Goal: Task Accomplishment & Management: Manage account settings

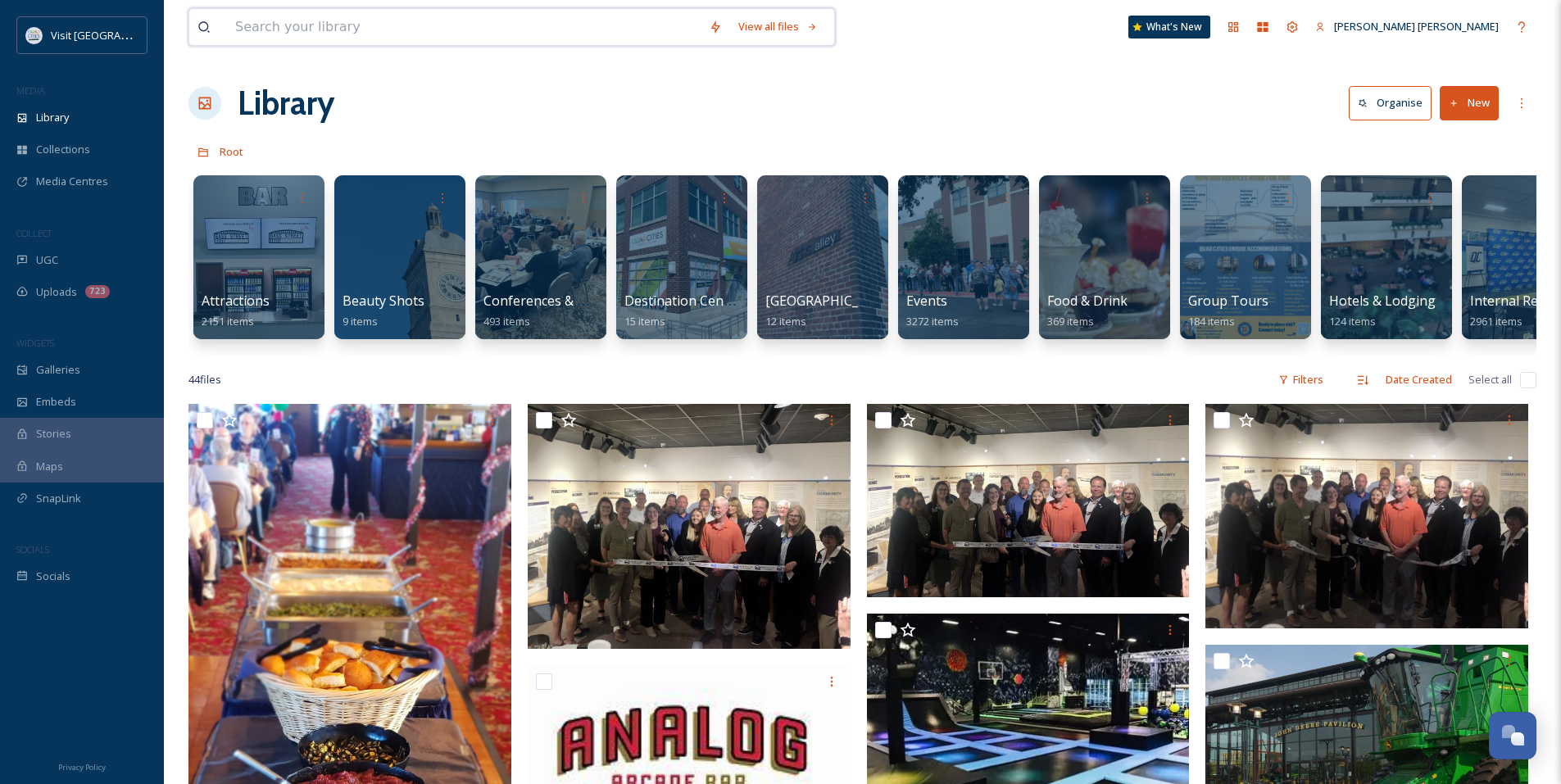
click at [324, 32] on input at bounding box center [464, 27] width 474 height 36
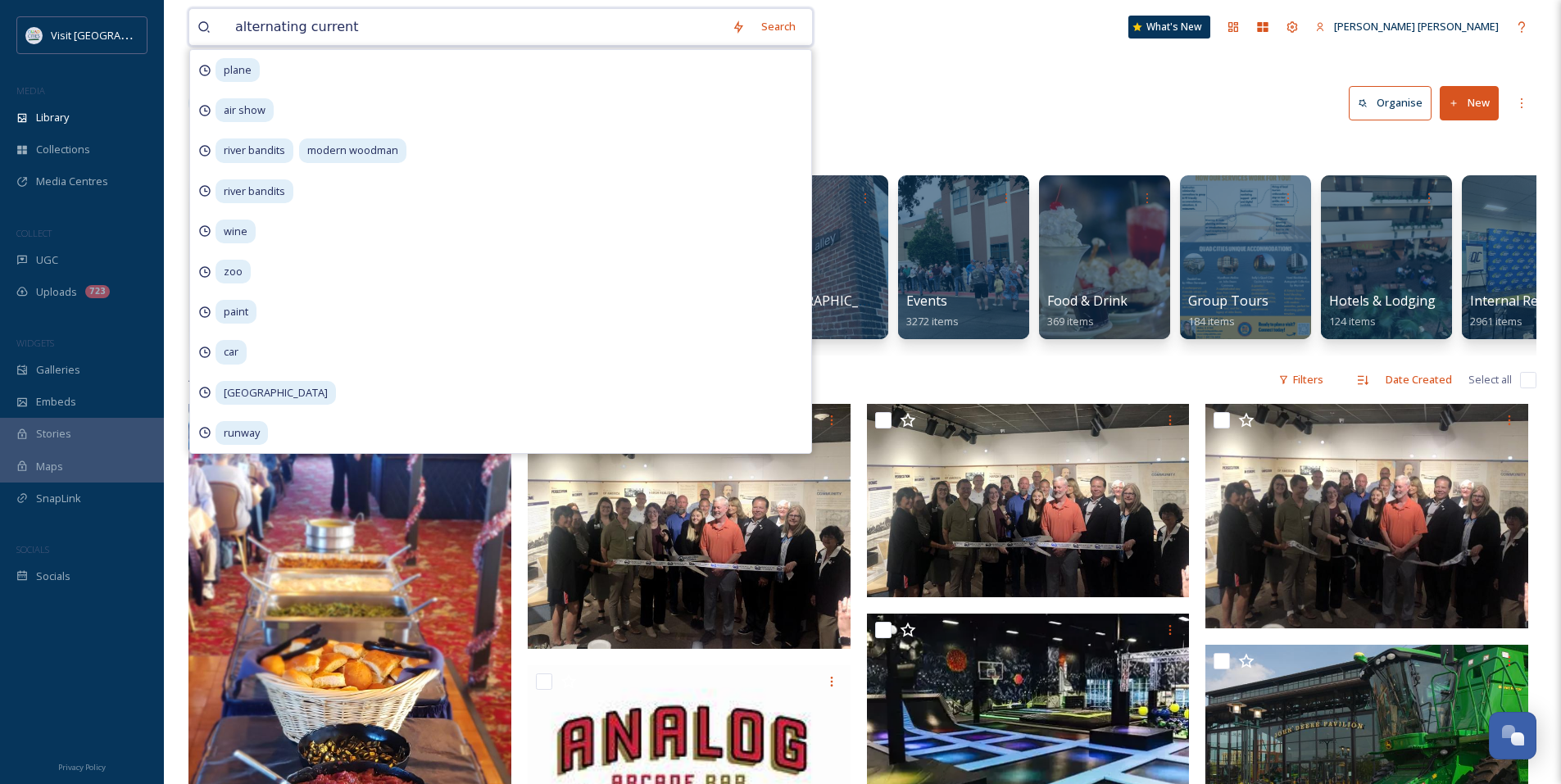
type input "alternating currents"
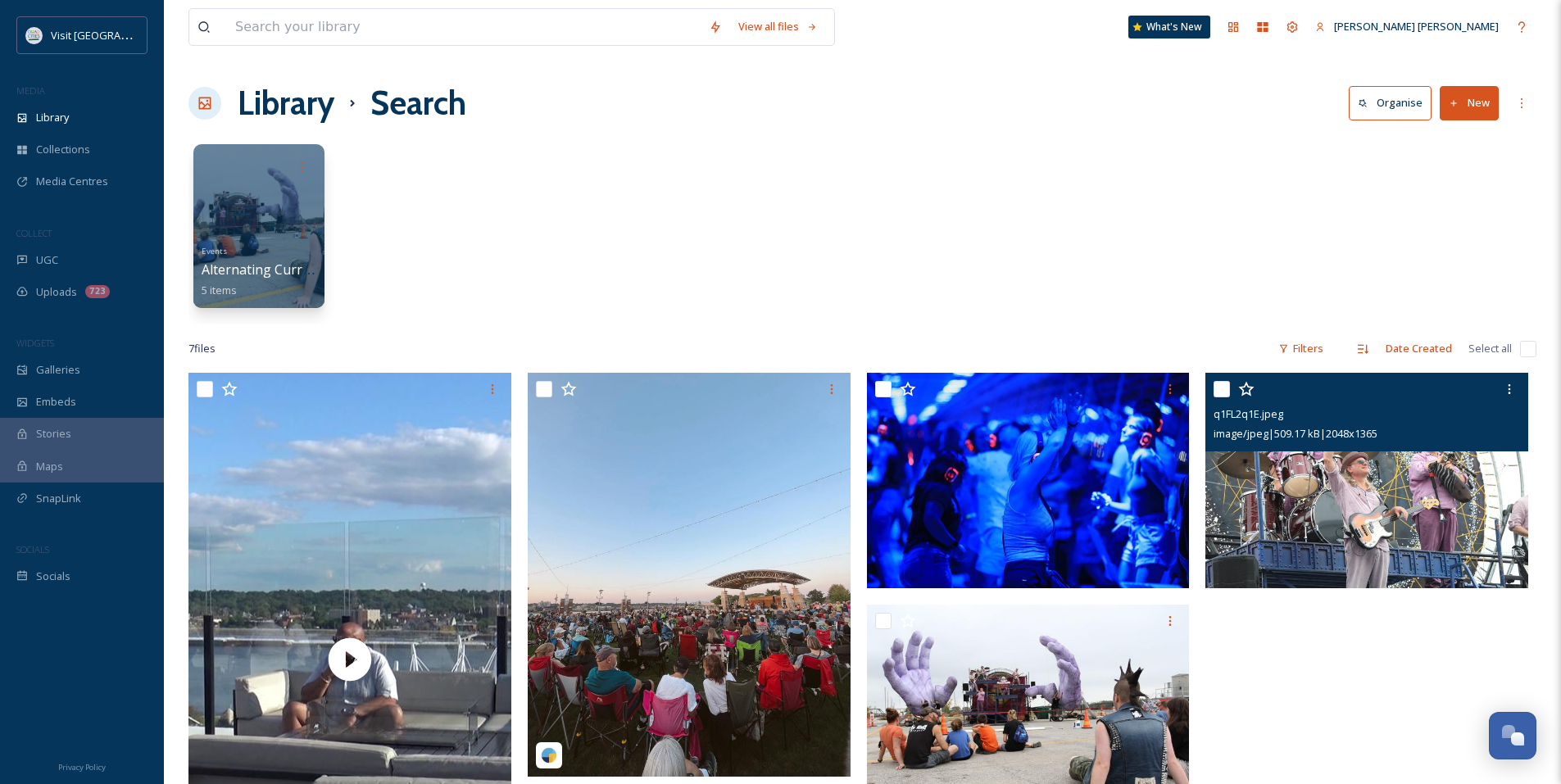
click at [1314, 518] on img at bounding box center [1365, 479] width 323 height 215
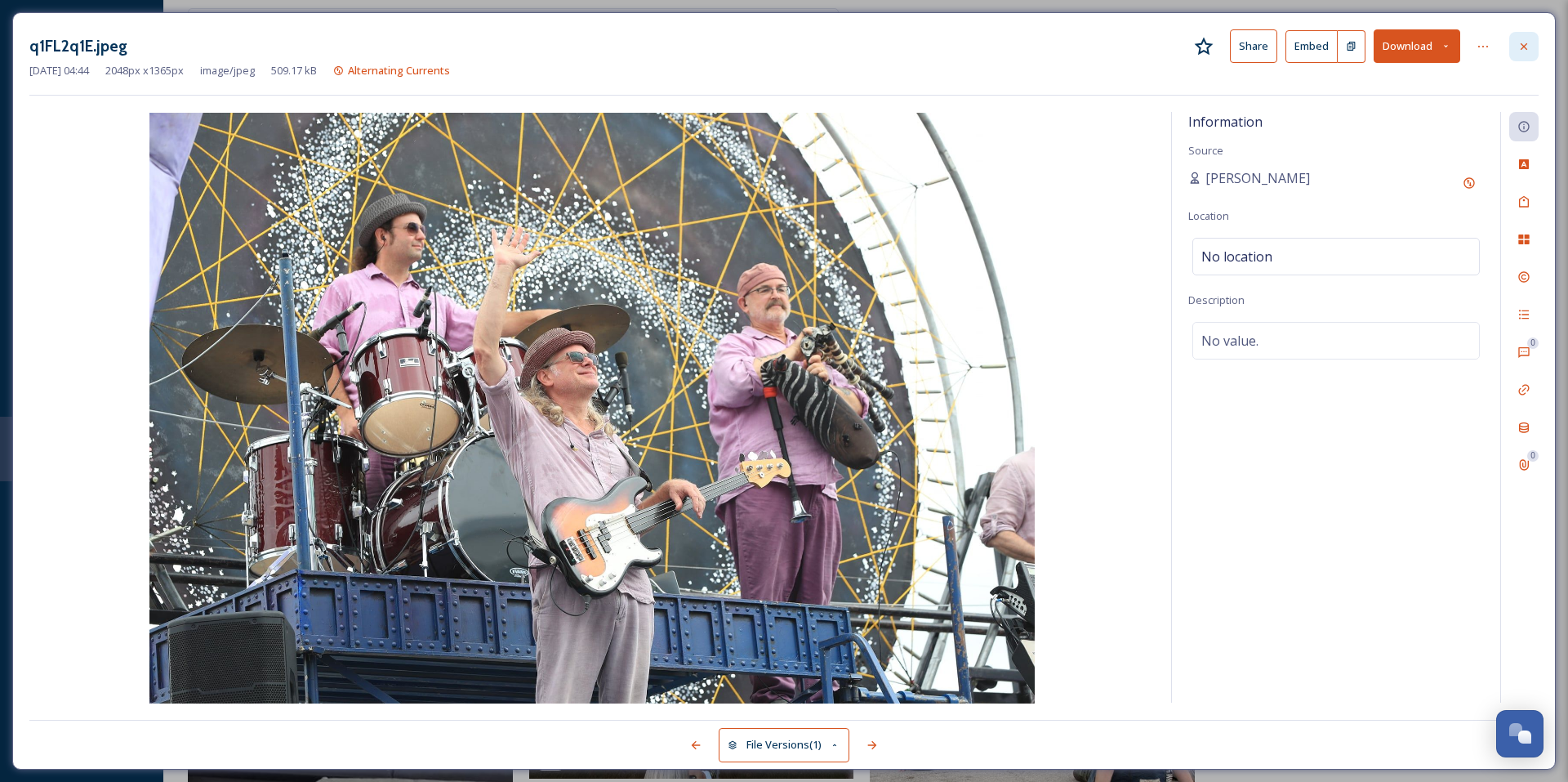
click at [1518, 38] on div at bounding box center [1523, 46] width 29 height 29
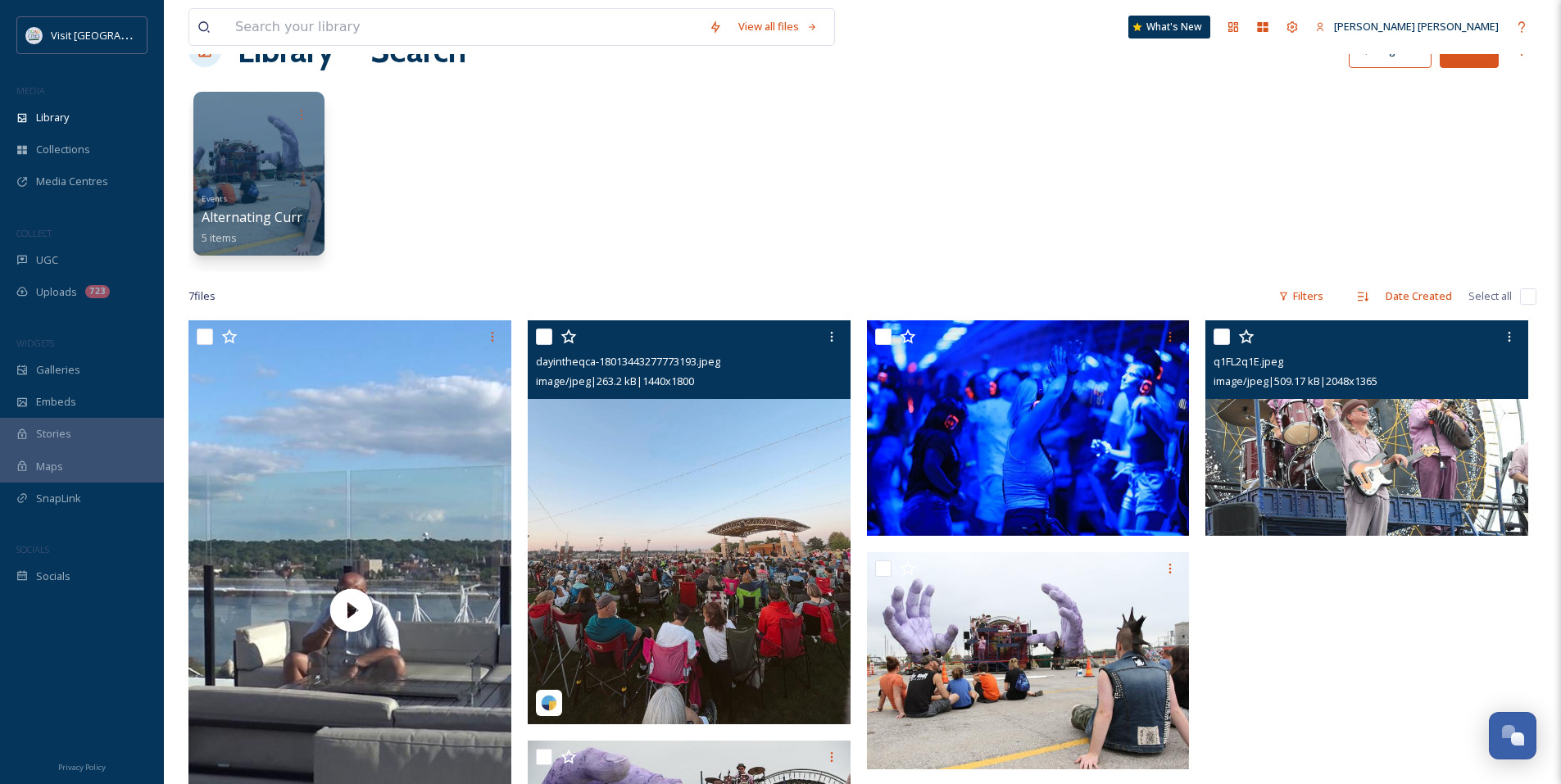
scroll to position [82, 0]
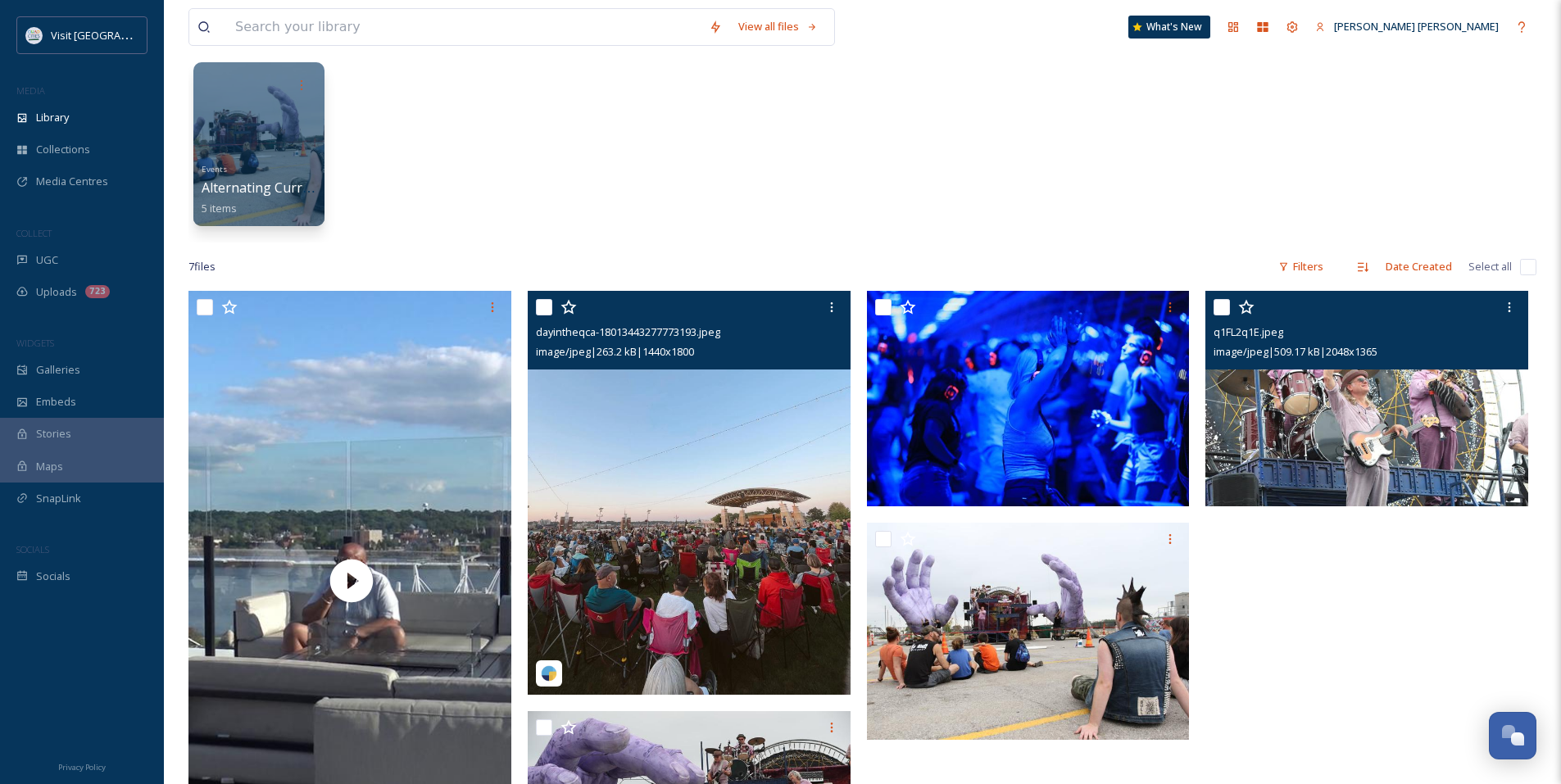
click at [723, 531] on img at bounding box center [688, 492] width 323 height 403
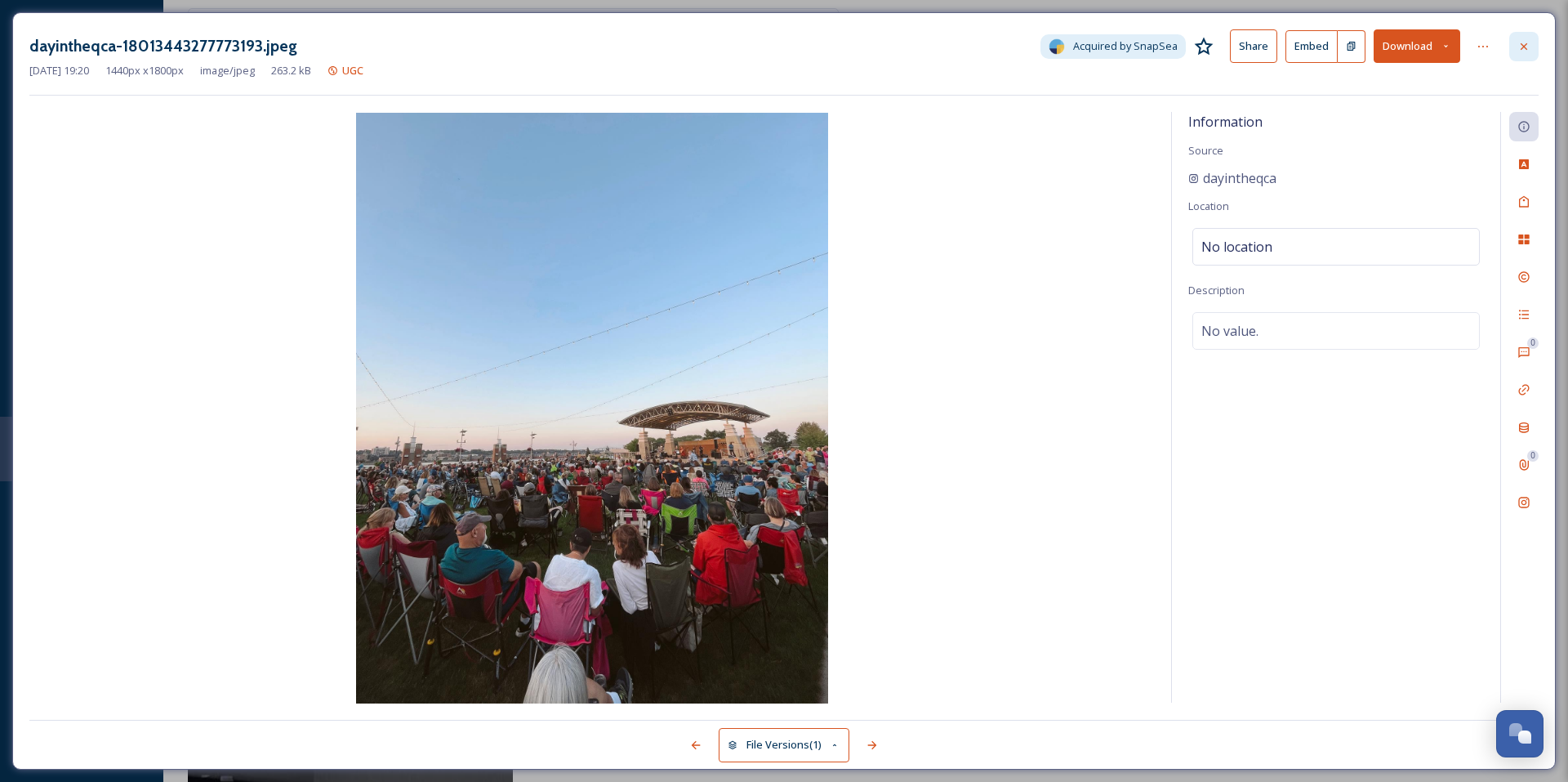
click at [1515, 39] on div at bounding box center [1523, 46] width 29 height 29
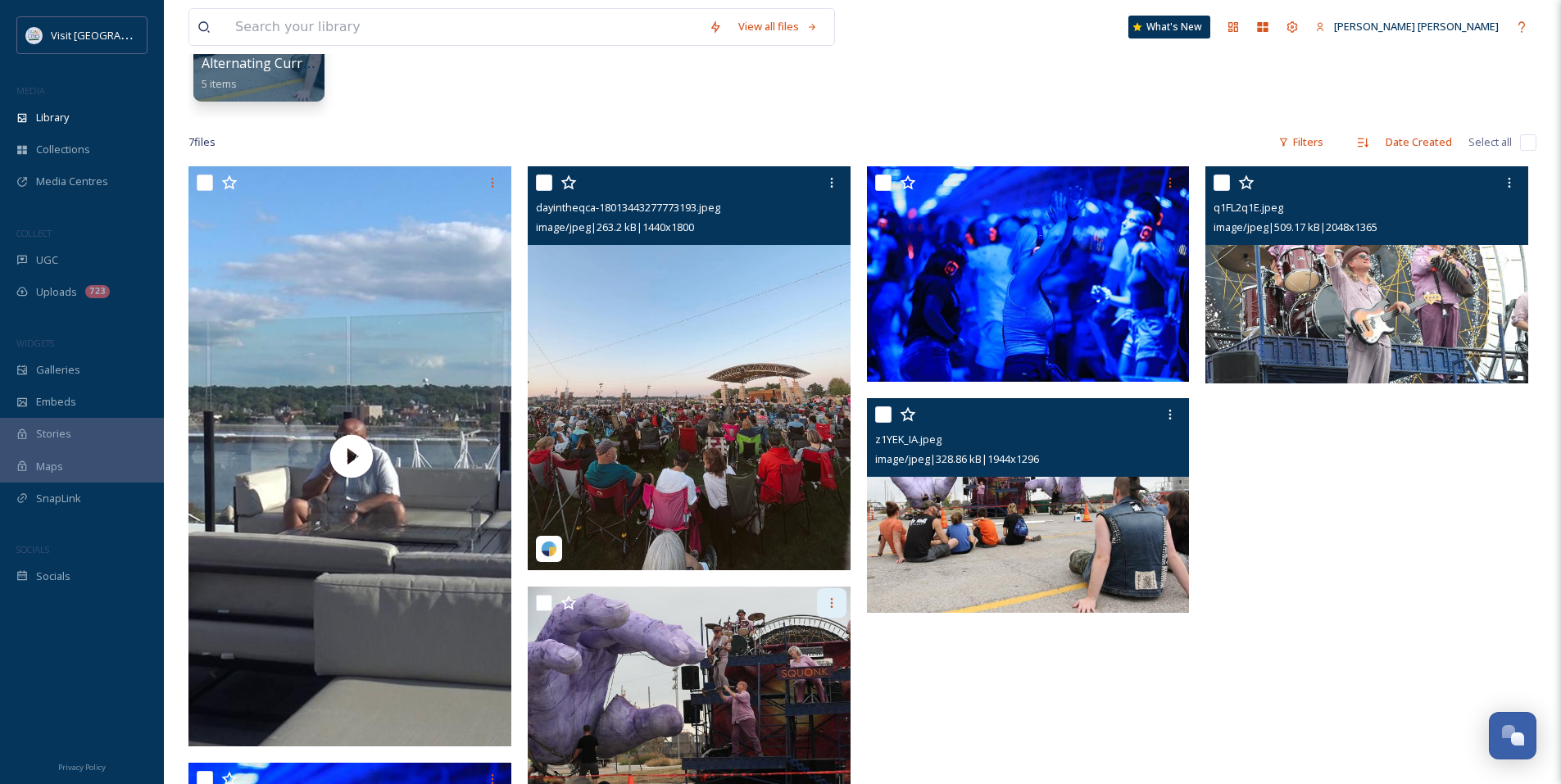
scroll to position [410, 0]
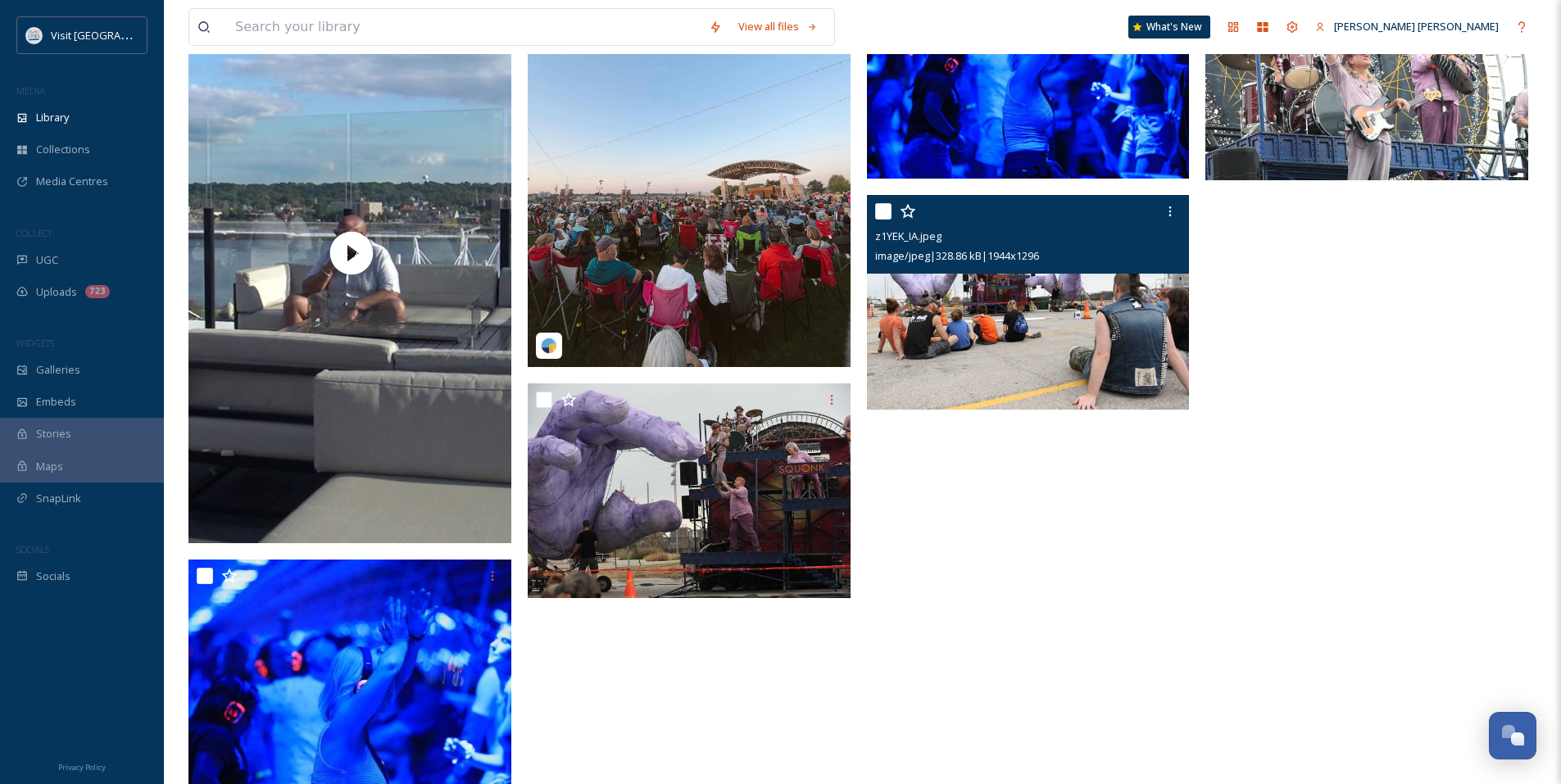
click at [1006, 356] on img at bounding box center [1028, 302] width 323 height 215
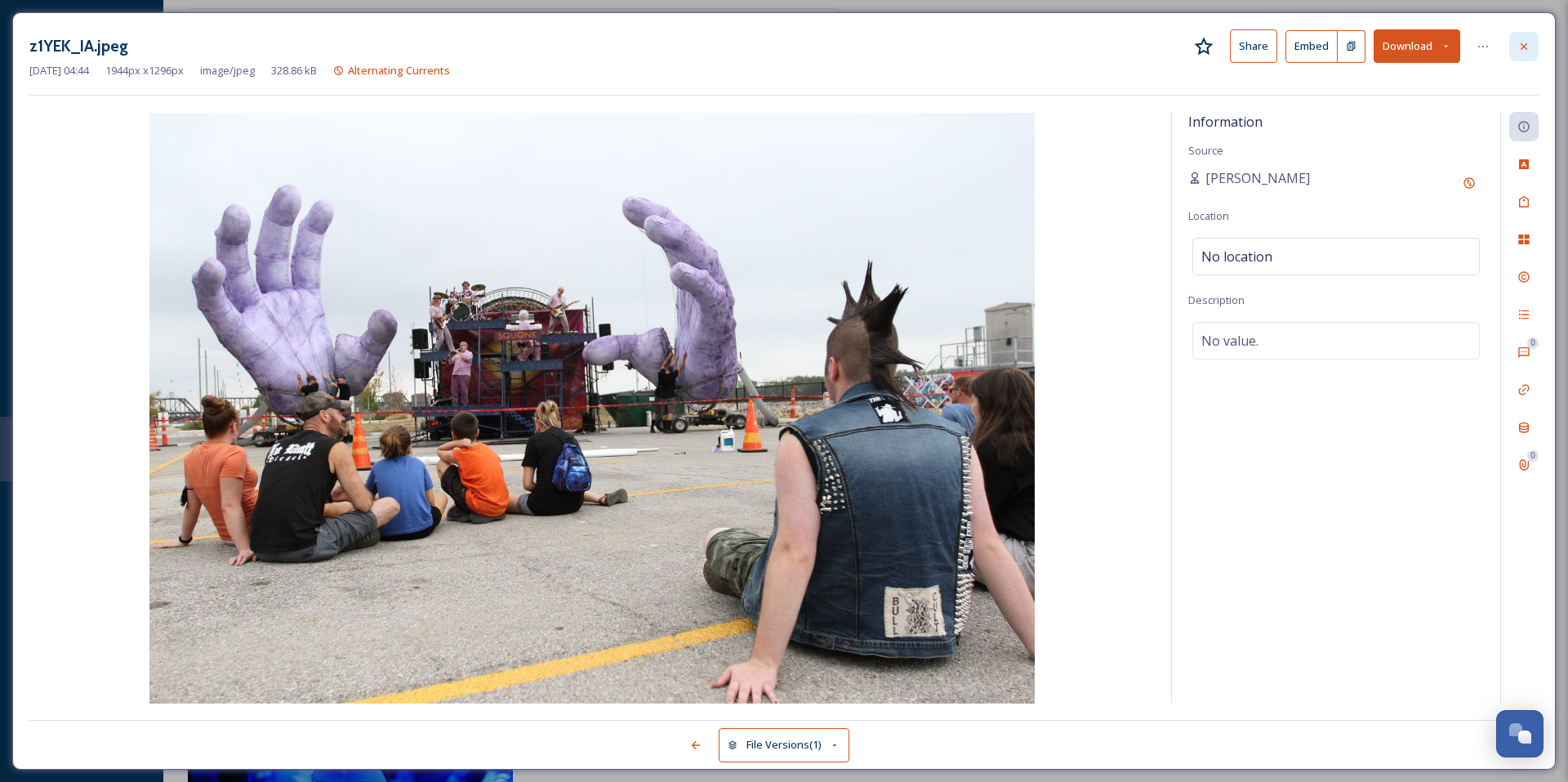
click at [1515, 53] on div at bounding box center [1523, 46] width 29 height 29
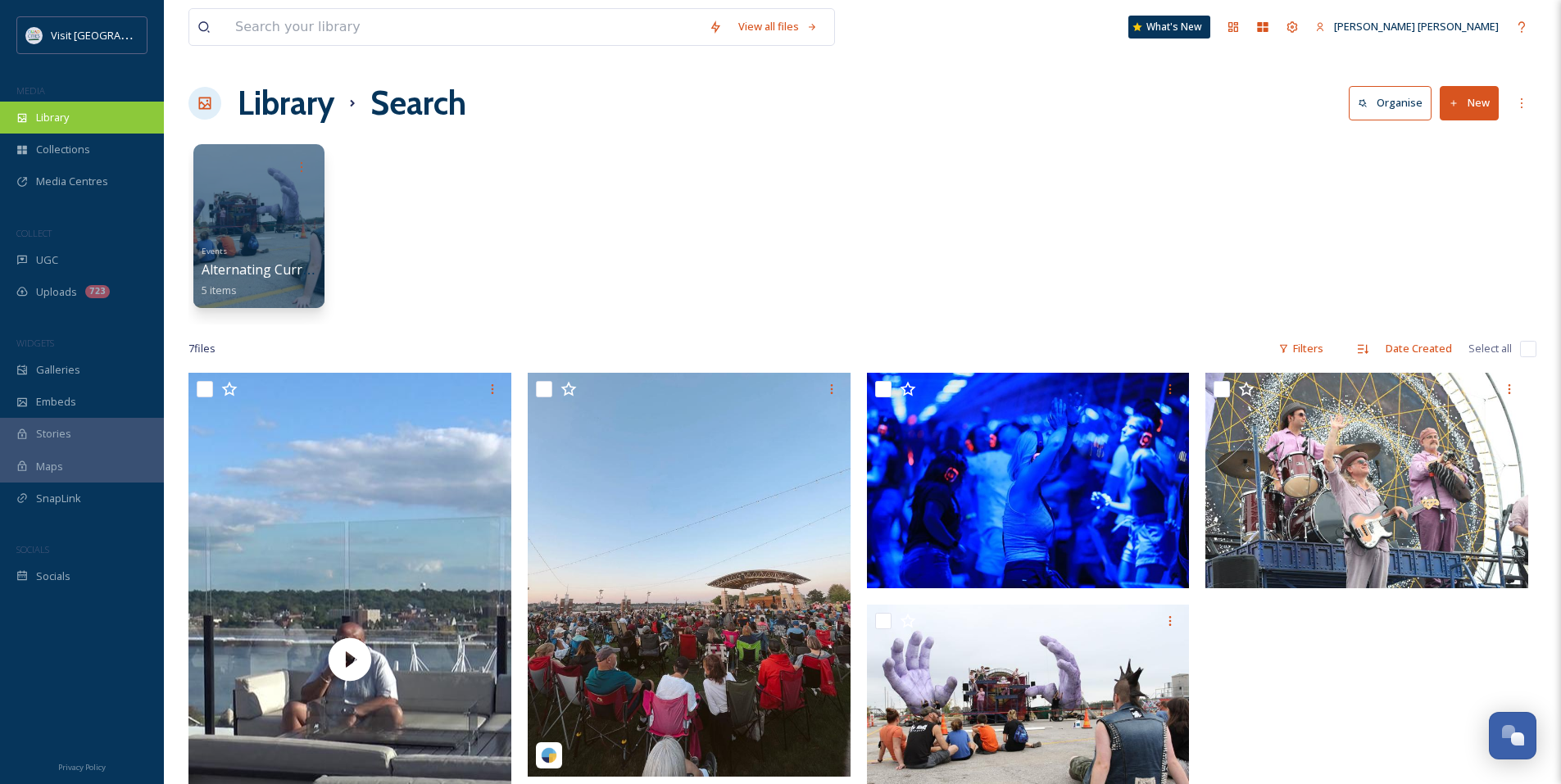
click at [55, 128] on div "Library" at bounding box center [82, 118] width 164 height 32
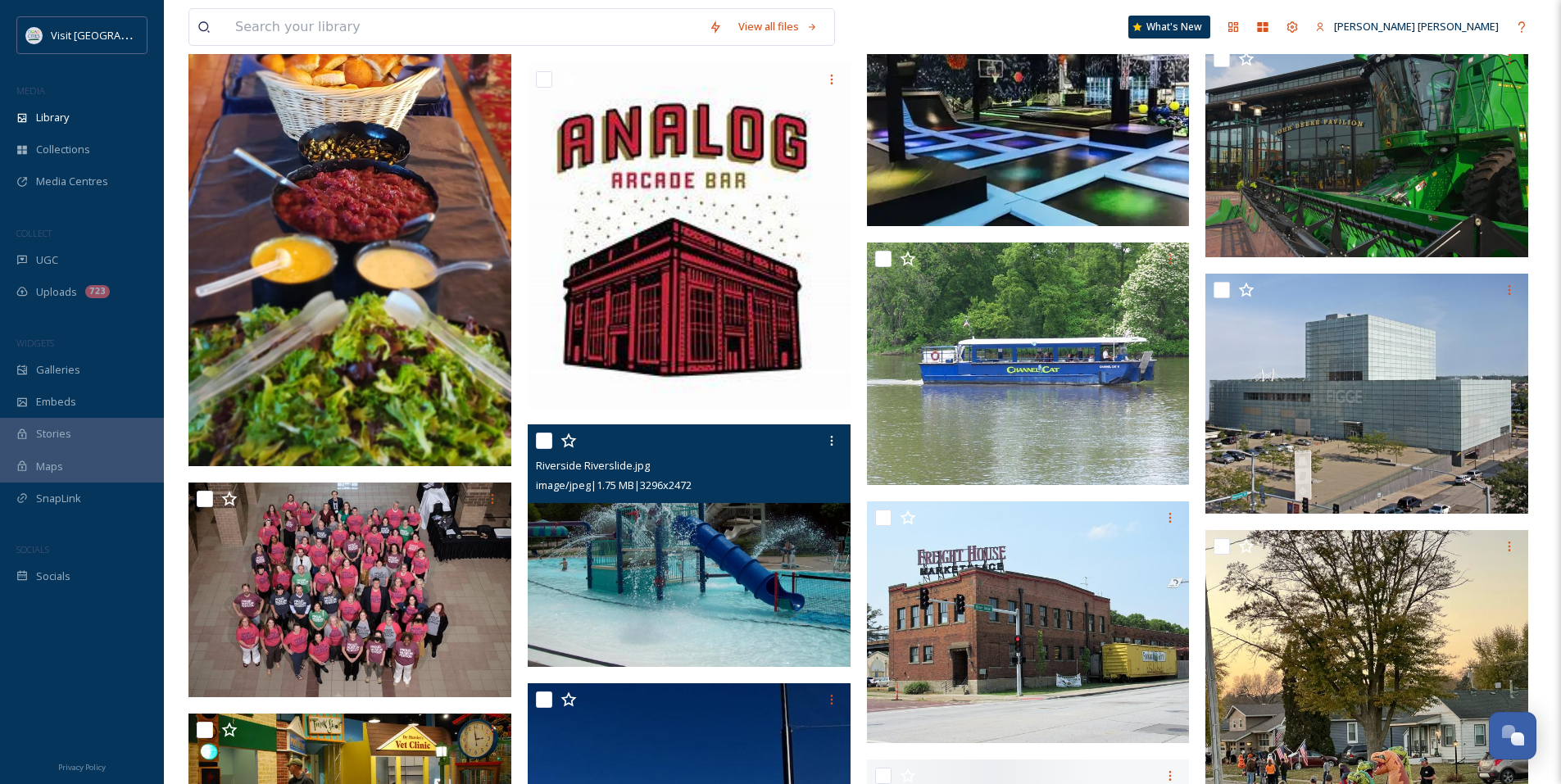
scroll to position [573, 0]
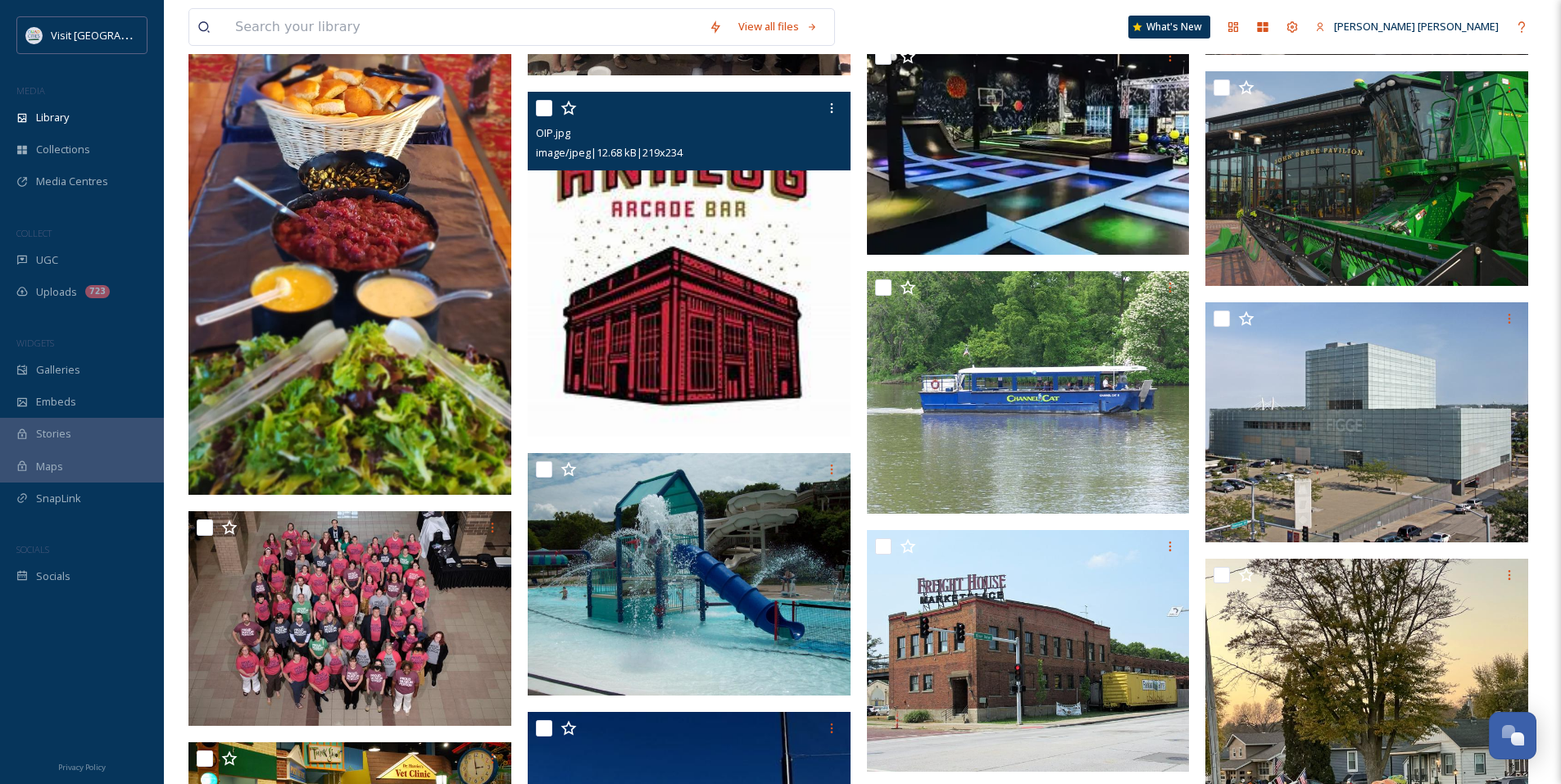
click at [771, 380] on img at bounding box center [688, 264] width 323 height 345
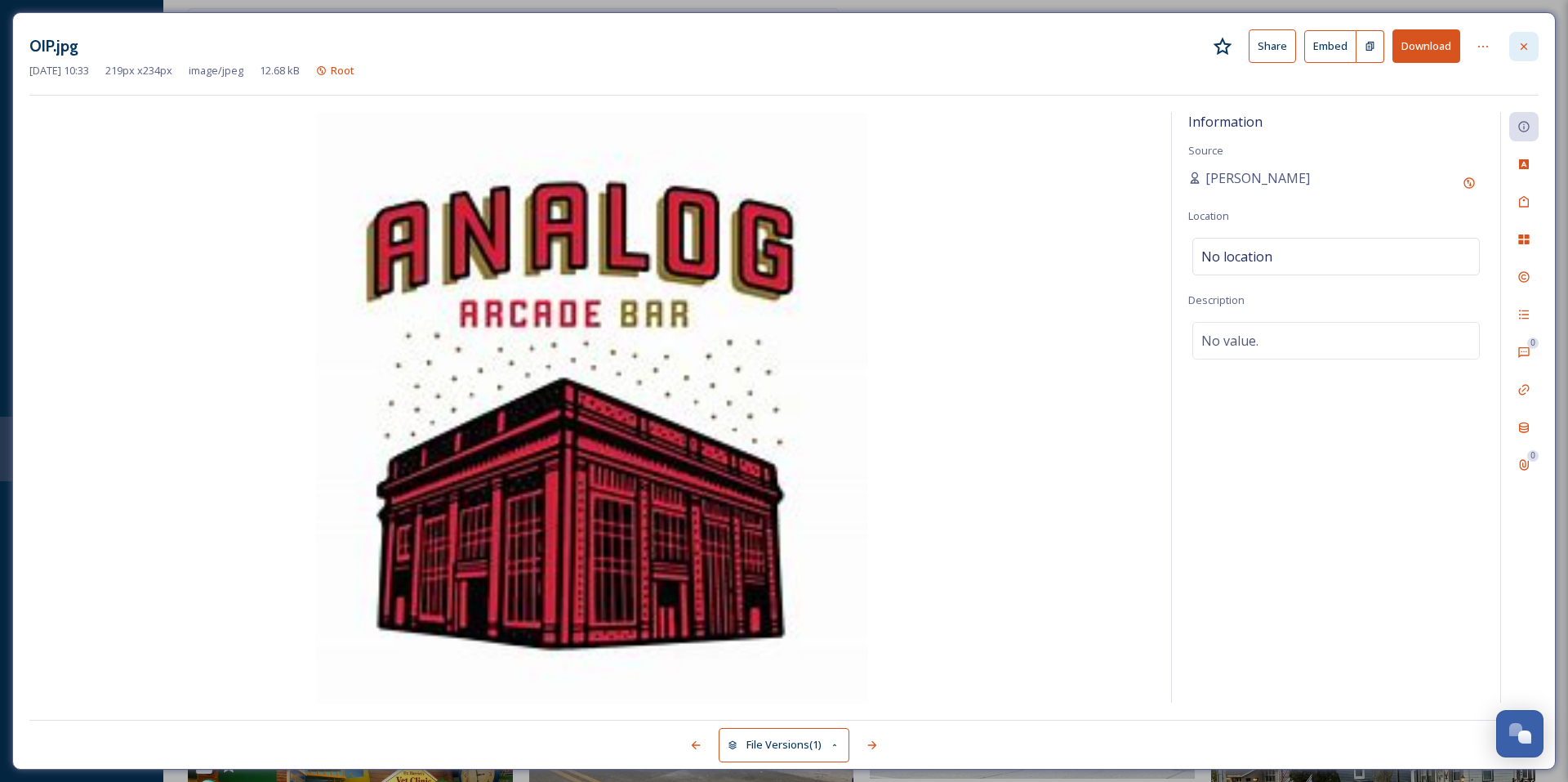
click at [1516, 47] on div at bounding box center [1523, 46] width 29 height 29
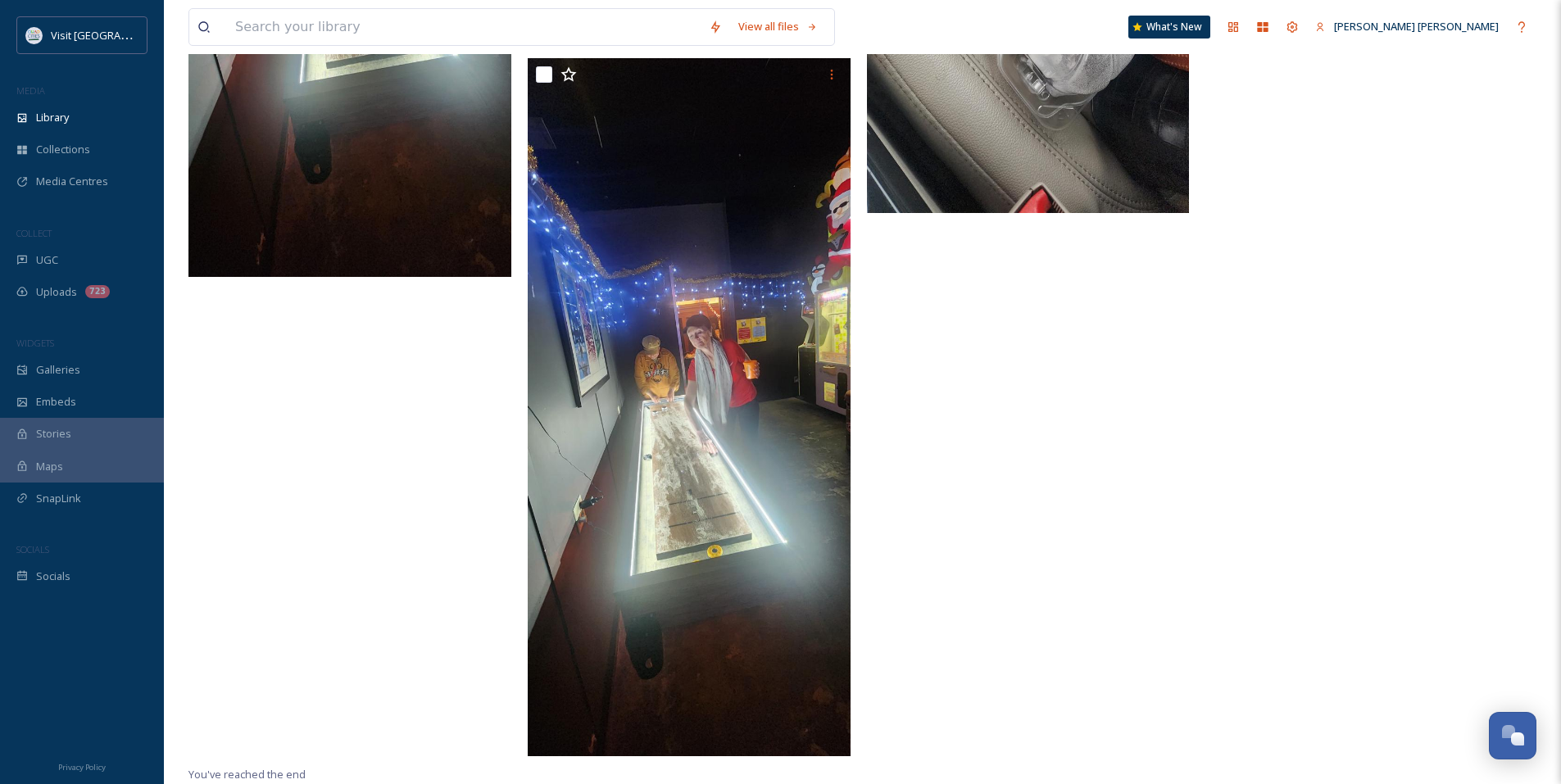
scroll to position [5159, 0]
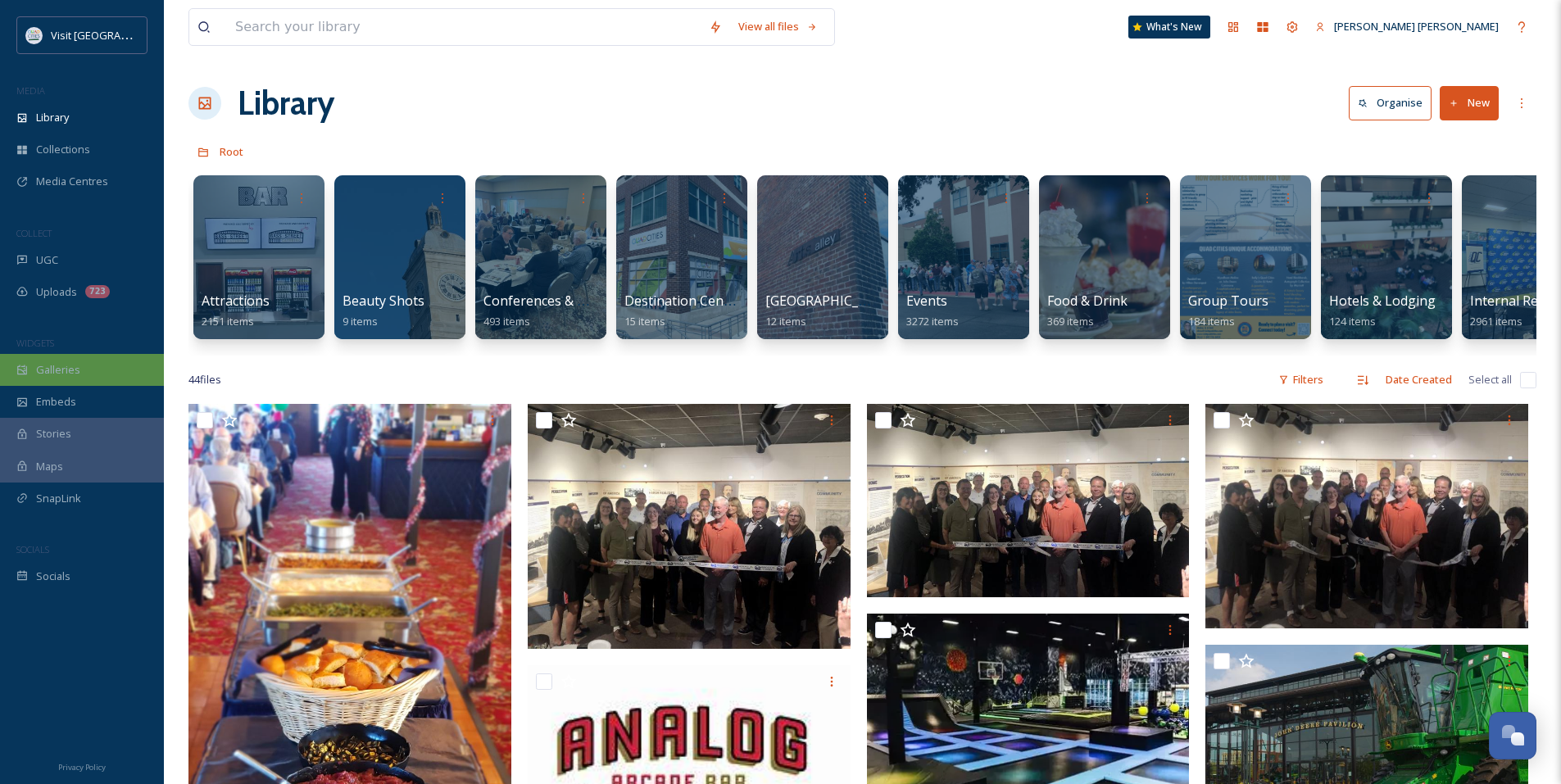
click at [87, 371] on div "Galleries" at bounding box center [82, 369] width 164 height 32
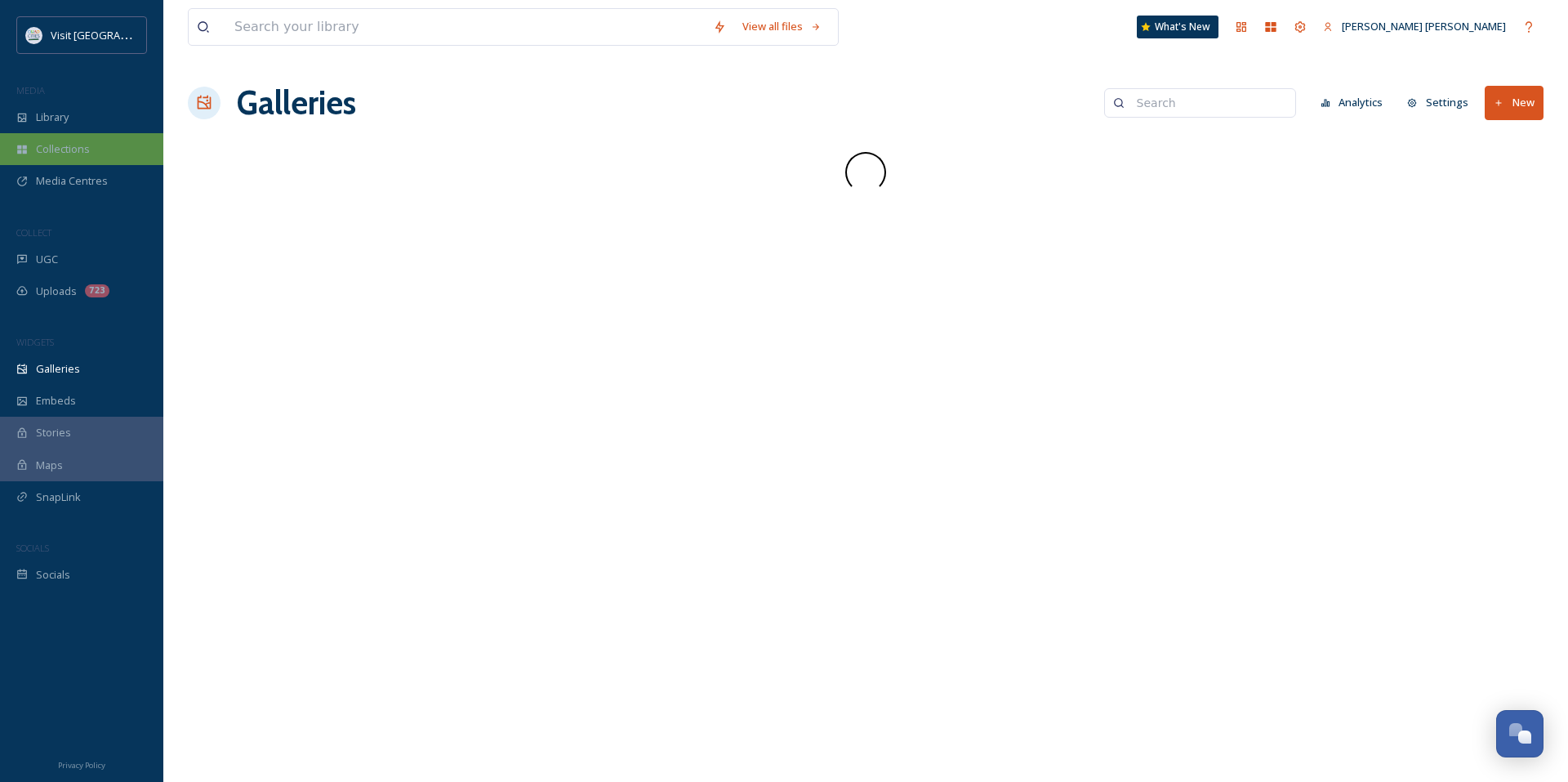
click at [90, 151] on div "Collections" at bounding box center [82, 149] width 163 height 32
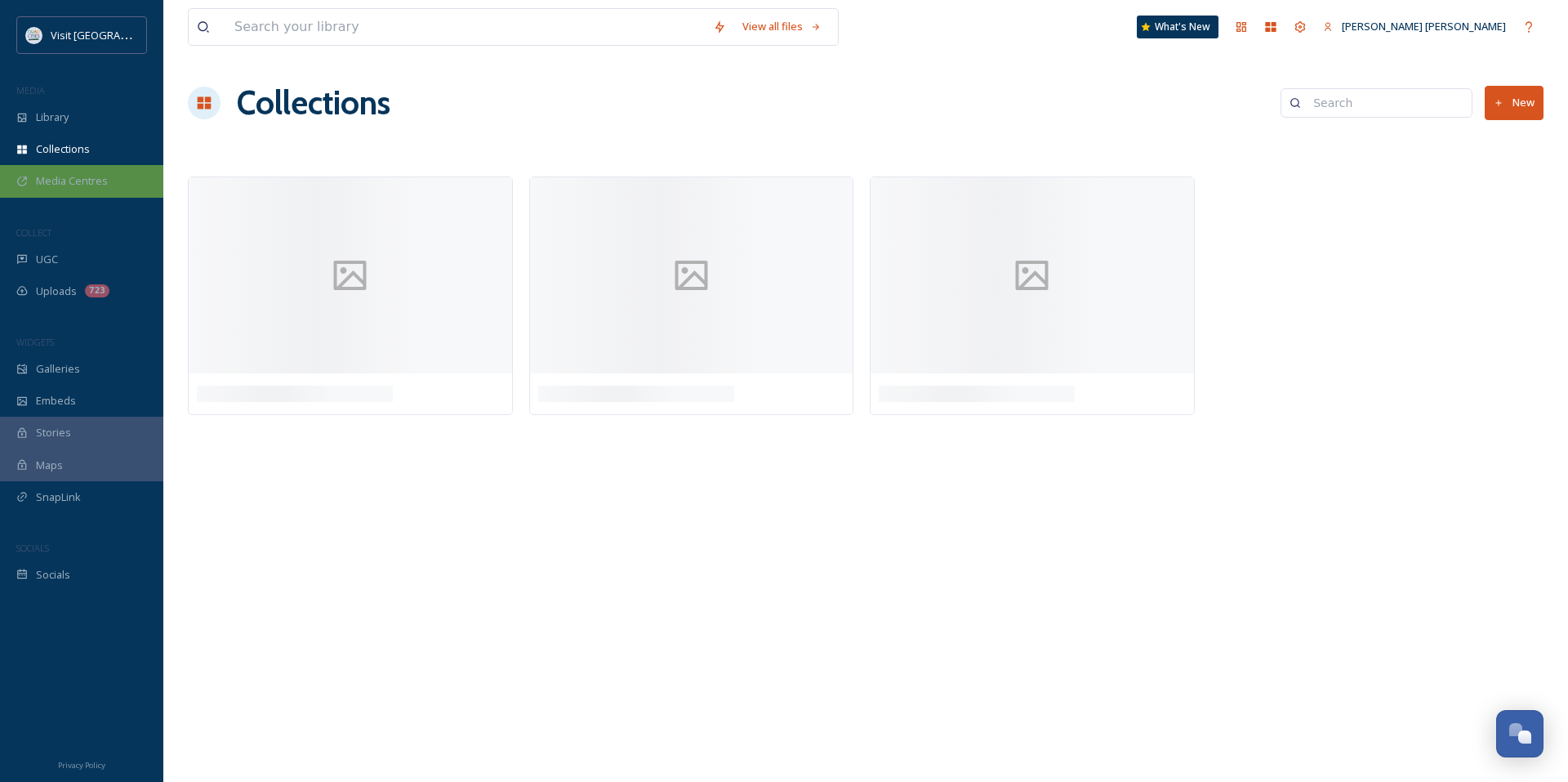
click at [92, 181] on span "Media Centres" at bounding box center [71, 181] width 72 height 16
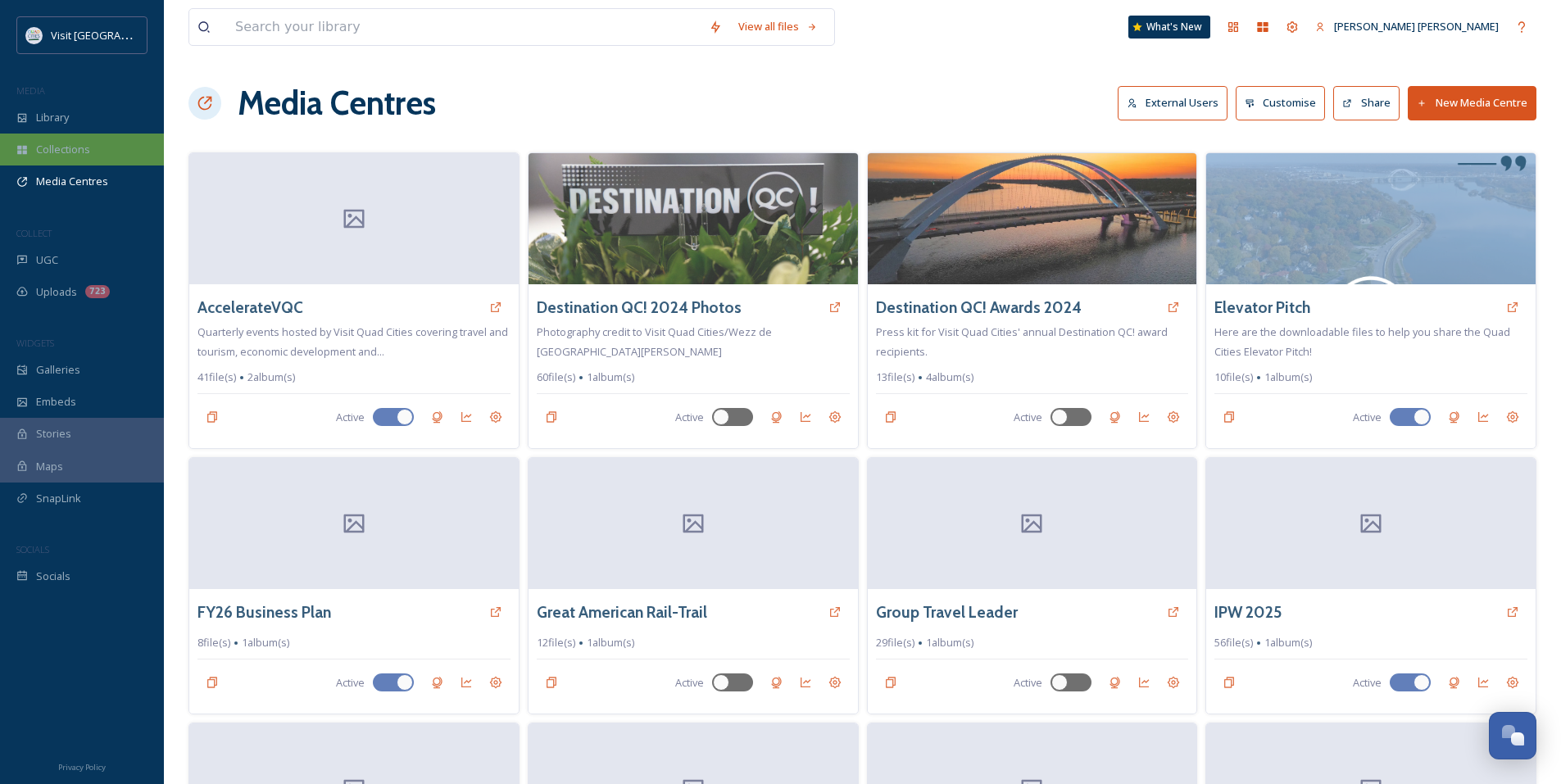
click at [55, 160] on div "Collections" at bounding box center [82, 149] width 164 height 32
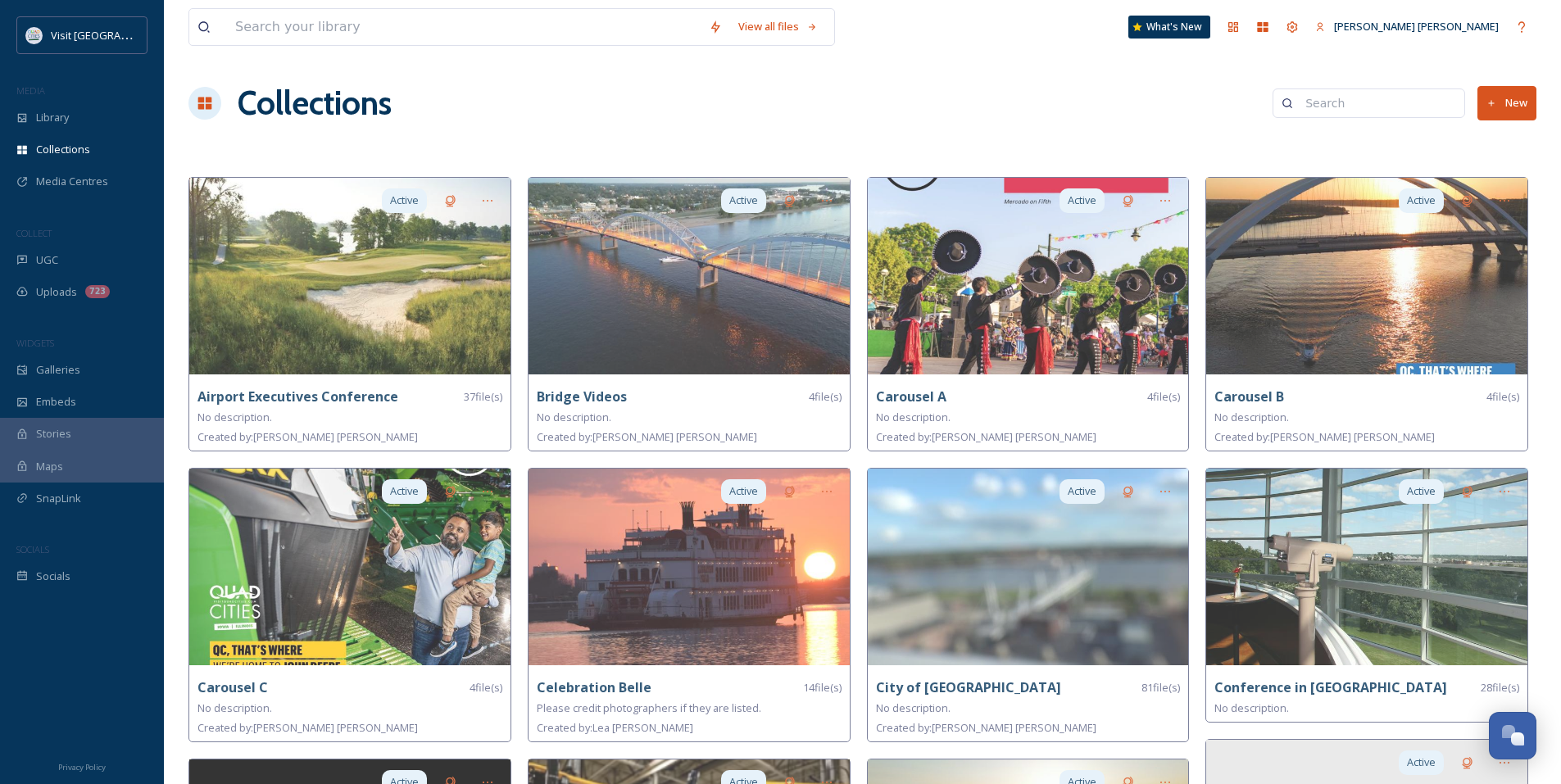
click at [1510, 109] on button "New" at bounding box center [1506, 102] width 59 height 34
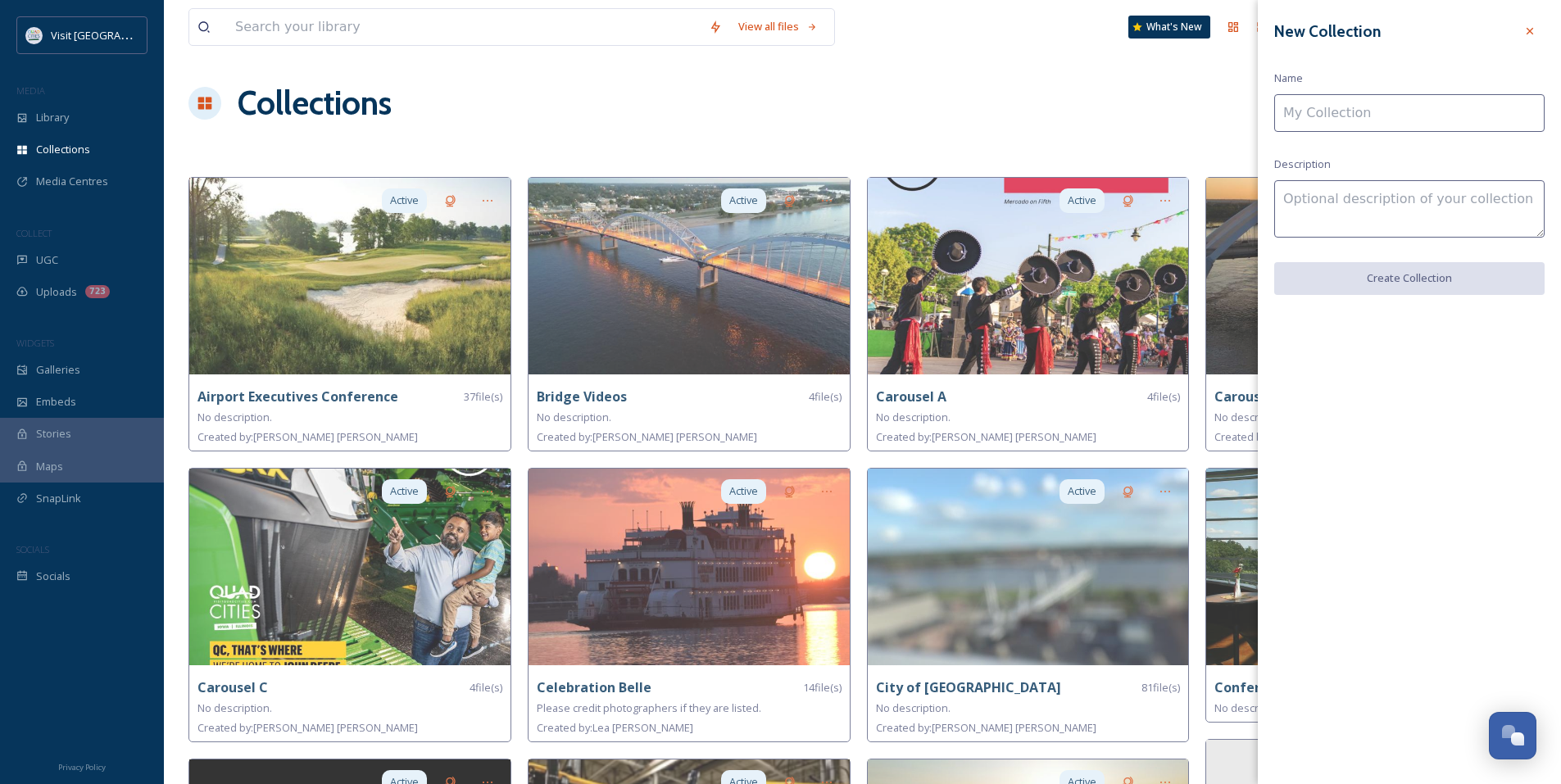
click at [1384, 127] on input at bounding box center [1409, 113] width 270 height 38
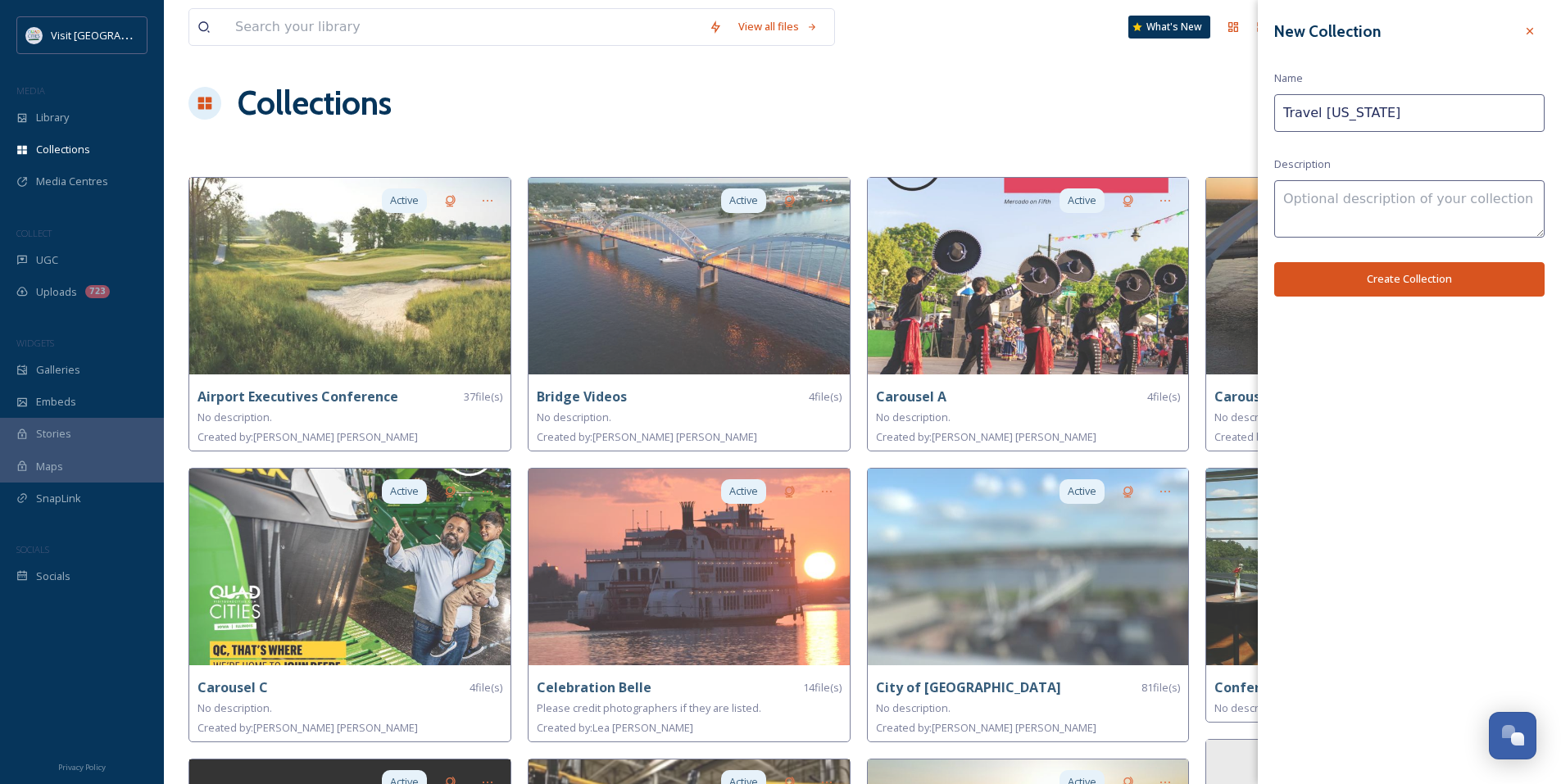
drag, startPoint x: 1333, startPoint y: 115, endPoint x: 1337, endPoint y: 131, distance: 16.5
click at [1332, 115] on input "Travel [US_STATE]" at bounding box center [1409, 113] width 270 height 38
type input "Travel [US_STATE]"
click at [1403, 280] on button "Create Collection" at bounding box center [1409, 279] width 270 height 34
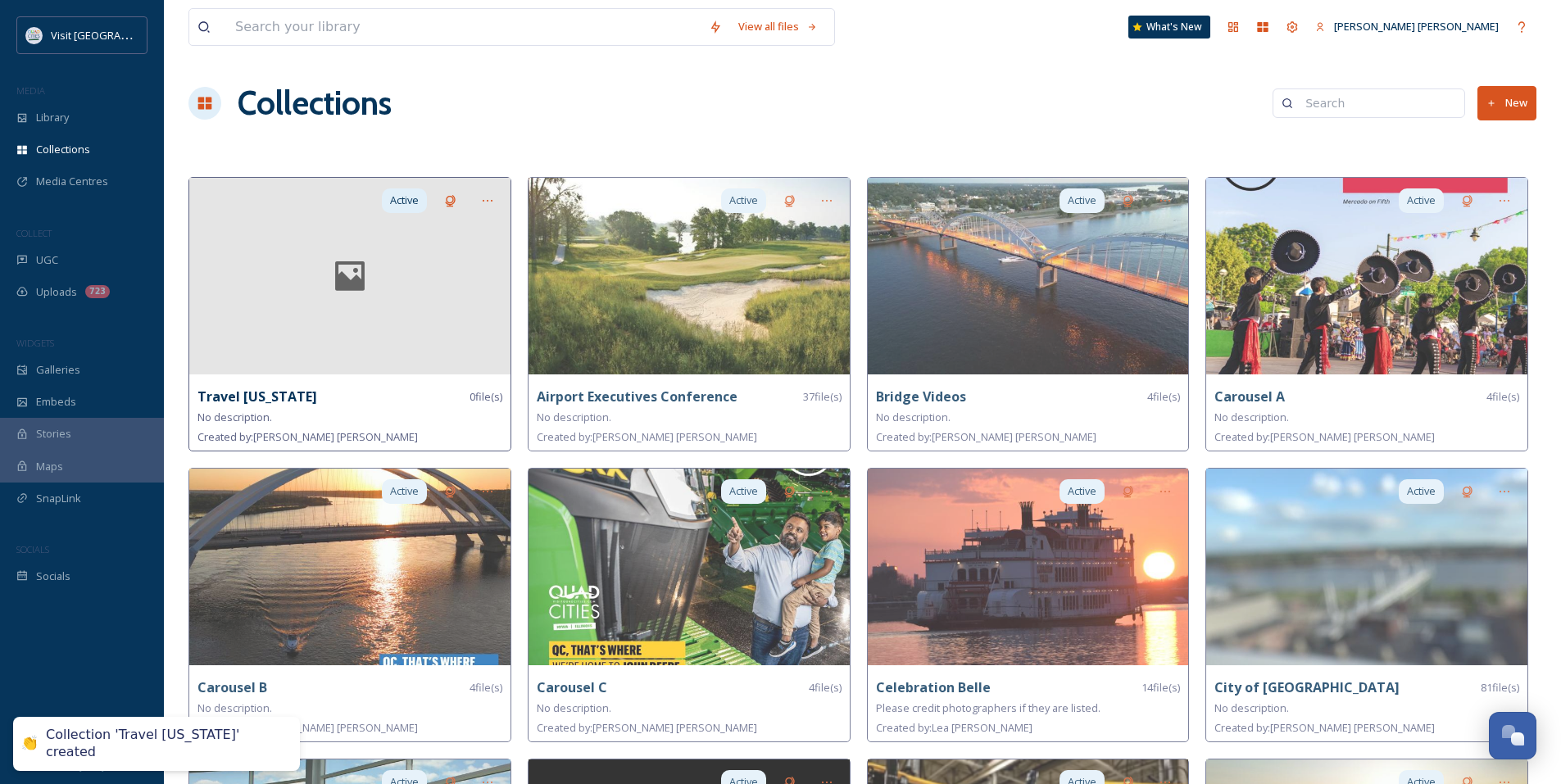
click at [389, 337] on div at bounding box center [349, 275] width 321 height 196
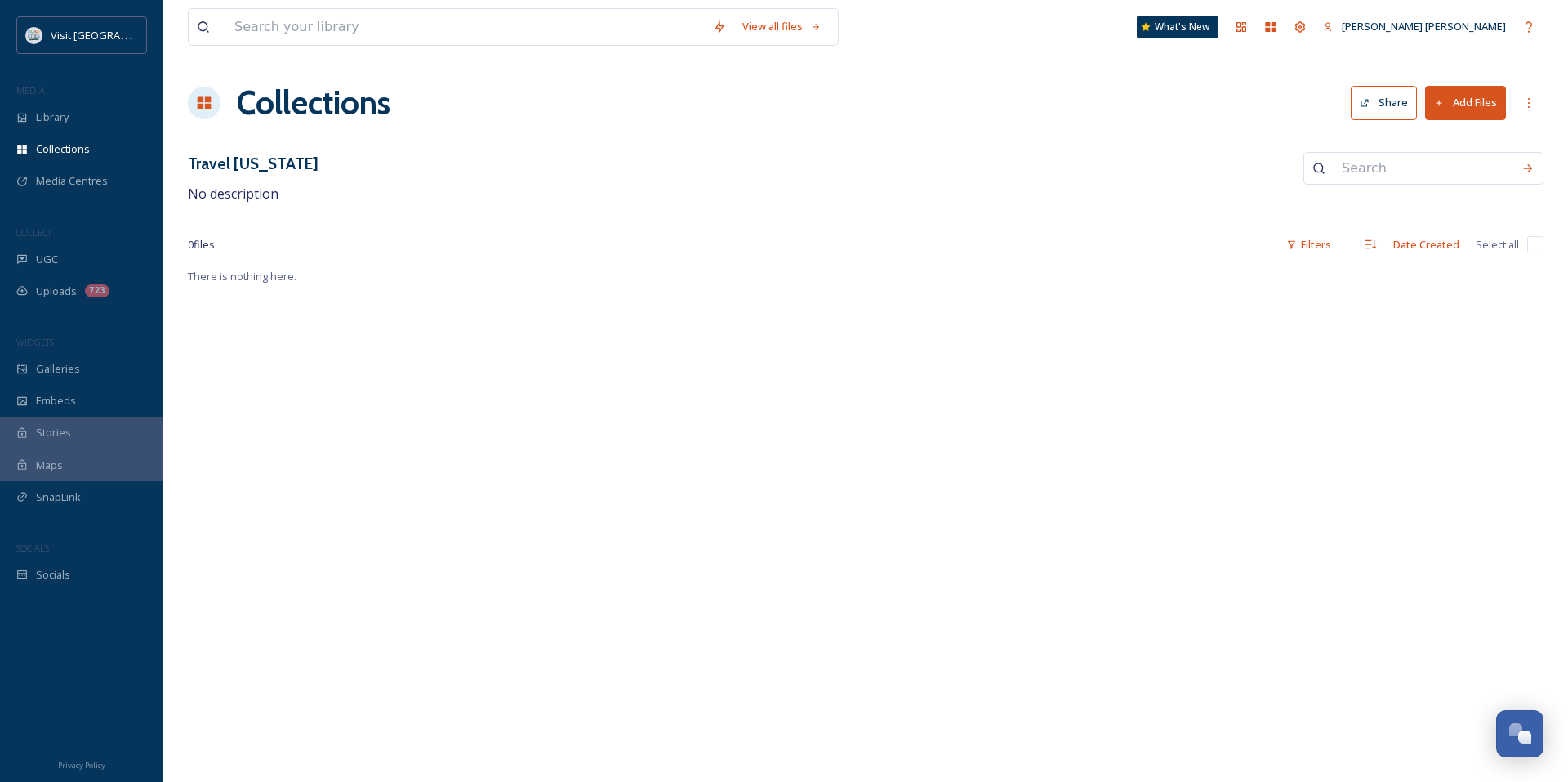
click at [1391, 115] on button "Share" at bounding box center [1383, 102] width 67 height 34
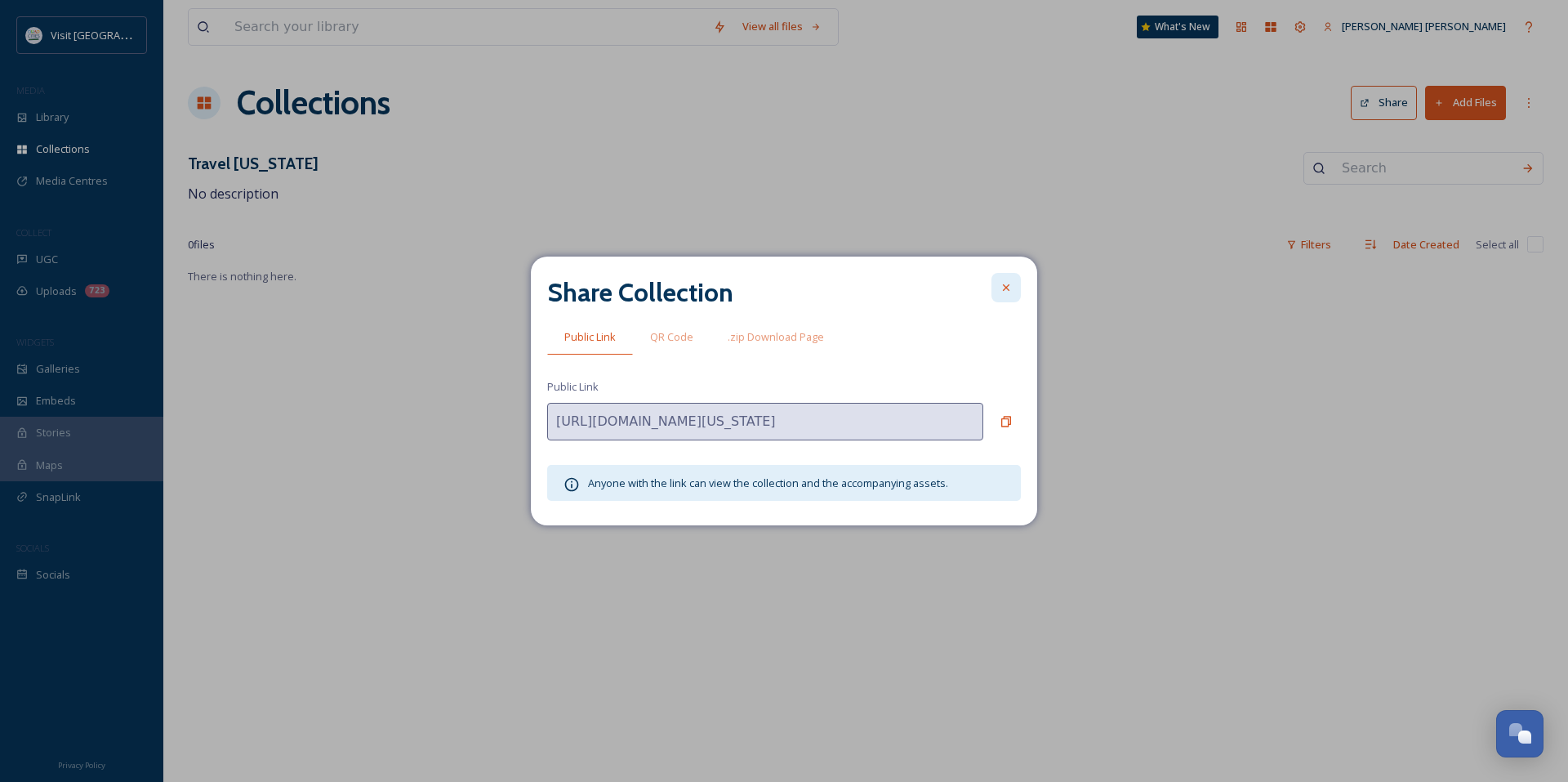
click at [1006, 293] on icon at bounding box center [1006, 288] width 13 height 13
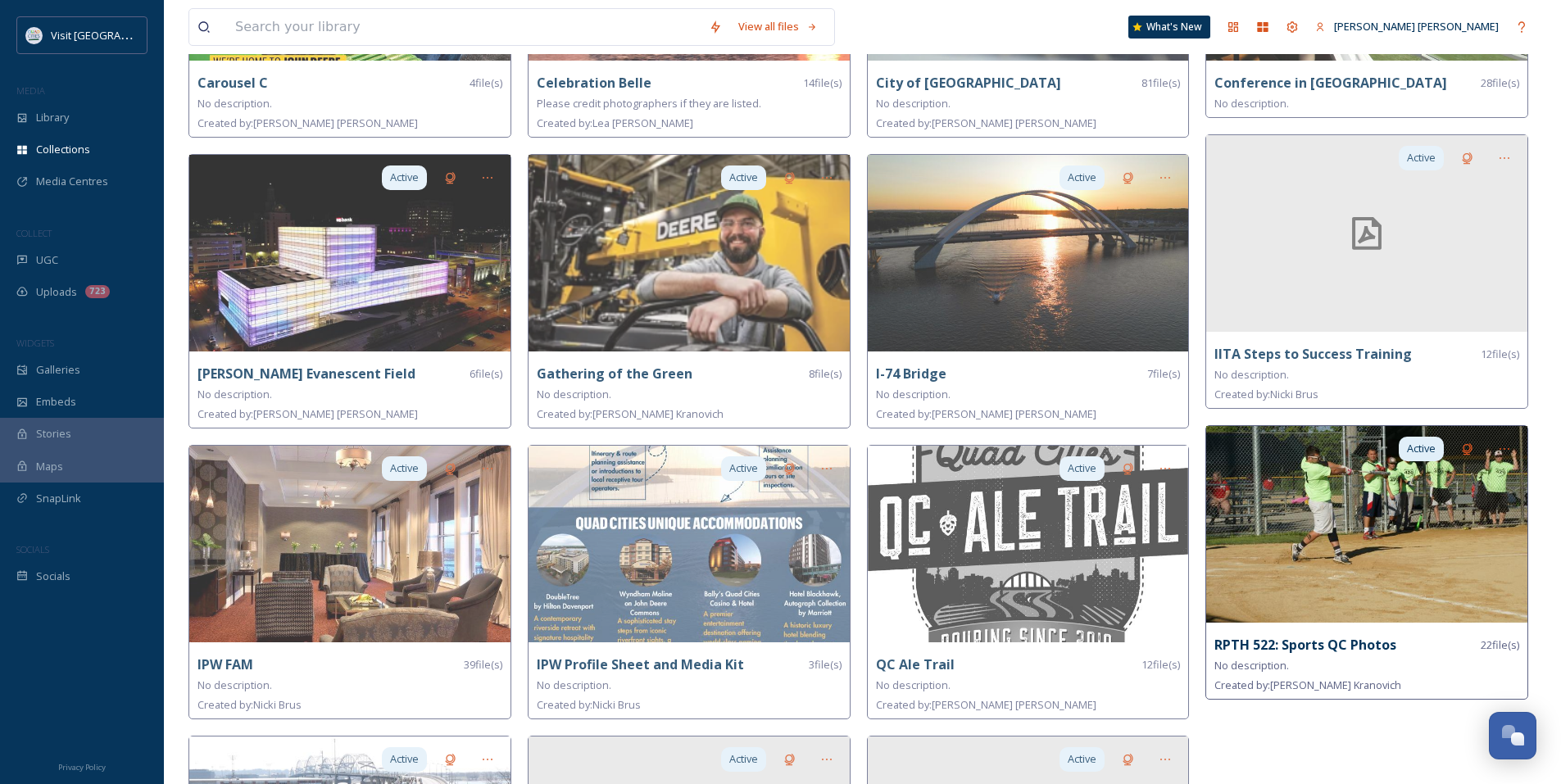
scroll to position [835, 0]
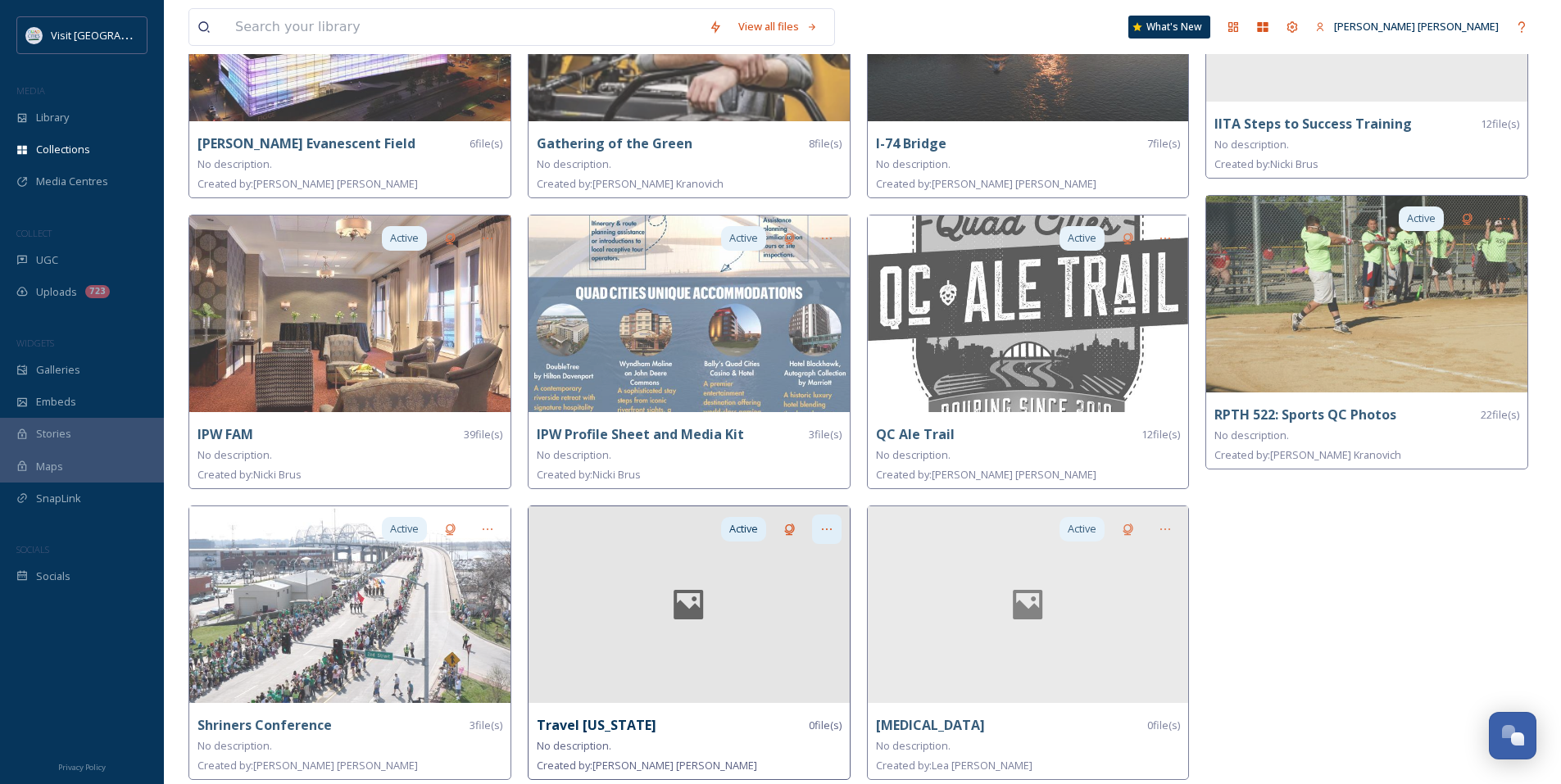
click at [821, 529] on icon at bounding box center [827, 529] width 13 height 13
click at [802, 632] on div "Delete" at bounding box center [797, 646] width 86 height 32
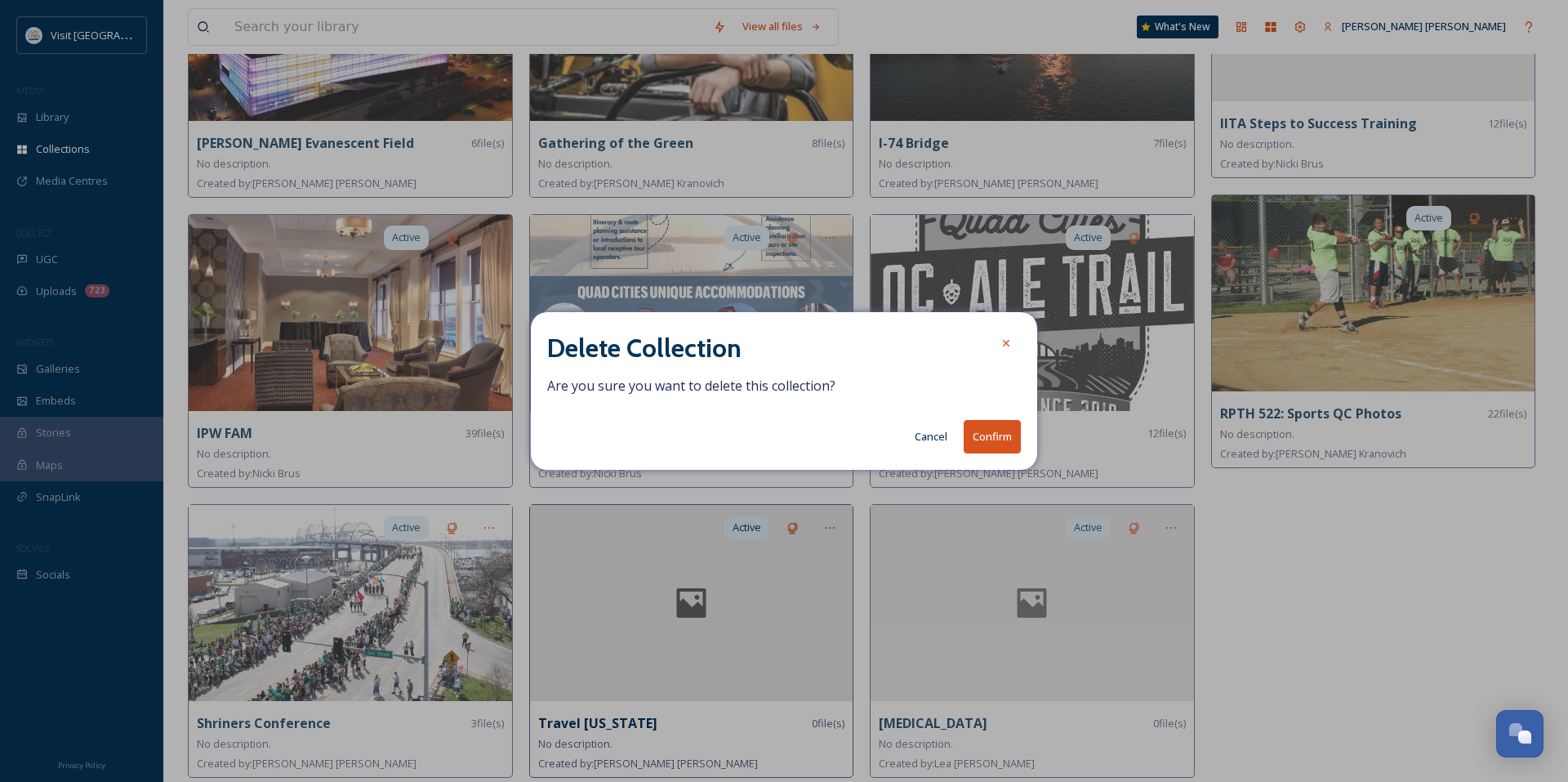
click at [975, 442] on button "Confirm" at bounding box center [992, 437] width 57 height 34
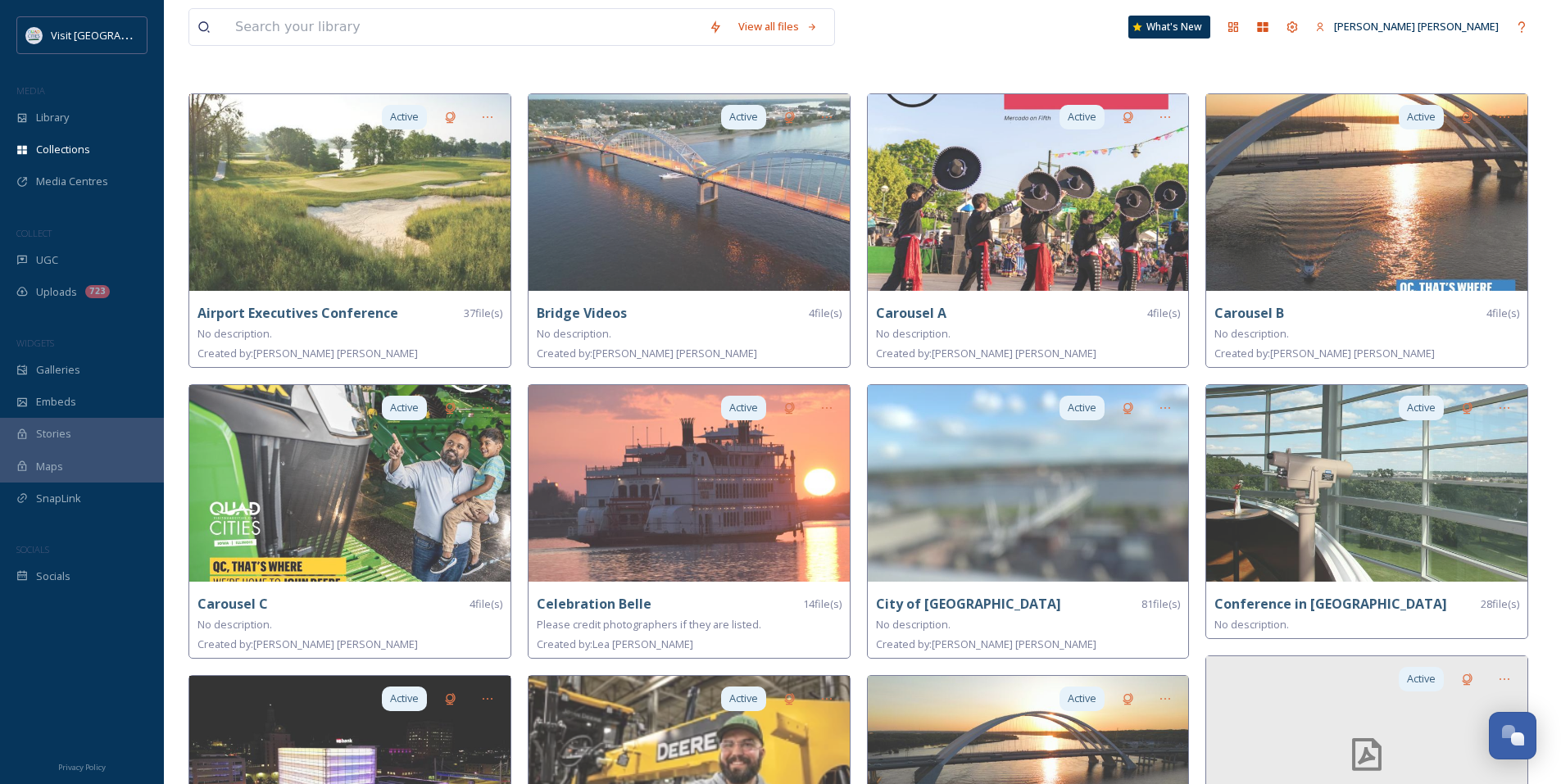
scroll to position [0, 0]
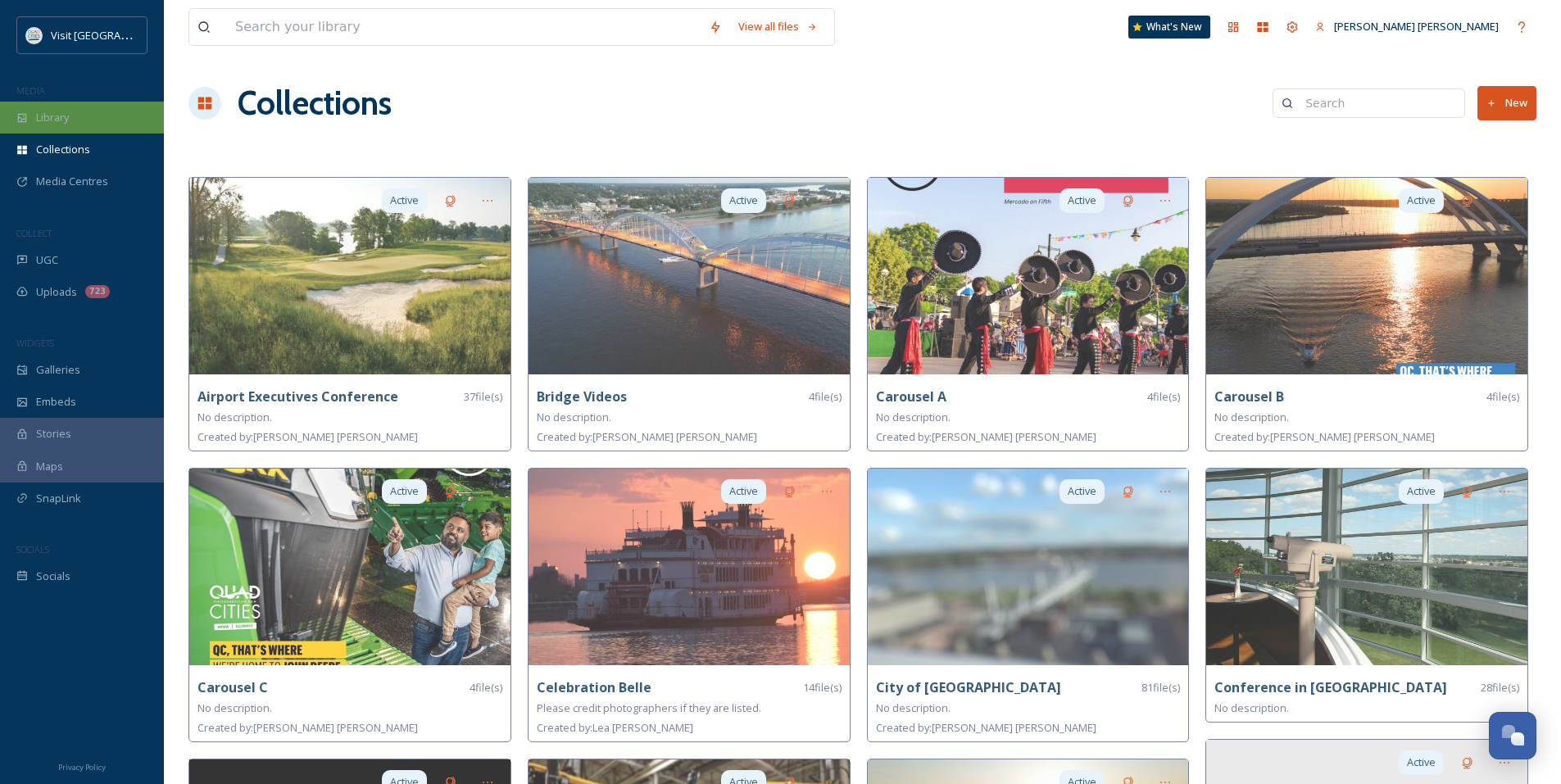
click at [80, 117] on div "Library" at bounding box center [82, 118] width 164 height 32
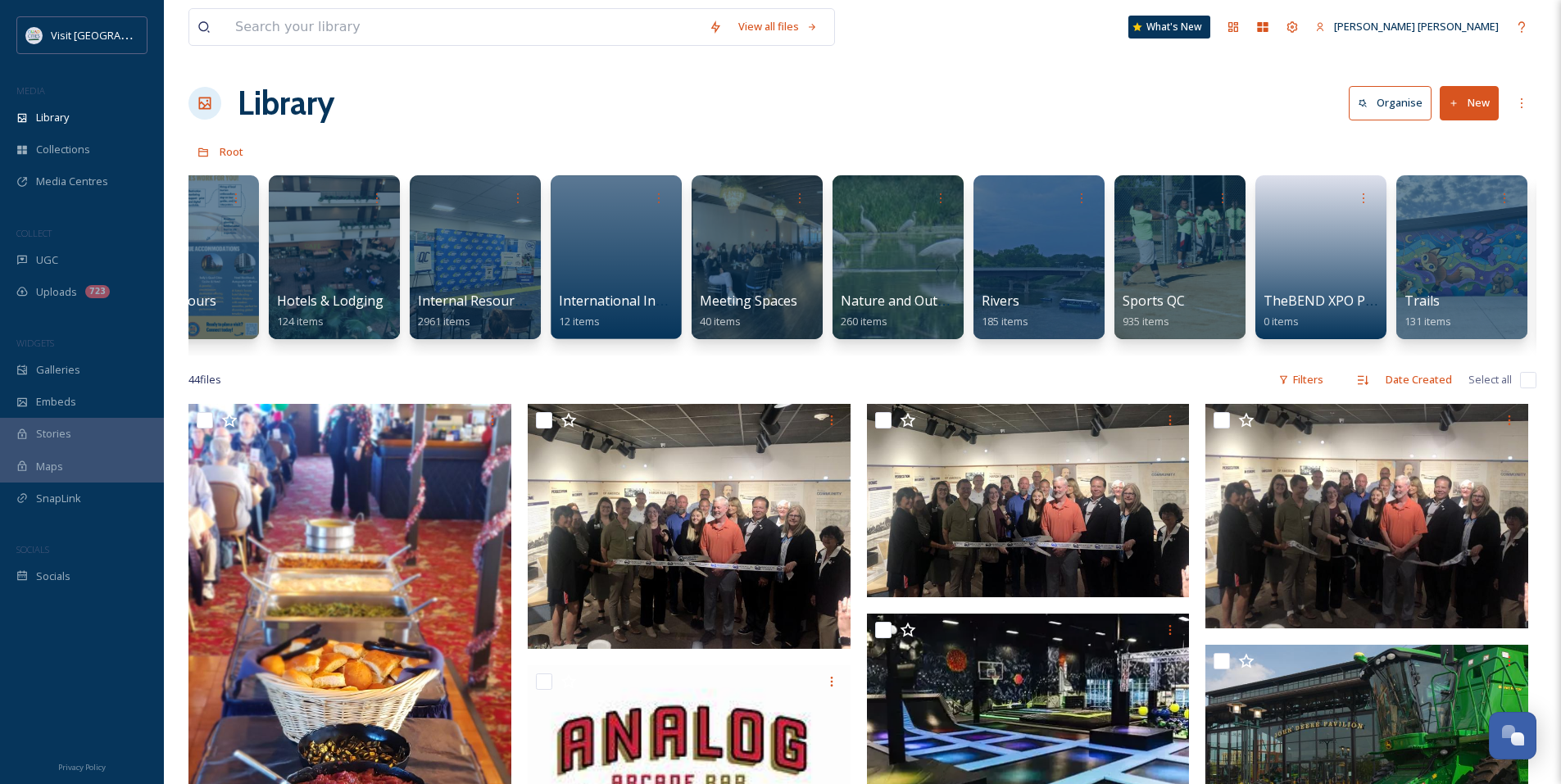
scroll to position [0, 880]
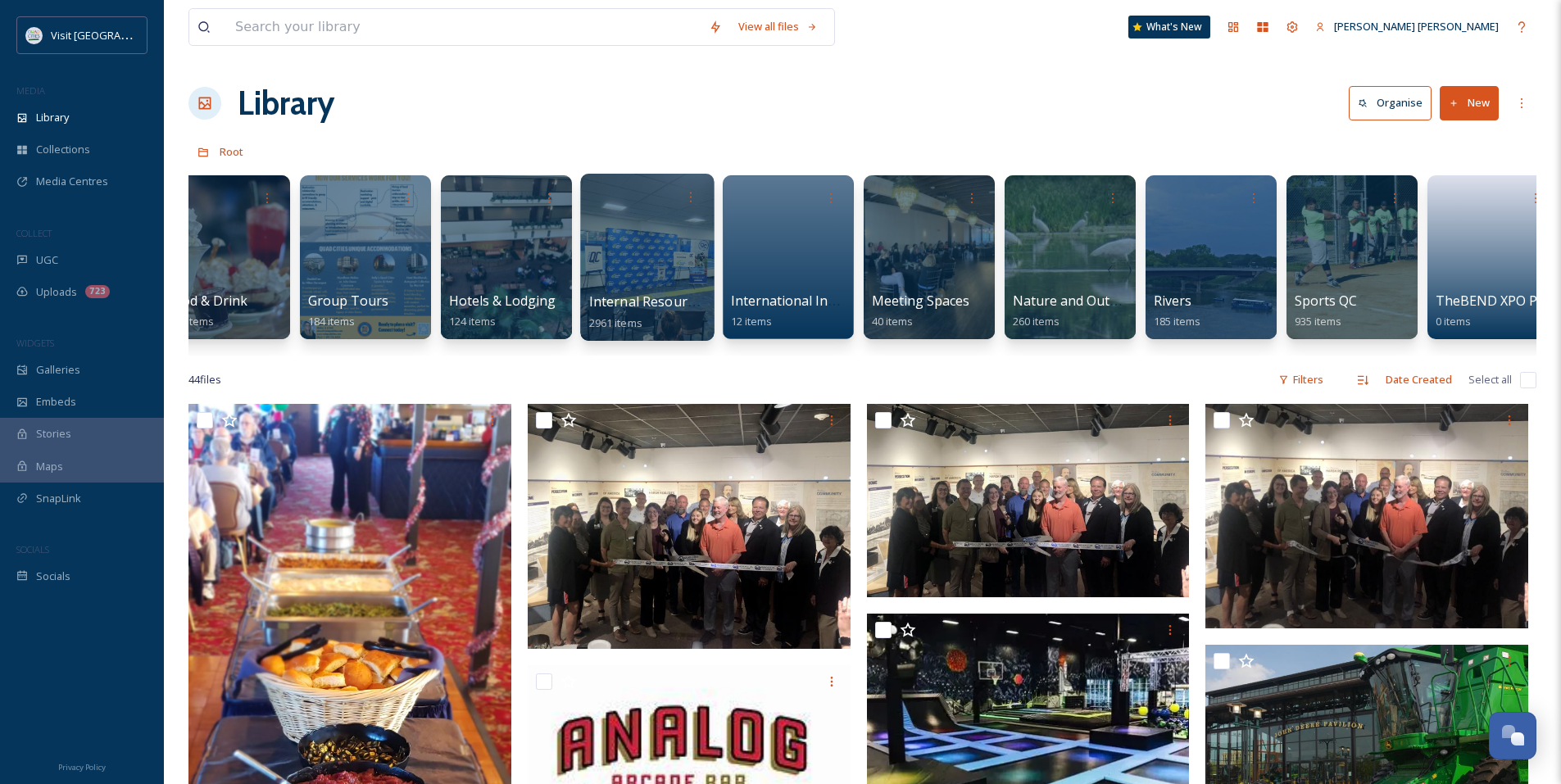
click at [657, 280] on div at bounding box center [647, 258] width 134 height 167
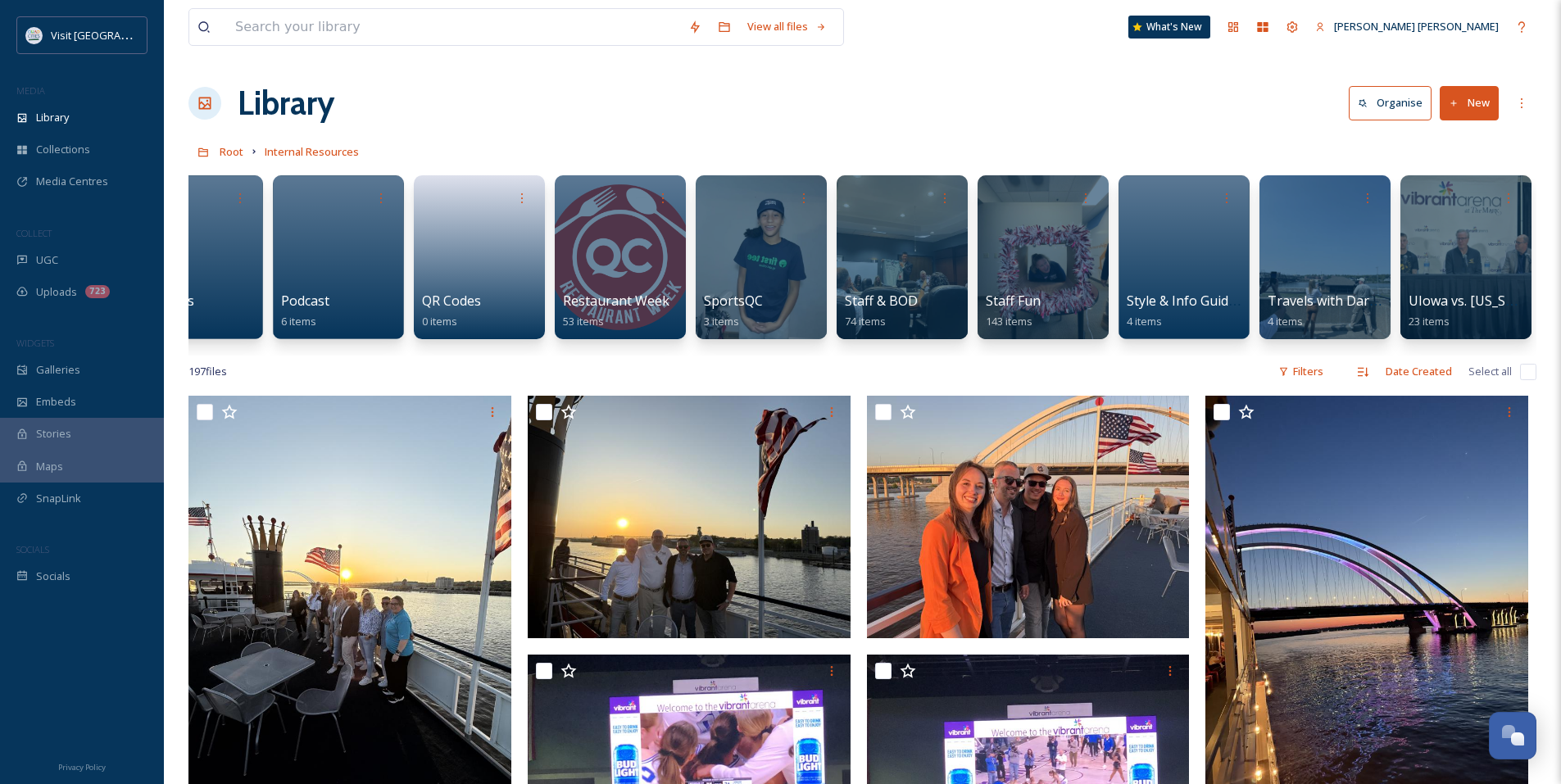
scroll to position [0, 2125]
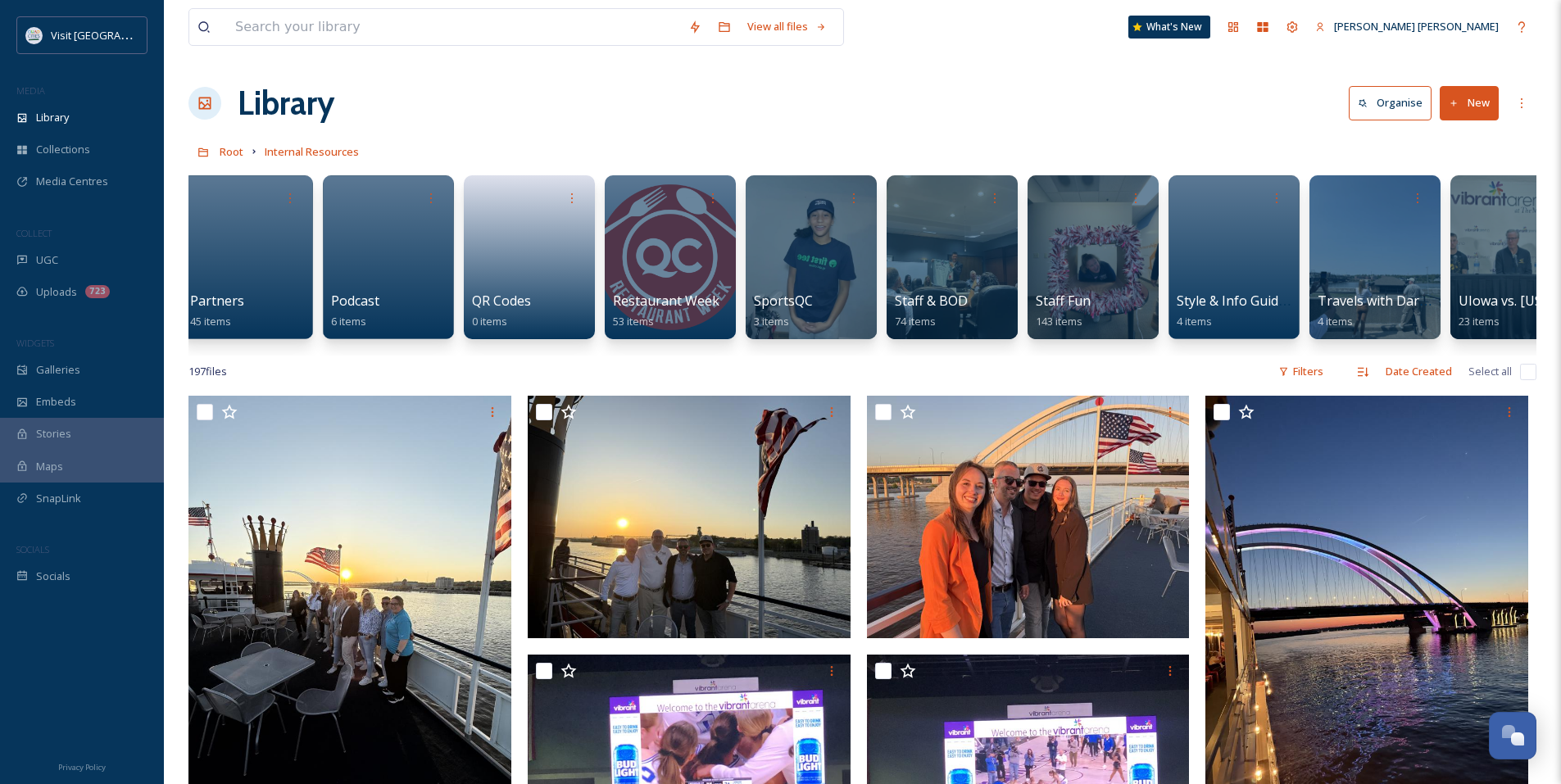
click at [1470, 111] on button "New" at bounding box center [1469, 102] width 59 height 34
click at [1474, 202] on div "Folder" at bounding box center [1451, 205] width 92 height 32
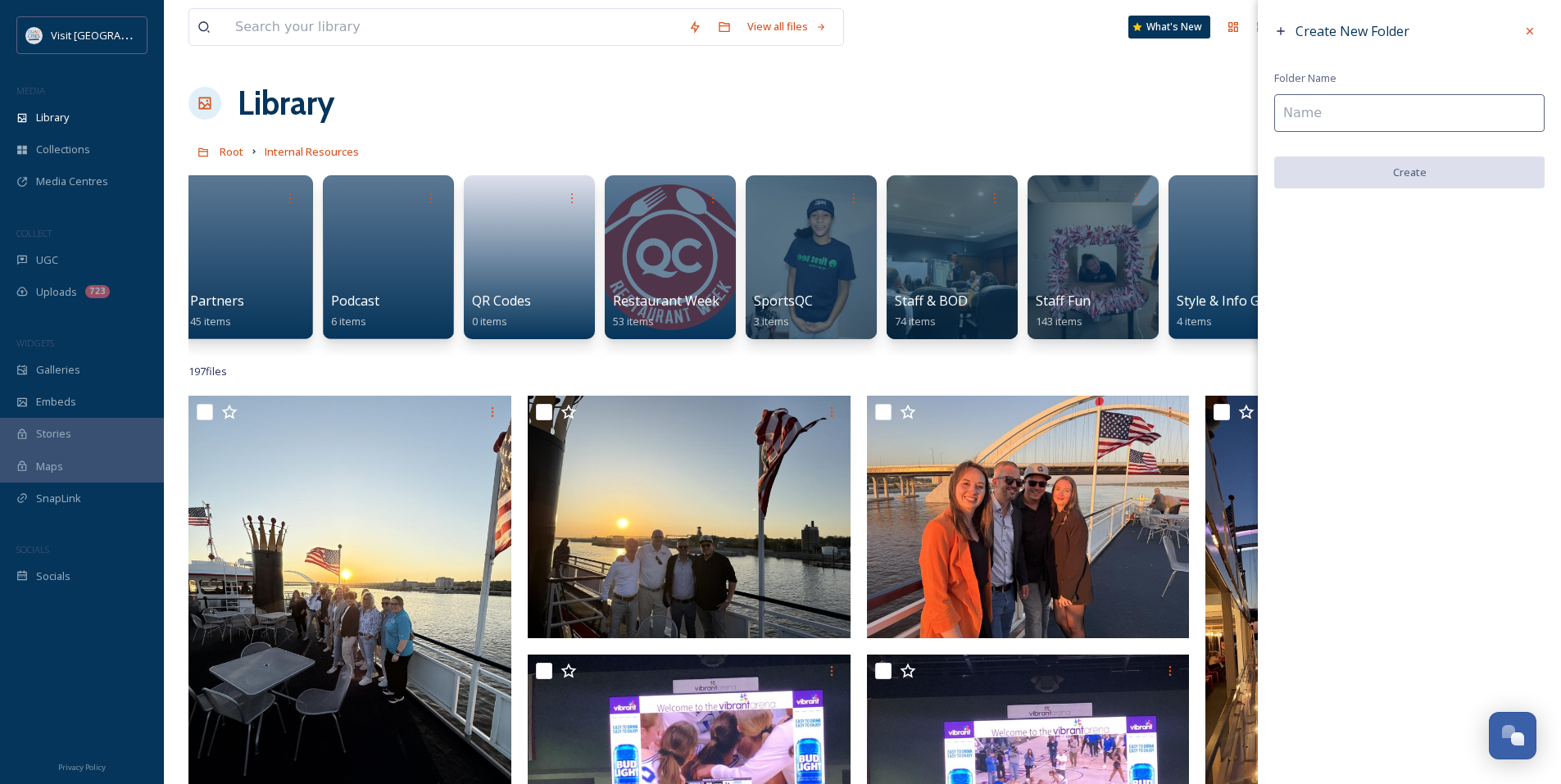
drag, startPoint x: 1364, startPoint y: 129, endPoint x: 1364, endPoint y: 118, distance: 11.0
click at [1364, 121] on input at bounding box center [1409, 113] width 270 height 38
type input "Travel [US_STATE]"
click at [1402, 180] on button "Create" at bounding box center [1409, 173] width 270 height 34
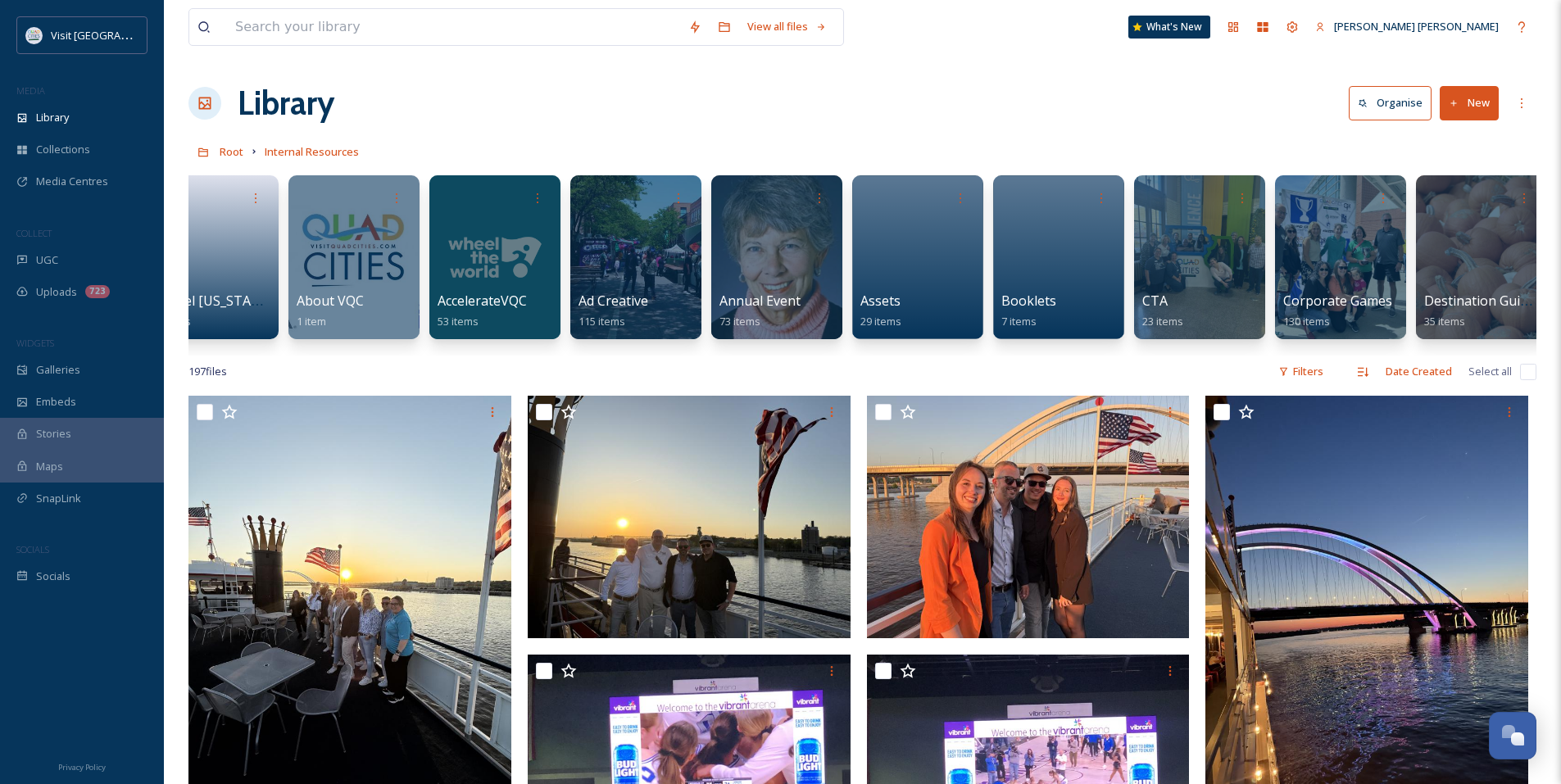
scroll to position [0, 0]
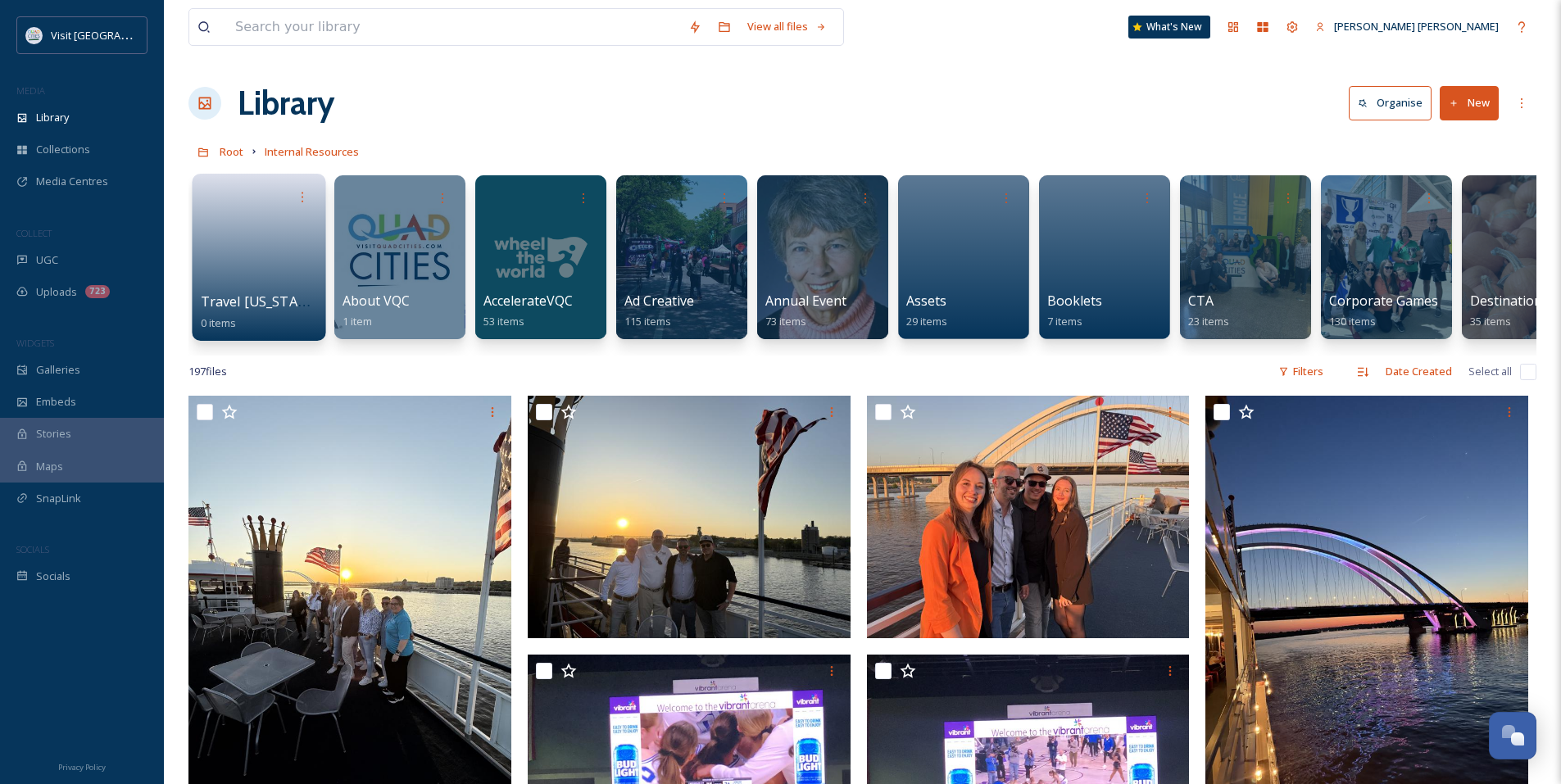
click at [277, 274] on link at bounding box center [259, 252] width 118 height 80
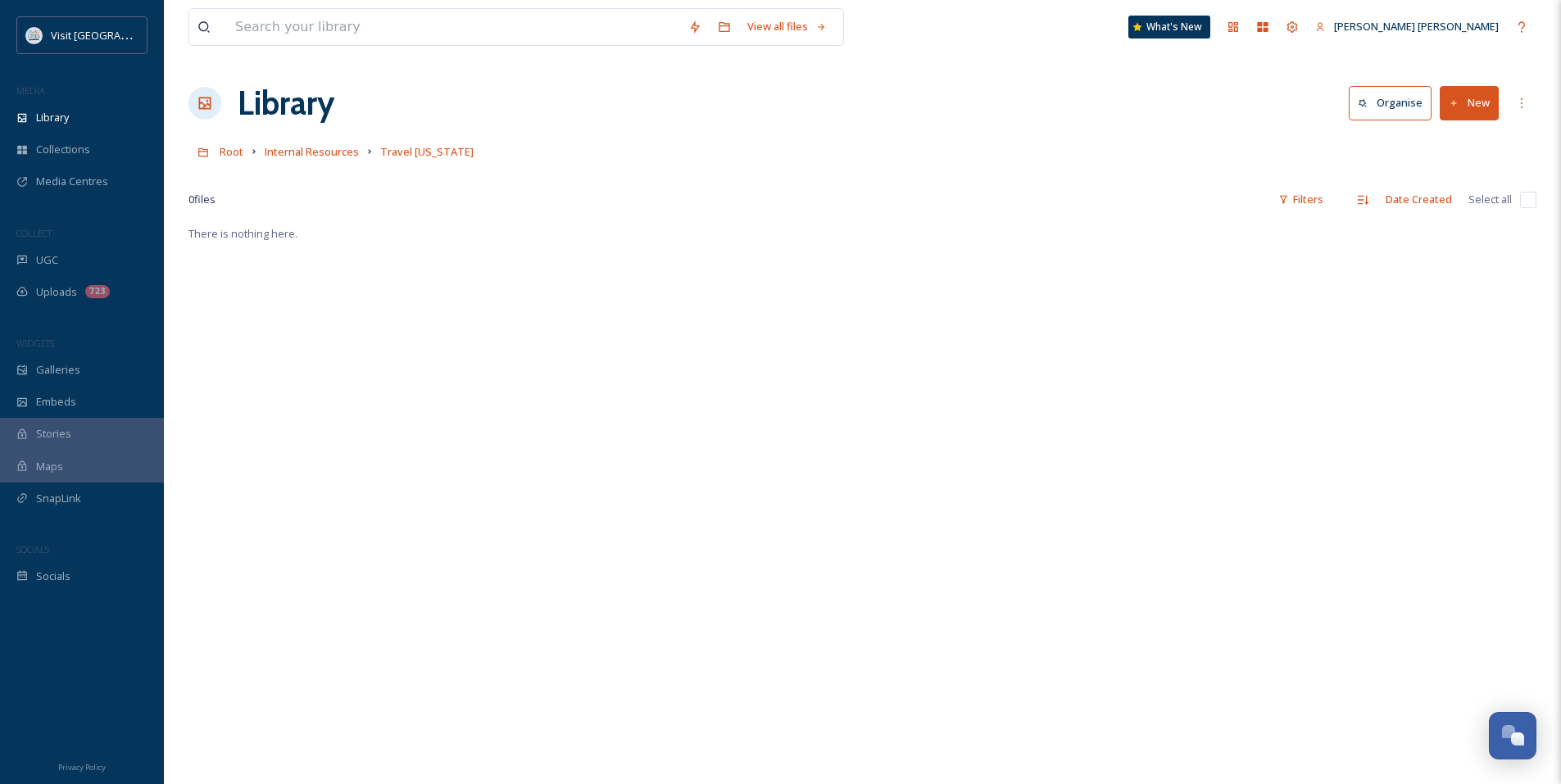
click at [1468, 111] on button "New" at bounding box center [1469, 102] width 59 height 34
click at [1418, 279] on div "There is nothing here." at bounding box center [861, 616] width 1348 height 784
click at [321, 26] on input at bounding box center [453, 27] width 453 height 36
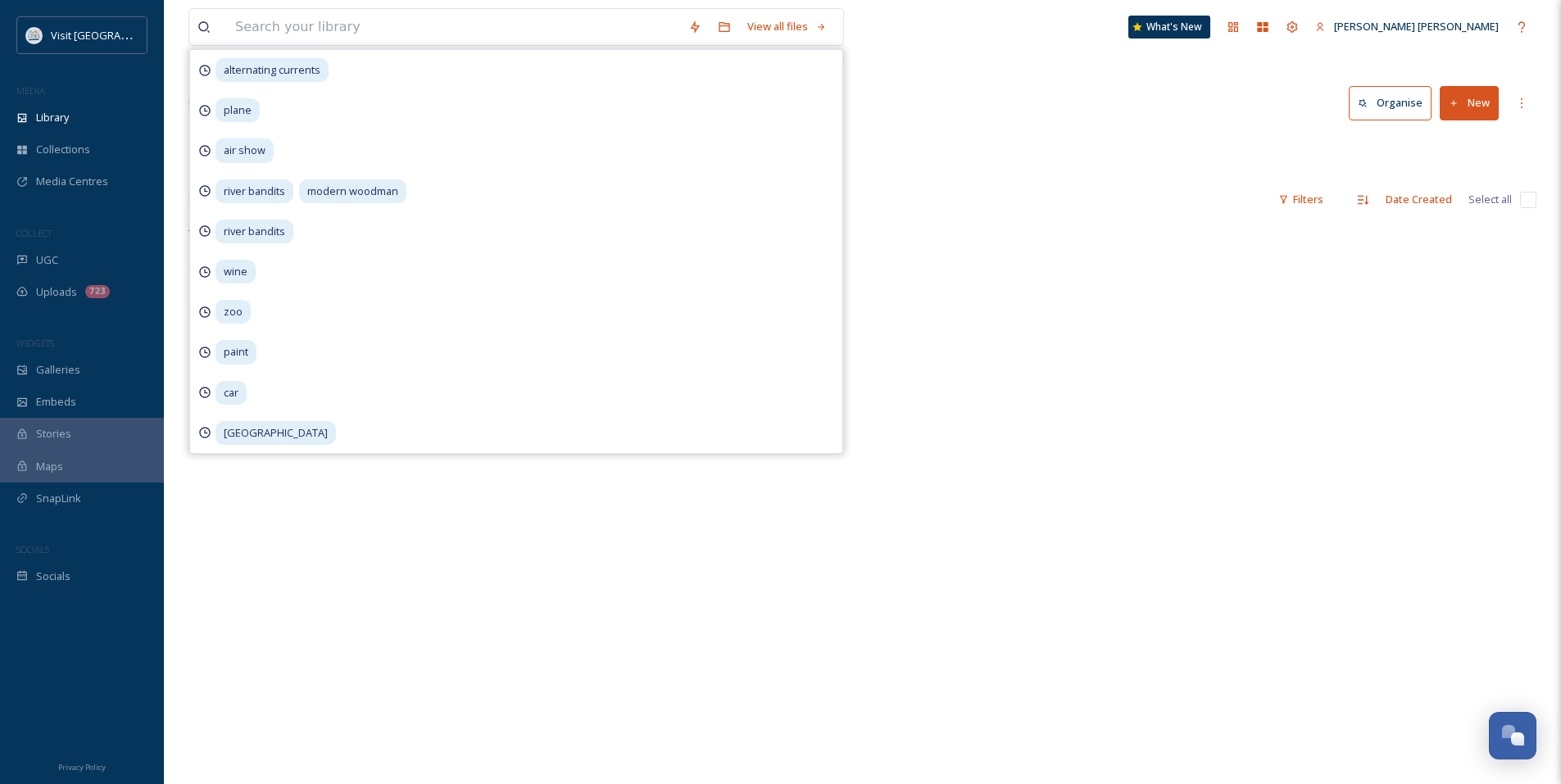
click at [953, 105] on div "Library Organise New" at bounding box center [861, 103] width 1348 height 49
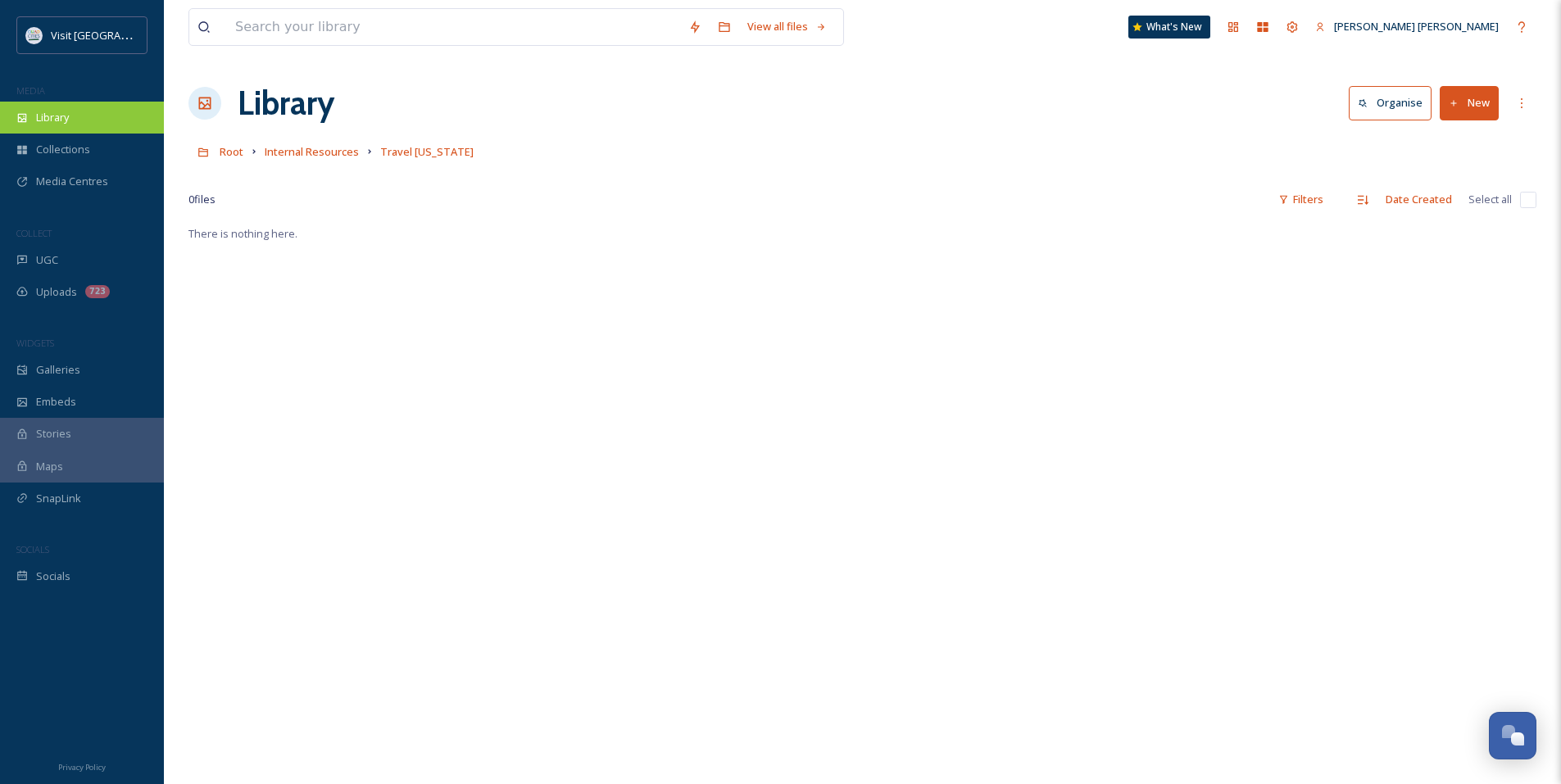
click at [111, 116] on div "Library" at bounding box center [82, 118] width 164 height 32
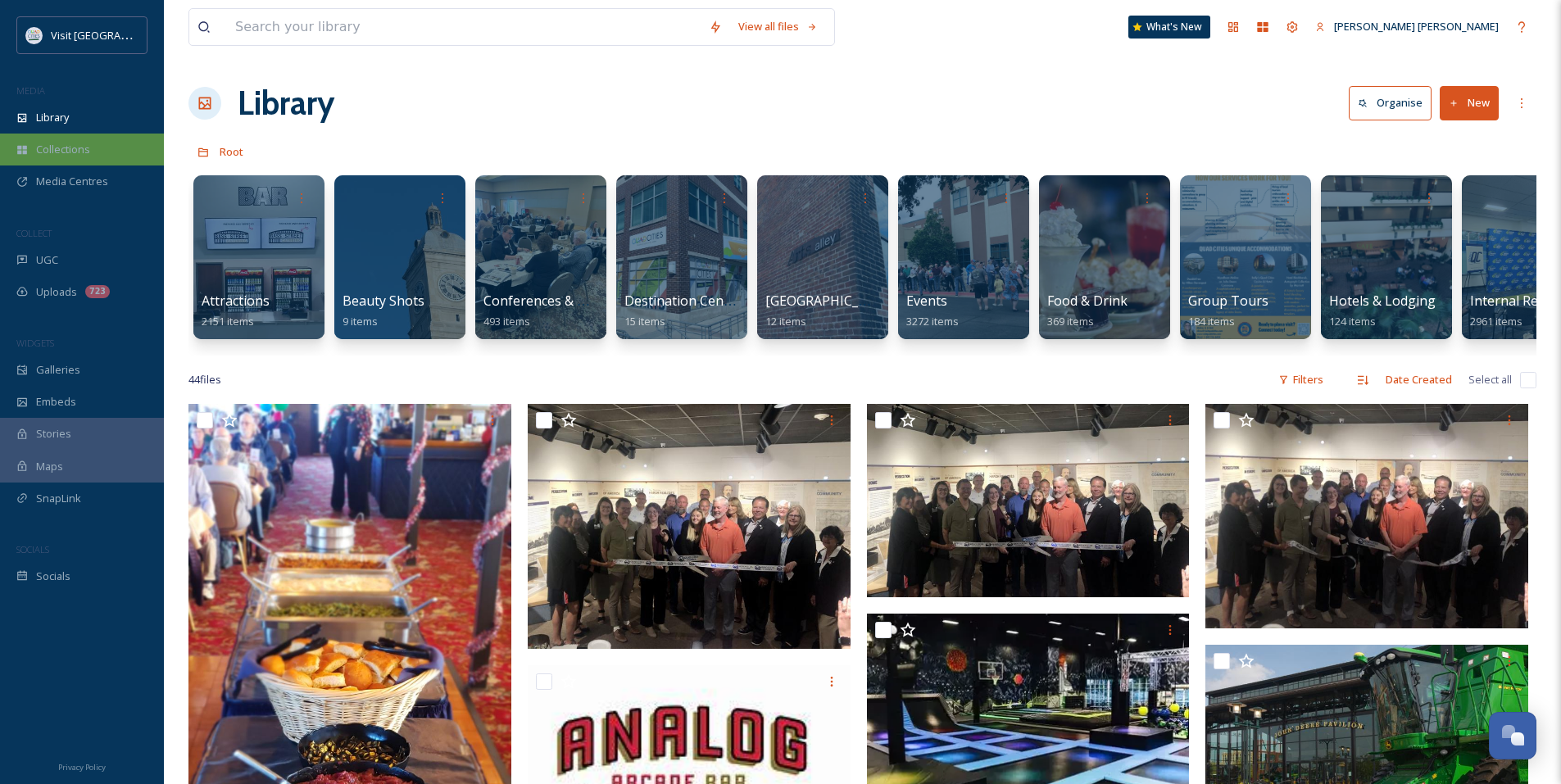
click at [91, 149] on div "Collections" at bounding box center [82, 149] width 164 height 32
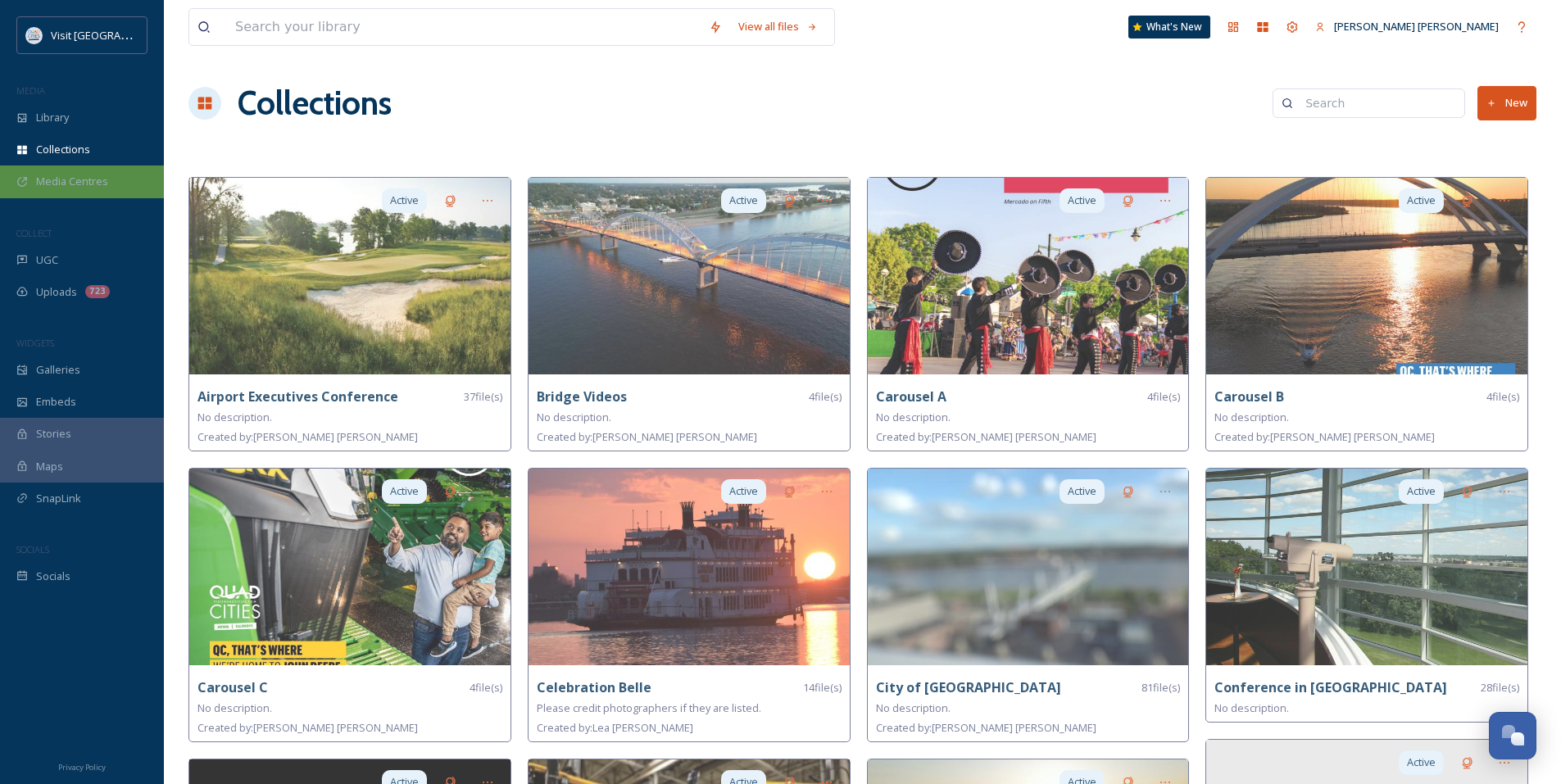
click at [97, 169] on div "Media Centres" at bounding box center [82, 181] width 164 height 32
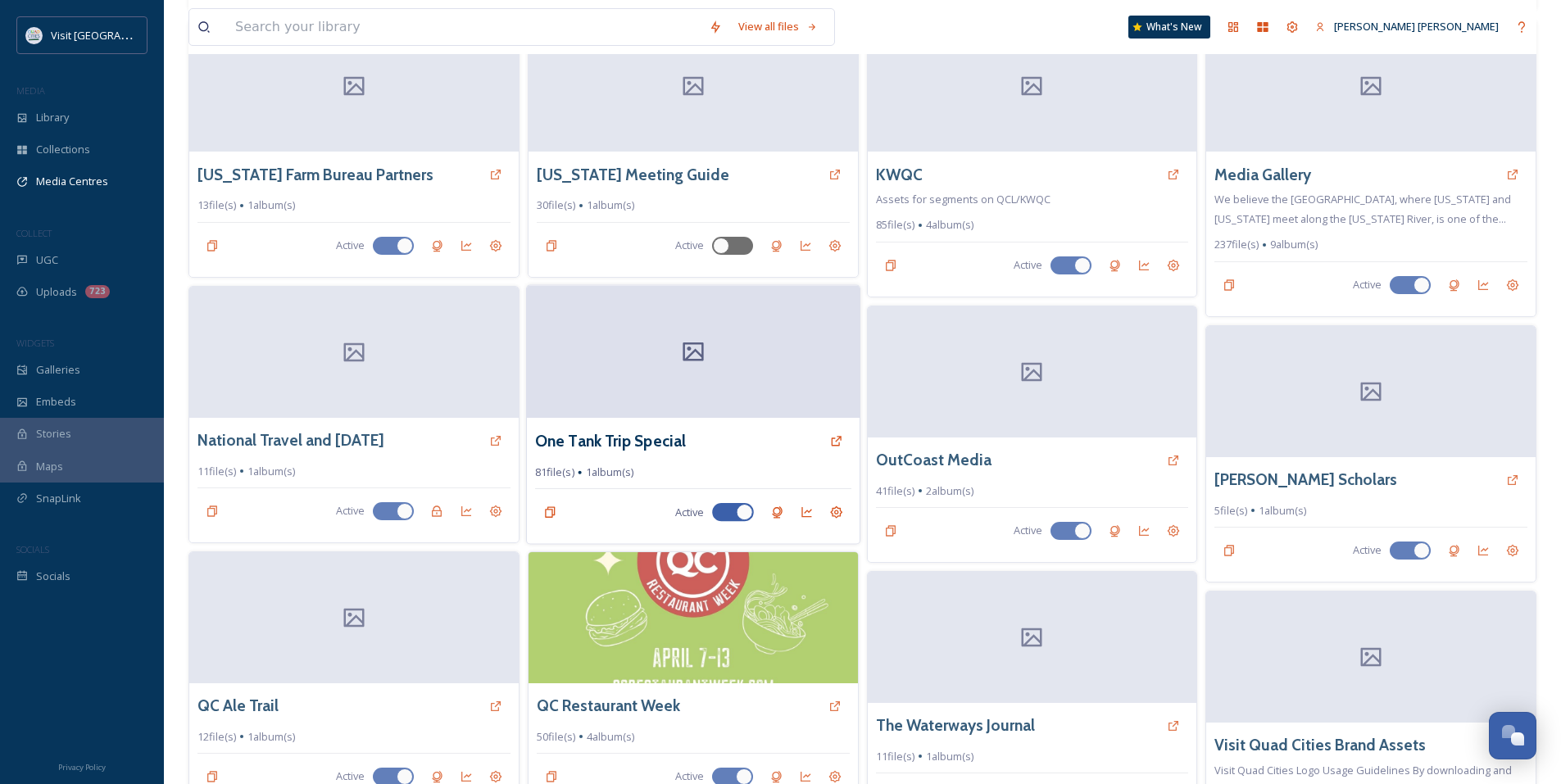
scroll to position [806, 0]
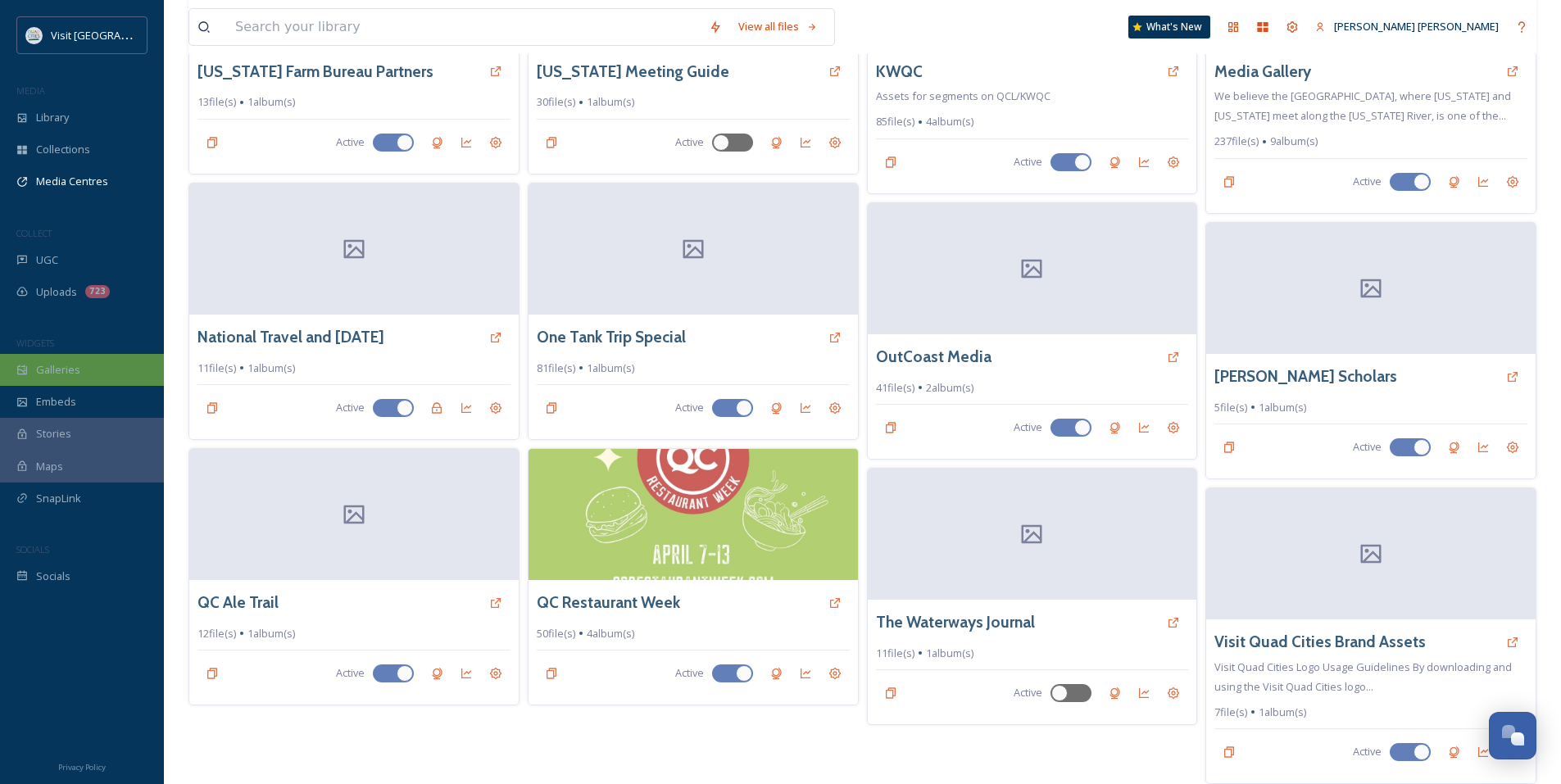
click at [88, 372] on div "Galleries" at bounding box center [82, 369] width 164 height 32
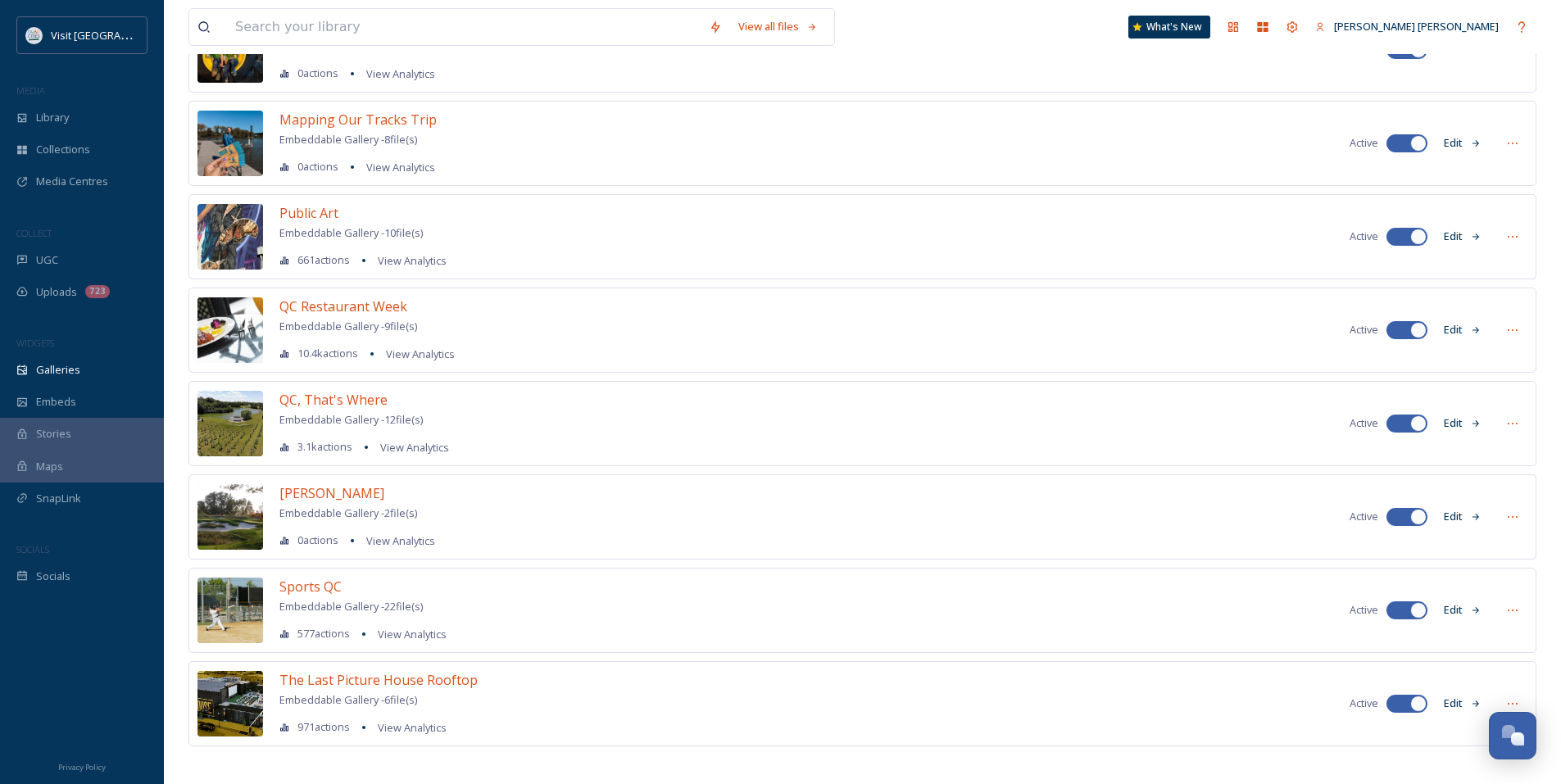
scroll to position [773, 0]
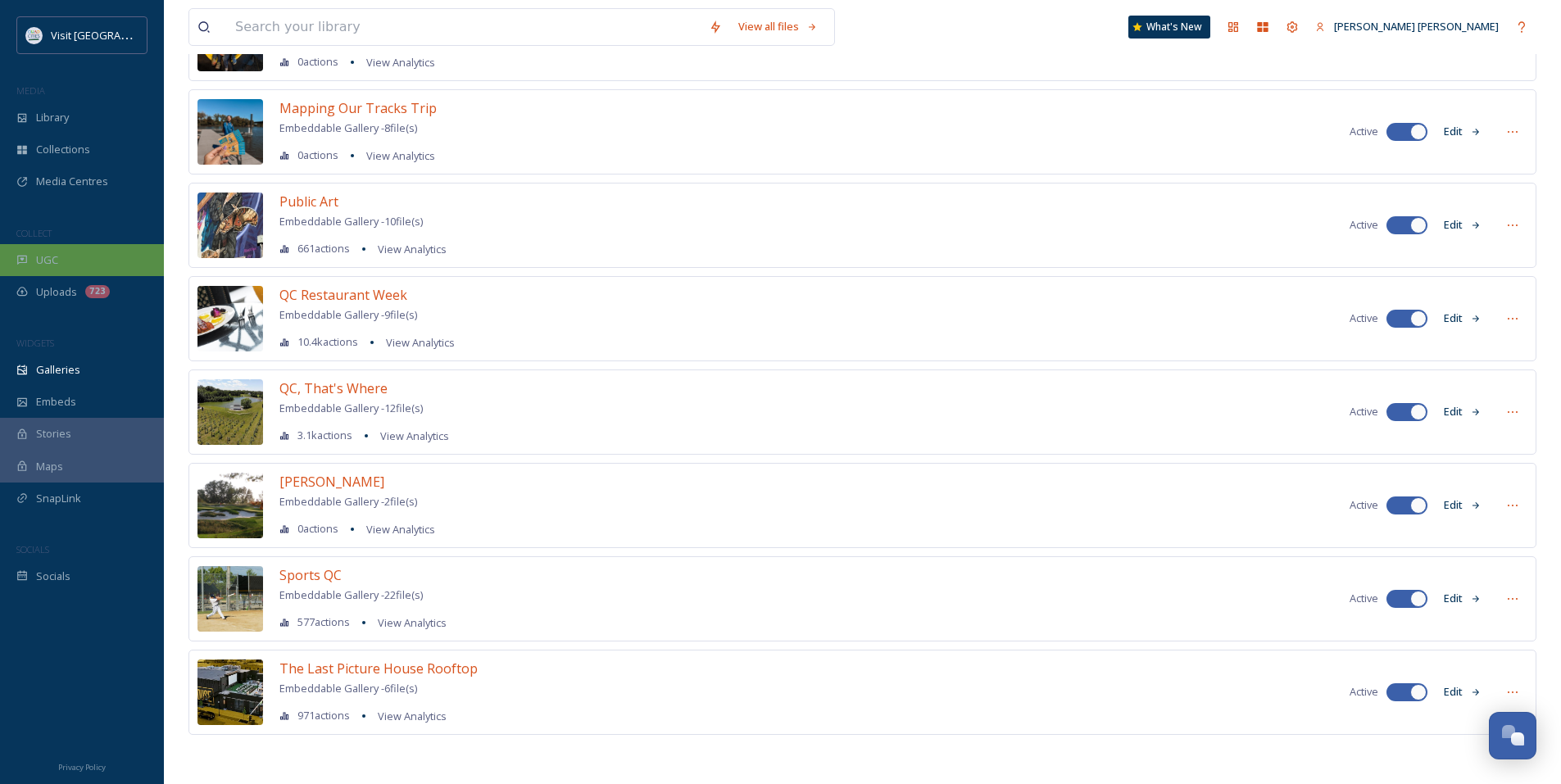
click at [93, 259] on div "UGC" at bounding box center [82, 260] width 164 height 32
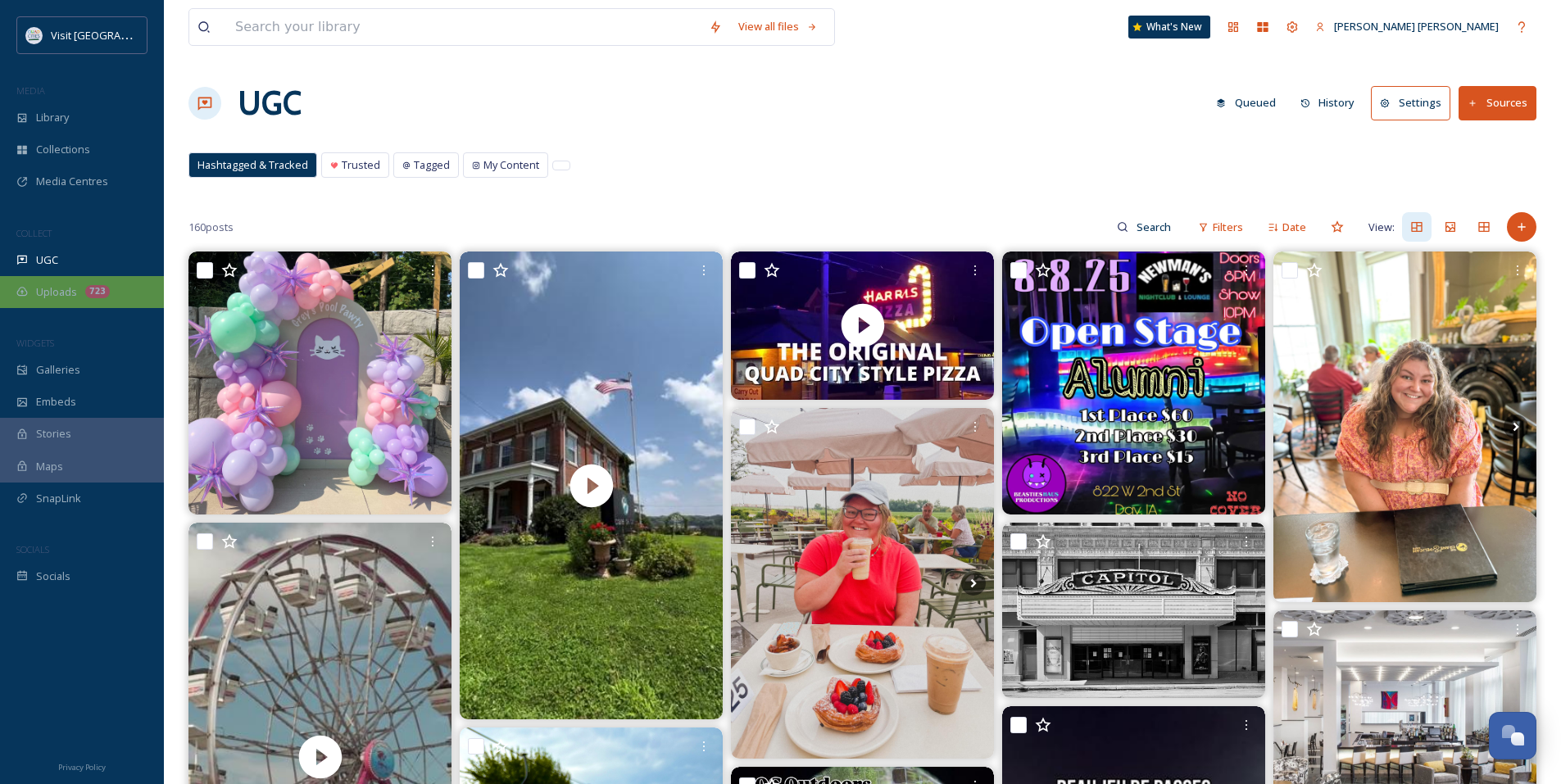
click at [121, 290] on div "Uploads 723" at bounding box center [82, 292] width 164 height 32
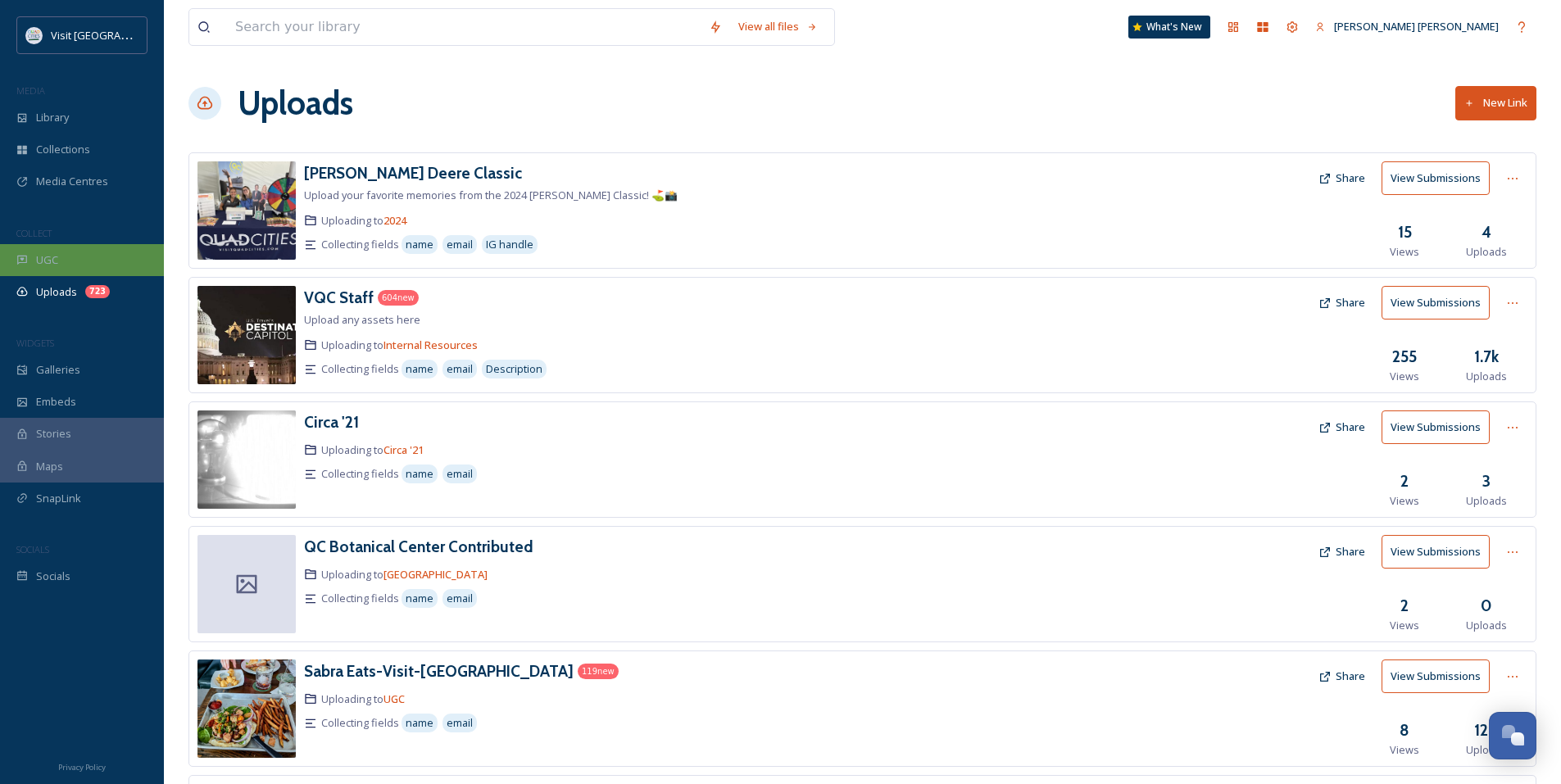
click at [118, 262] on div "UGC" at bounding box center [82, 260] width 164 height 32
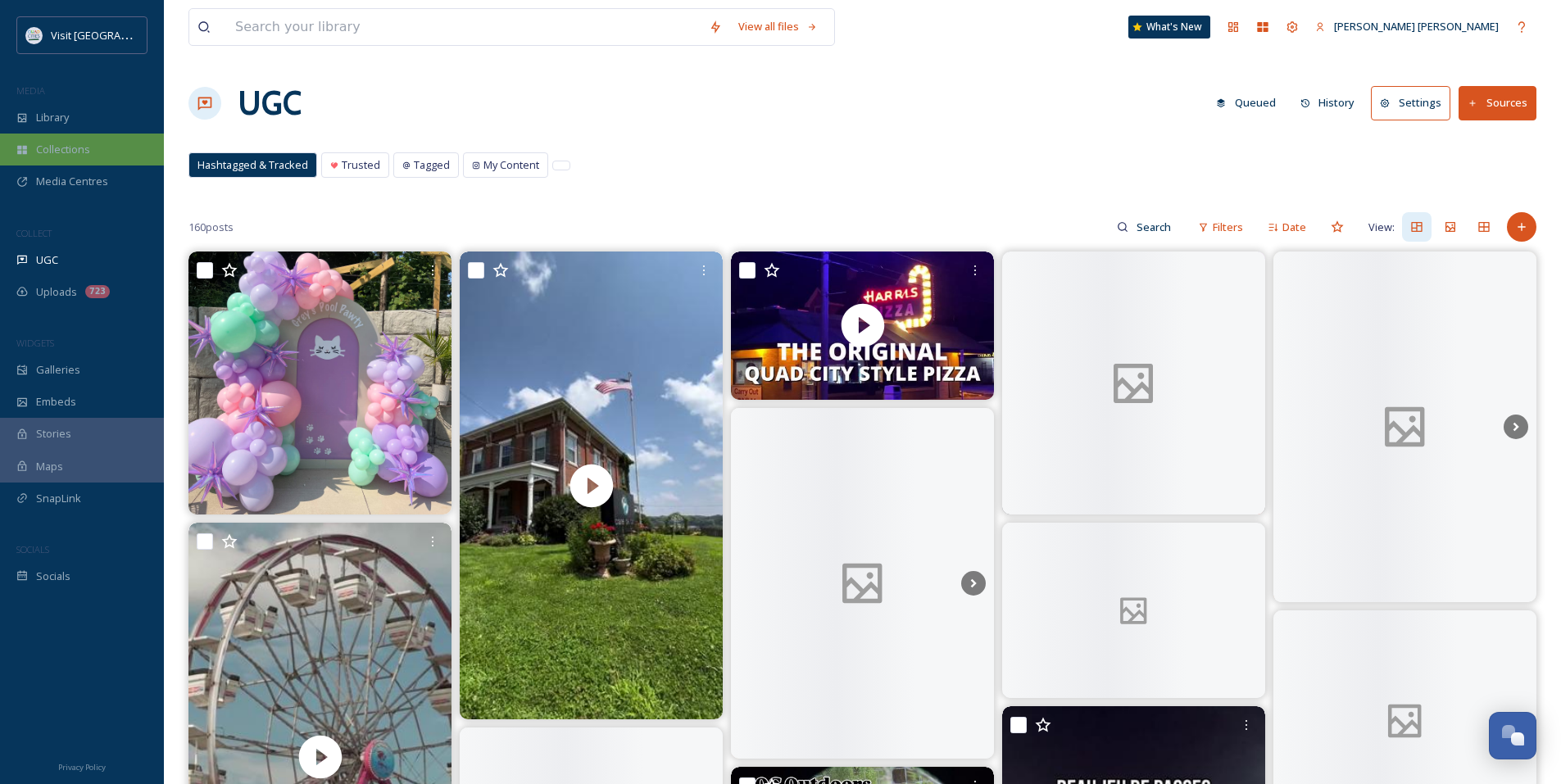
click at [101, 158] on div "Collections" at bounding box center [82, 149] width 164 height 32
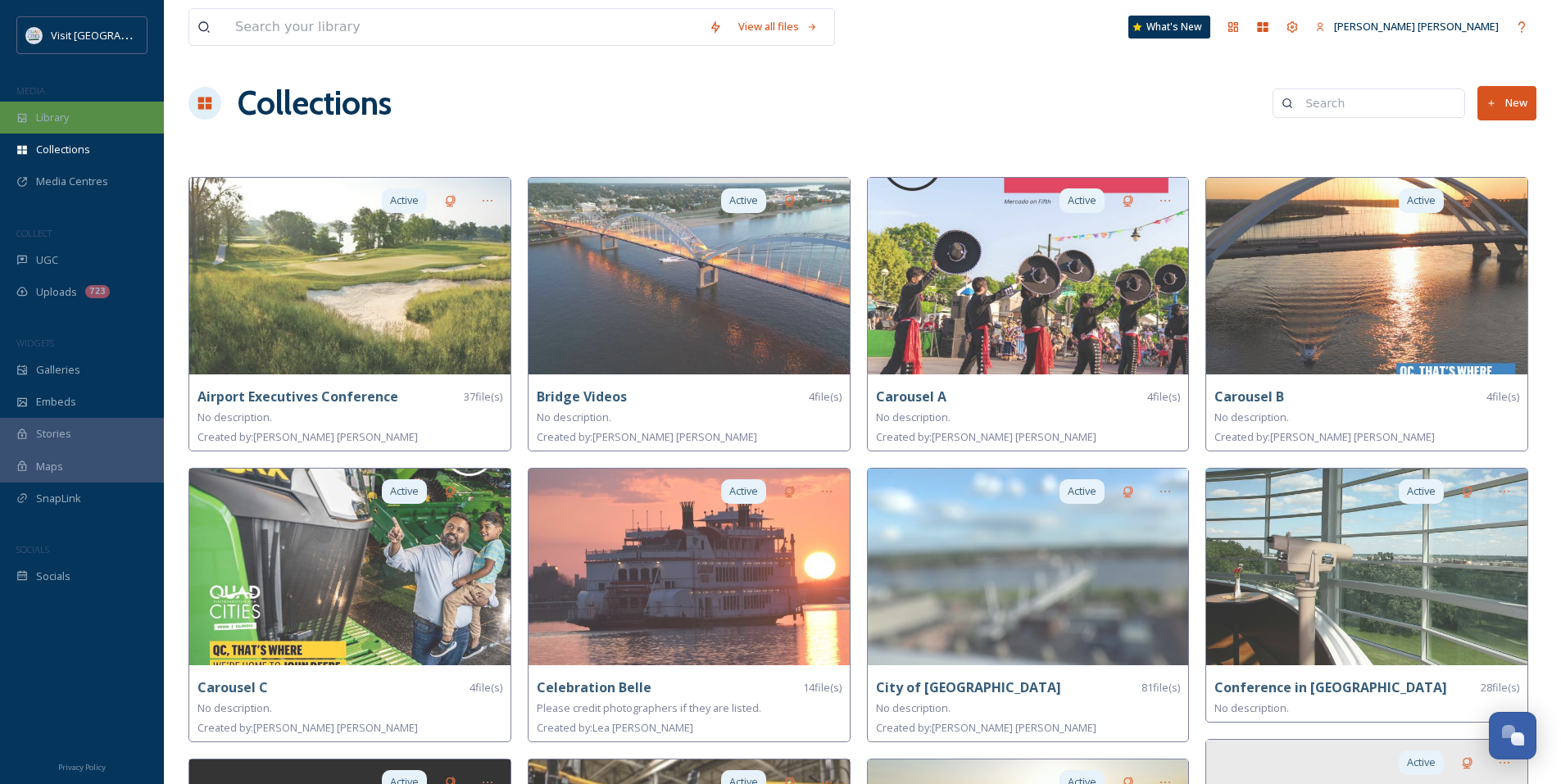
click at [51, 124] on span "Library" at bounding box center [52, 118] width 33 height 16
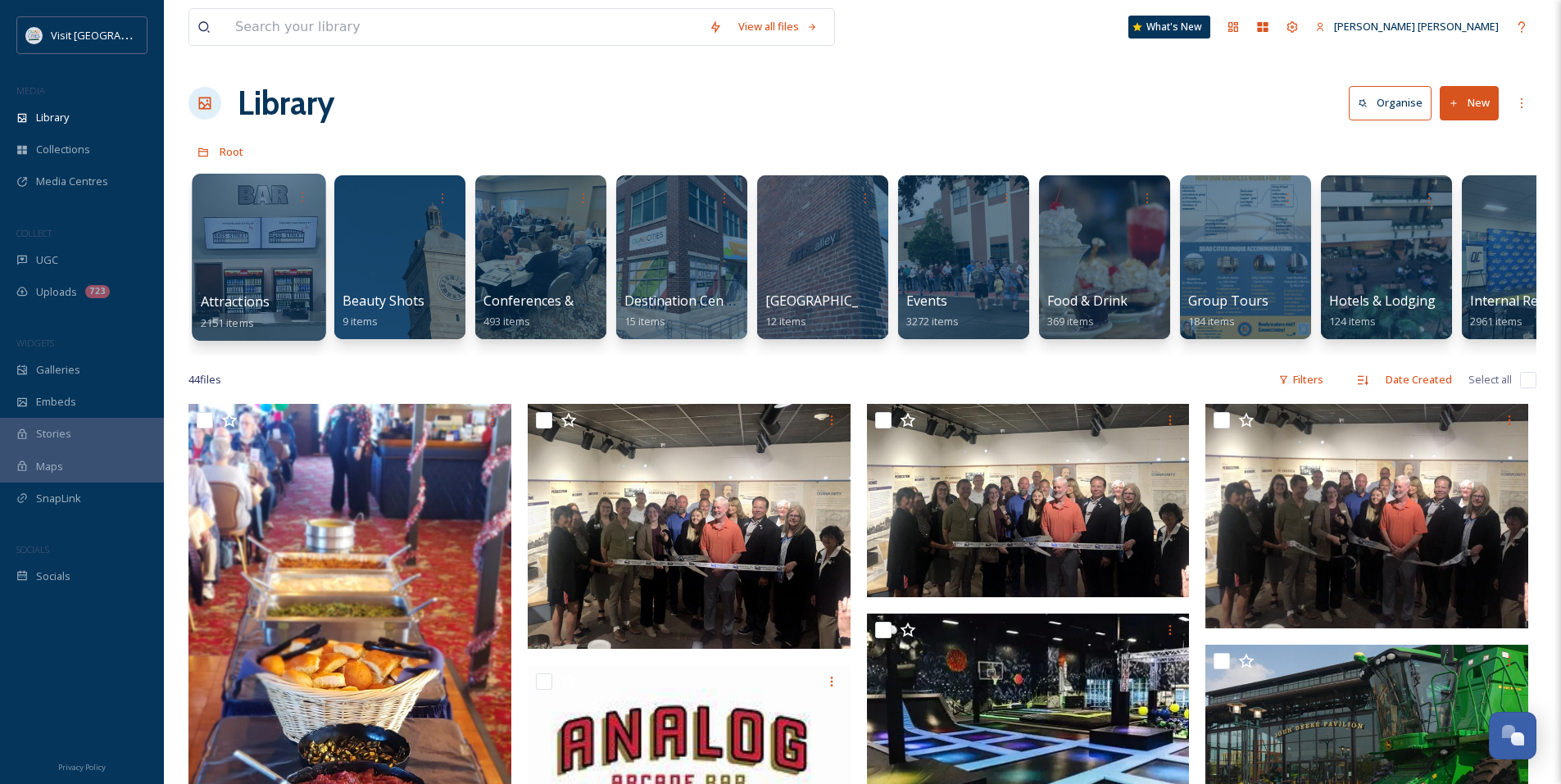
click at [270, 245] on div at bounding box center [259, 258] width 134 height 167
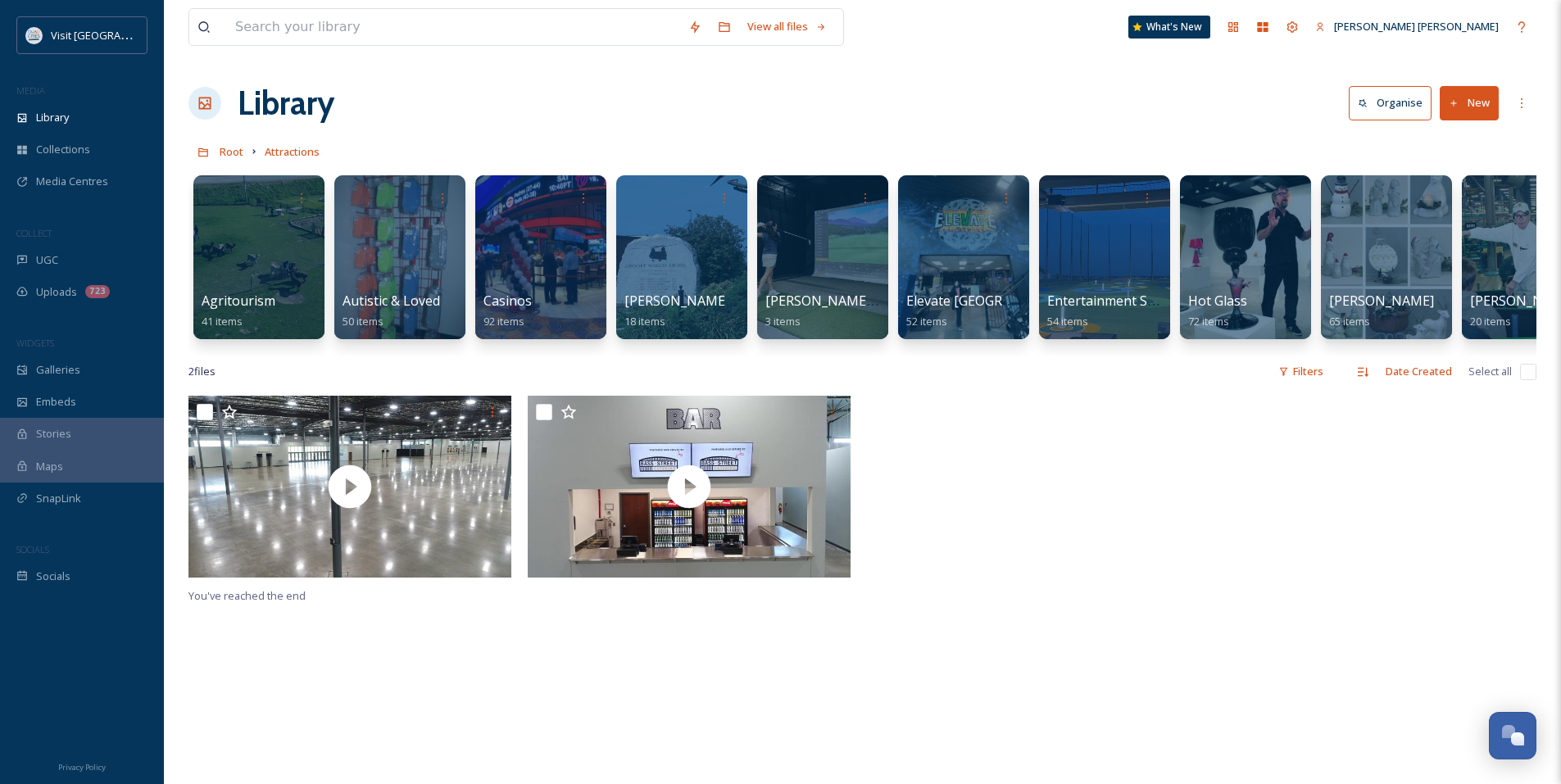
click at [244, 149] on div "Root Attractions" at bounding box center [861, 151] width 1348 height 31
click at [240, 151] on span "Root" at bounding box center [230, 151] width 24 height 15
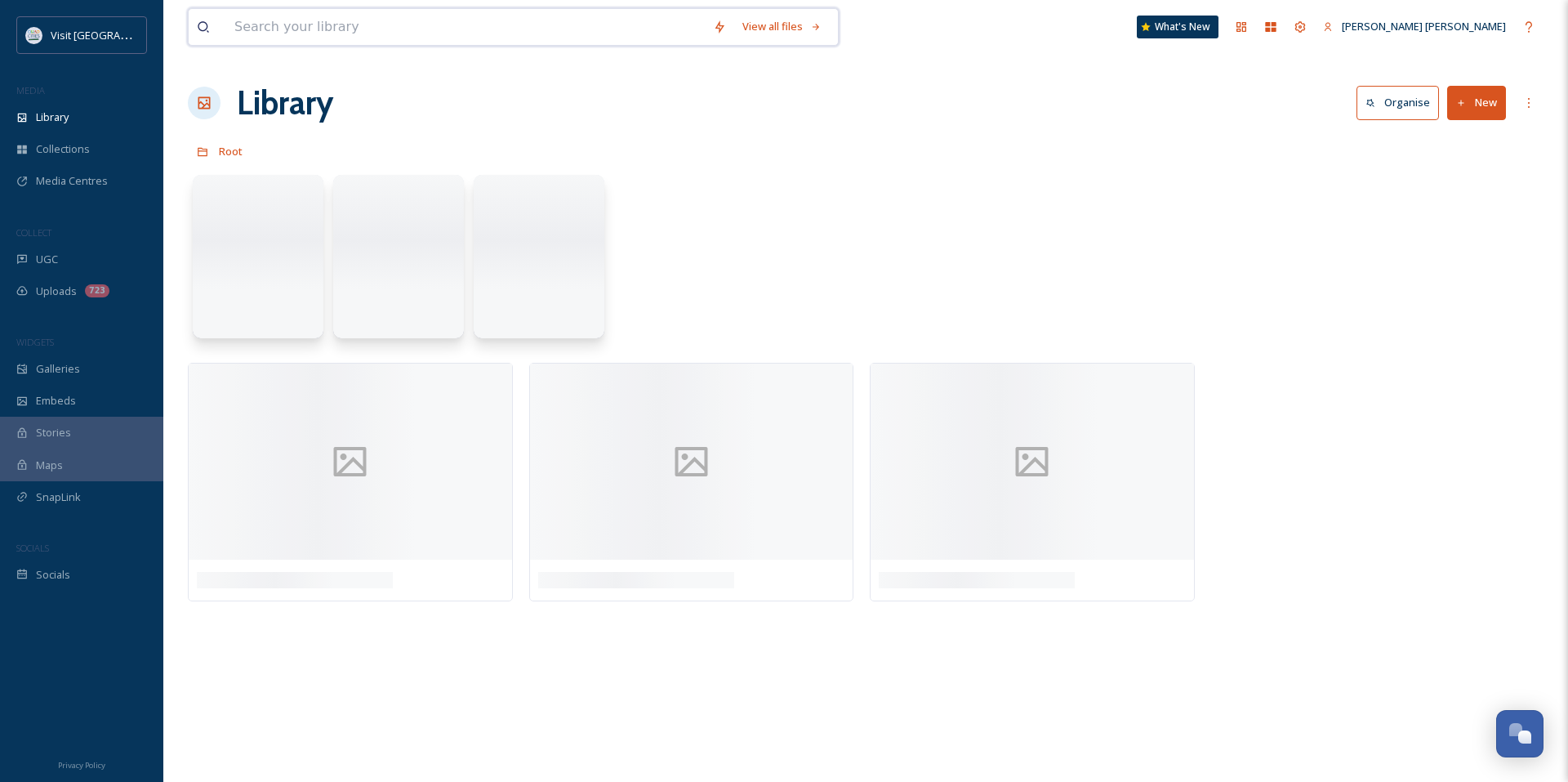
click at [343, 35] on input at bounding box center [465, 27] width 478 height 36
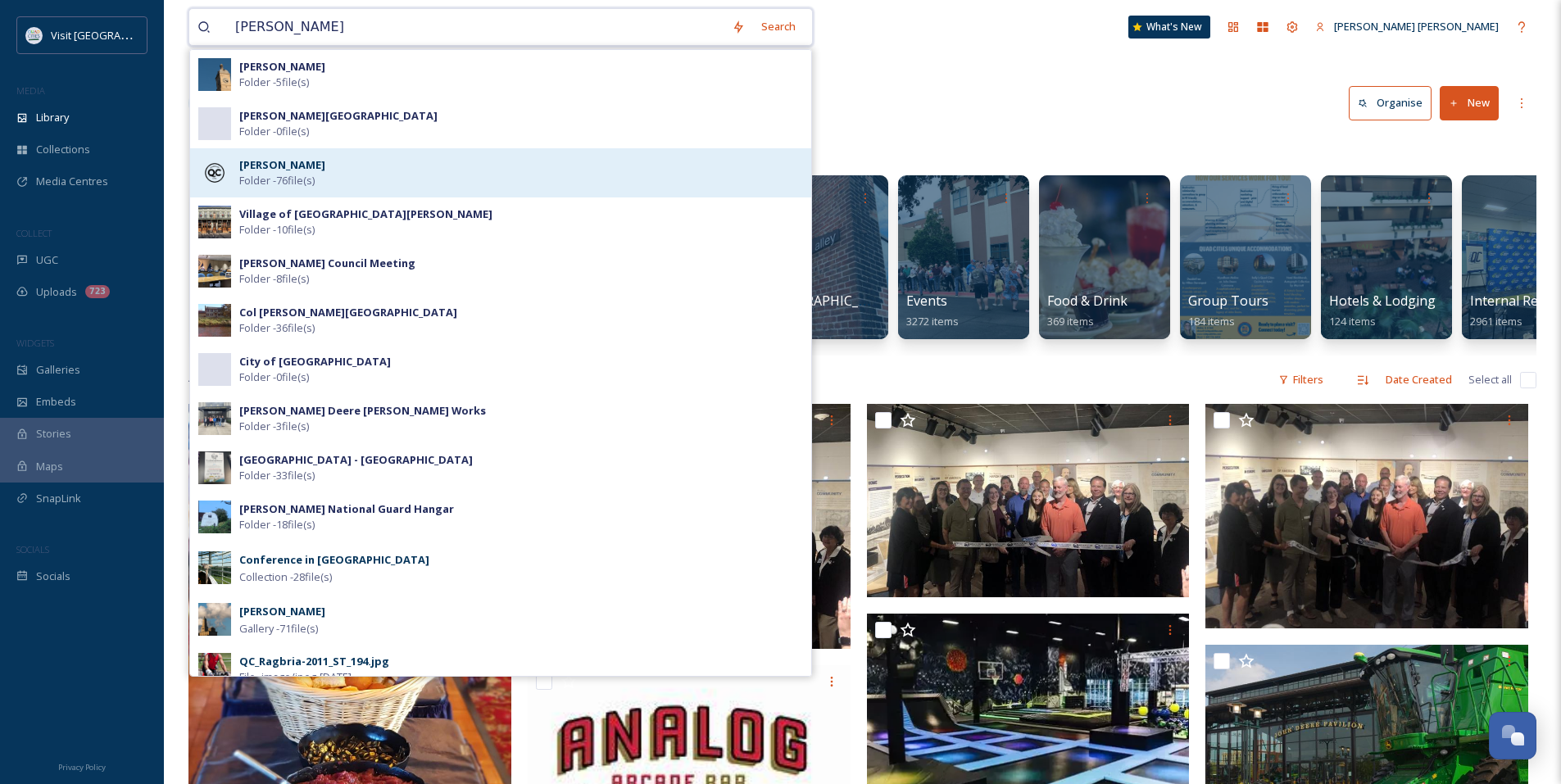
type input "[PERSON_NAME]"
click at [335, 174] on div "[PERSON_NAME] Folder - 76 file(s)" at bounding box center [520, 172] width 563 height 31
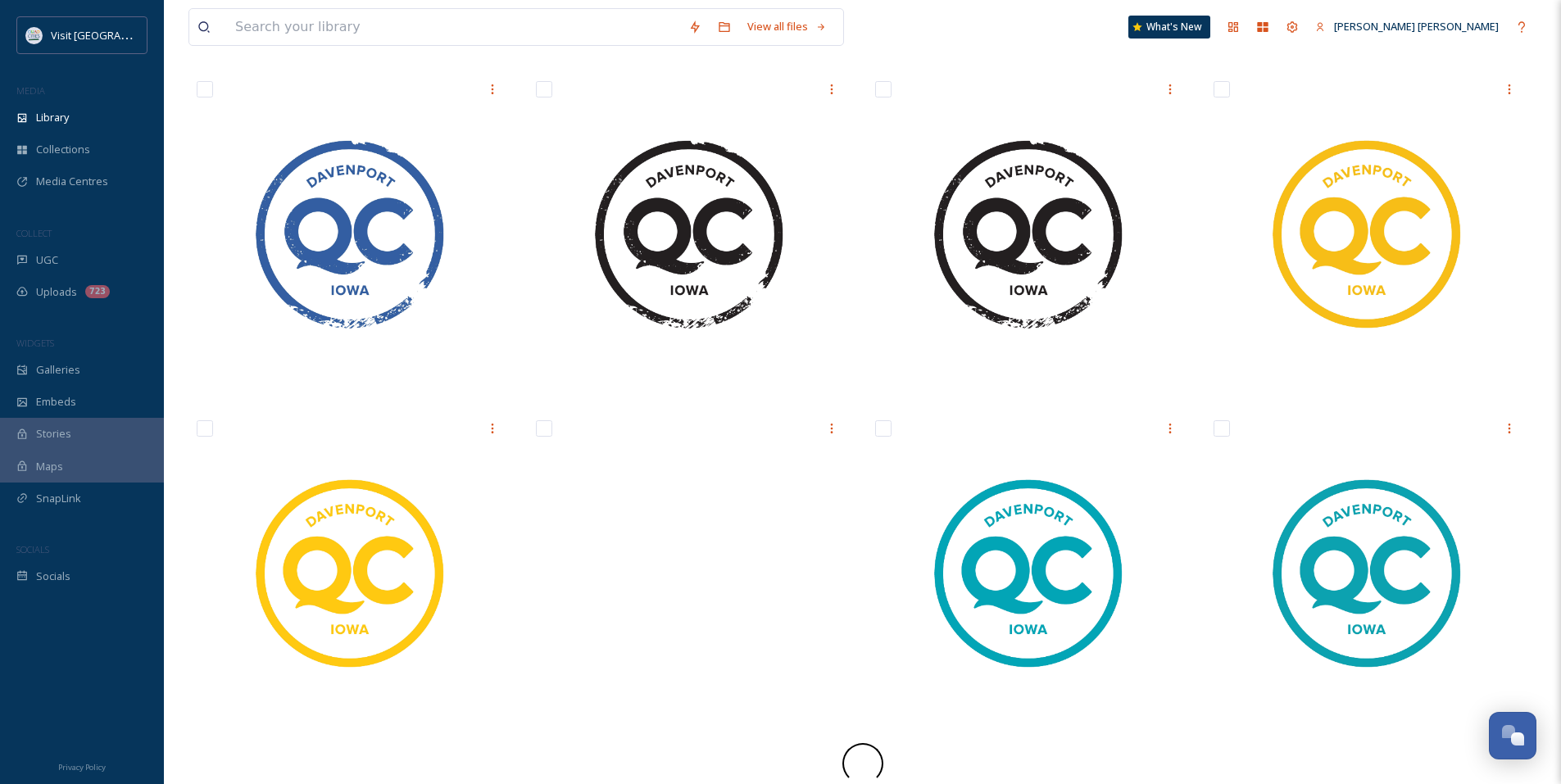
scroll to position [1168, 0]
click at [240, 25] on input at bounding box center [453, 27] width 453 height 36
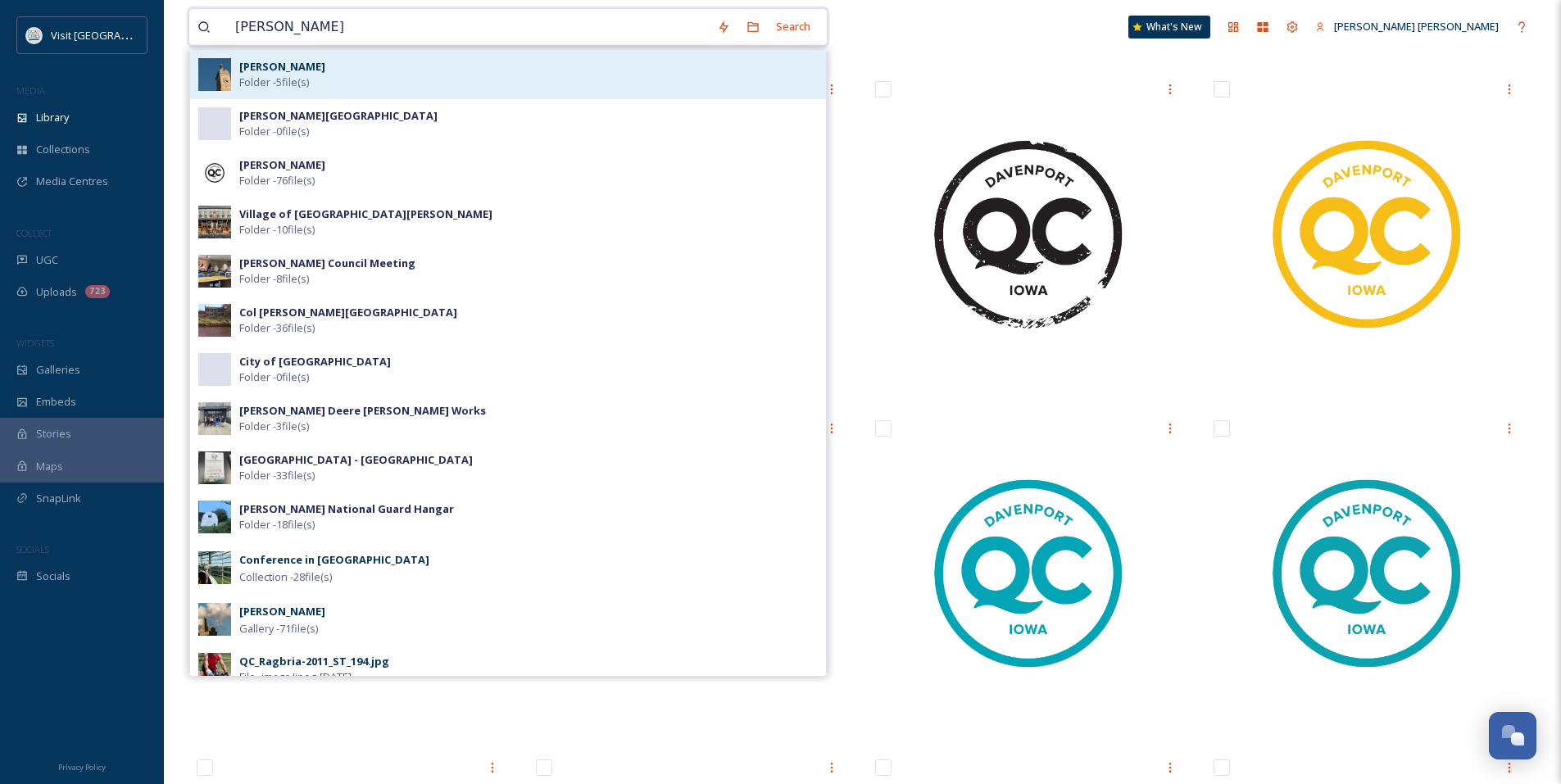
type input "[PERSON_NAME]"
click at [329, 73] on div "[PERSON_NAME] Folder - 5 file(s)" at bounding box center [528, 74] width 578 height 31
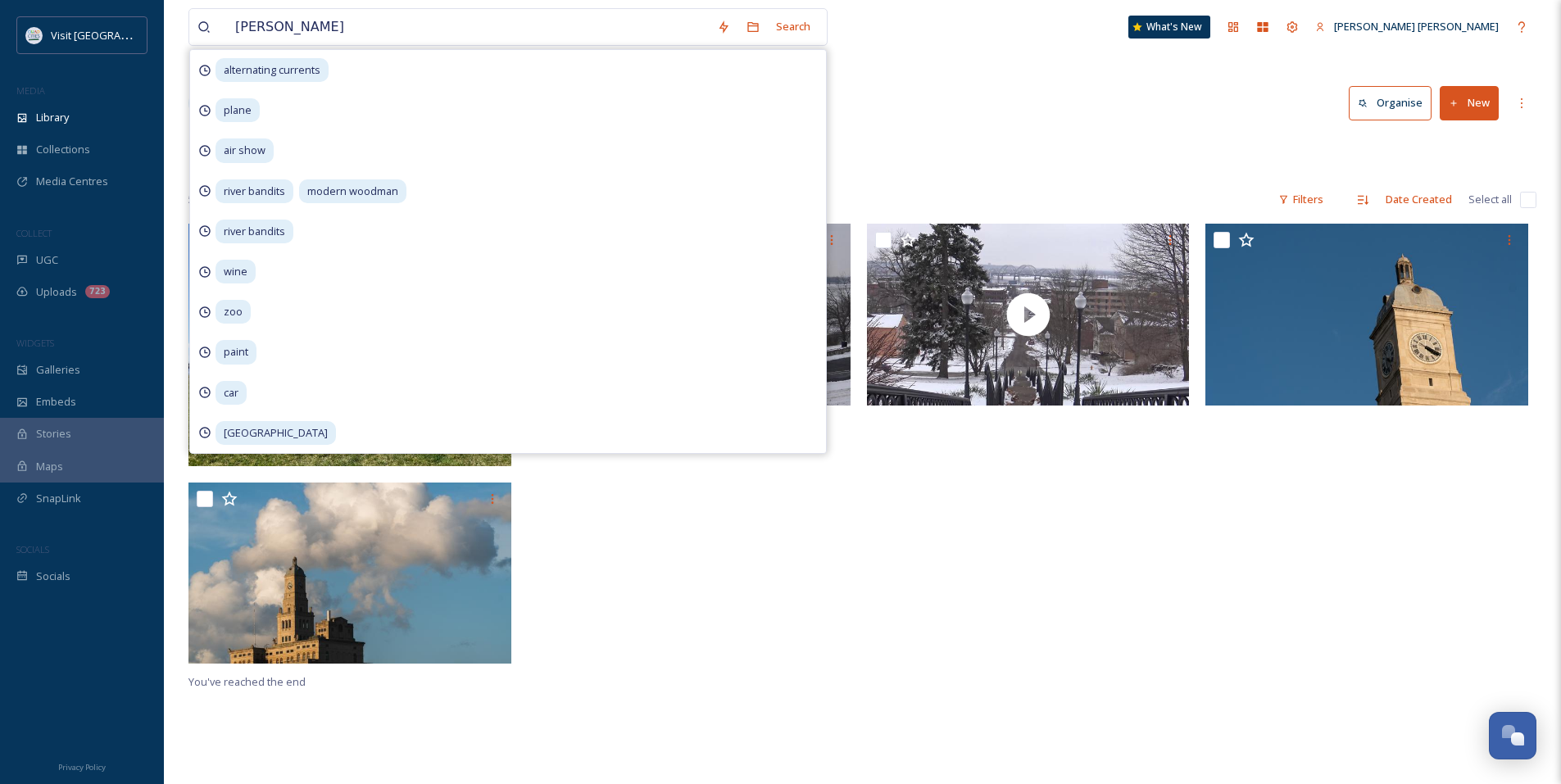
click at [986, 118] on div "Library Organise New" at bounding box center [861, 103] width 1348 height 49
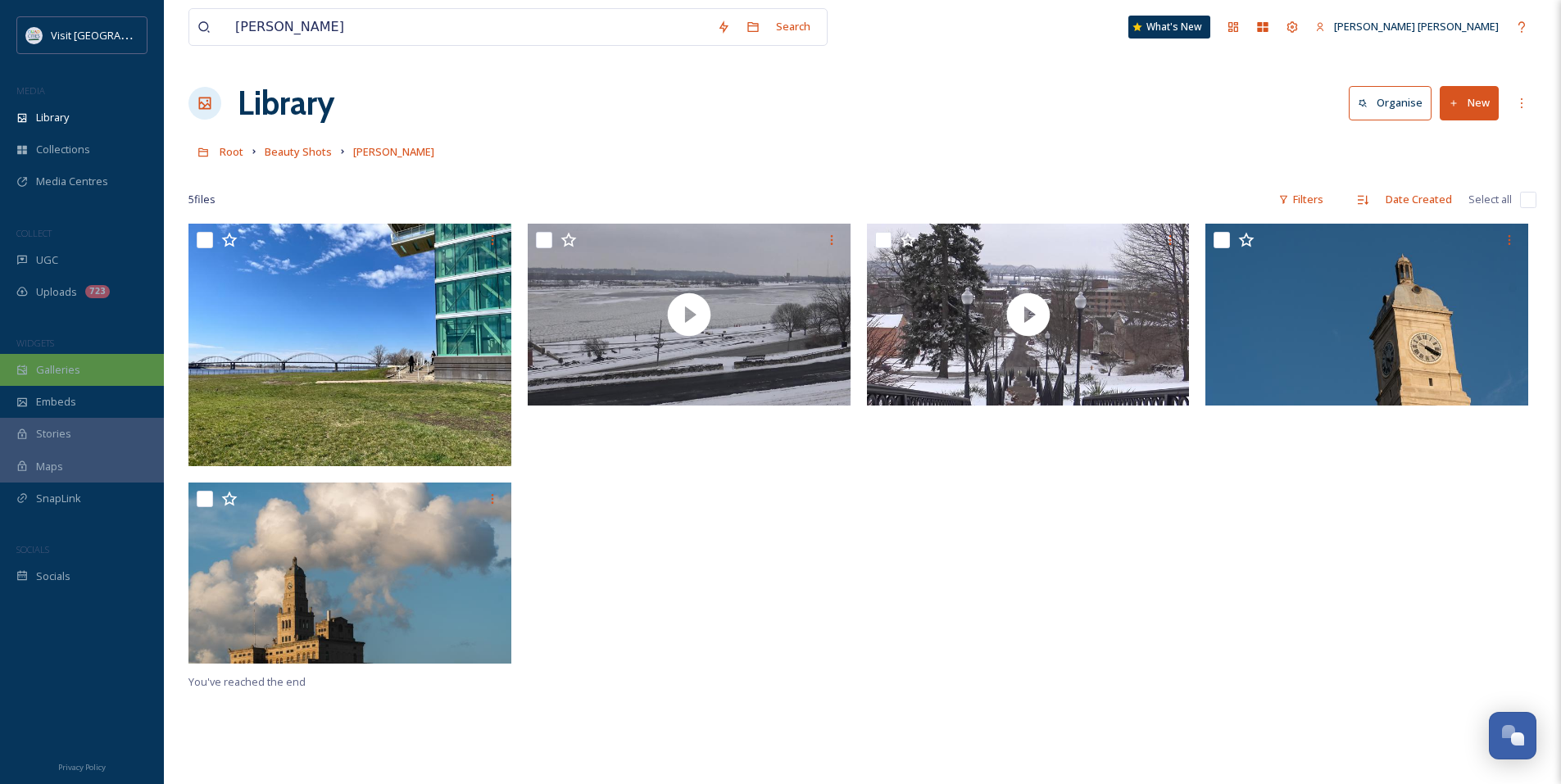
click at [84, 371] on div "Galleries" at bounding box center [82, 369] width 164 height 32
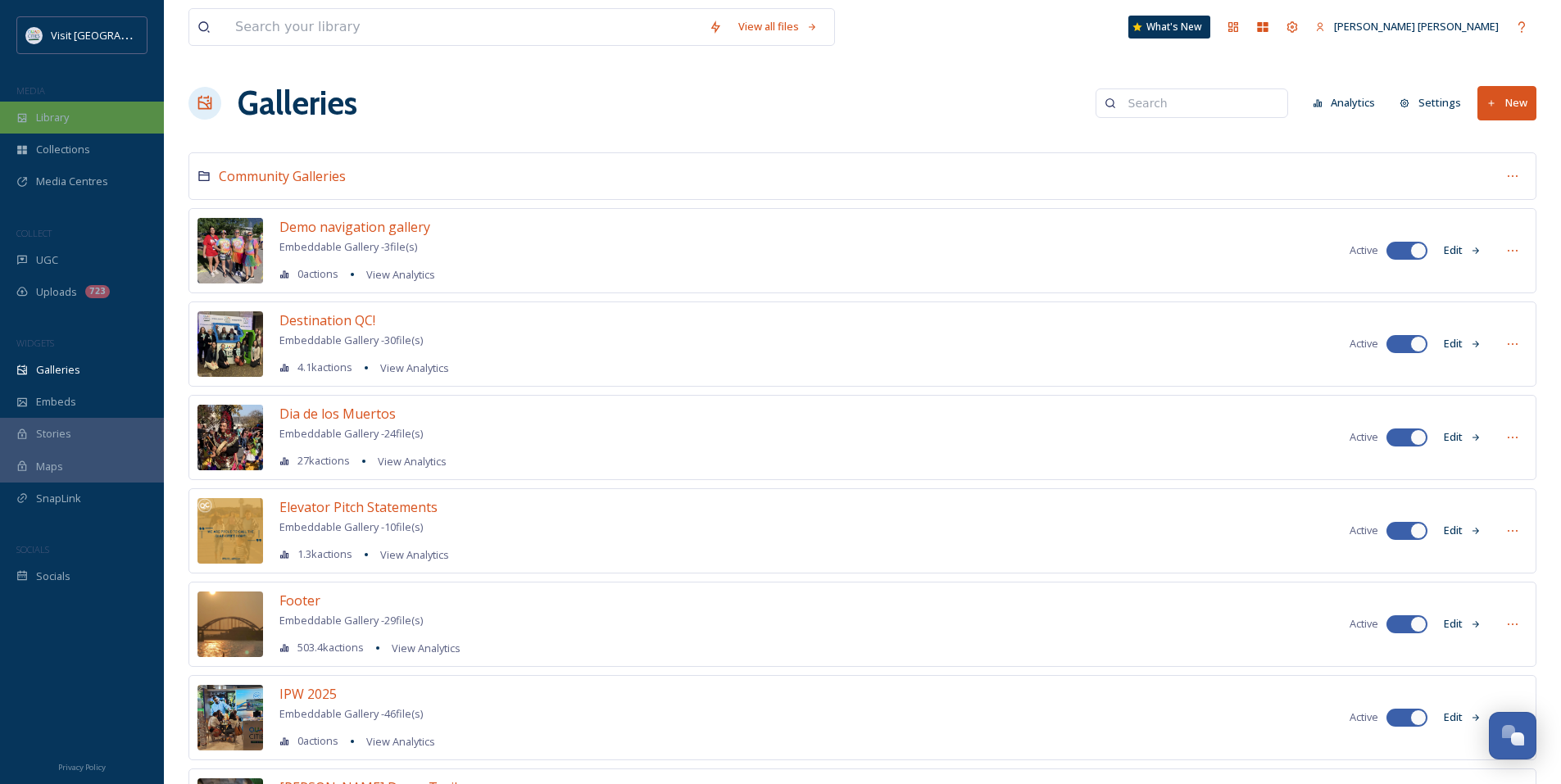
click at [85, 121] on div "Library" at bounding box center [82, 118] width 164 height 32
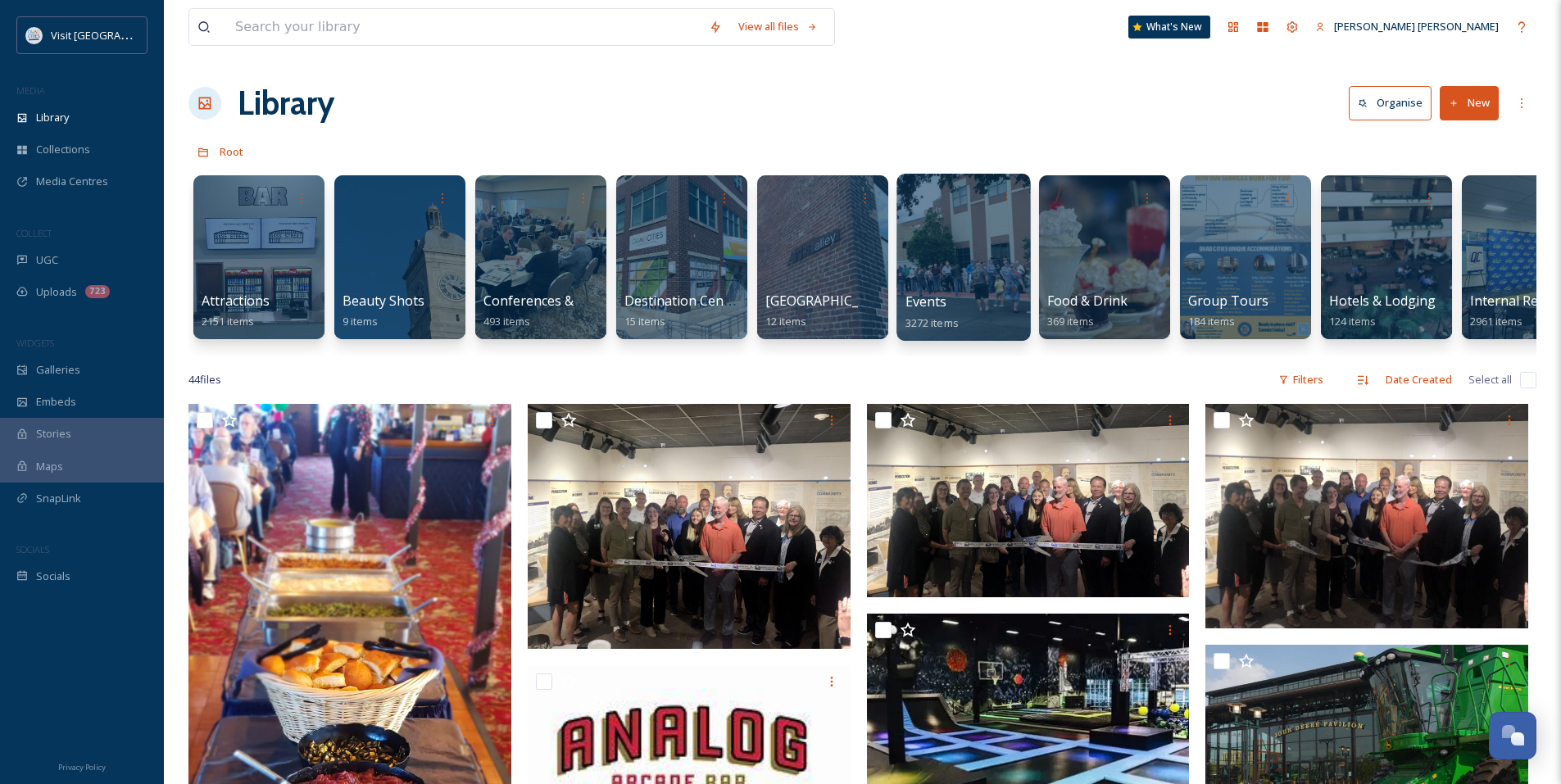
click at [938, 316] on span "3272 items" at bounding box center [932, 322] width 54 height 15
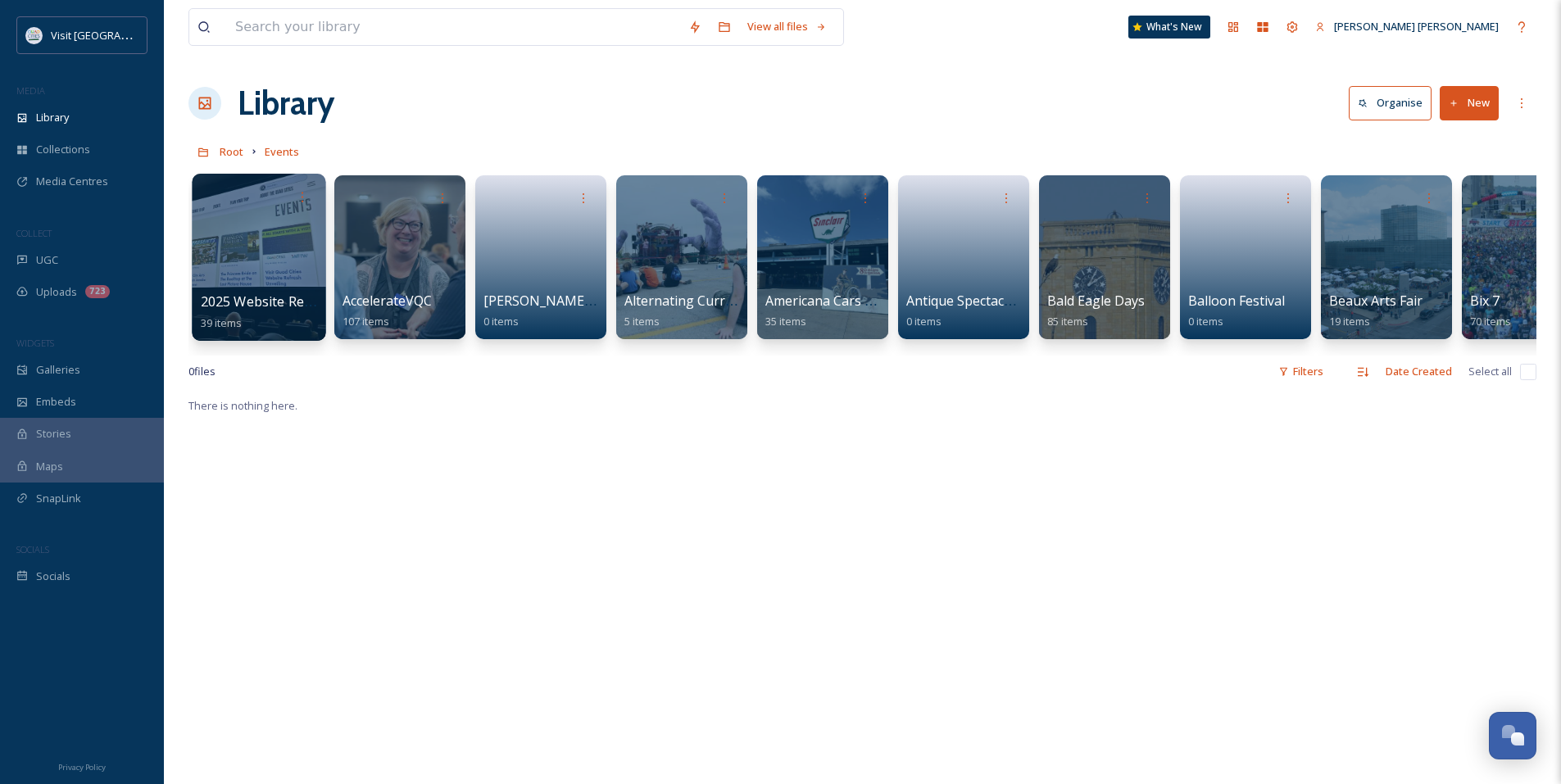
click at [276, 251] on div at bounding box center [259, 258] width 134 height 167
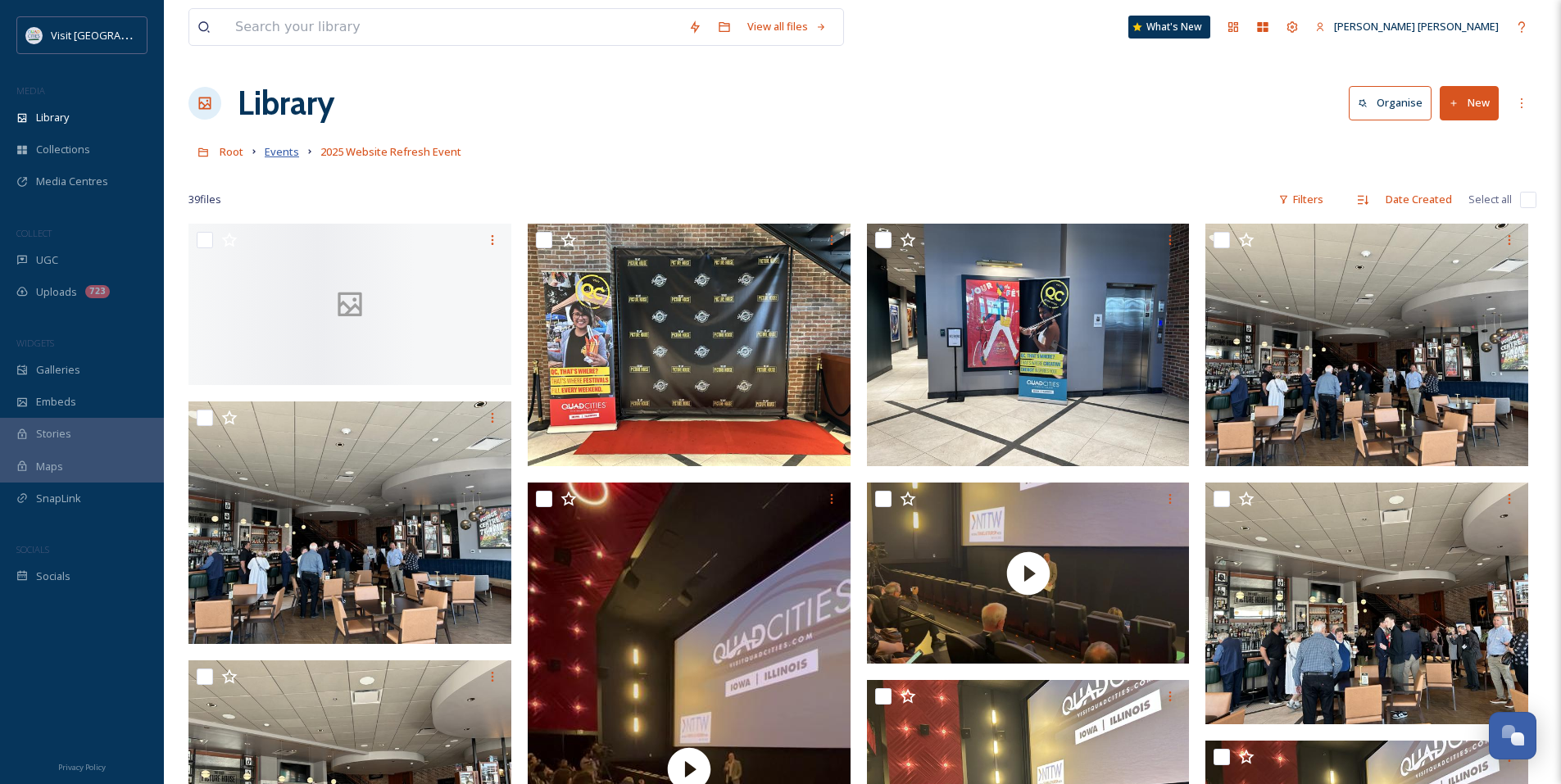
click at [295, 153] on span "Events" at bounding box center [281, 151] width 35 height 15
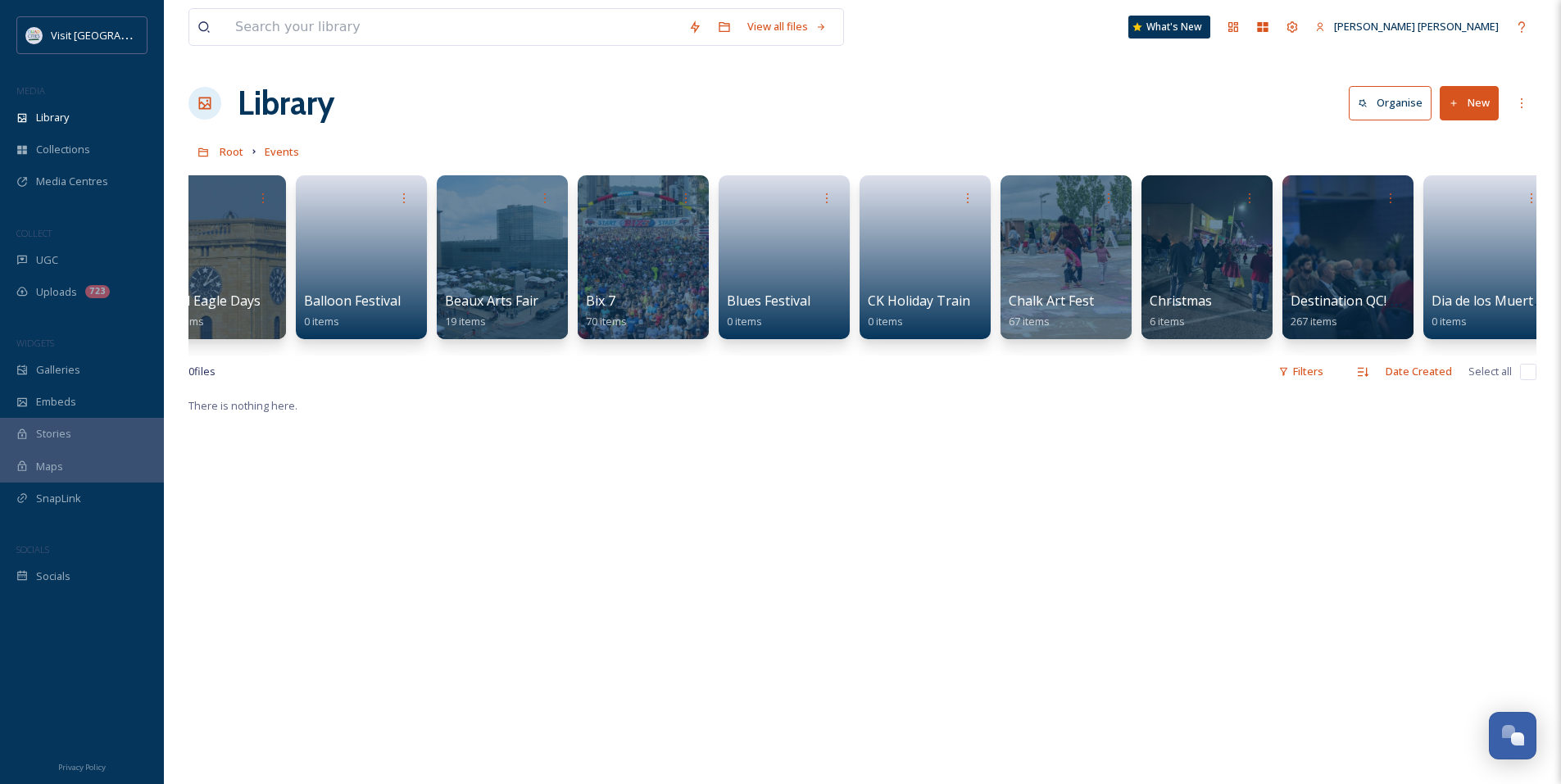
scroll to position [0, 920]
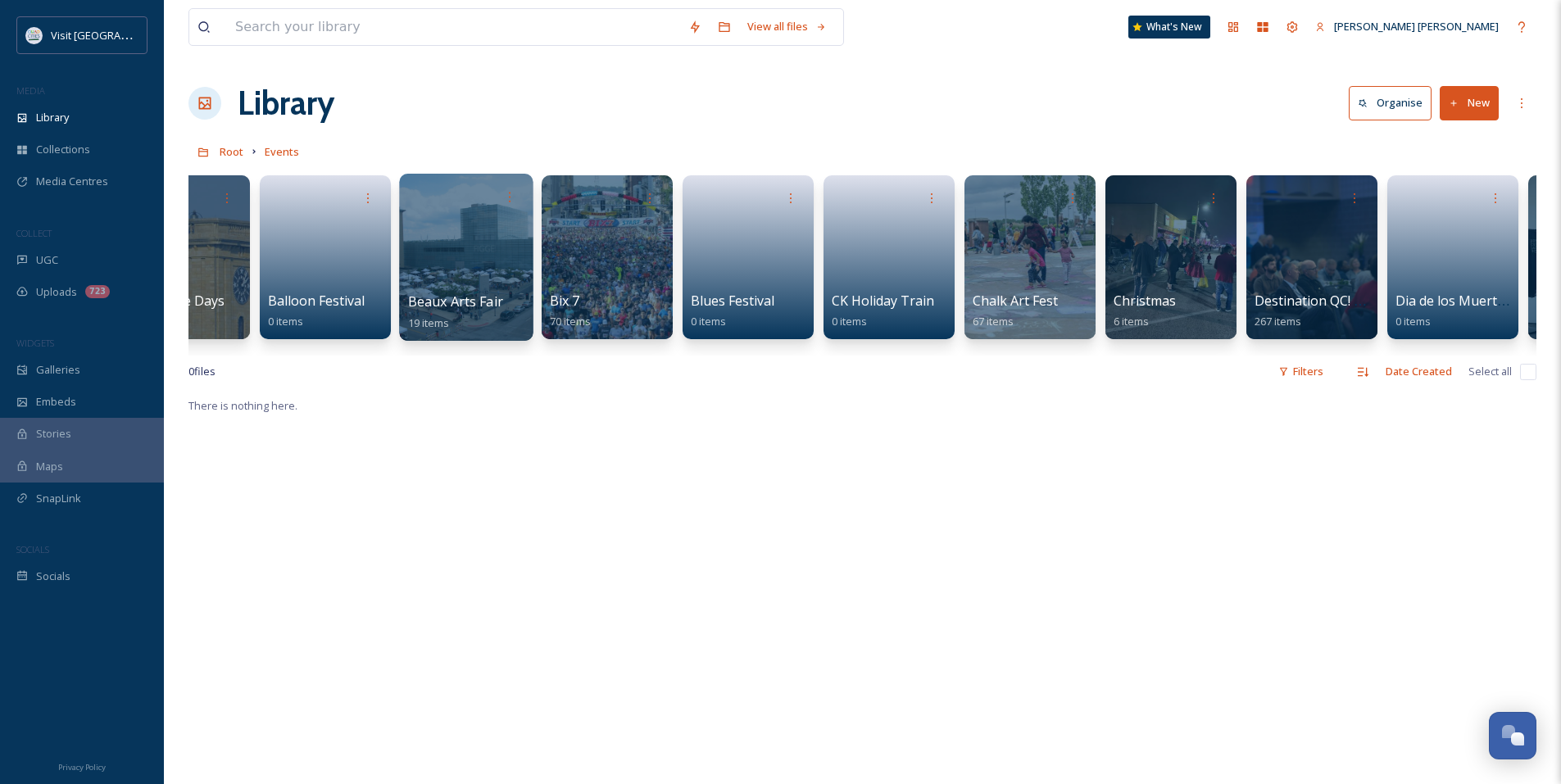
click at [486, 267] on div at bounding box center [465, 258] width 134 height 167
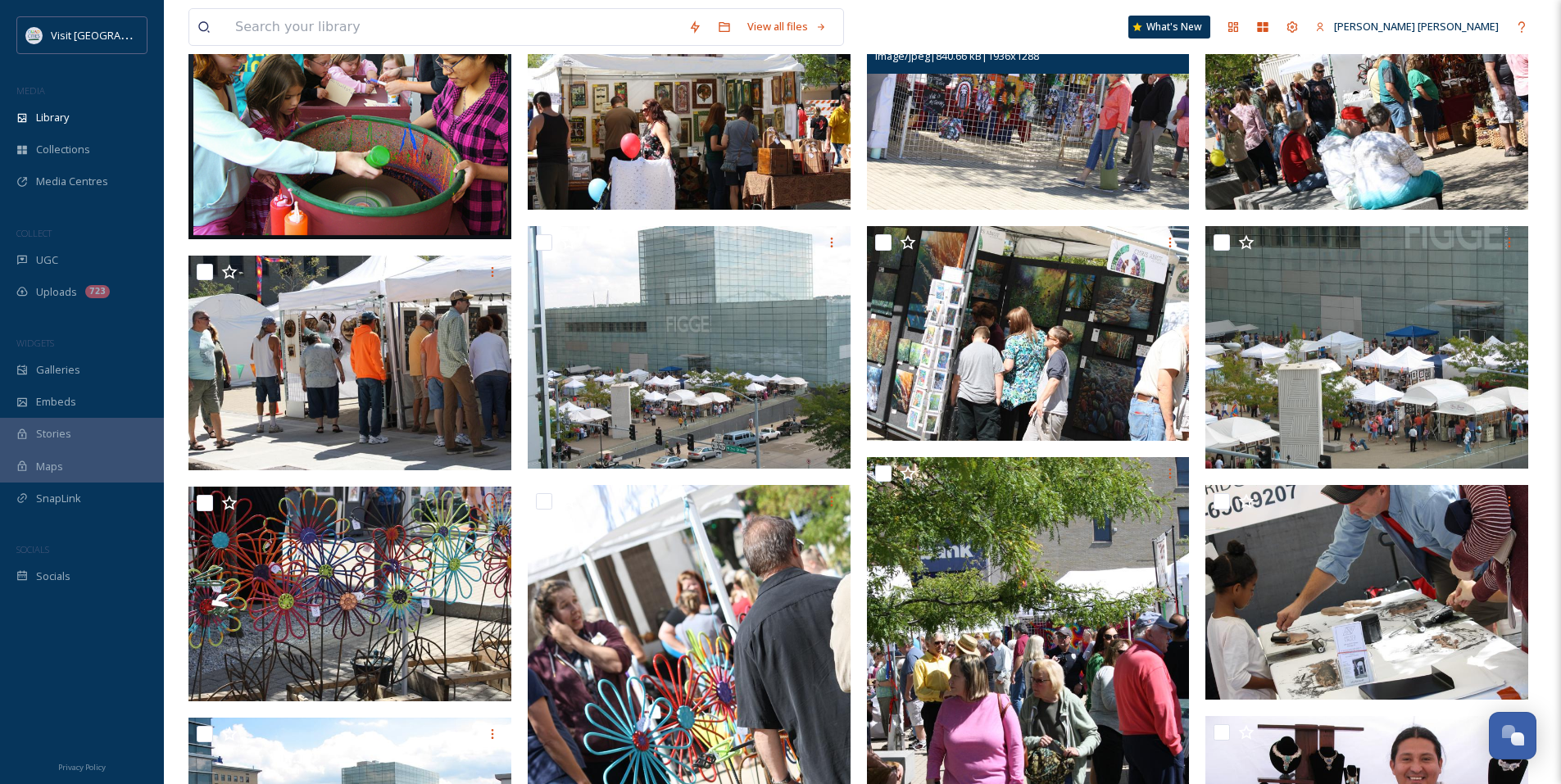
scroll to position [245, 0]
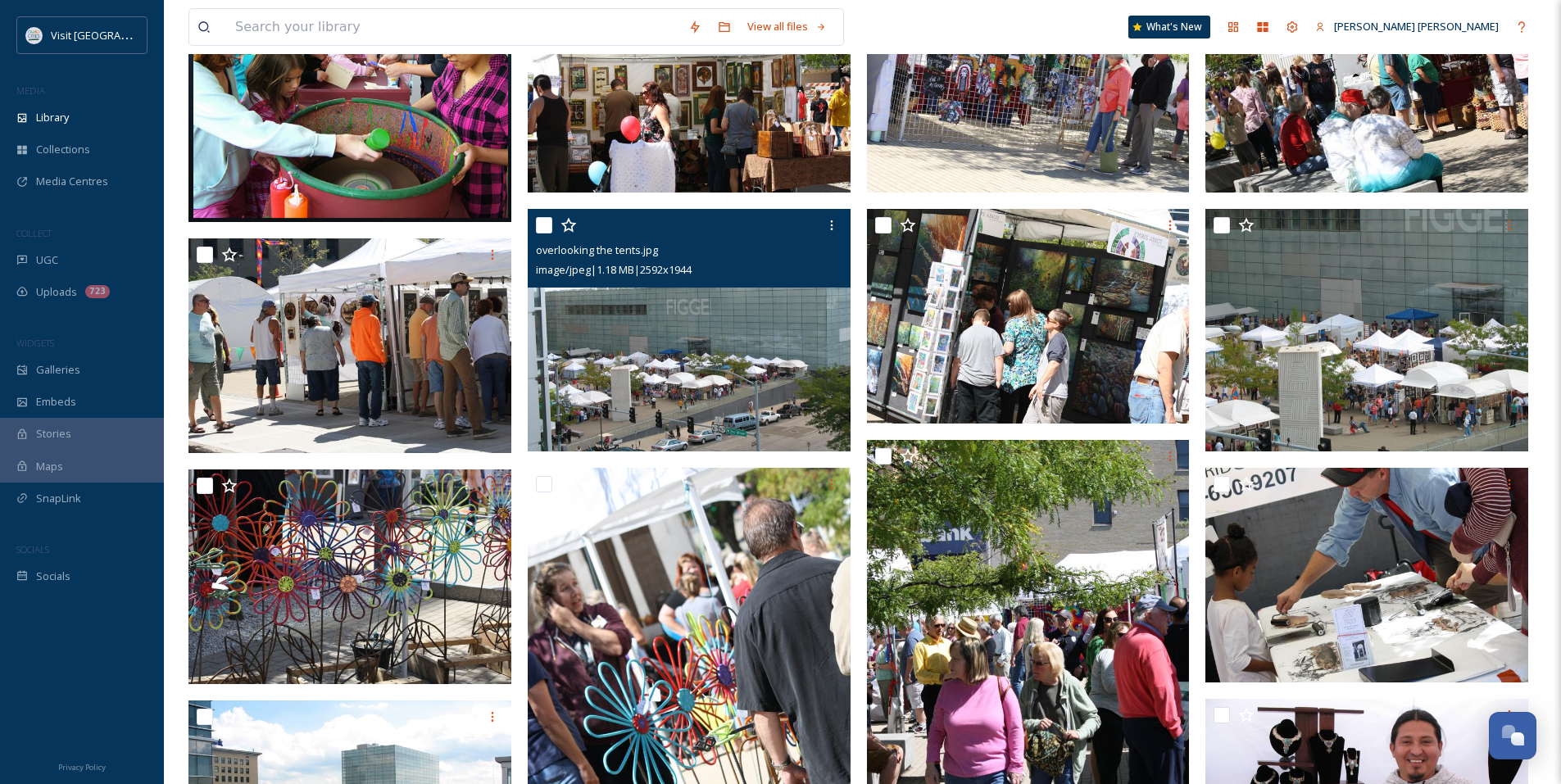
click at [544, 226] on input "checkbox" at bounding box center [544, 225] width 16 height 16
checkbox input "true"
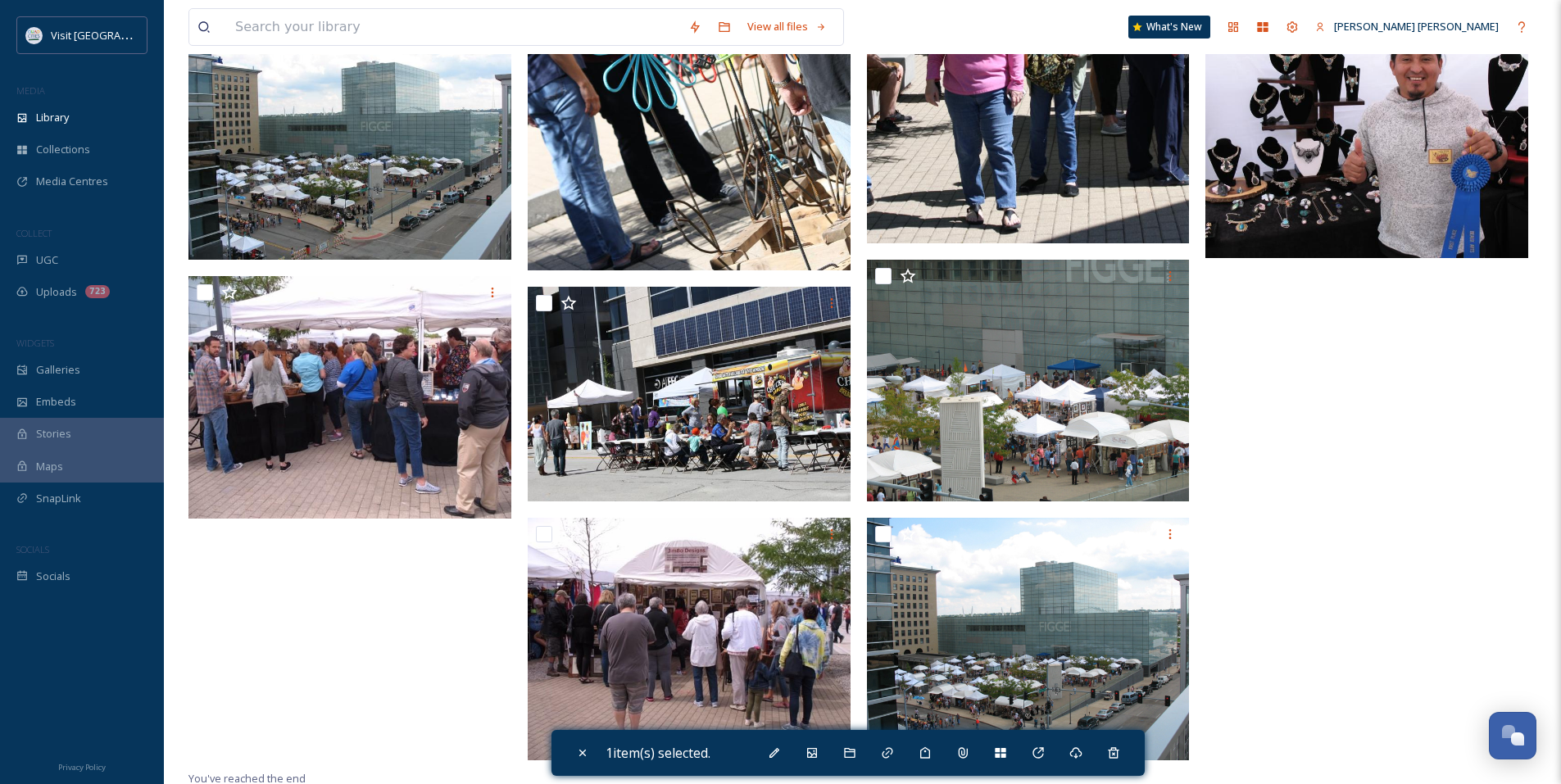
scroll to position [932, 0]
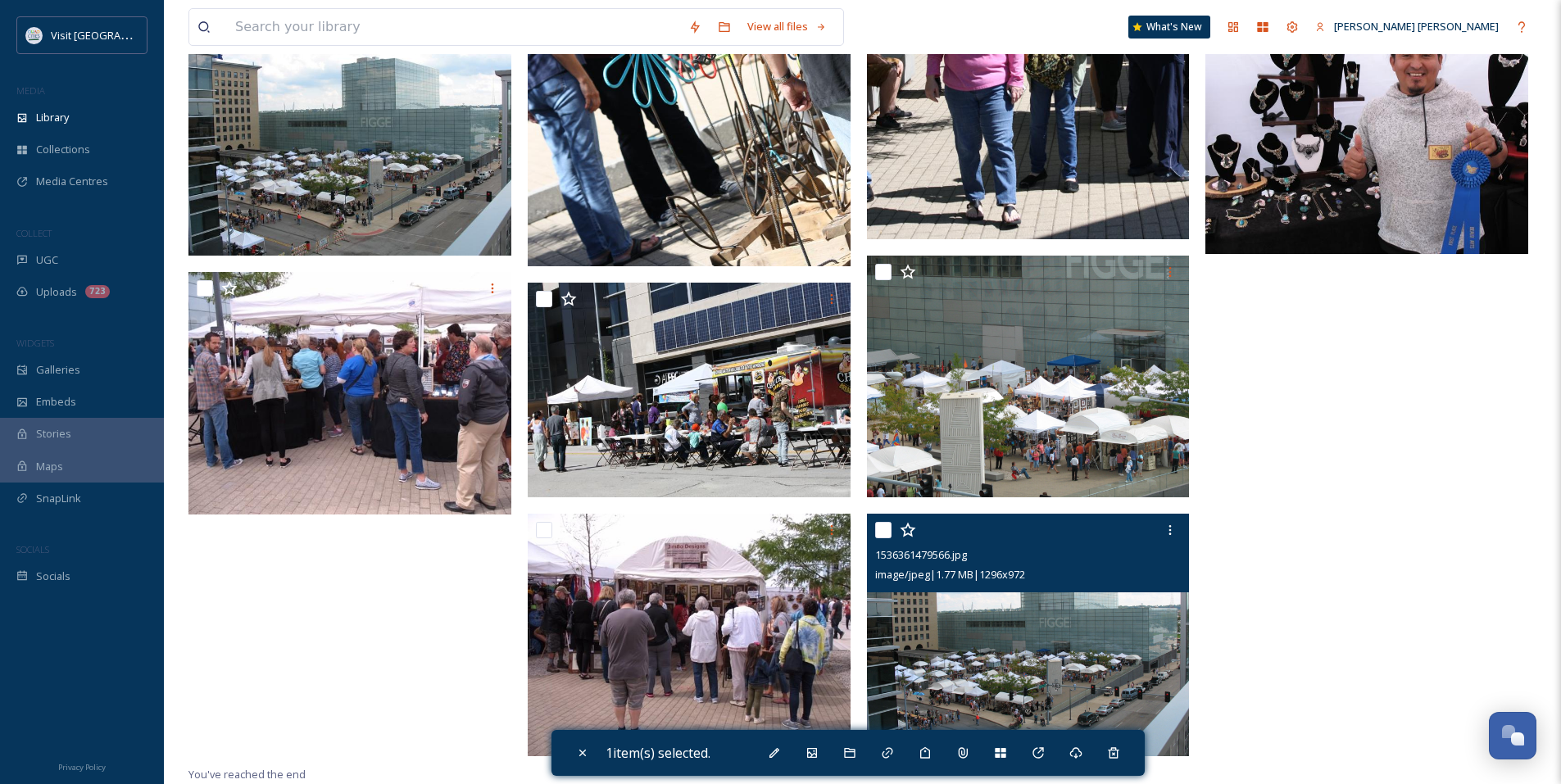
click at [875, 528] on input "checkbox" at bounding box center [882, 529] width 16 height 16
checkbox input "true"
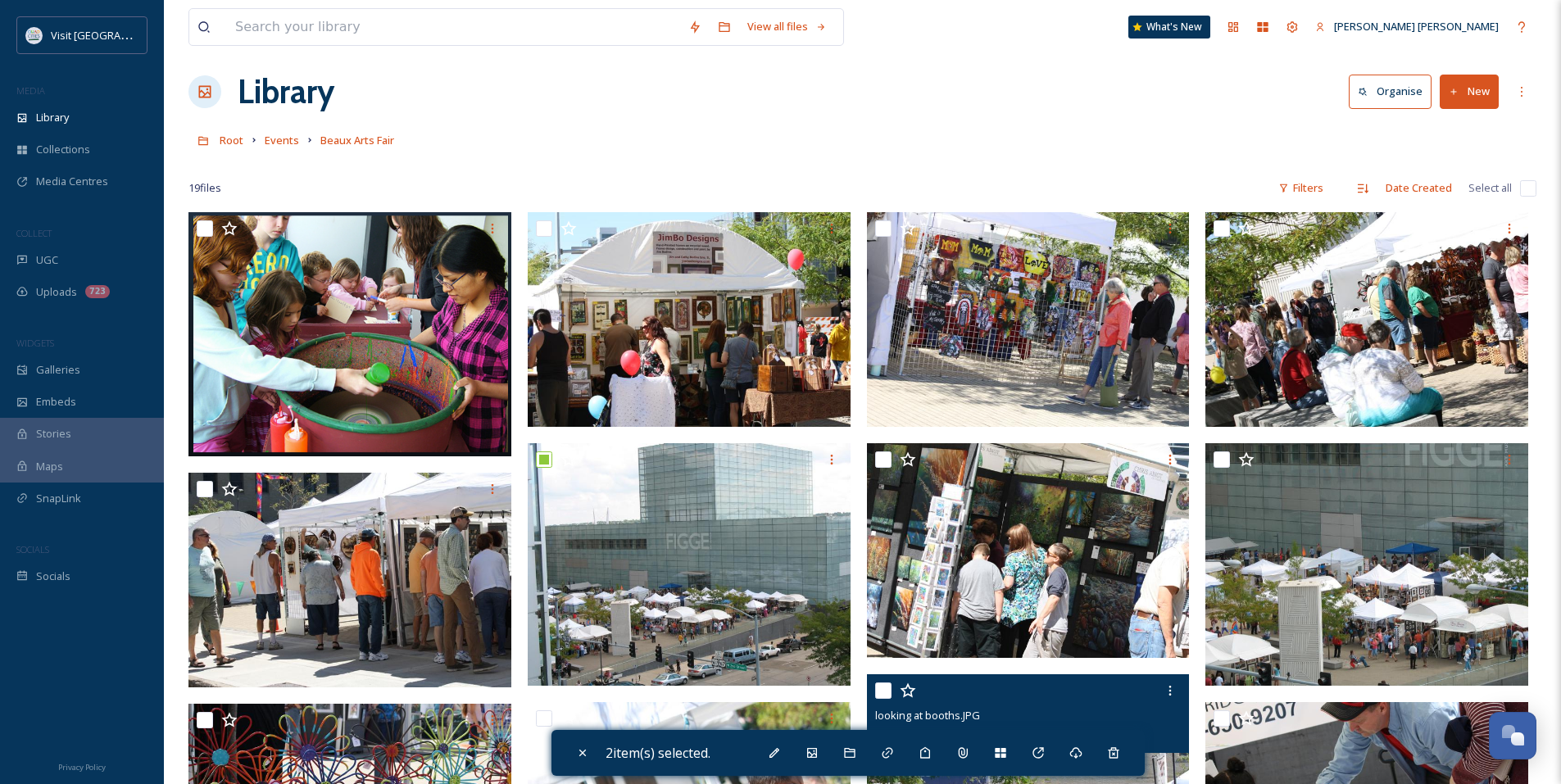
scroll to position [0, 0]
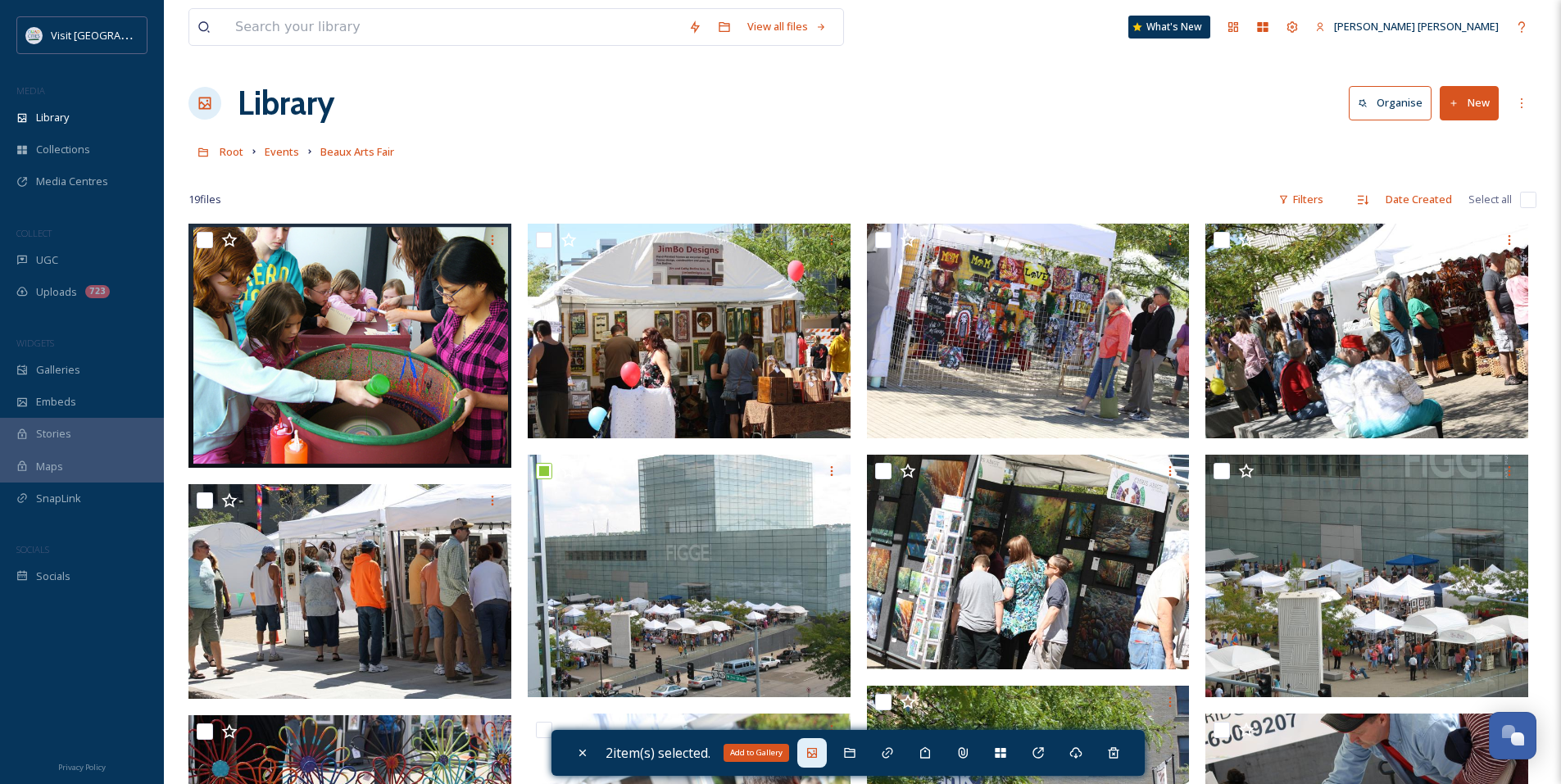
click at [818, 753] on icon at bounding box center [812, 753] width 13 height 13
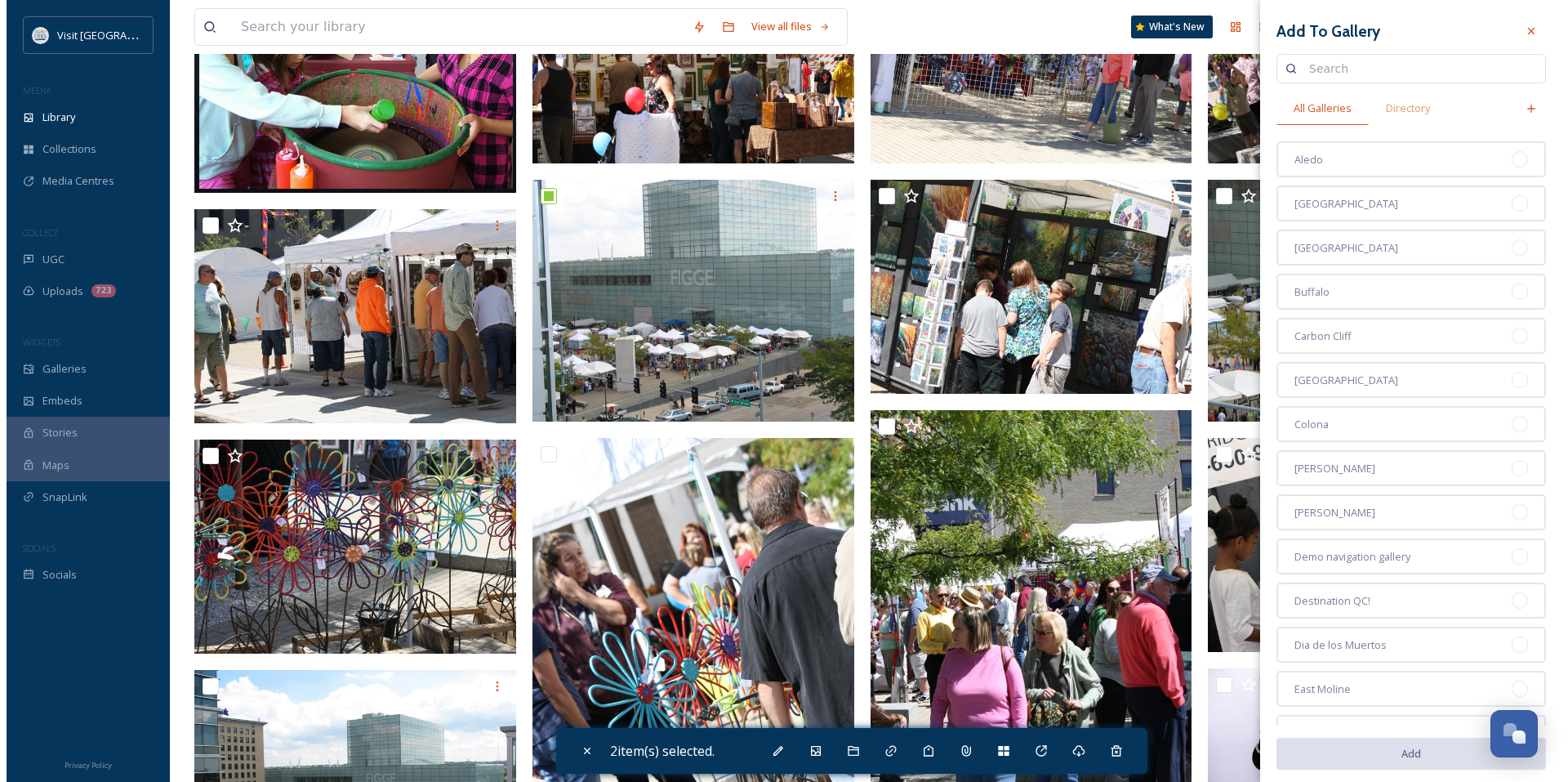
scroll to position [163, 0]
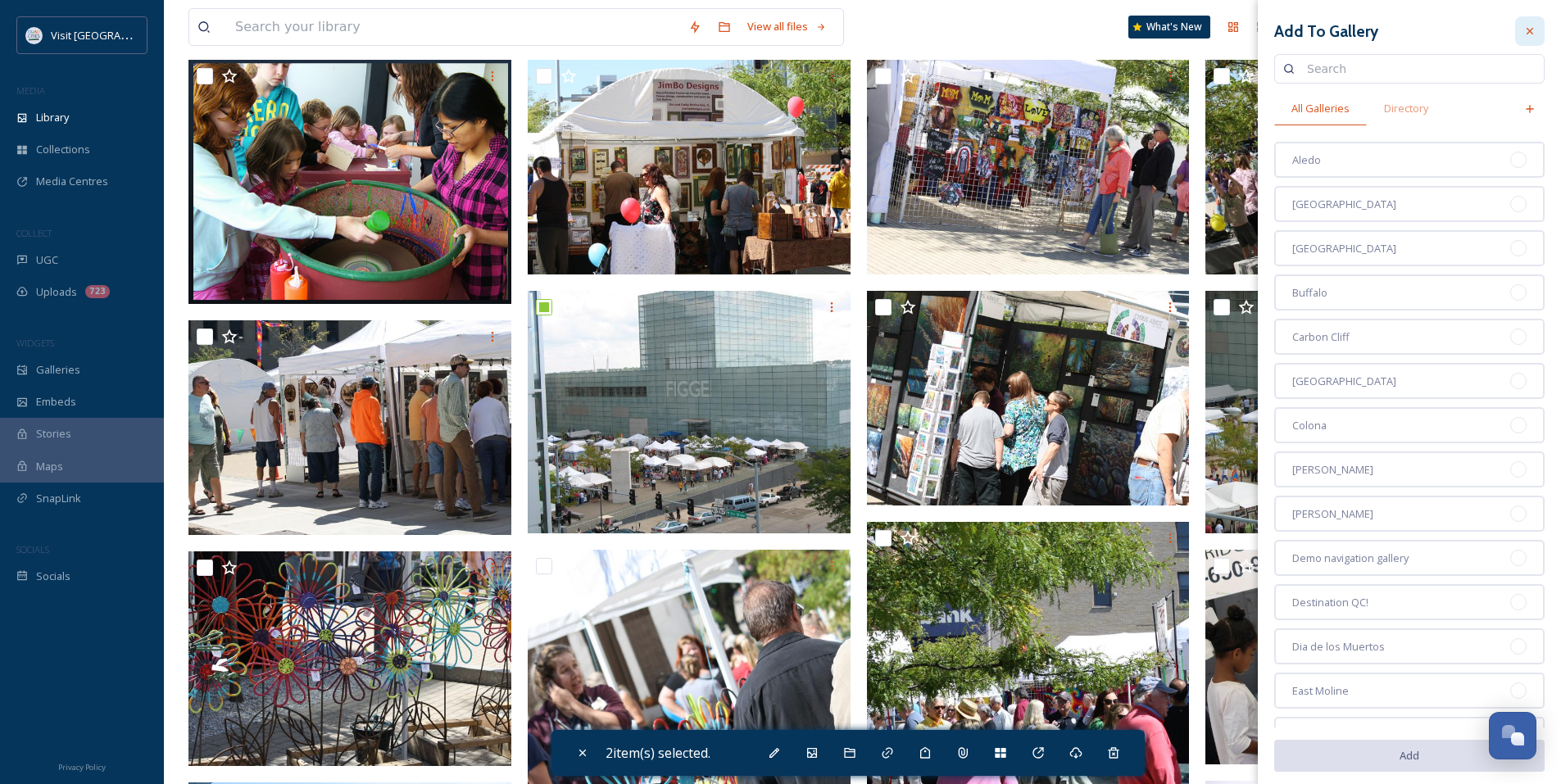
click at [1522, 33] on icon at bounding box center [1529, 31] width 13 height 13
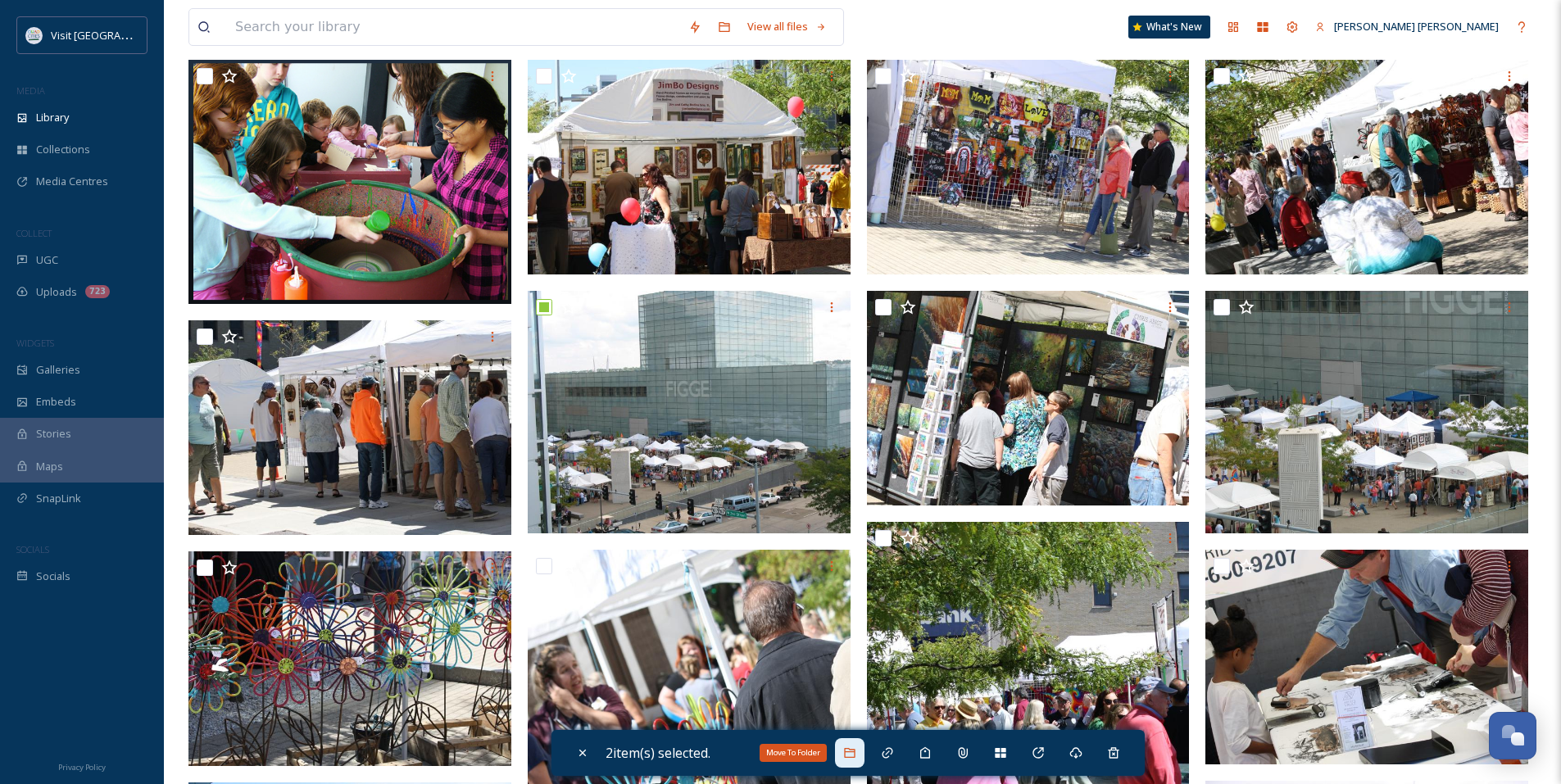
click at [856, 747] on icon at bounding box center [849, 753] width 13 height 13
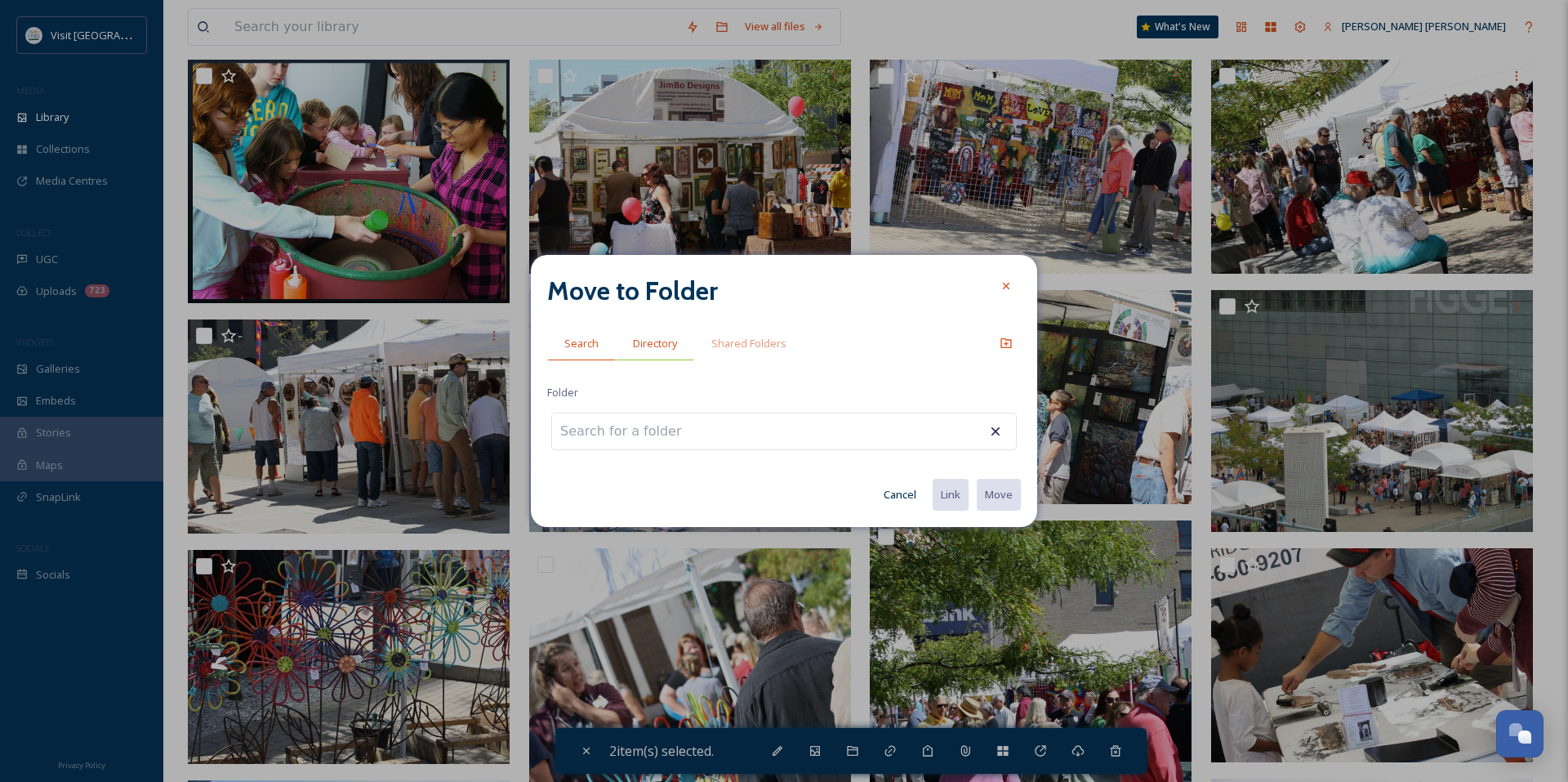
click at [662, 347] on span "Directory" at bounding box center [654, 343] width 44 height 16
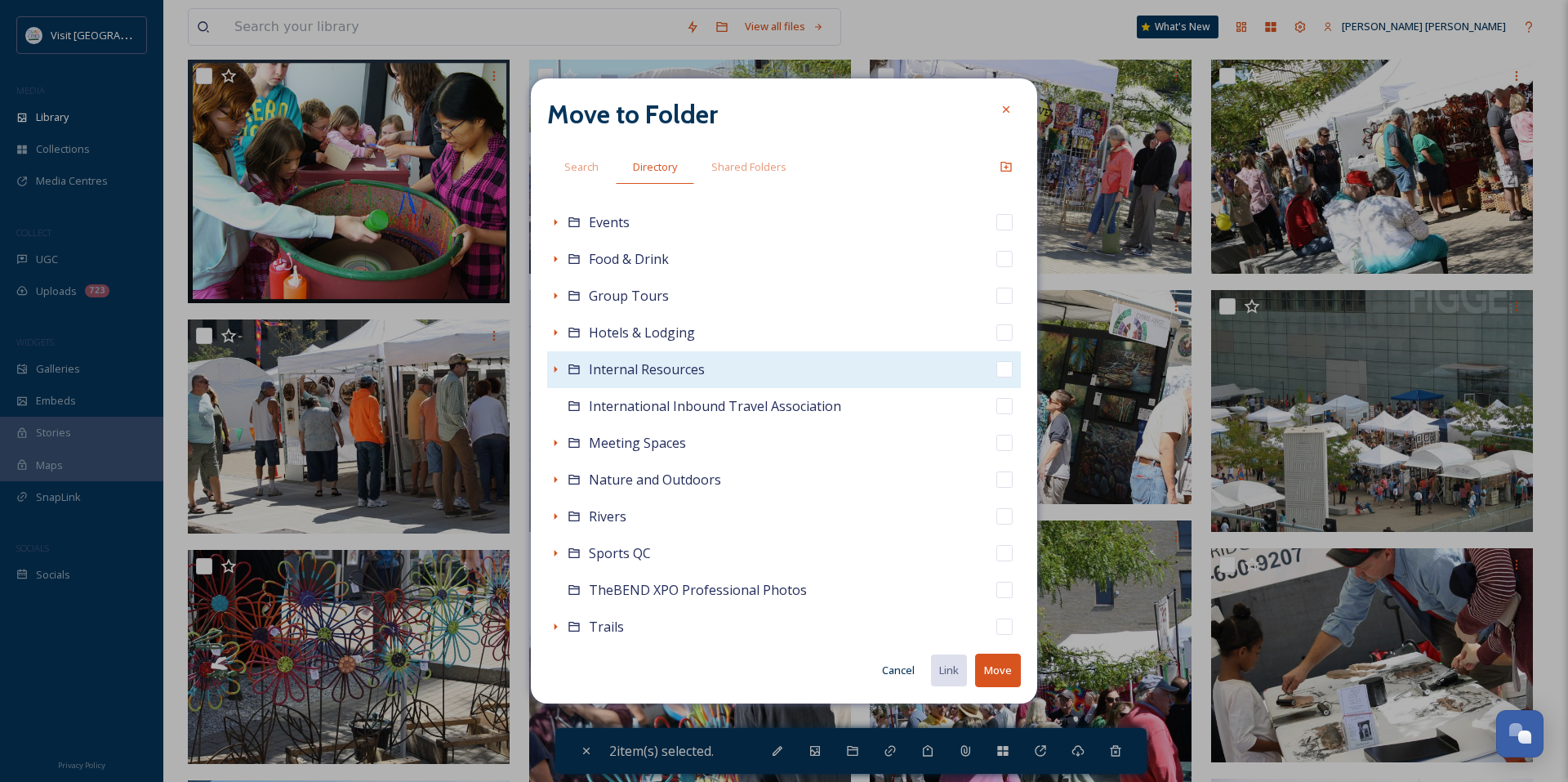
scroll to position [139, 0]
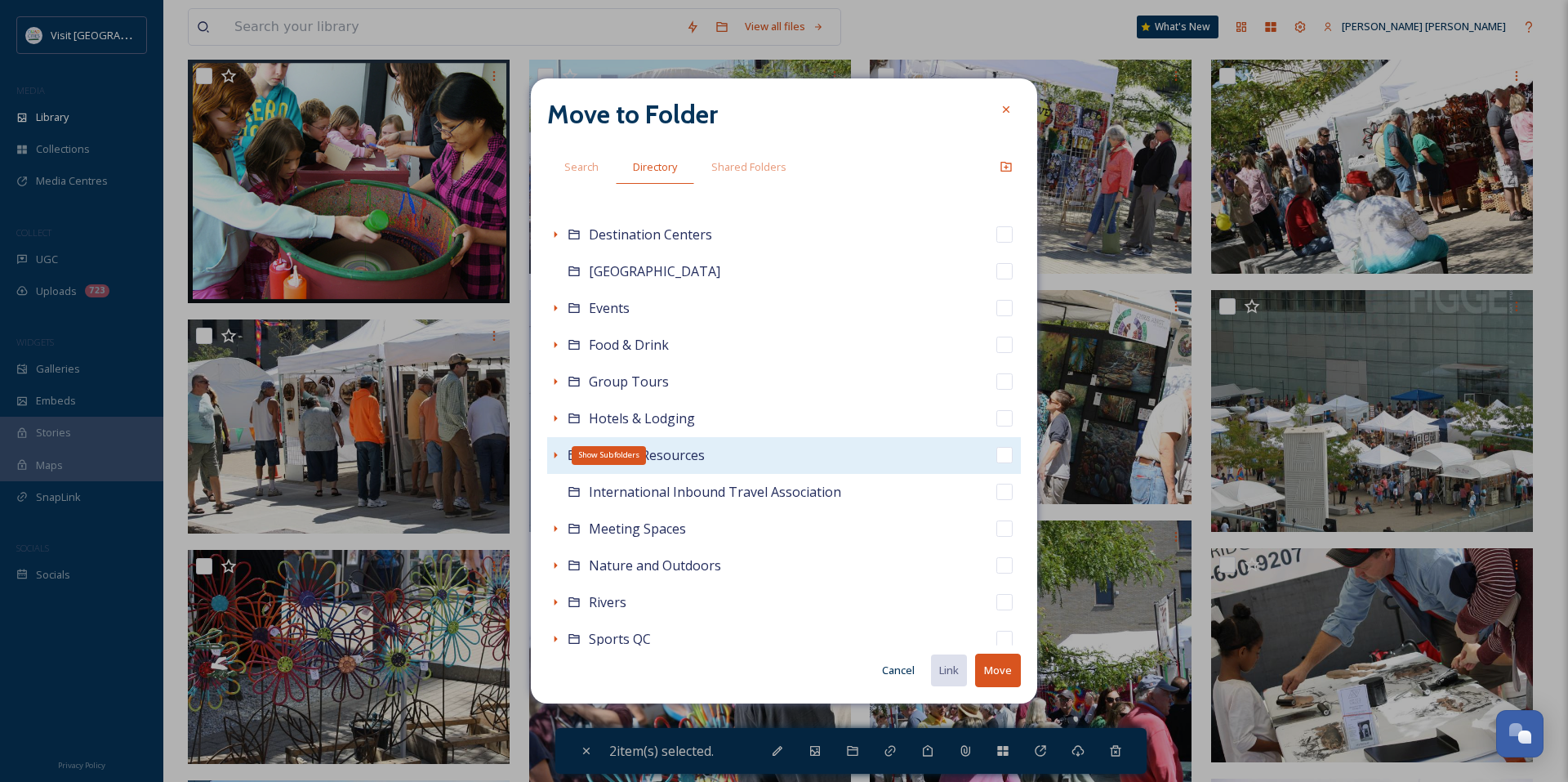
click at [558, 453] on icon at bounding box center [555, 455] width 13 height 13
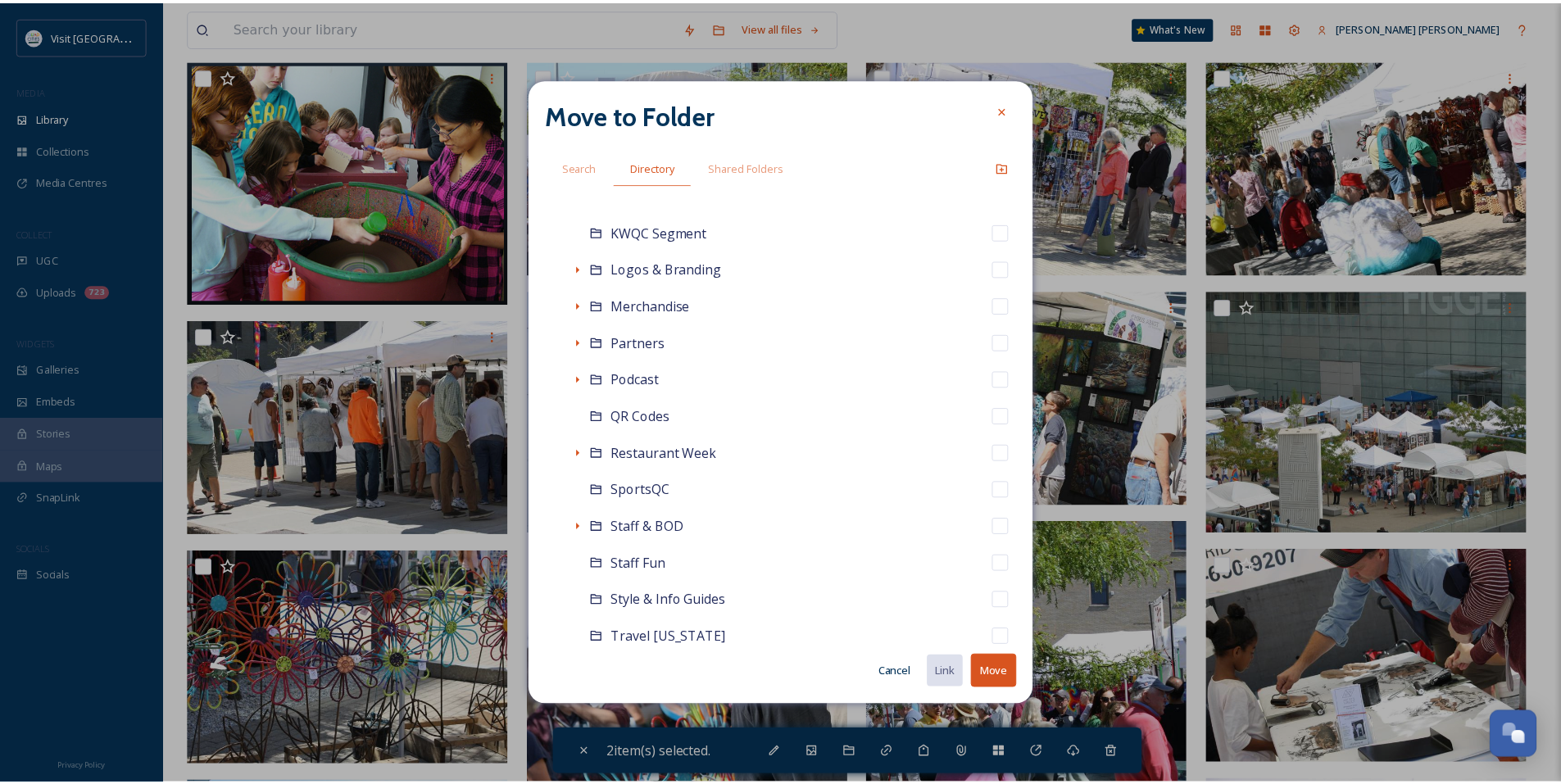
scroll to position [1040, 0]
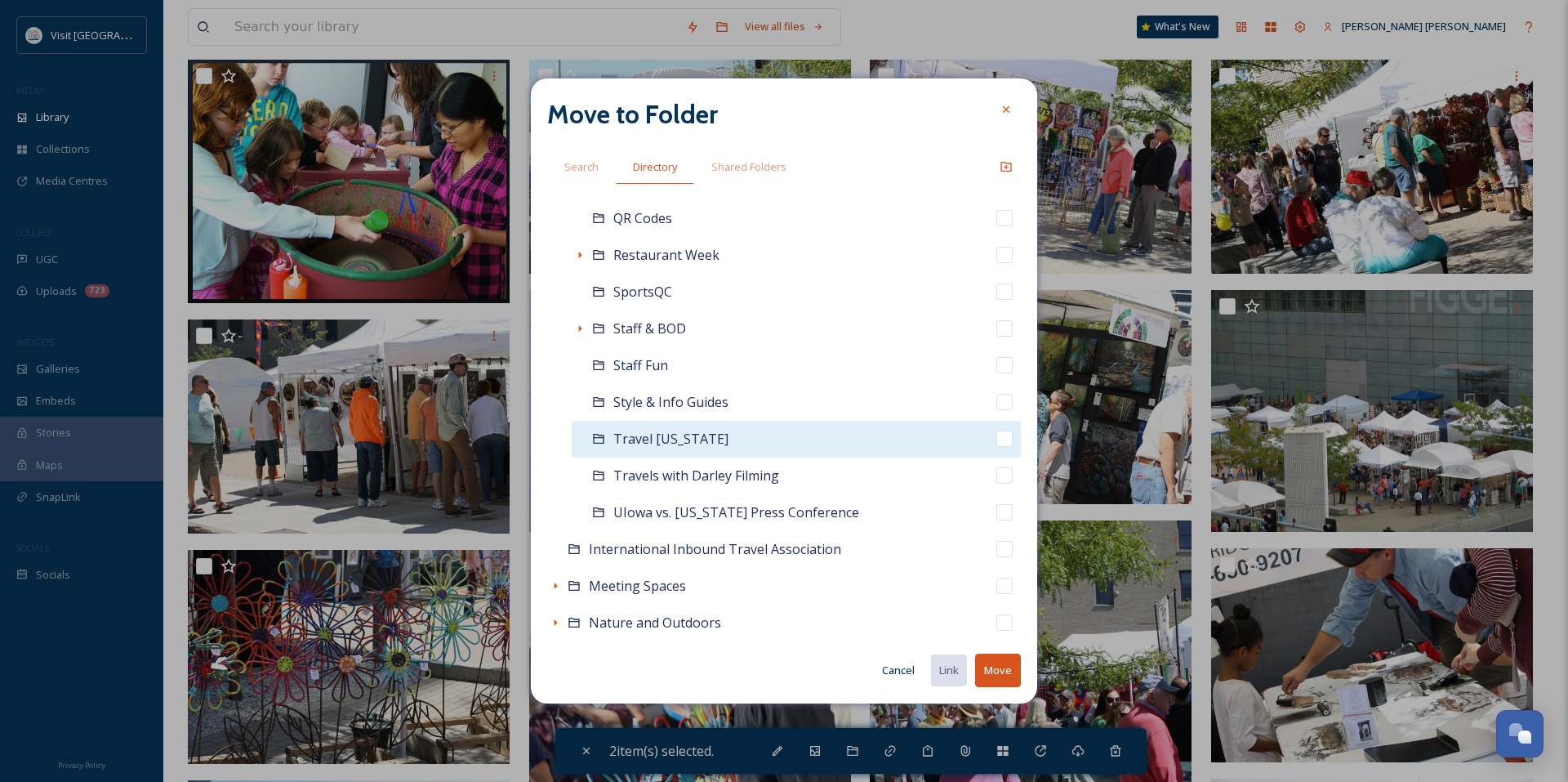
click at [996, 441] on input "checkbox" at bounding box center [1004, 438] width 16 height 16
checkbox input "true"
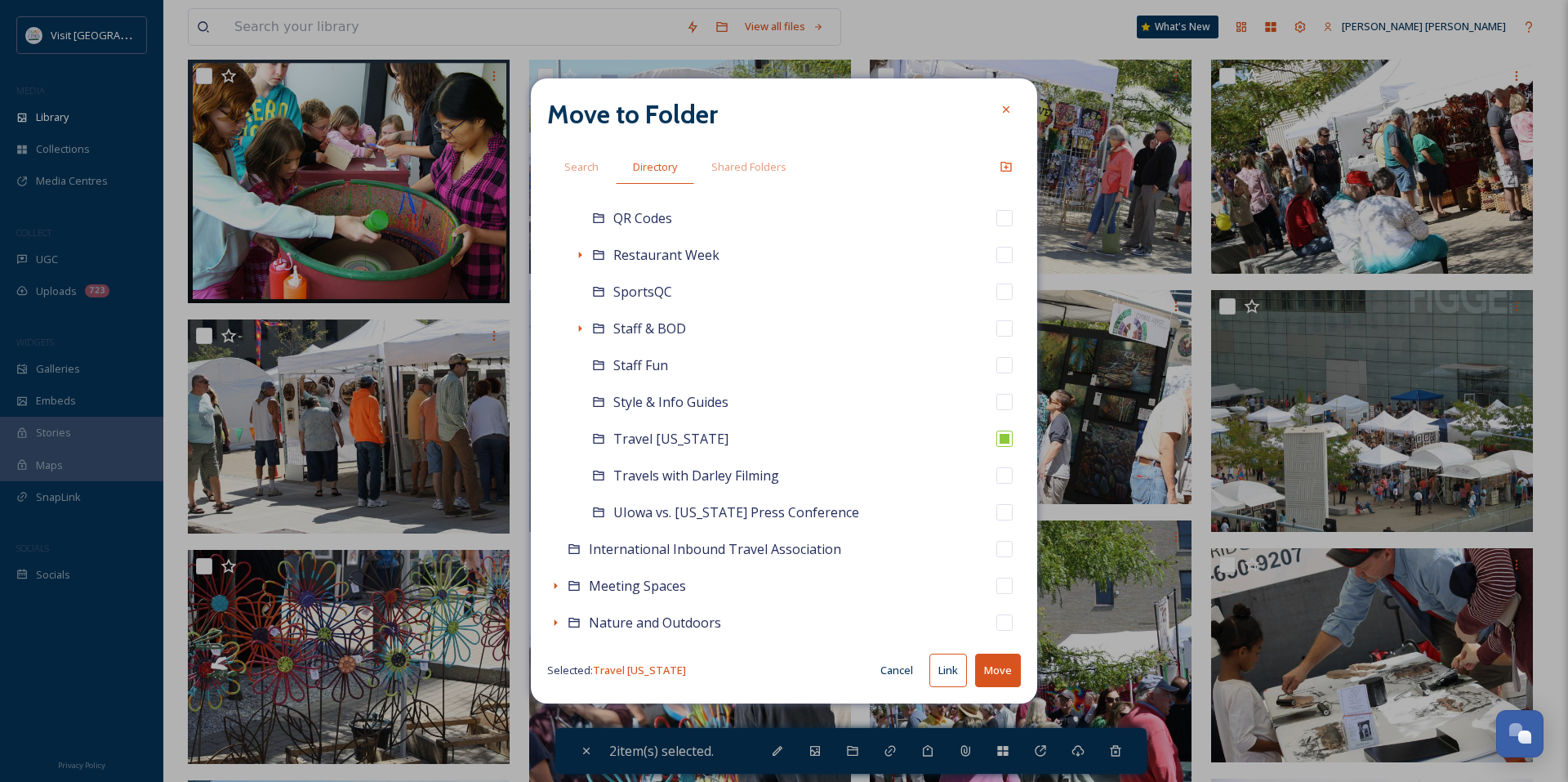
click at [954, 676] on button "Link" at bounding box center [948, 670] width 37 height 34
checkbox input "true"
checkbox input "false"
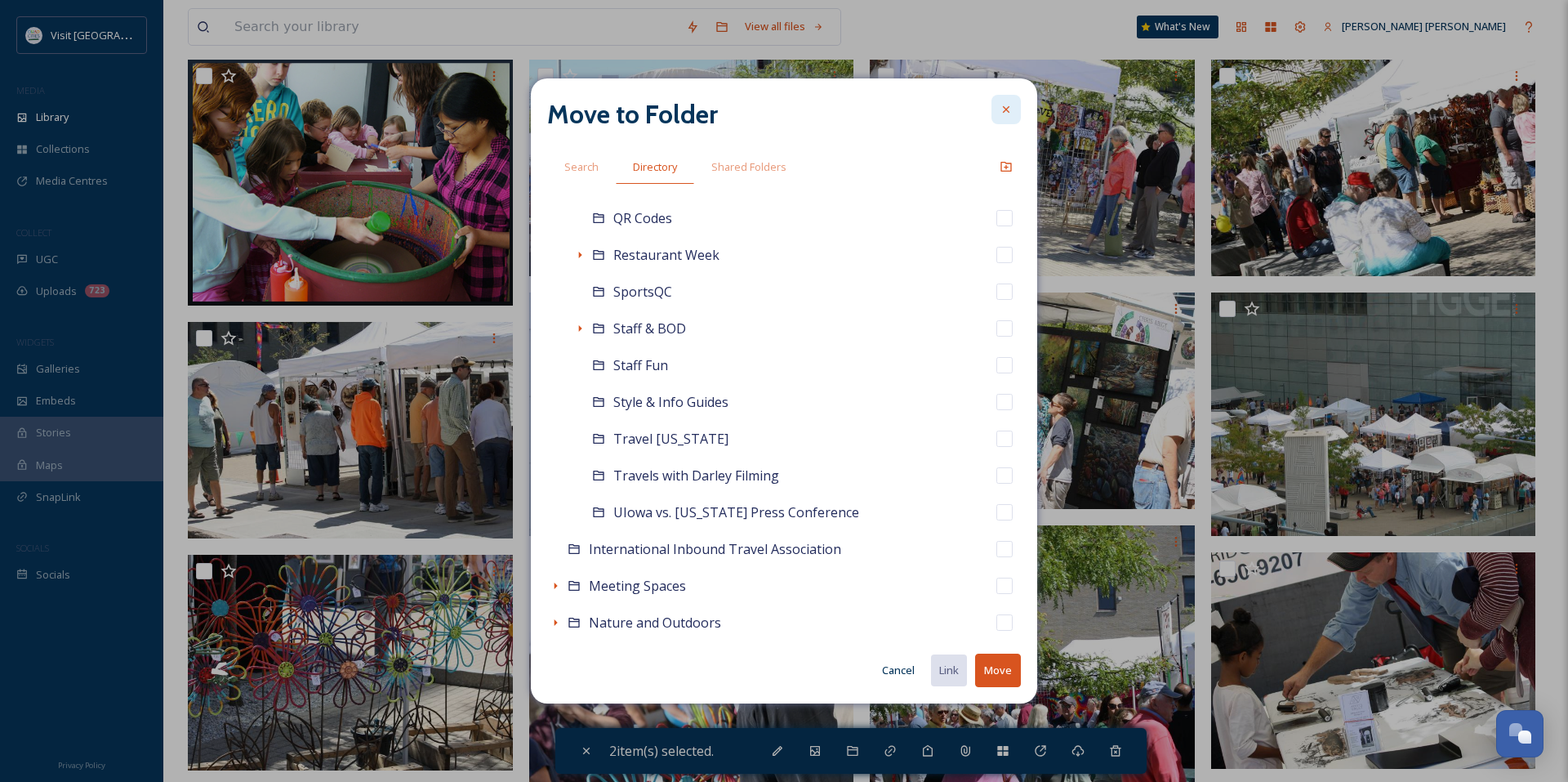
click at [1004, 109] on icon at bounding box center [1006, 110] width 13 height 13
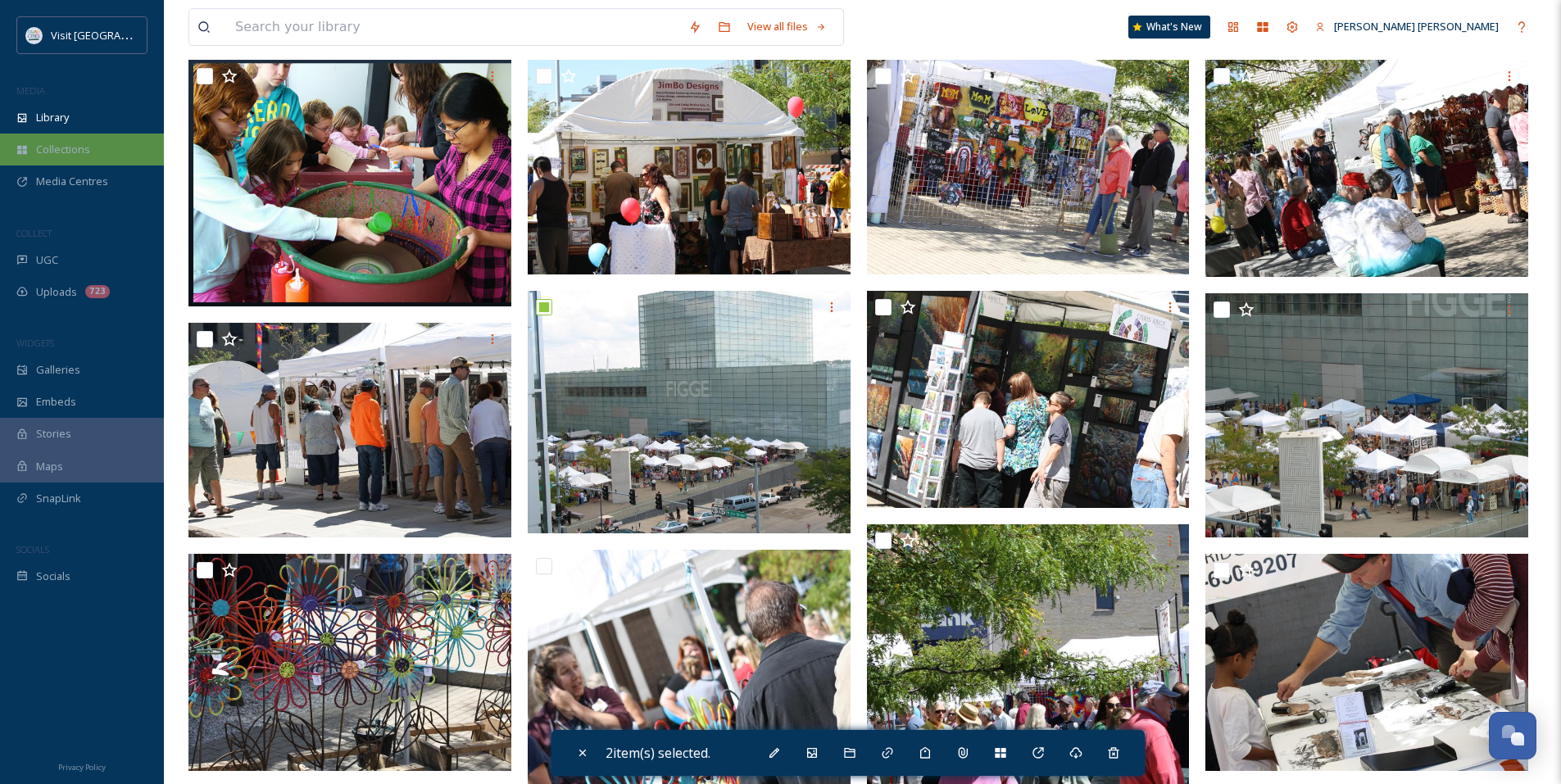
click at [110, 150] on div "Collections" at bounding box center [82, 149] width 164 height 32
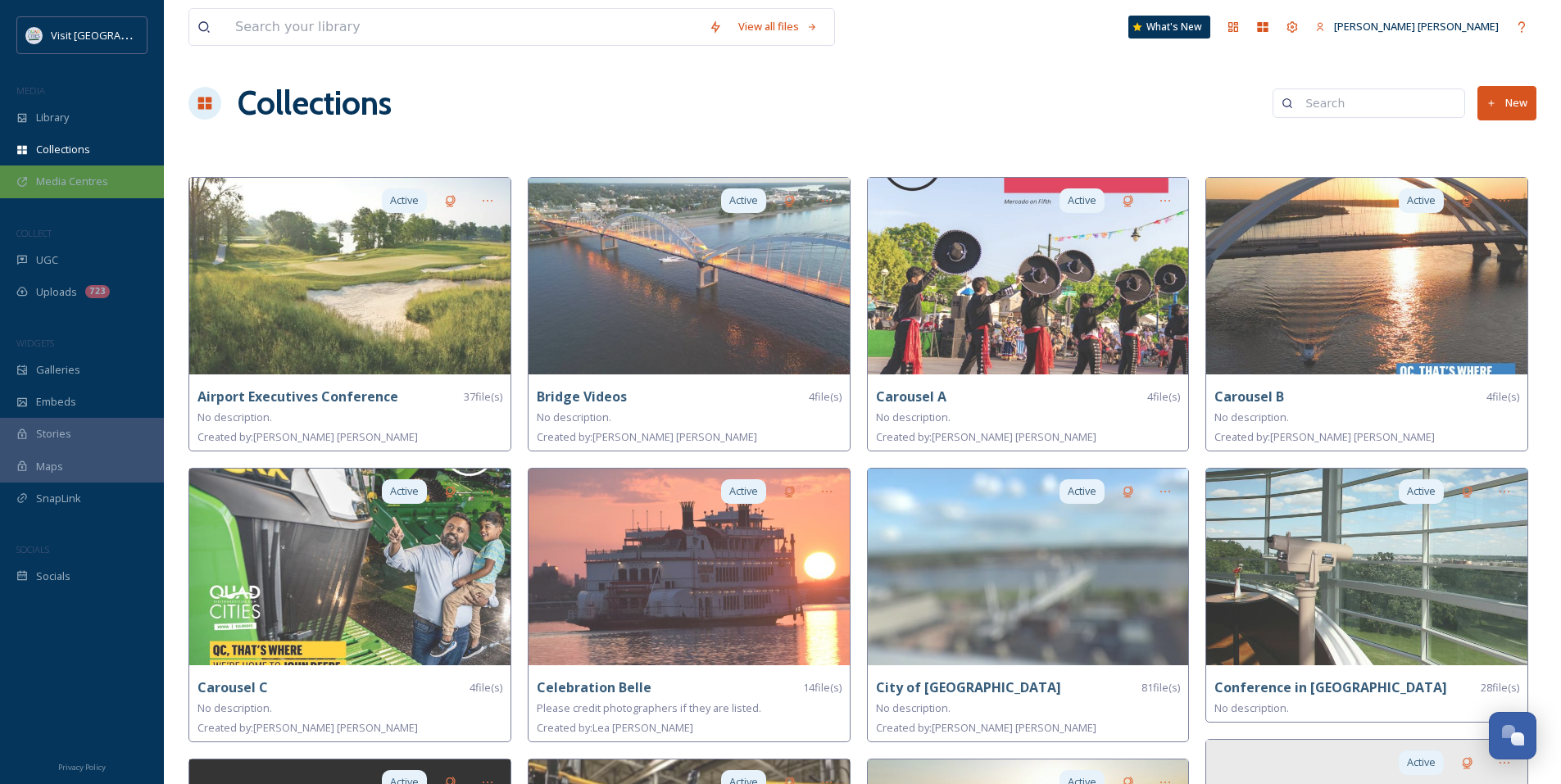
click at [107, 174] on div "Media Centres" at bounding box center [82, 181] width 164 height 32
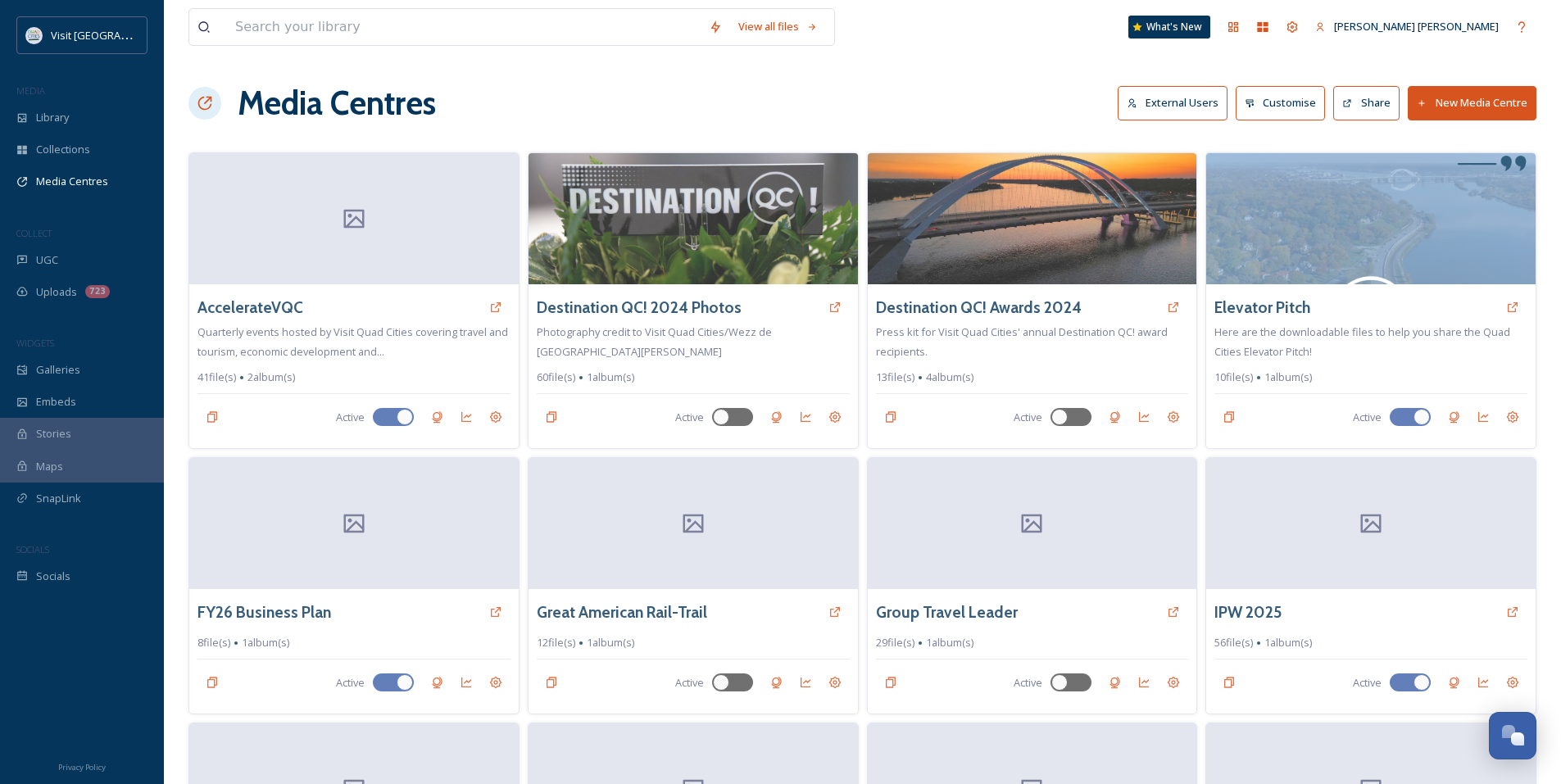
click at [86, 433] on div "Stories" at bounding box center [82, 433] width 164 height 32
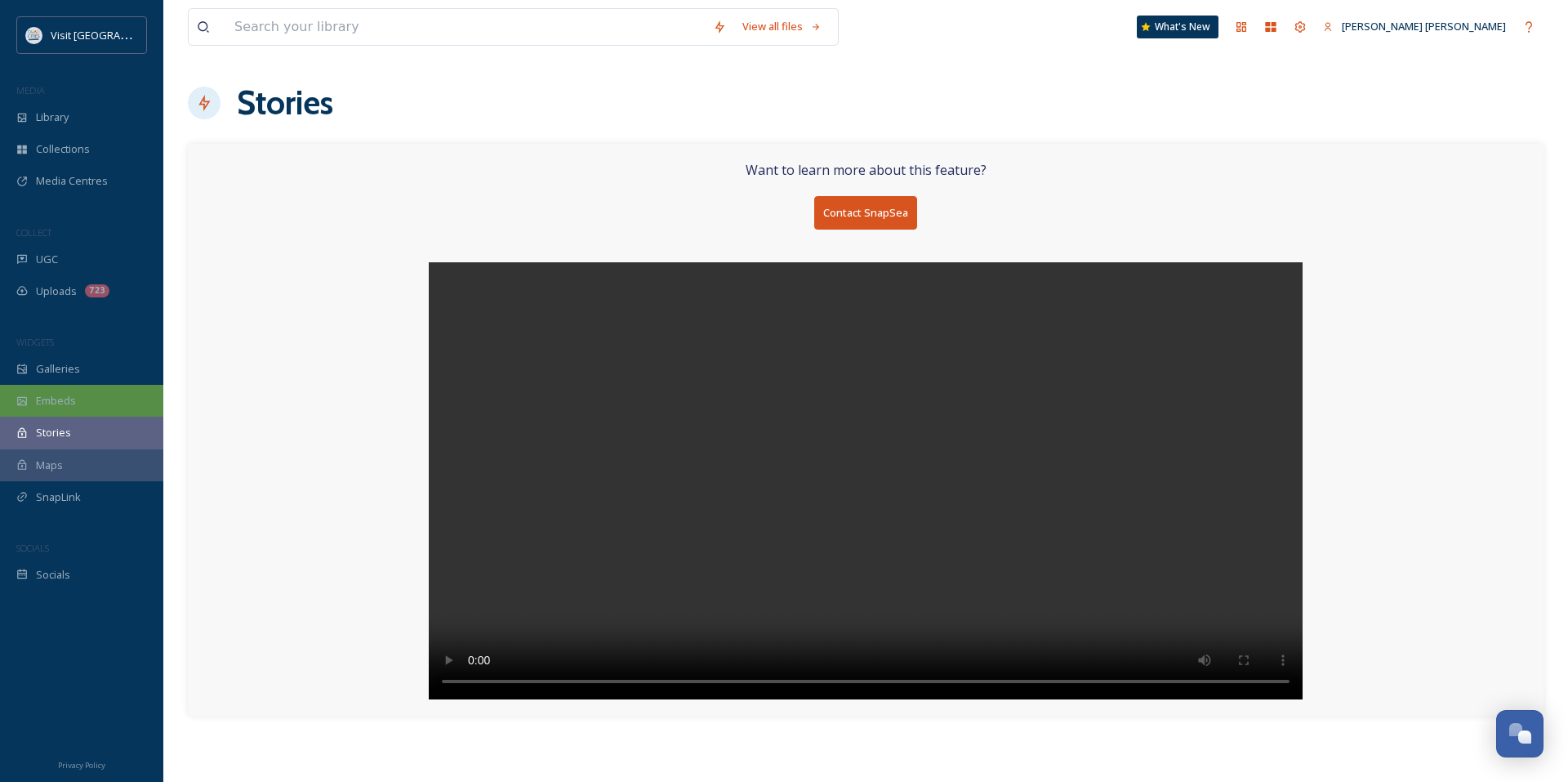
click at [83, 407] on div "Embeds" at bounding box center [82, 400] width 163 height 32
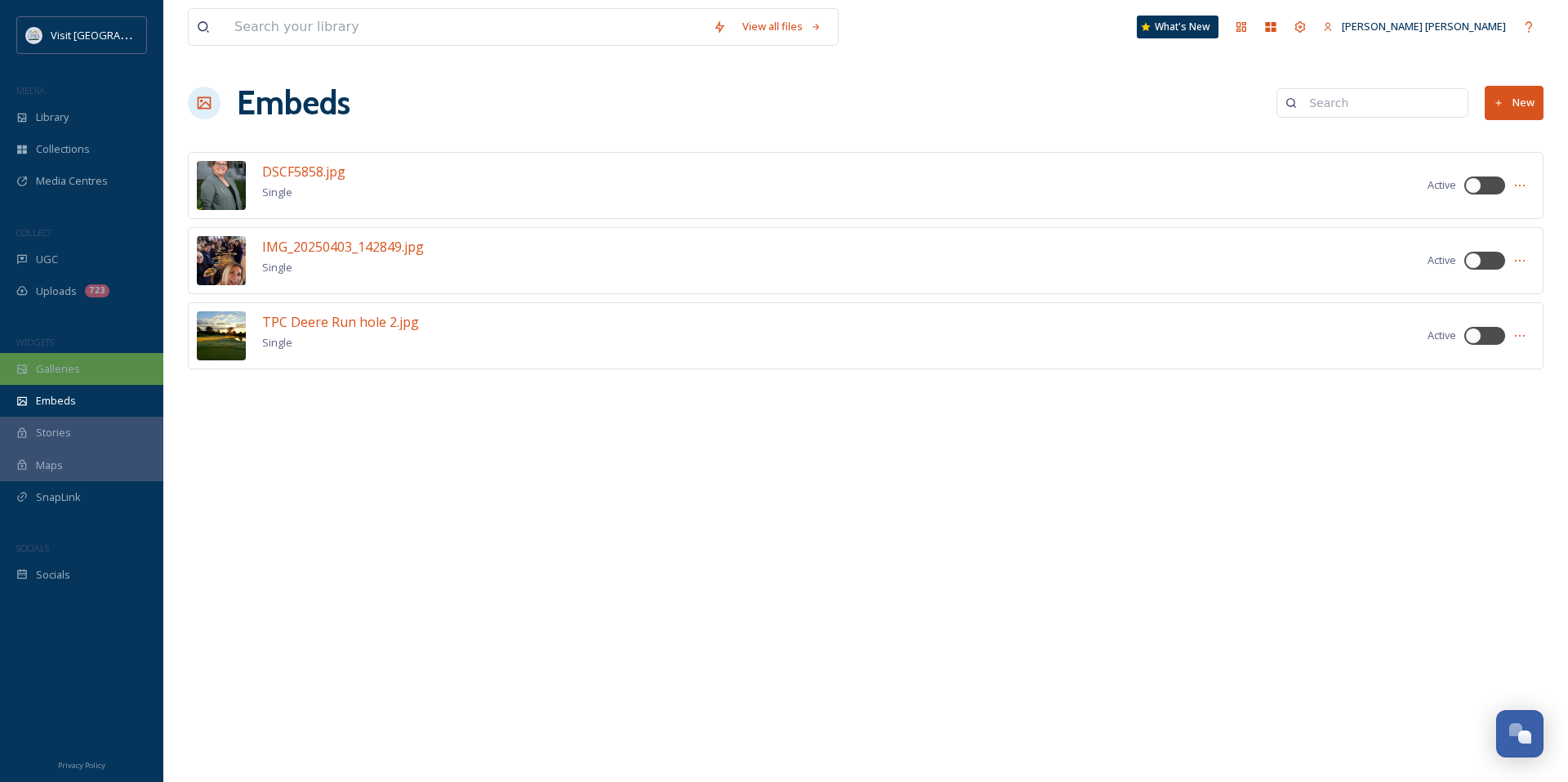
click at [83, 368] on div "Galleries" at bounding box center [82, 368] width 163 height 32
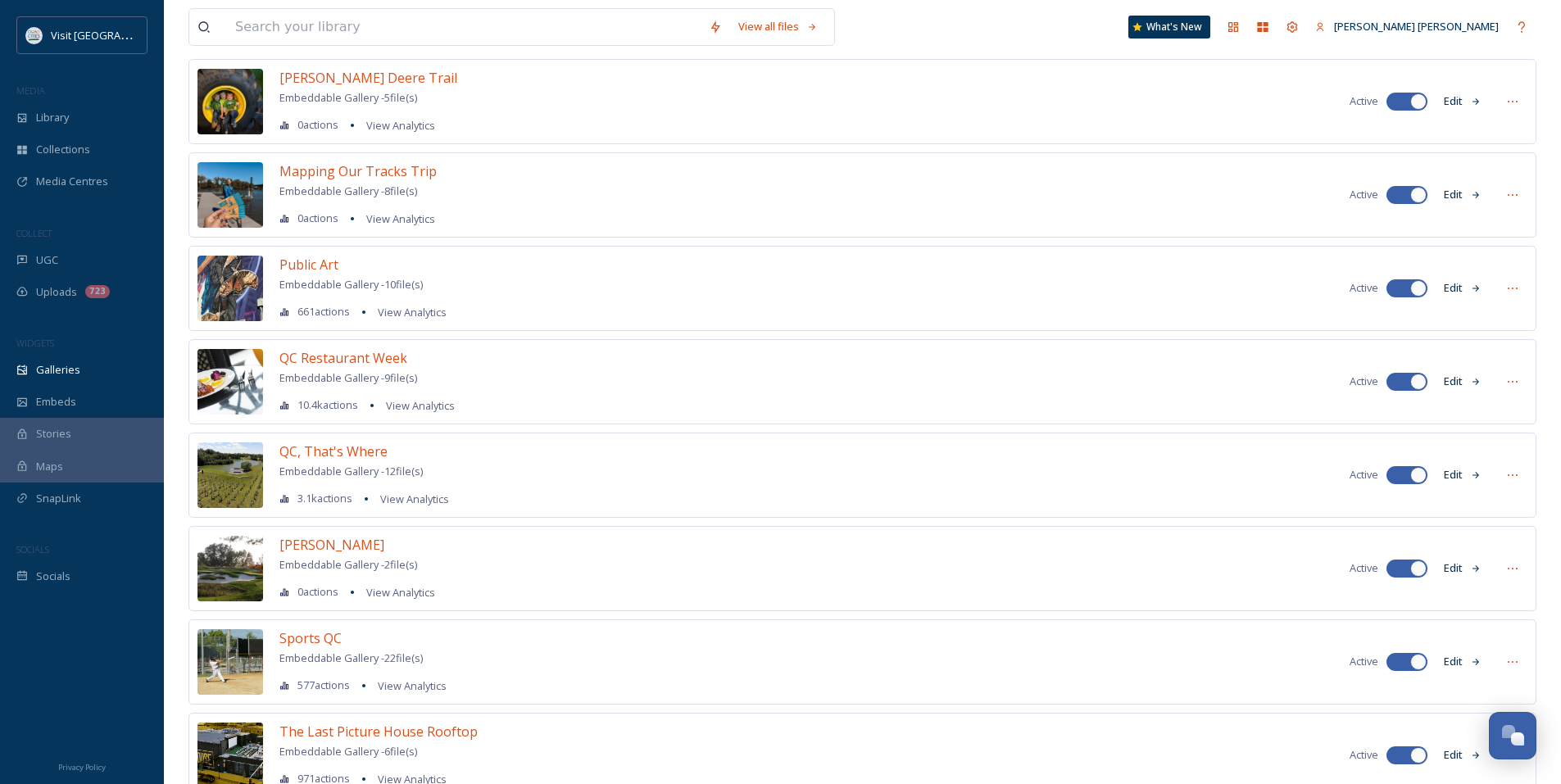
scroll to position [773, 0]
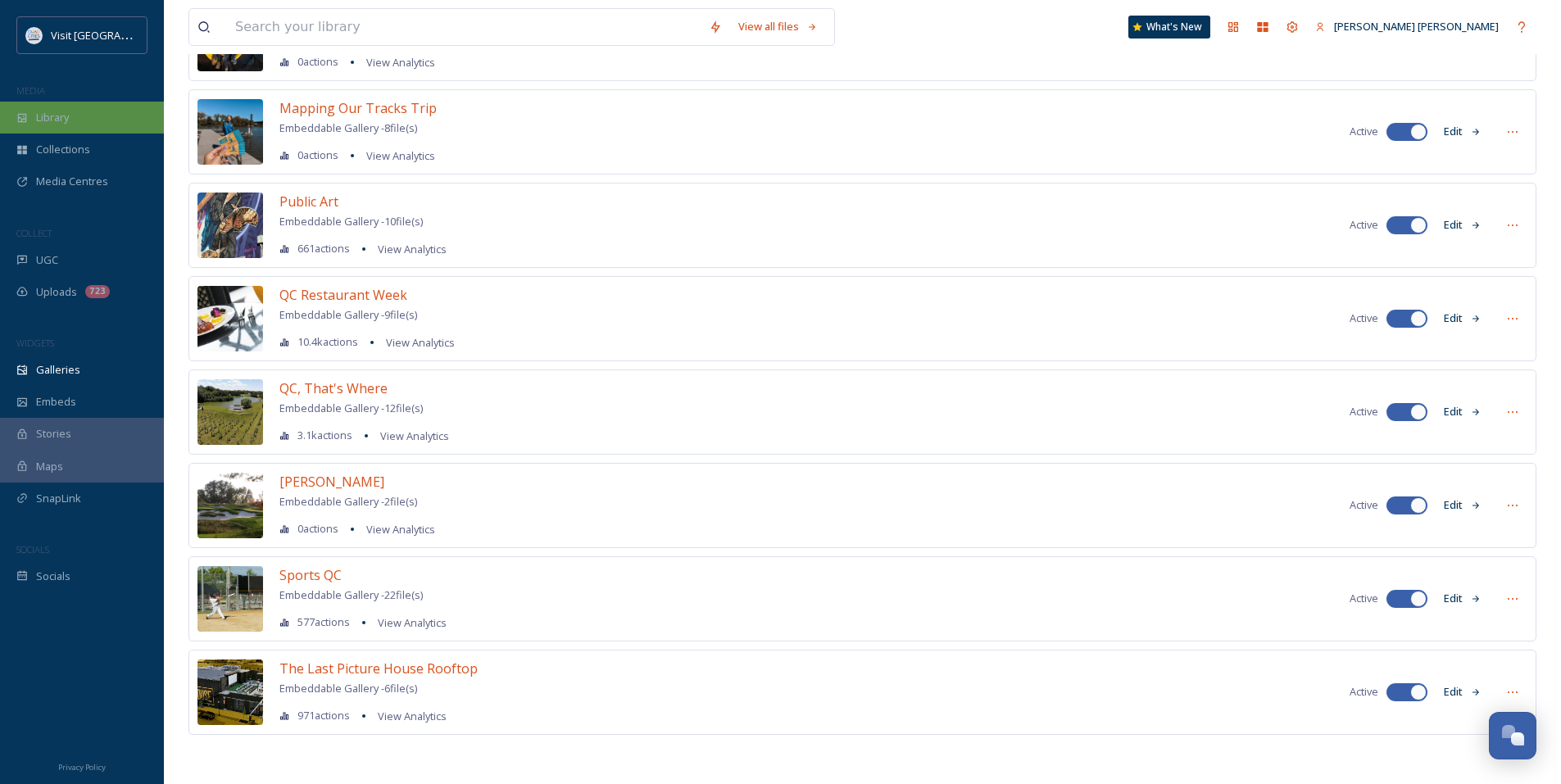
click at [87, 129] on div "Library" at bounding box center [82, 118] width 164 height 32
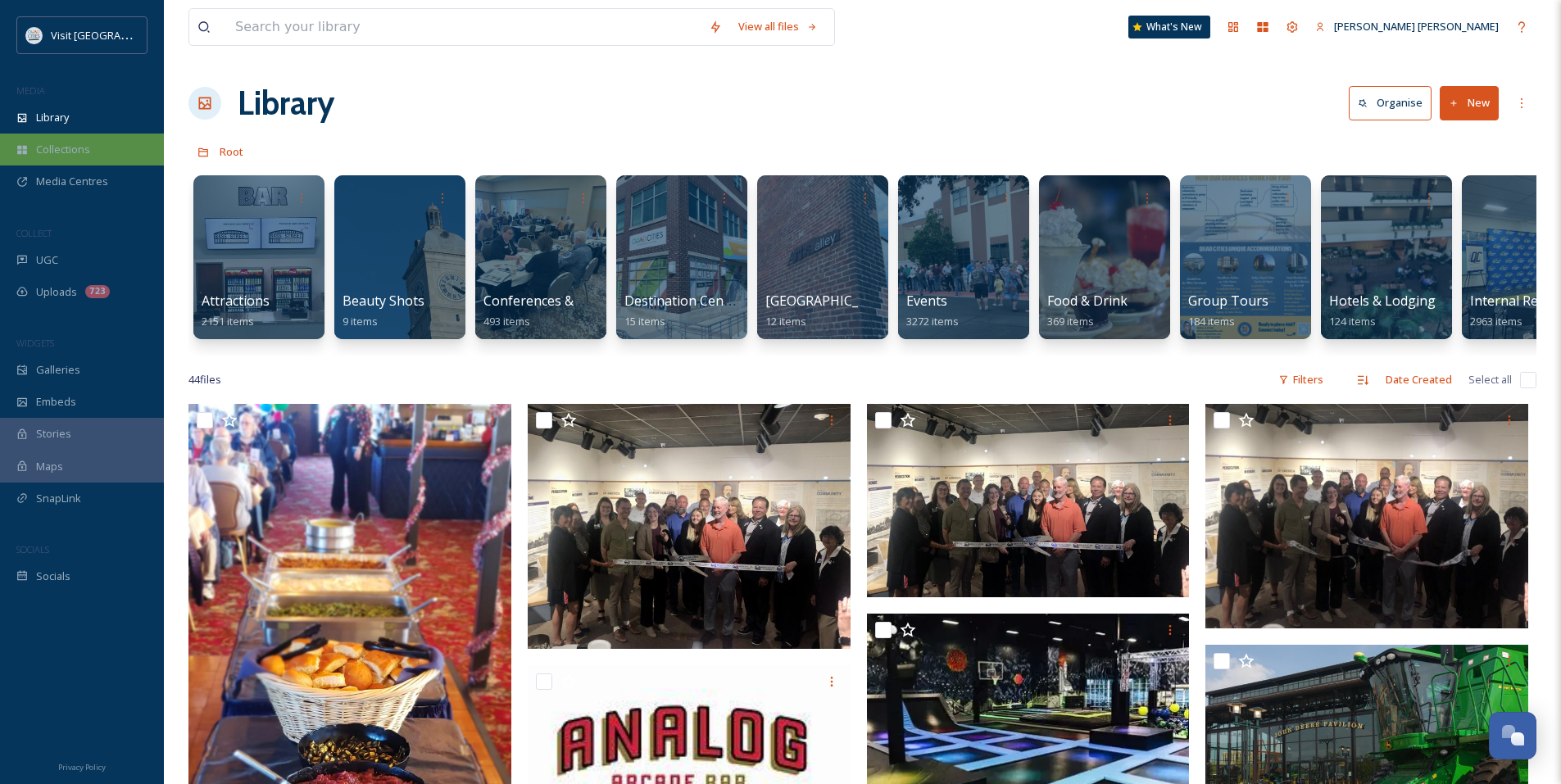
click at [82, 135] on div "Collections" at bounding box center [82, 149] width 164 height 32
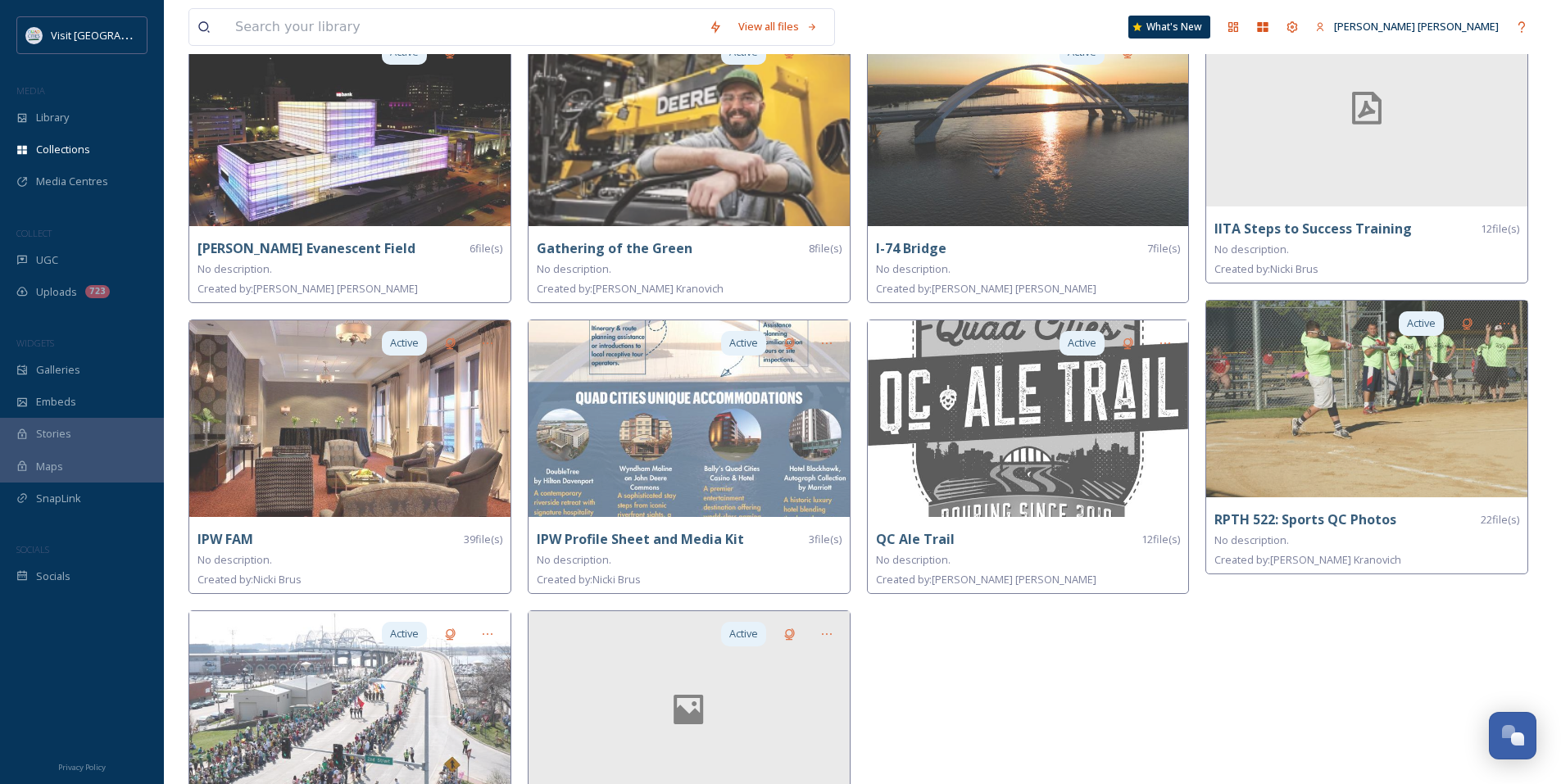
scroll to position [835, 0]
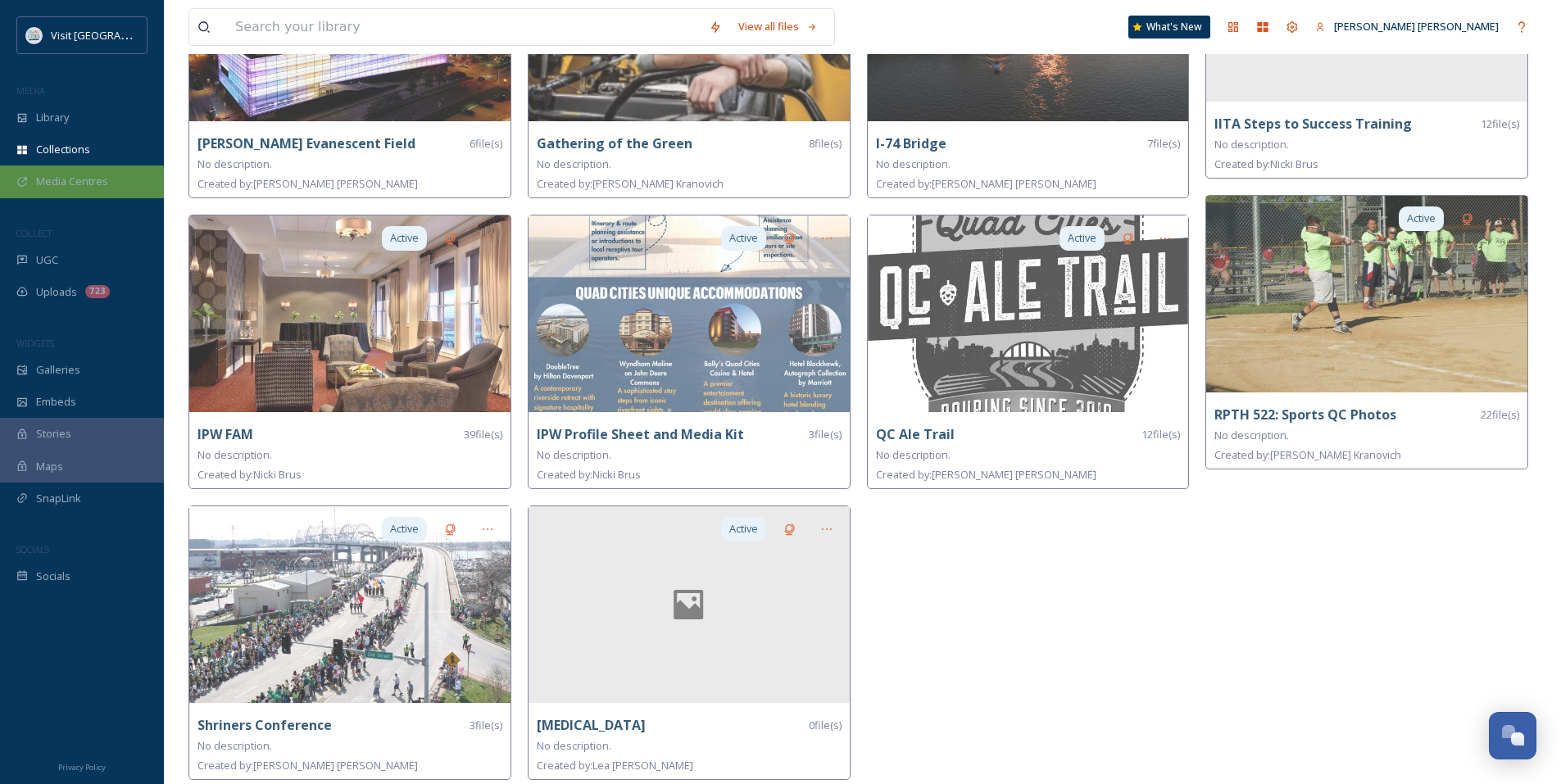
click at [91, 173] on div "Media Centres" at bounding box center [82, 181] width 164 height 32
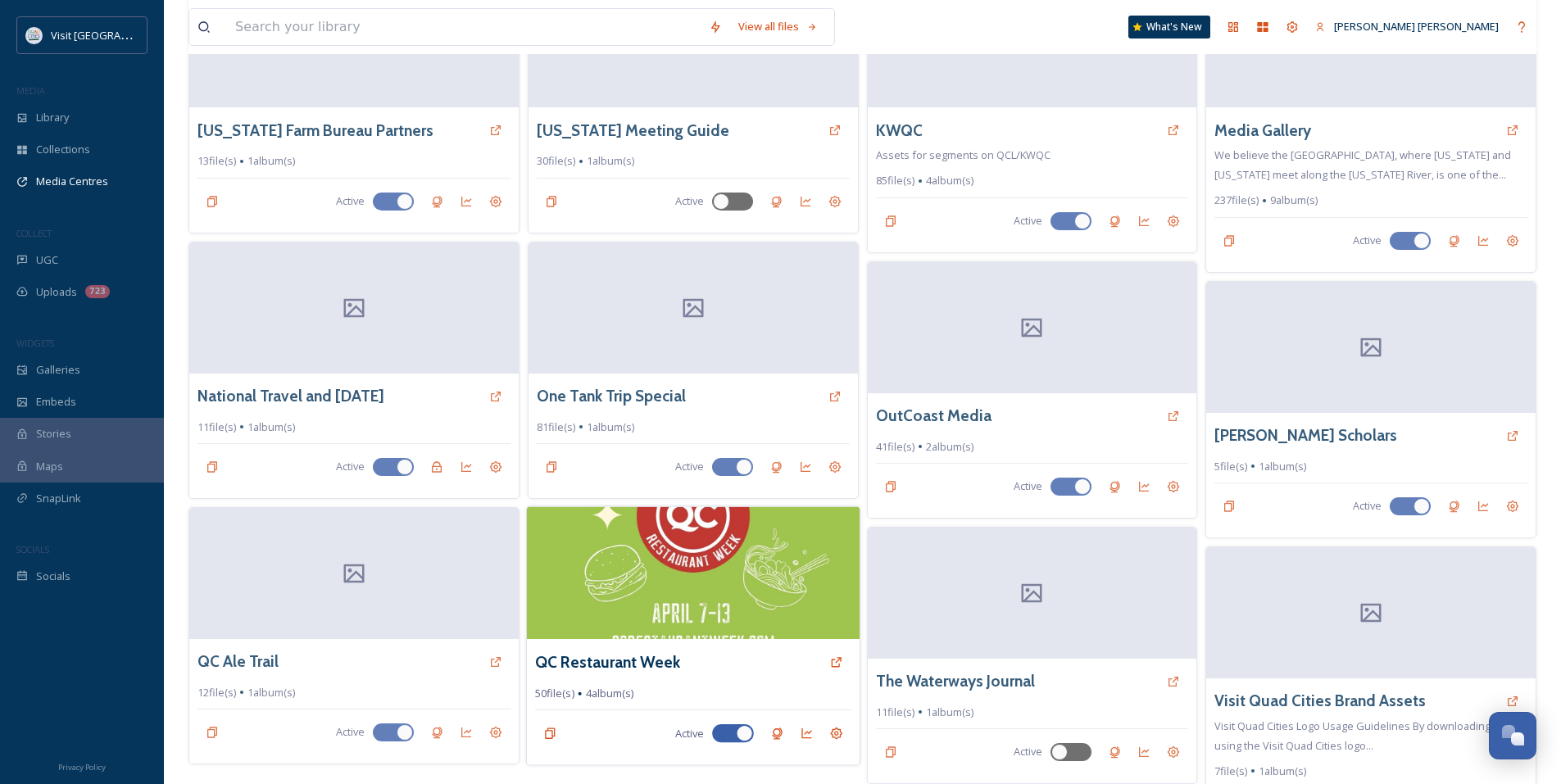
scroll to position [806, 0]
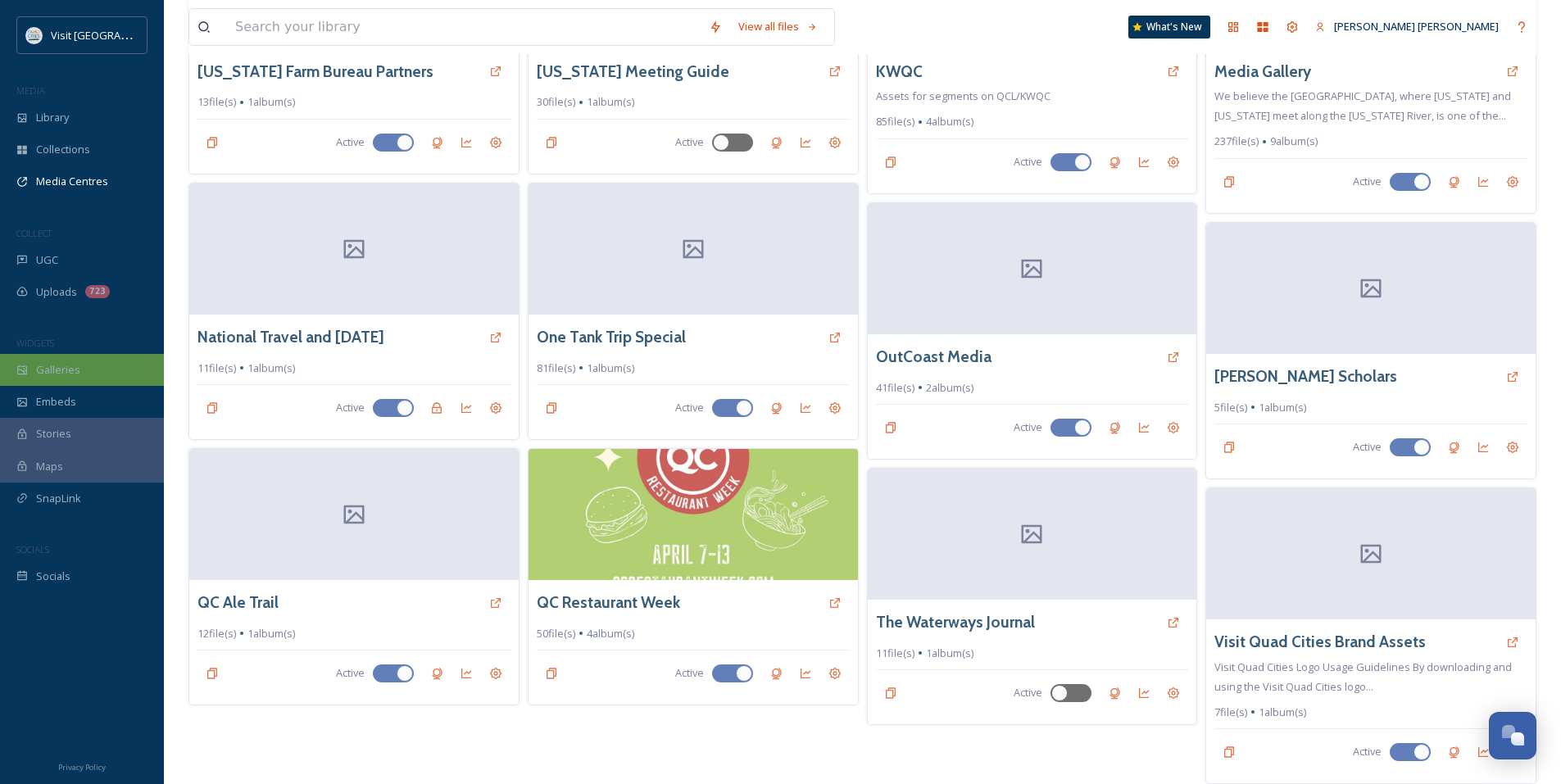
click at [96, 376] on div "Galleries" at bounding box center [82, 369] width 164 height 32
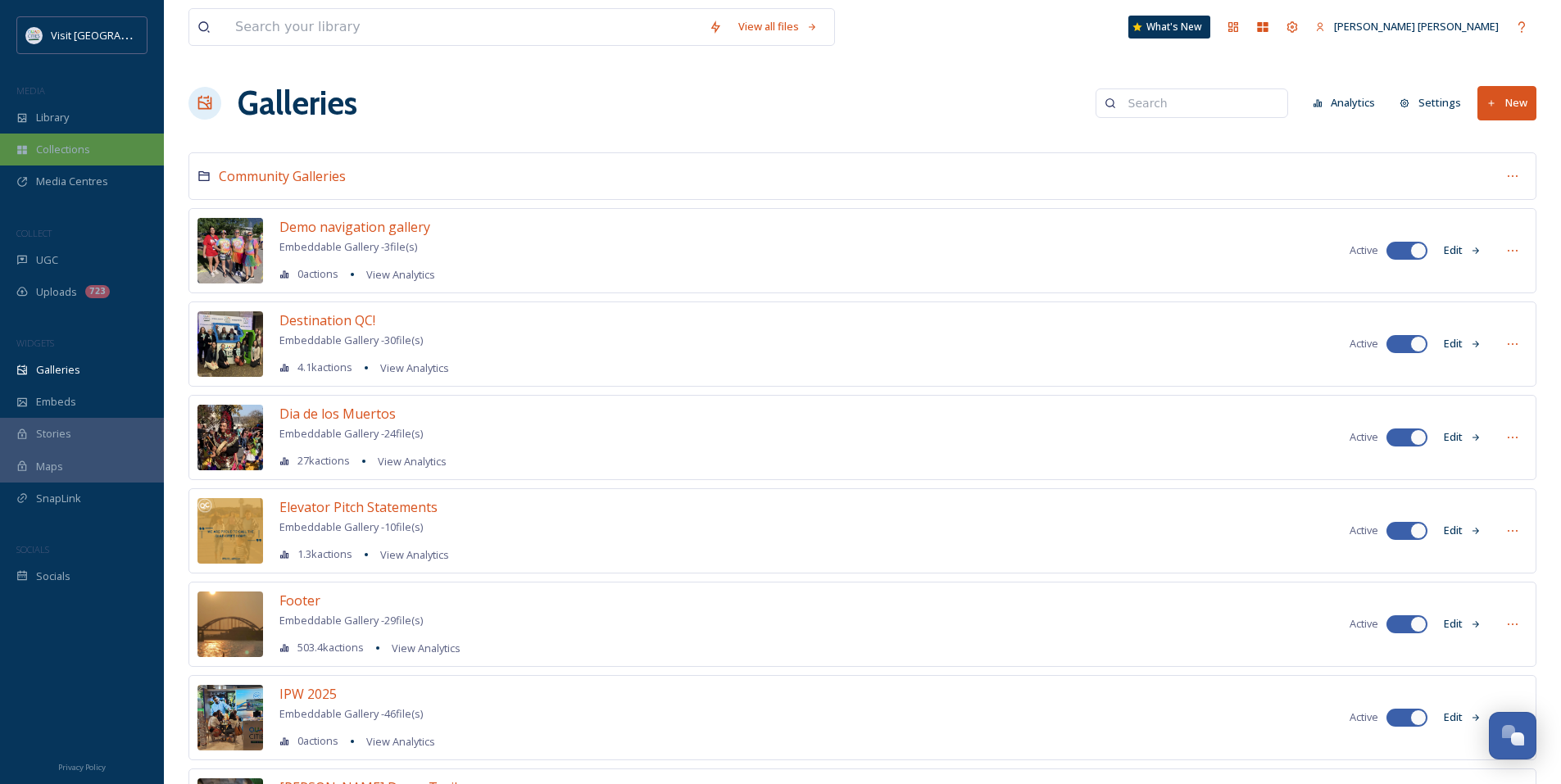
click at [55, 144] on span "Collections" at bounding box center [62, 149] width 54 height 16
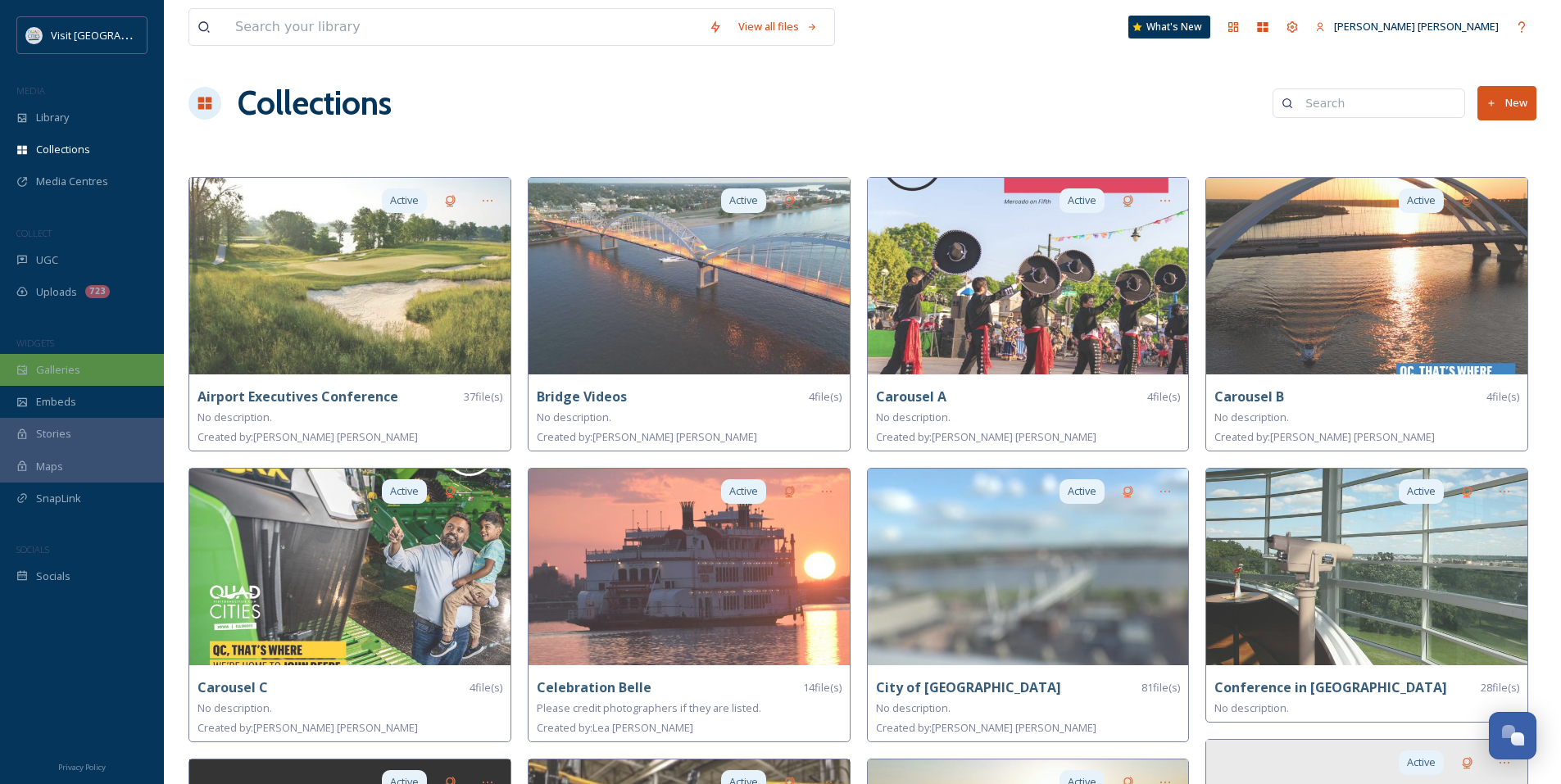
click at [93, 361] on div "Galleries" at bounding box center [82, 369] width 164 height 32
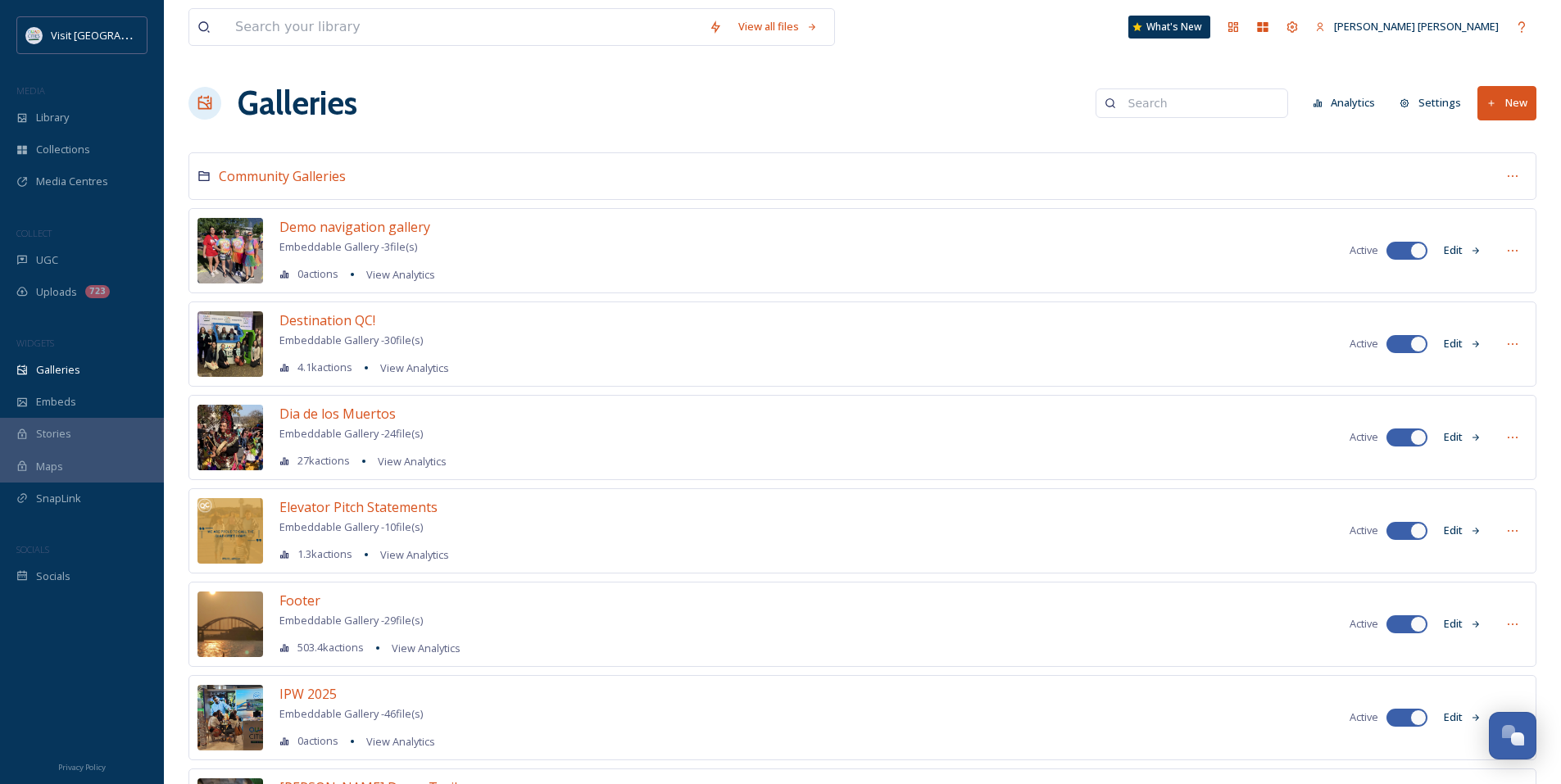
click at [1149, 111] on input at bounding box center [1199, 102] width 159 height 33
type input "inter"
click at [62, 124] on span "Library" at bounding box center [52, 118] width 33 height 16
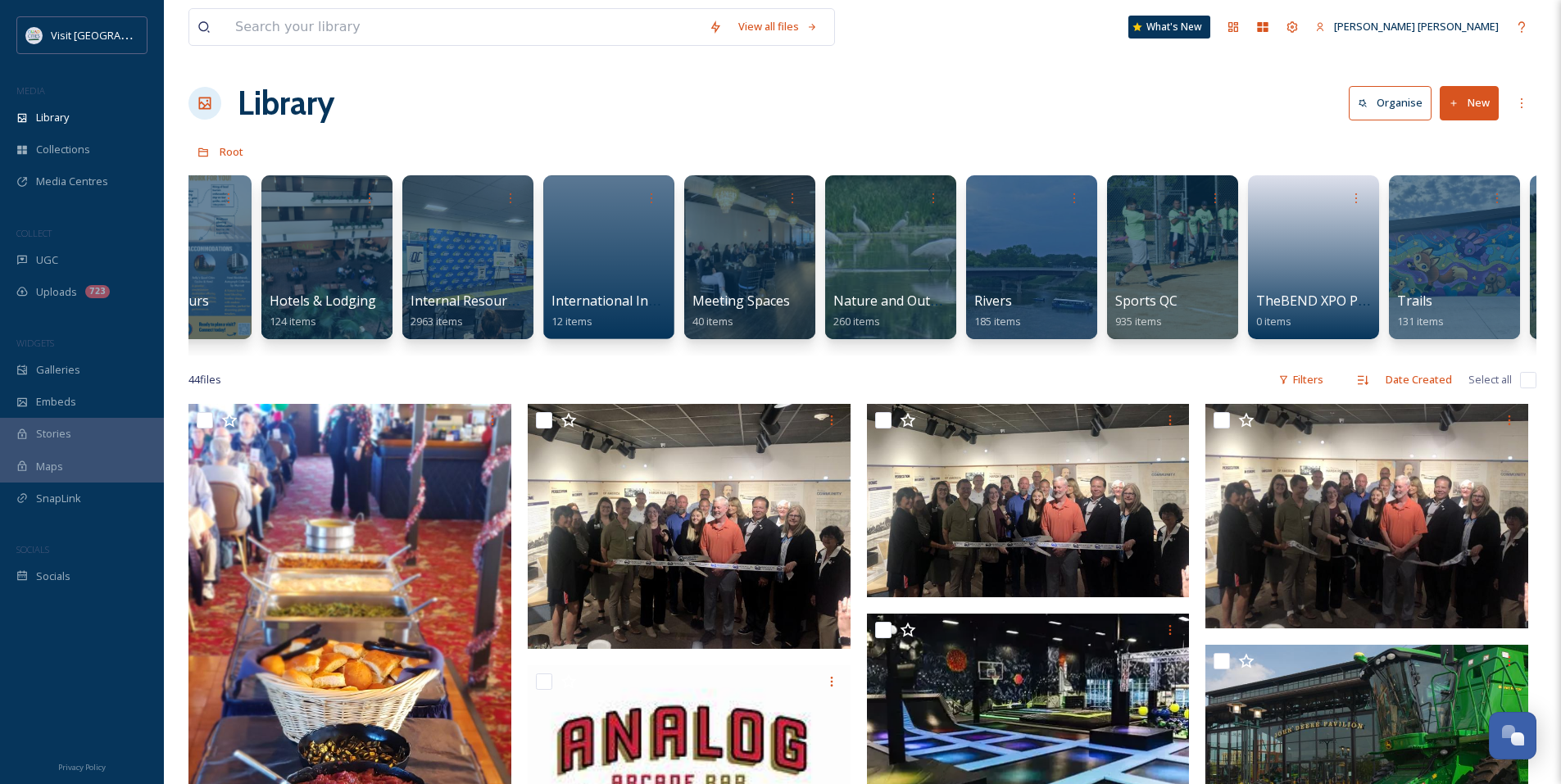
scroll to position [0, 811]
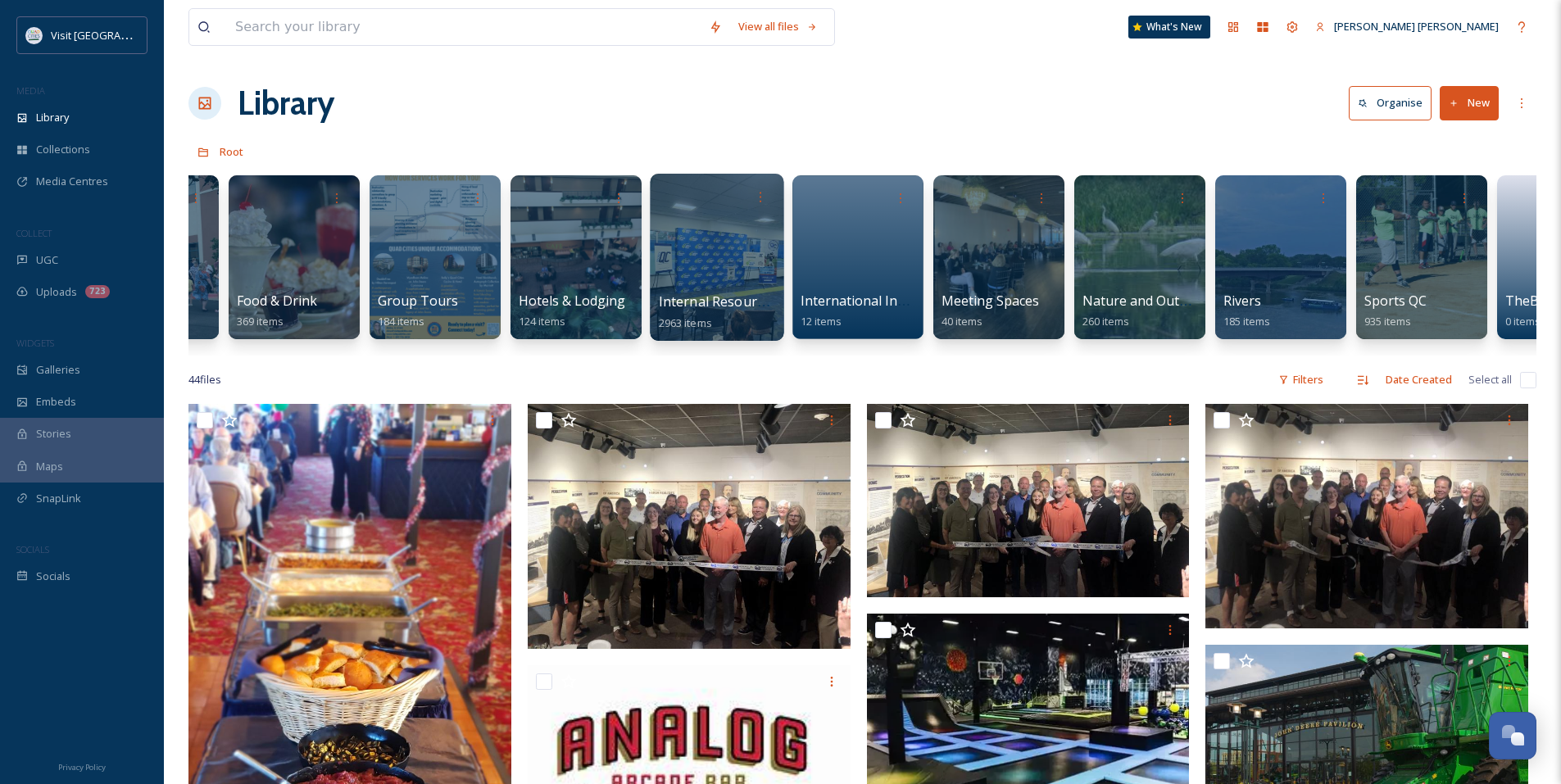
click at [726, 258] on div at bounding box center [717, 258] width 134 height 167
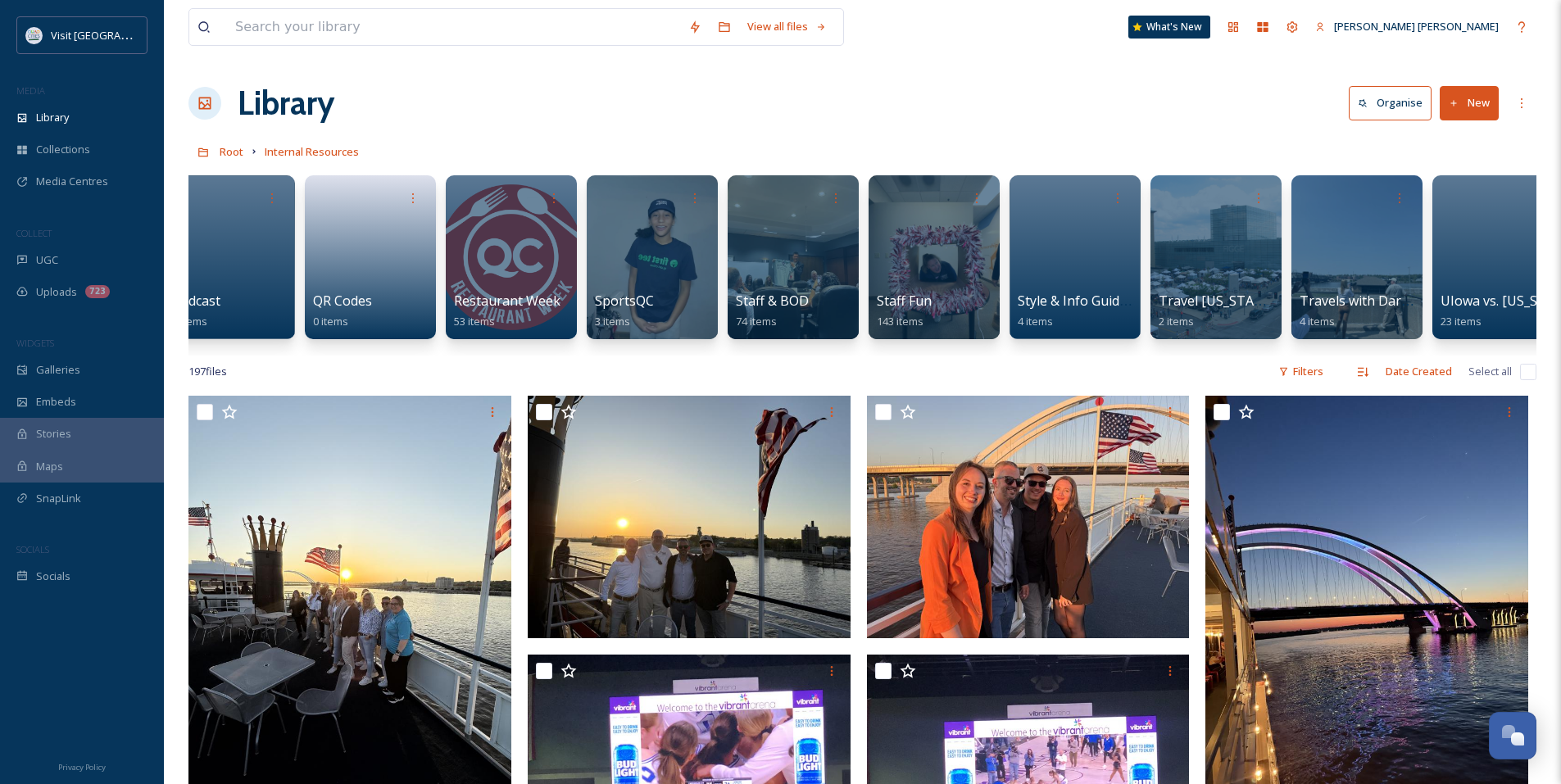
scroll to position [0, 2316]
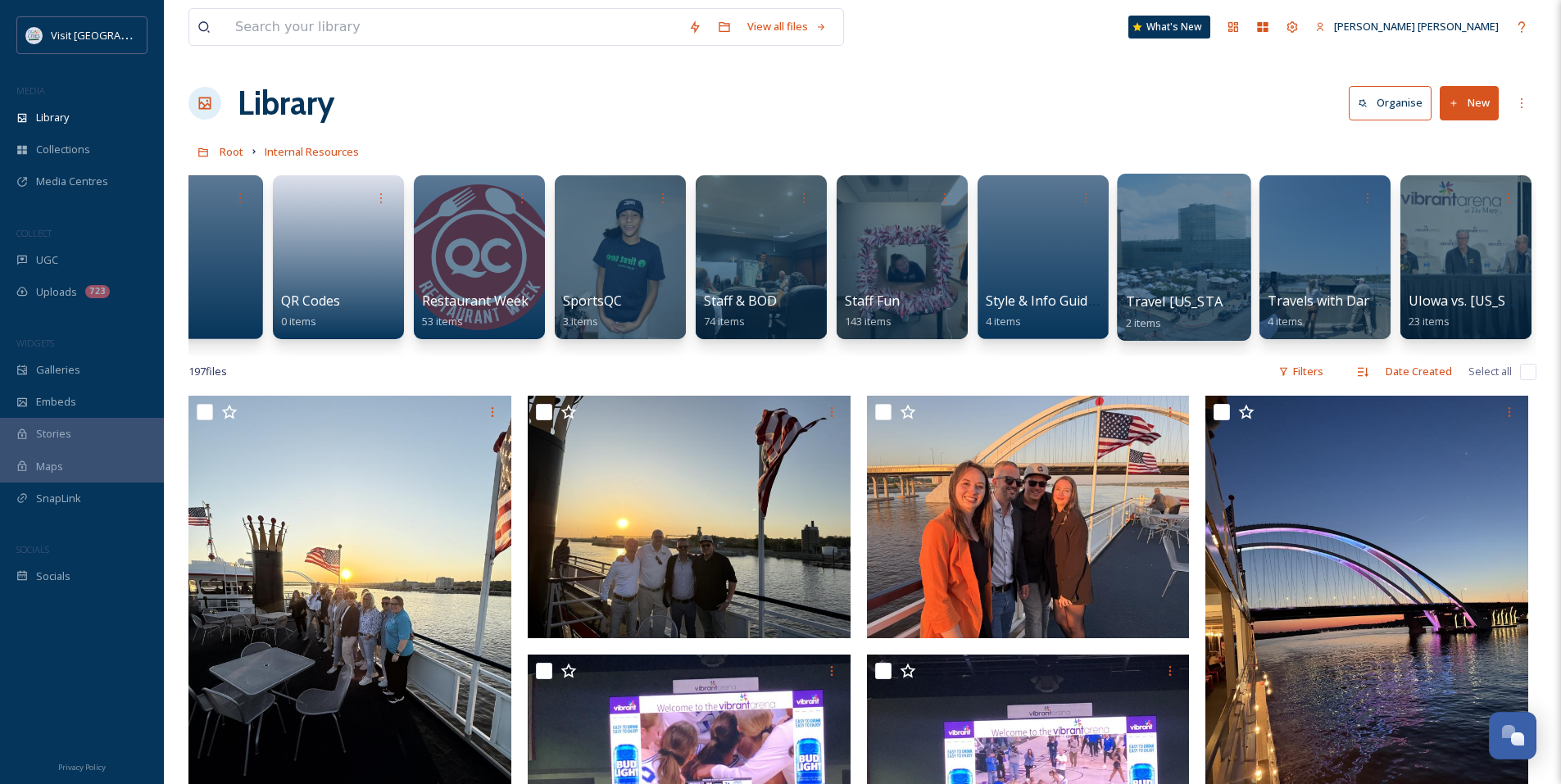
click at [1179, 258] on div at bounding box center [1183, 258] width 134 height 167
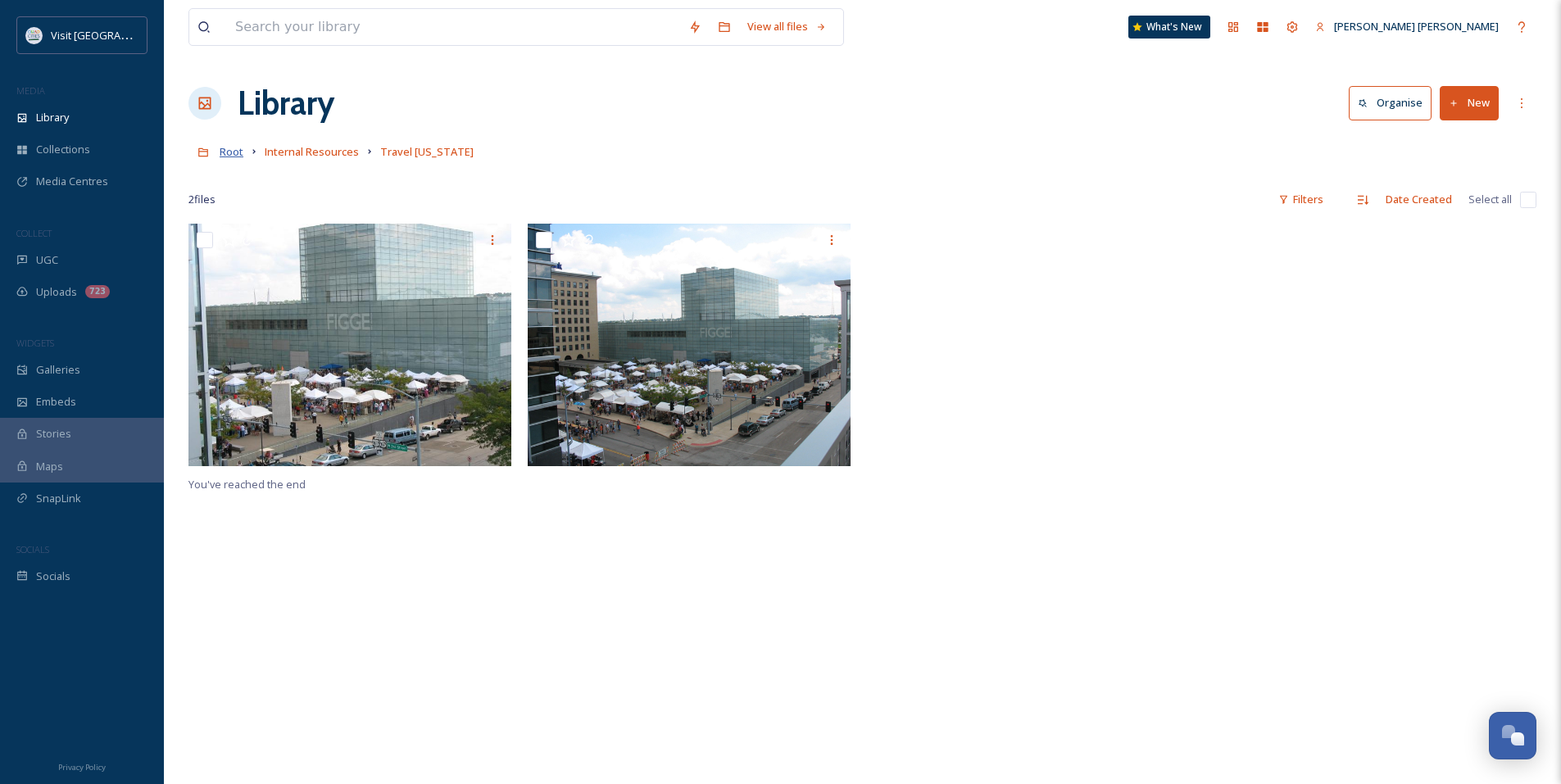
click at [241, 155] on span "Root" at bounding box center [230, 151] width 24 height 15
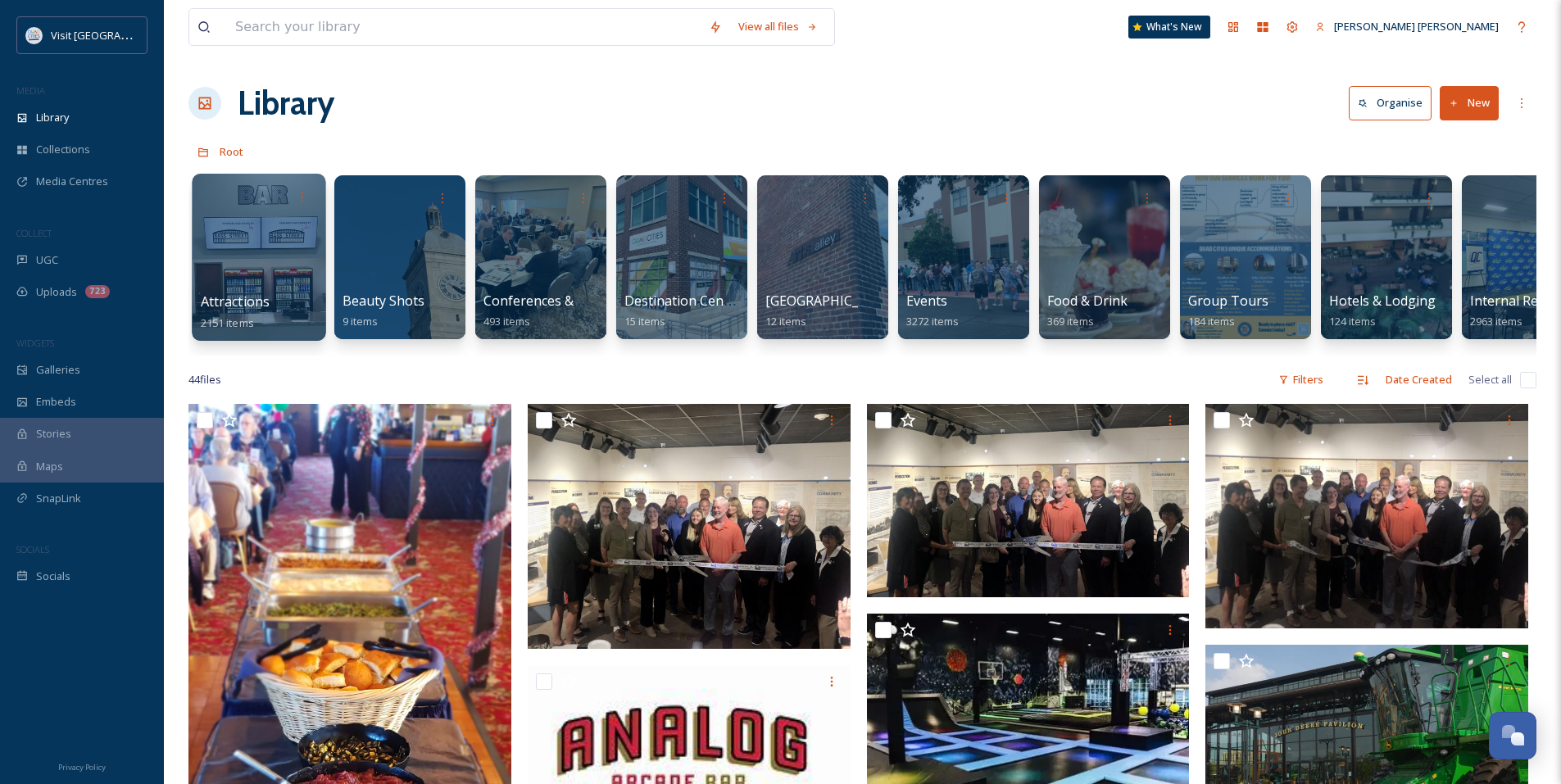
click at [271, 254] on div at bounding box center [259, 258] width 134 height 167
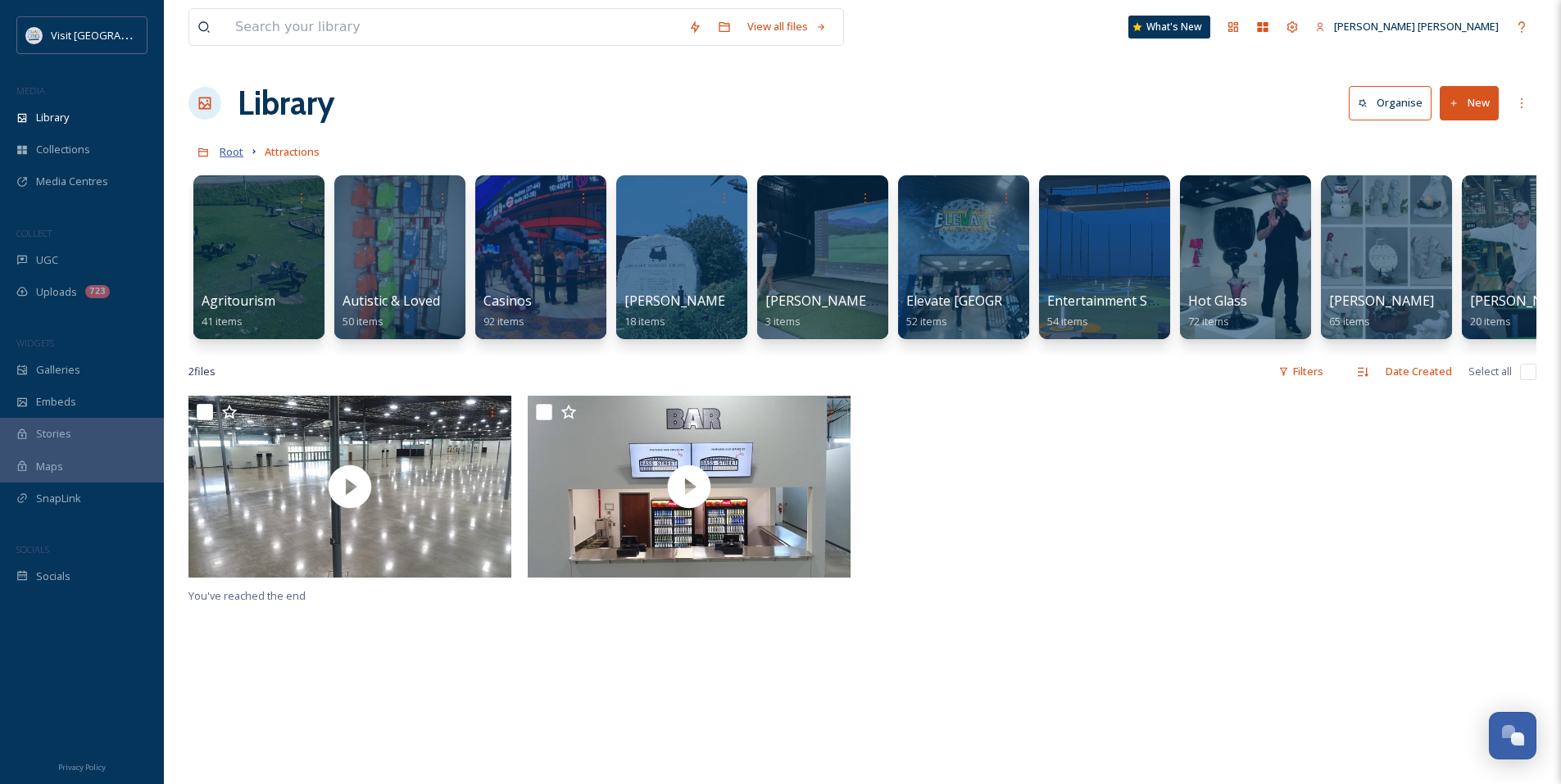
click at [228, 149] on span "Root" at bounding box center [230, 151] width 24 height 15
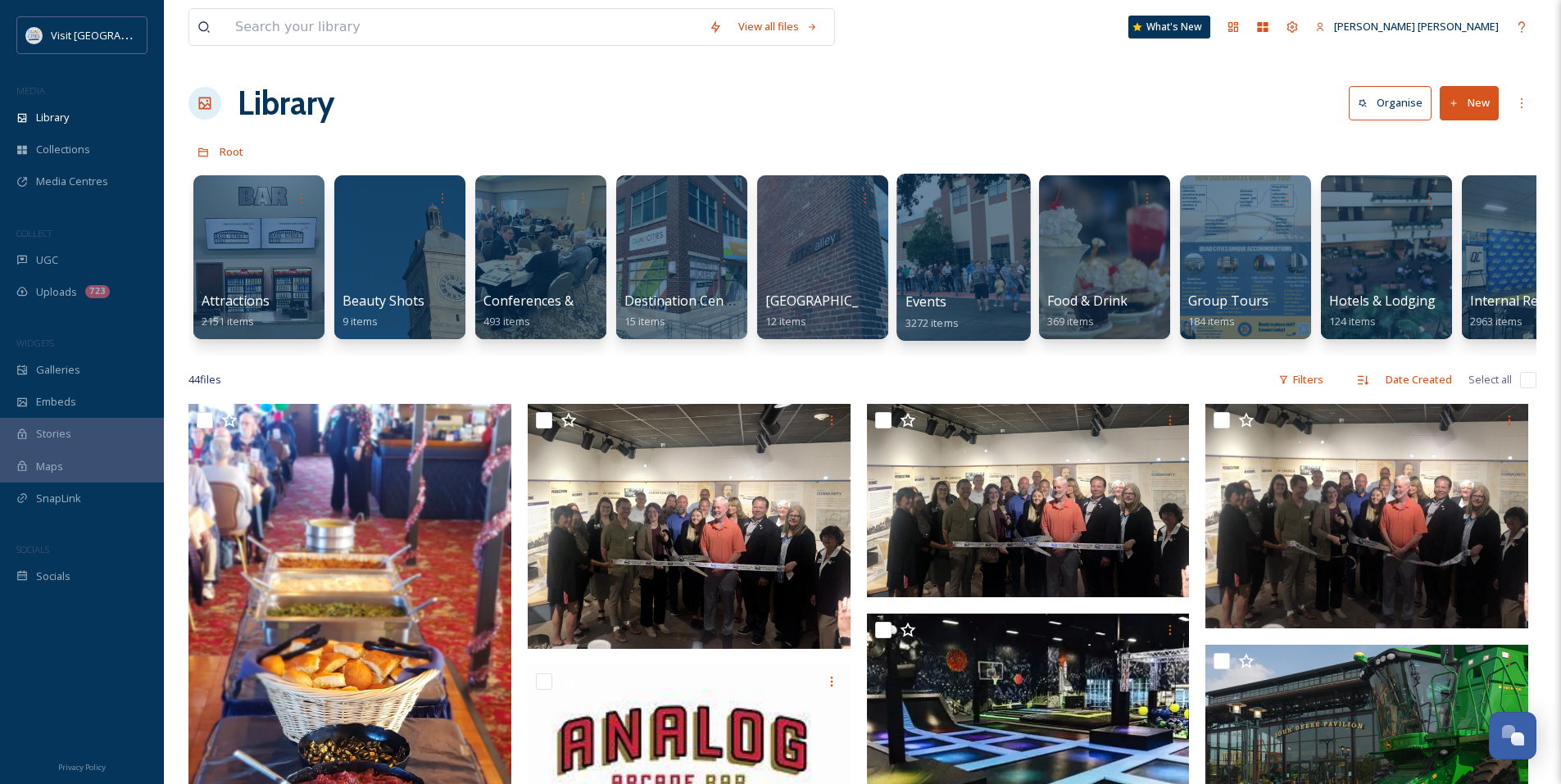
click at [960, 287] on div at bounding box center [963, 258] width 134 height 167
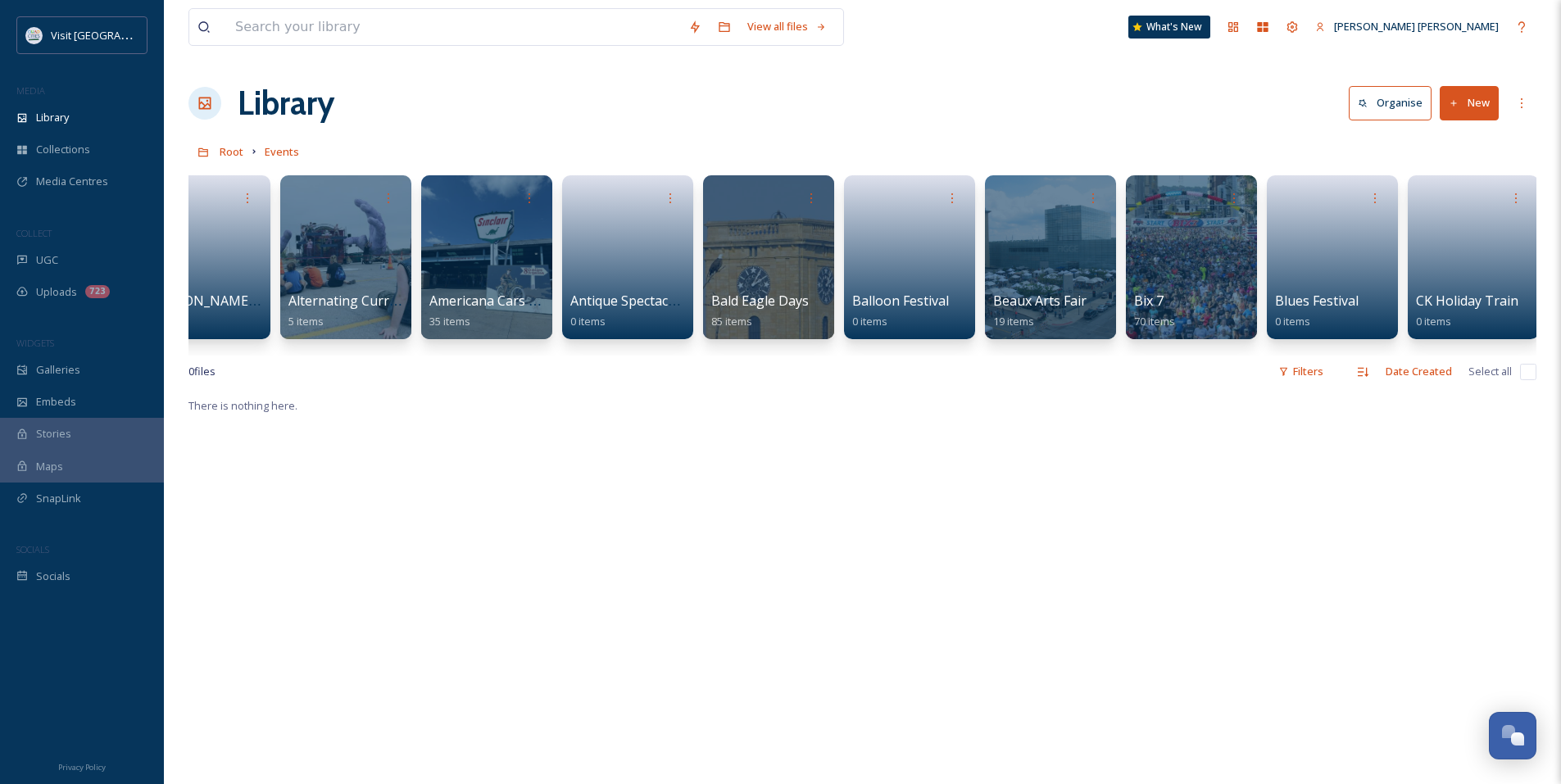
scroll to position [0, 362]
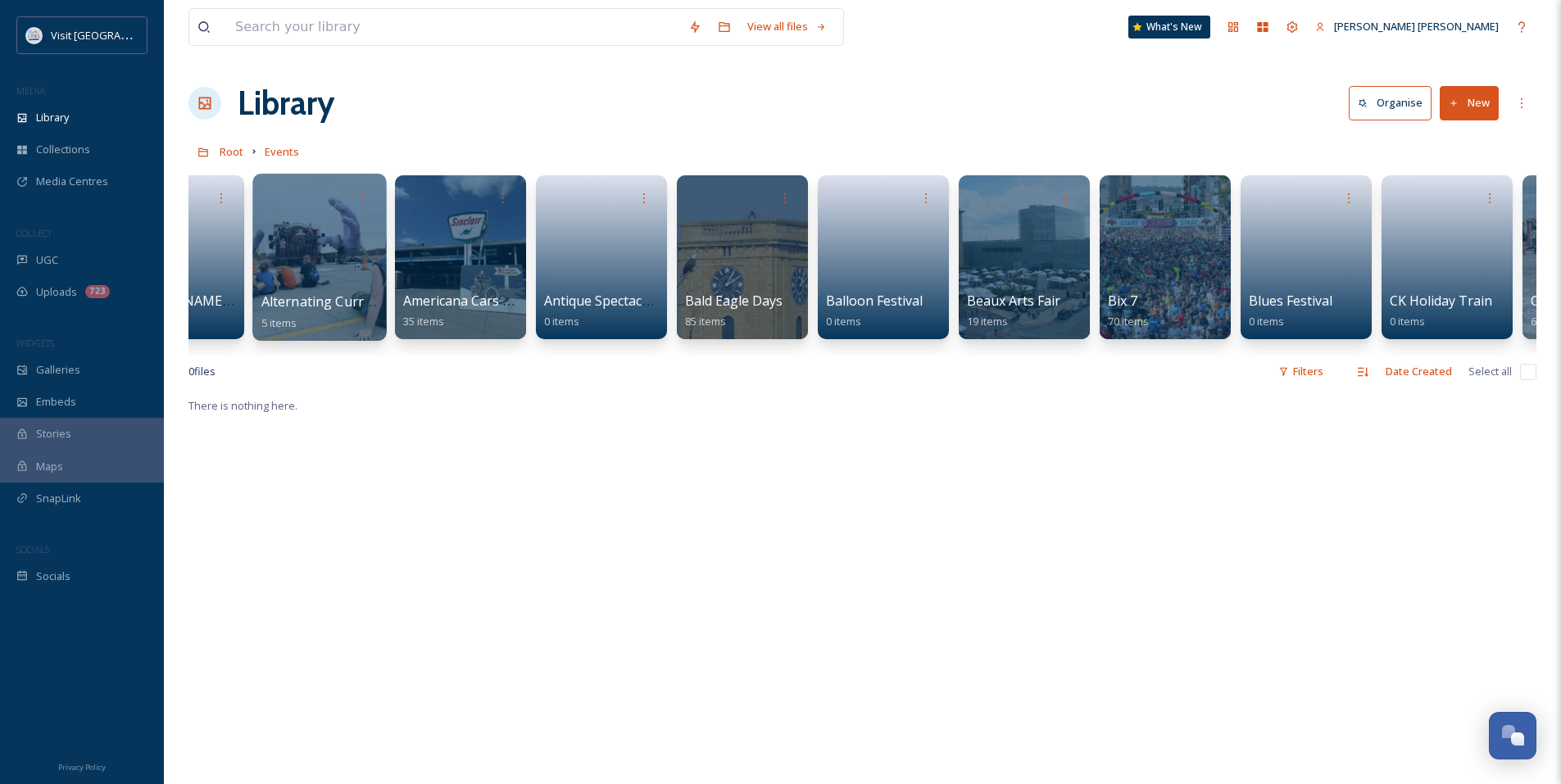
click at [339, 252] on div at bounding box center [319, 258] width 134 height 167
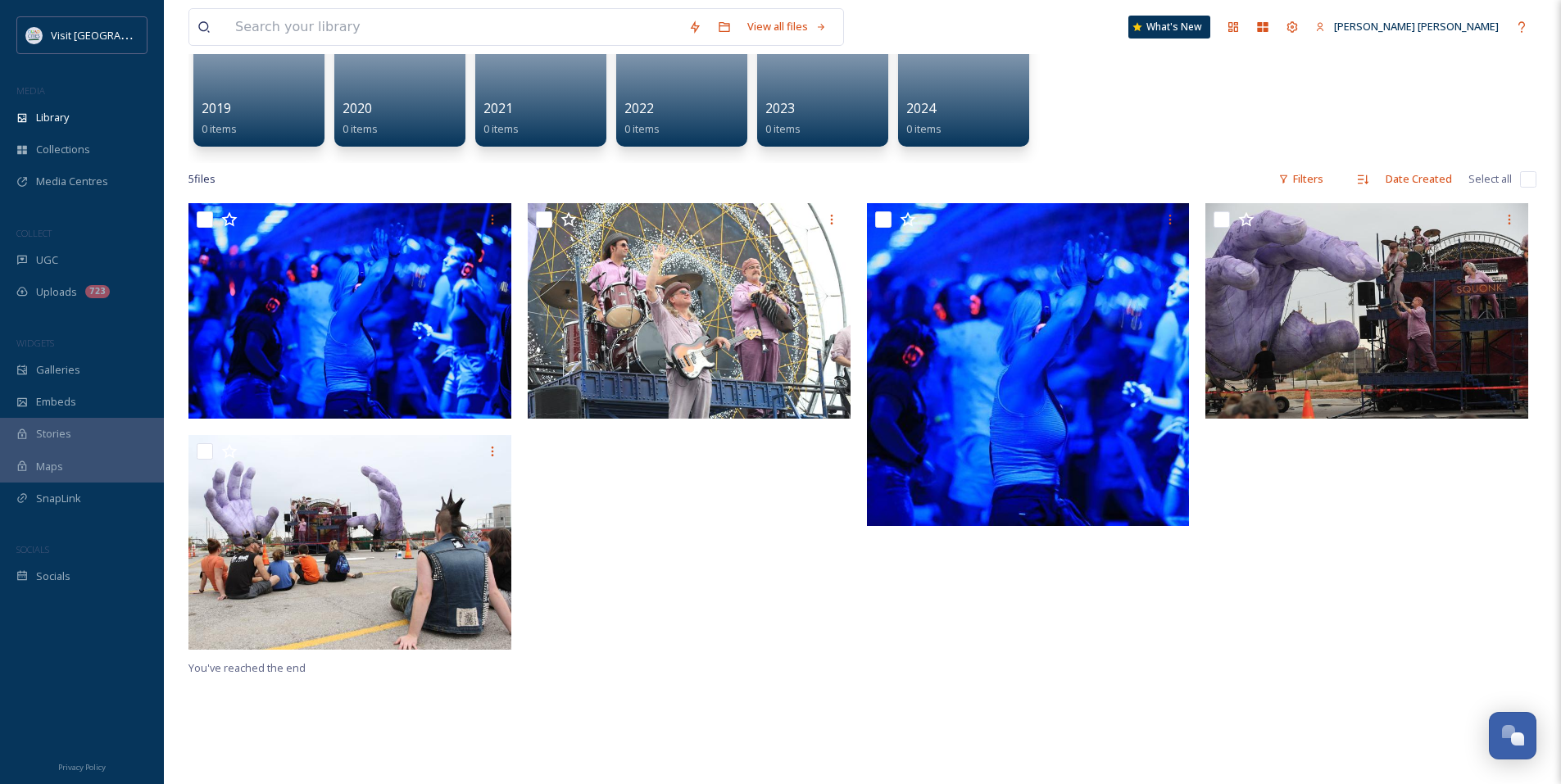
scroll to position [164, 0]
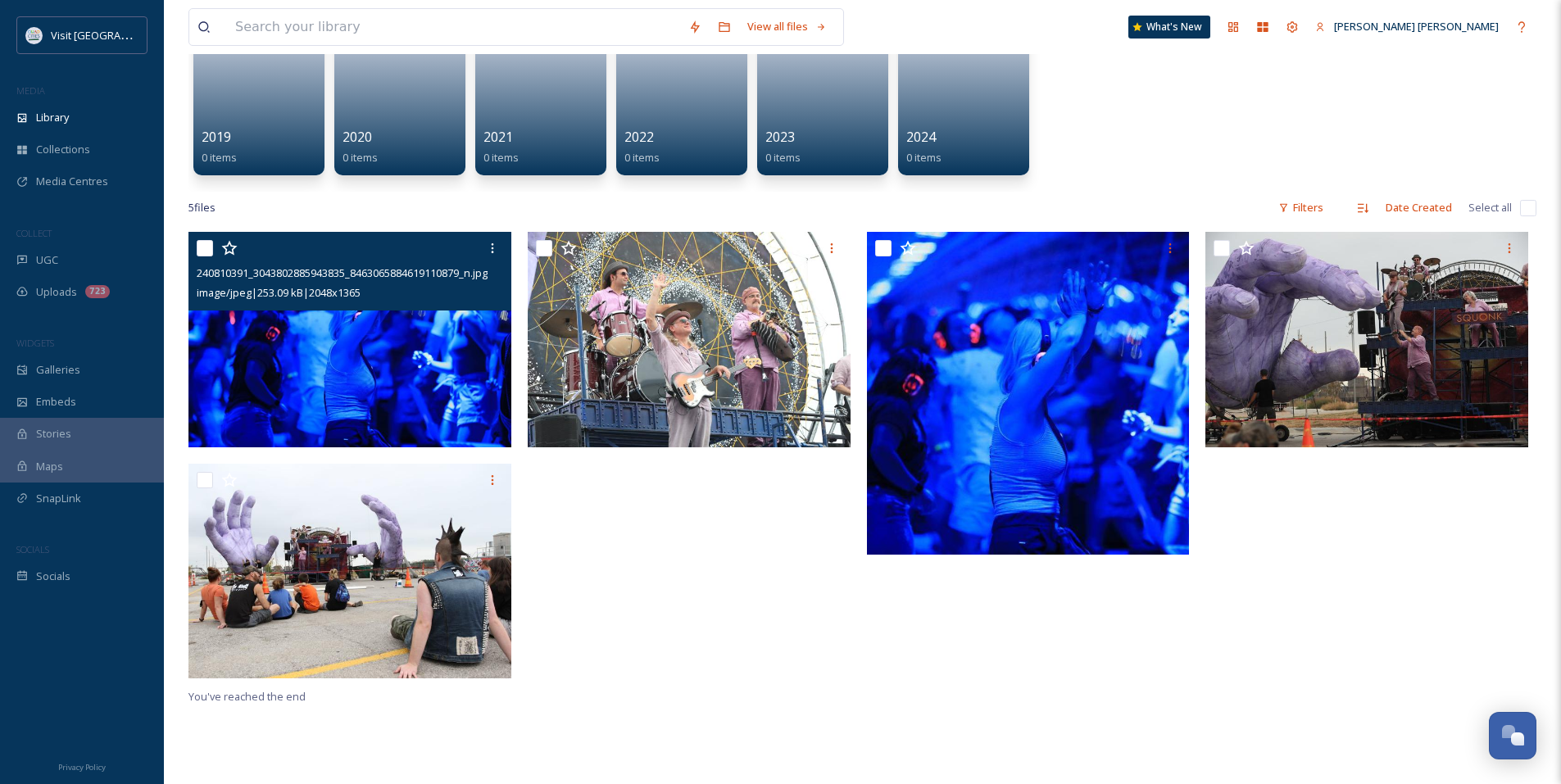
click at [209, 248] on input "checkbox" at bounding box center [204, 247] width 16 height 16
checkbox input "true"
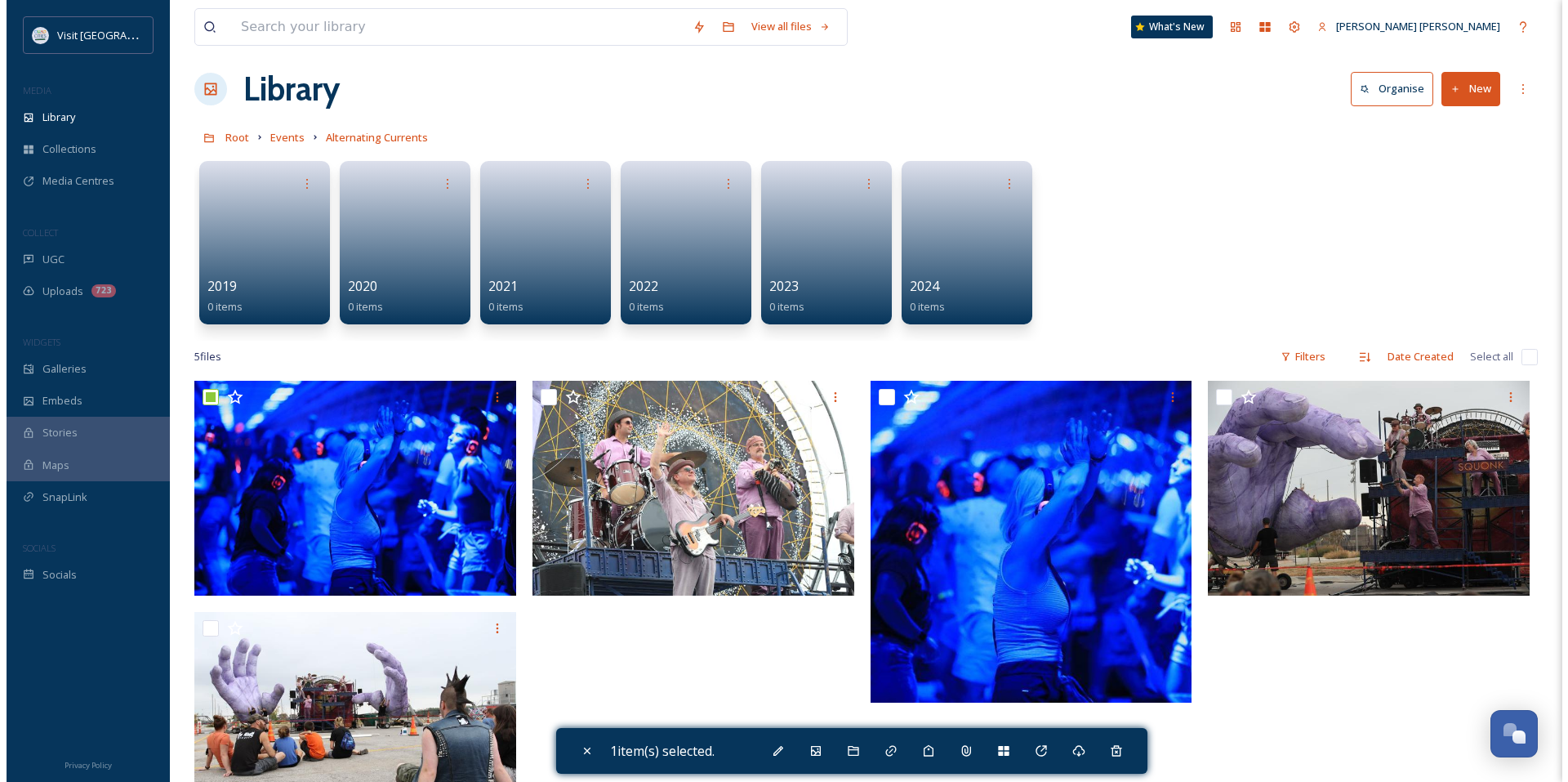
scroll to position [0, 0]
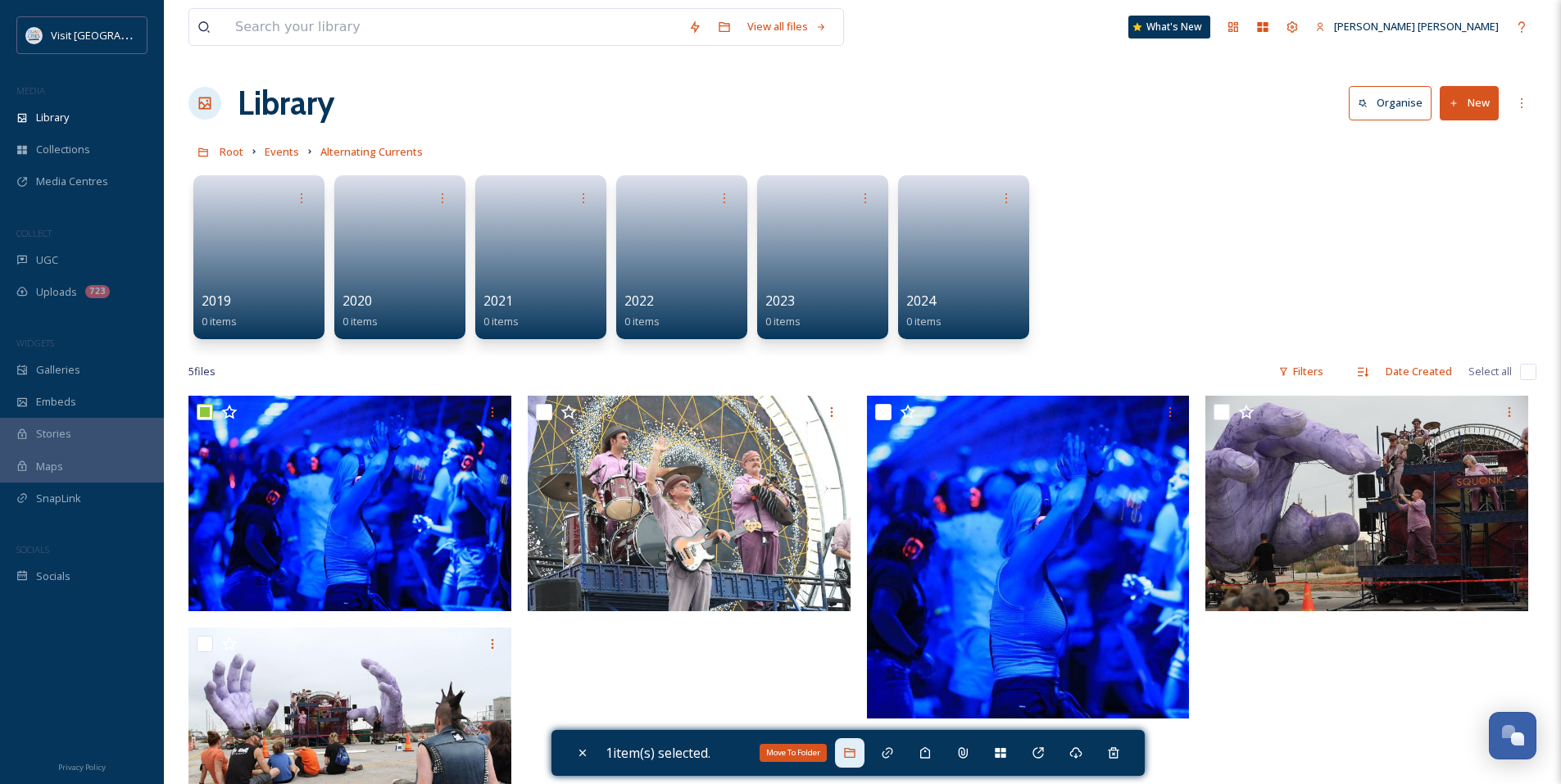
click at [861, 758] on div "Move To Folder" at bounding box center [849, 752] width 29 height 29
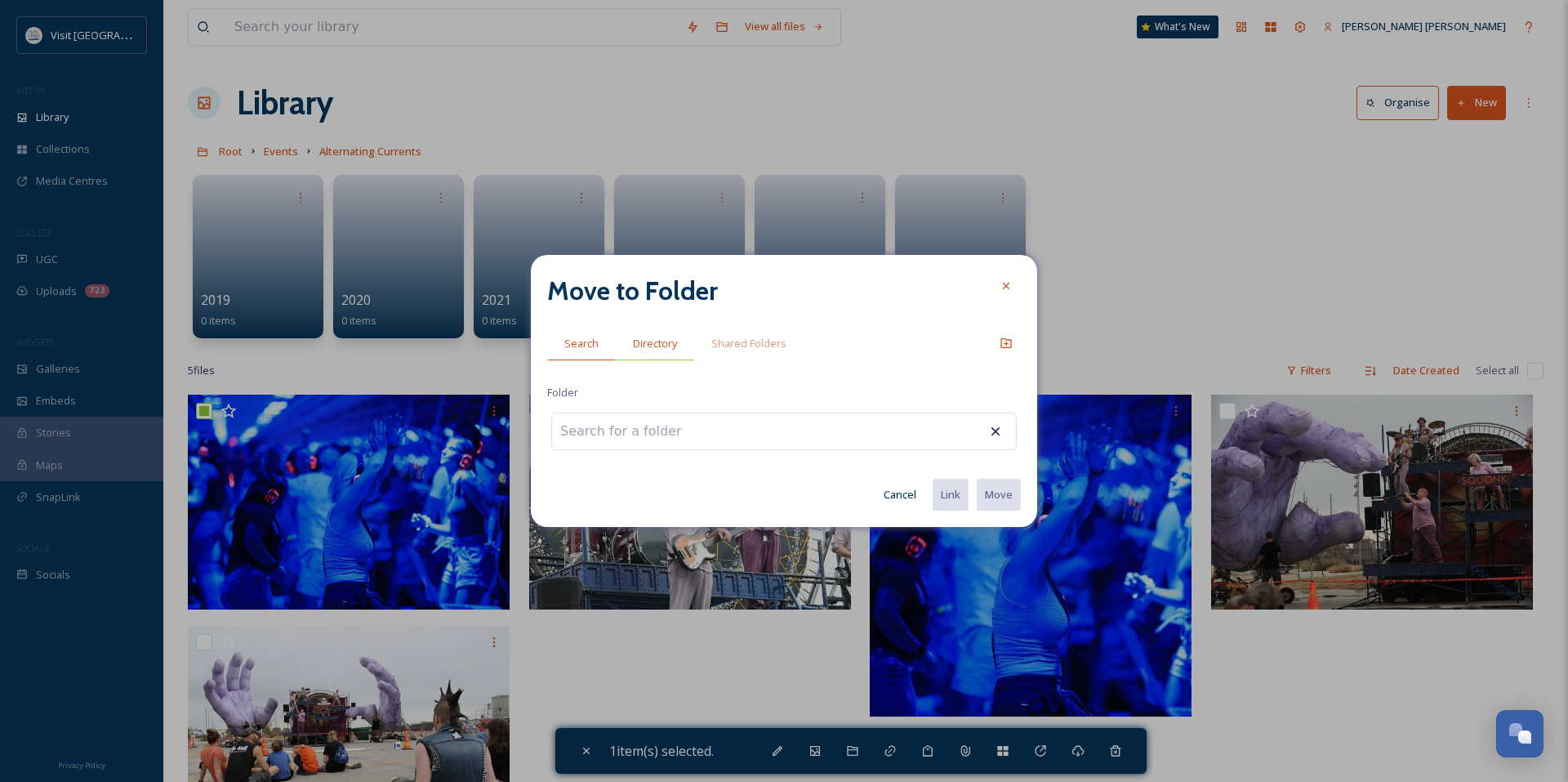
click at [656, 348] on span "Directory" at bounding box center [654, 343] width 44 height 16
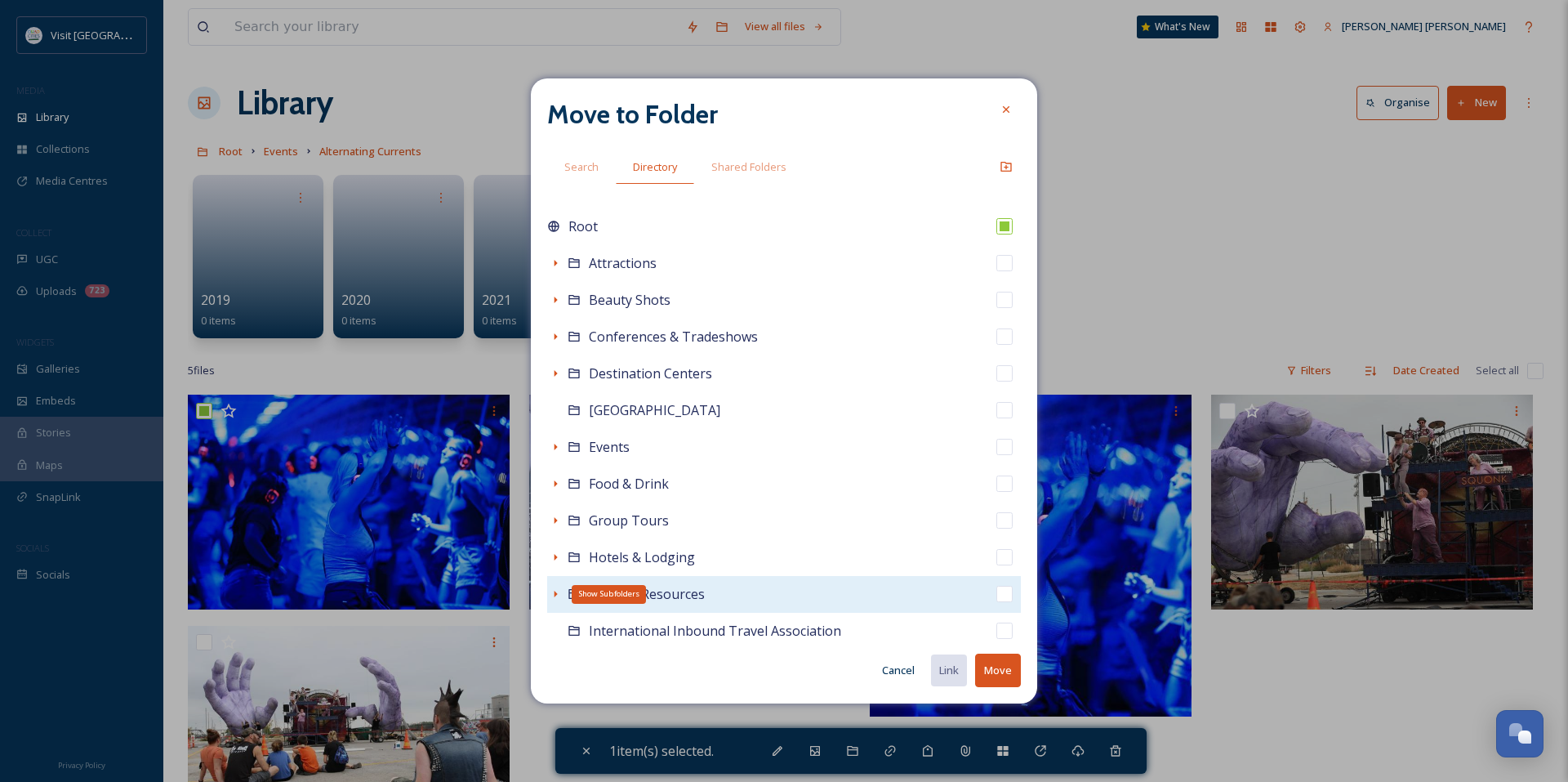
click at [551, 595] on icon at bounding box center [555, 594] width 13 height 13
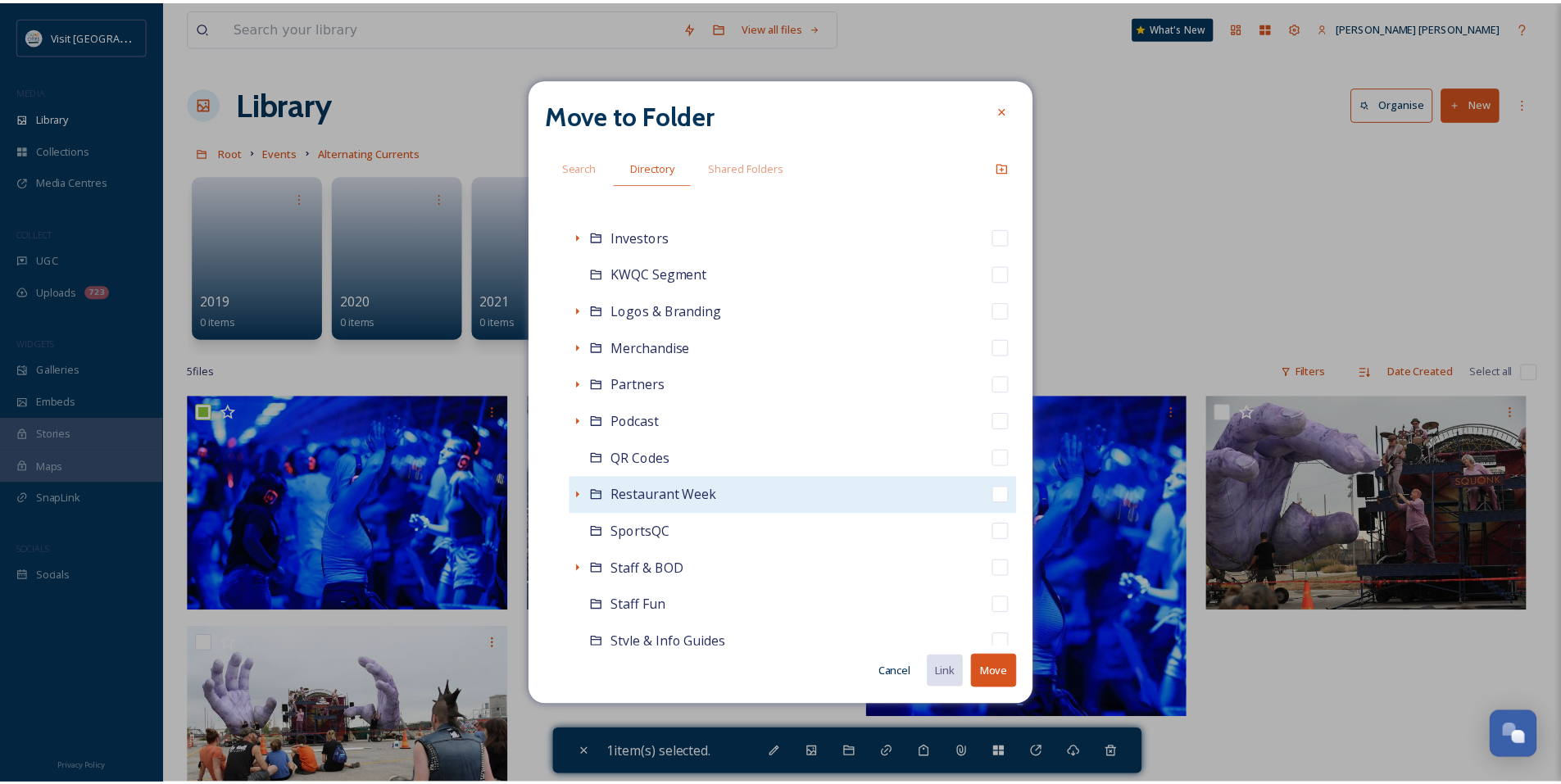
scroll to position [982, 0]
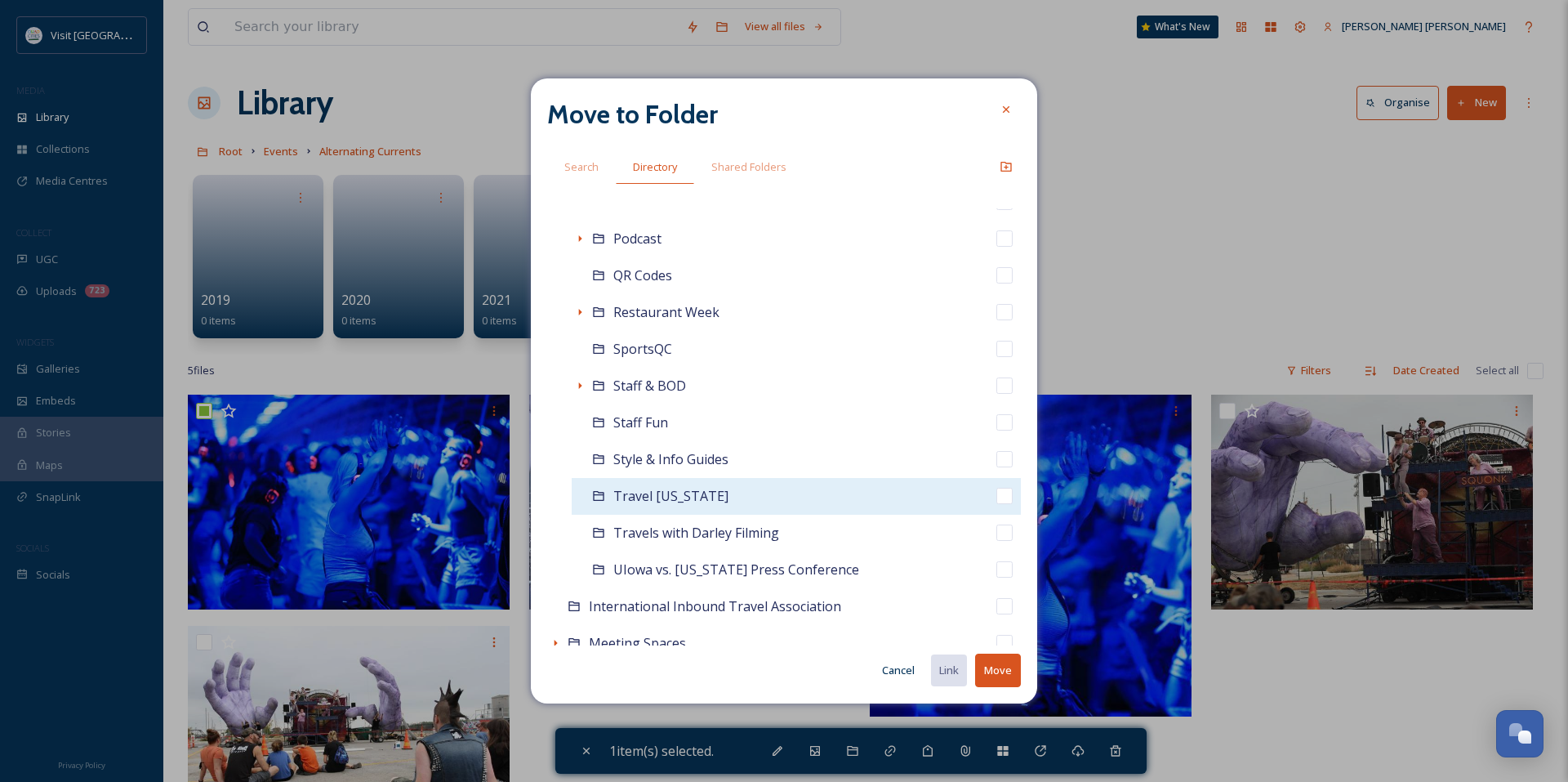
click at [669, 499] on span "Travel [US_STATE]" at bounding box center [670, 495] width 115 height 18
checkbox input "false"
checkbox input "true"
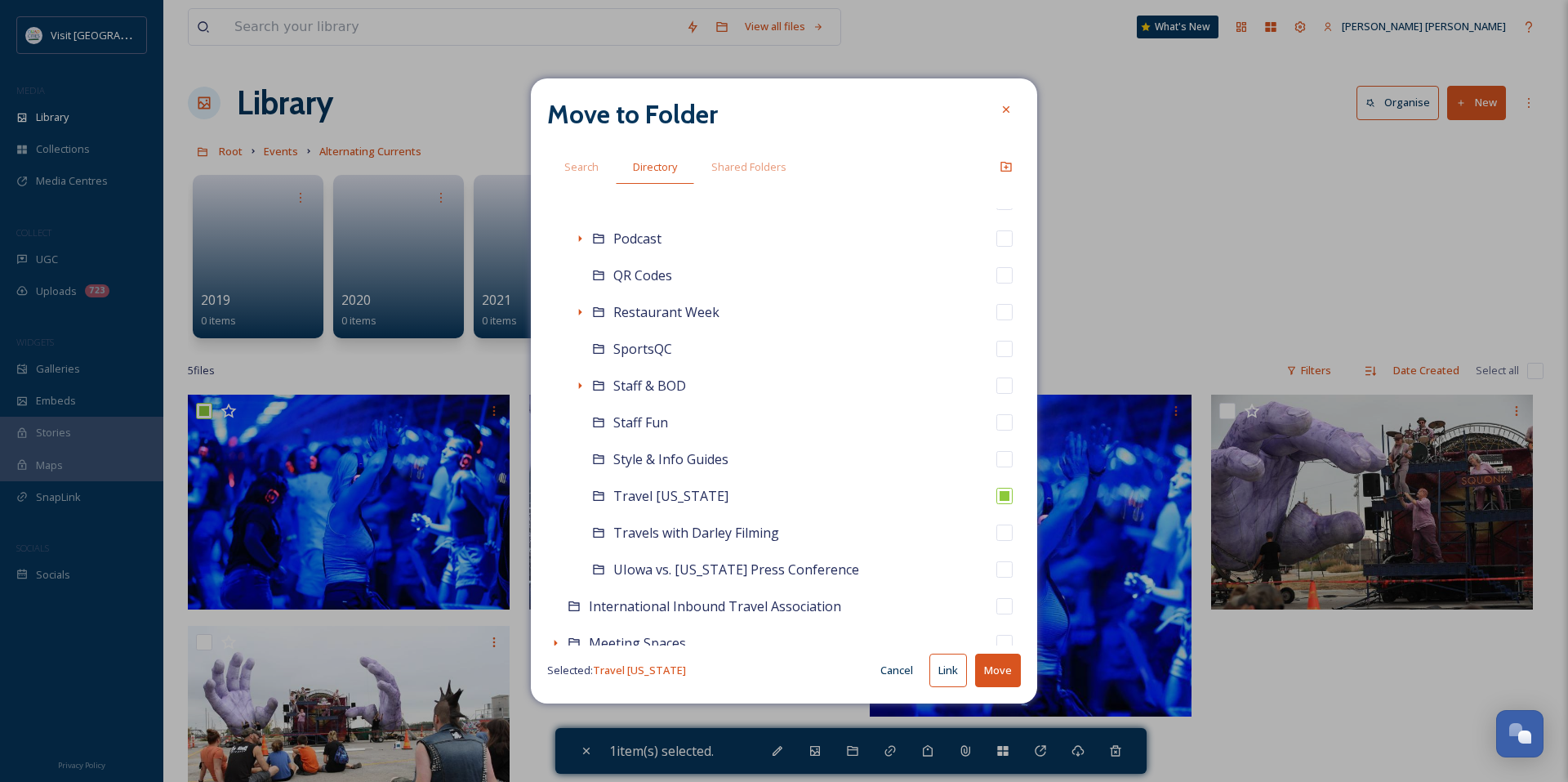
click at [950, 663] on button "Link" at bounding box center [948, 670] width 37 height 34
checkbox input "true"
checkbox input "false"
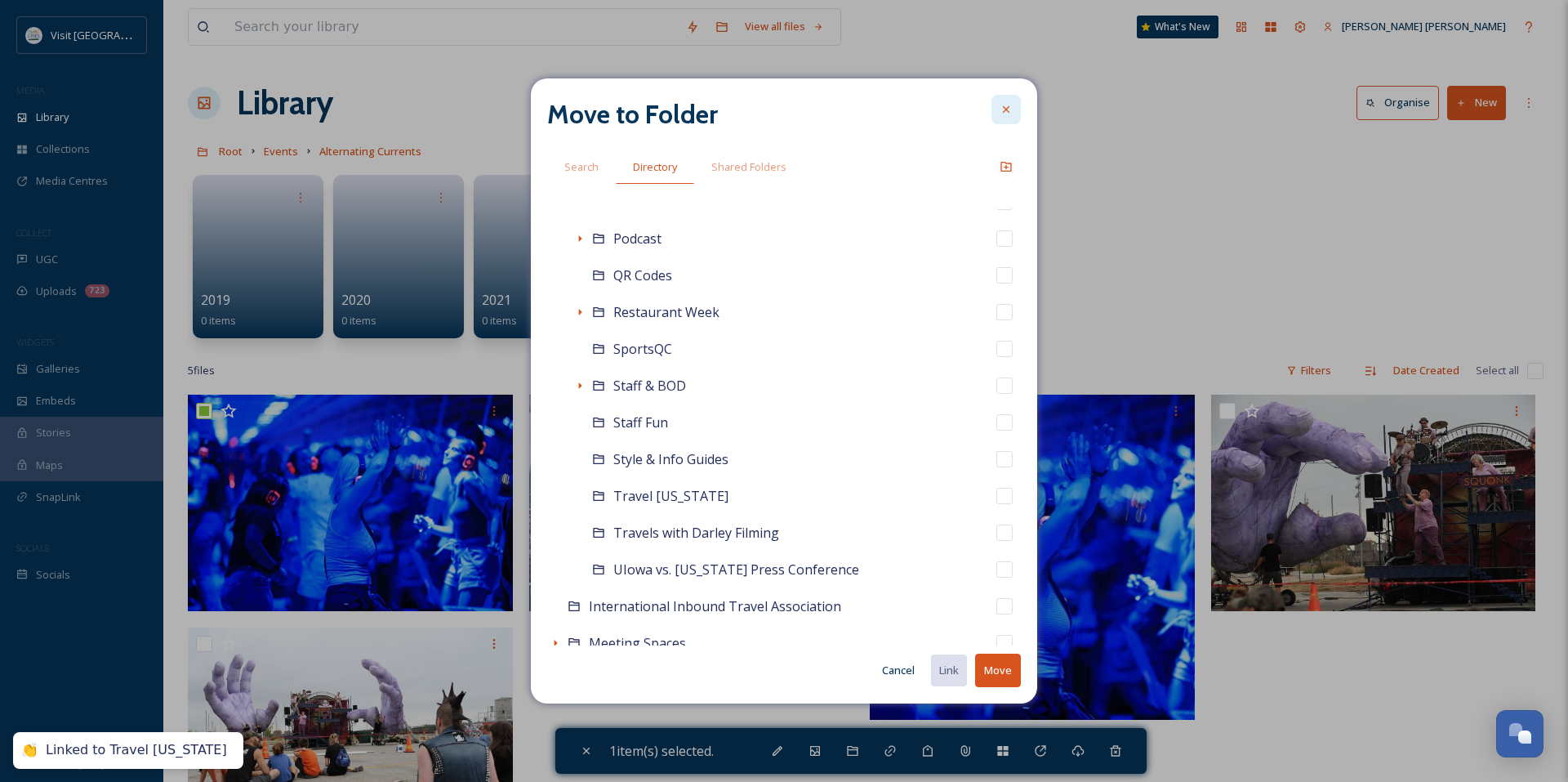
click at [1007, 117] on div at bounding box center [1006, 109] width 29 height 29
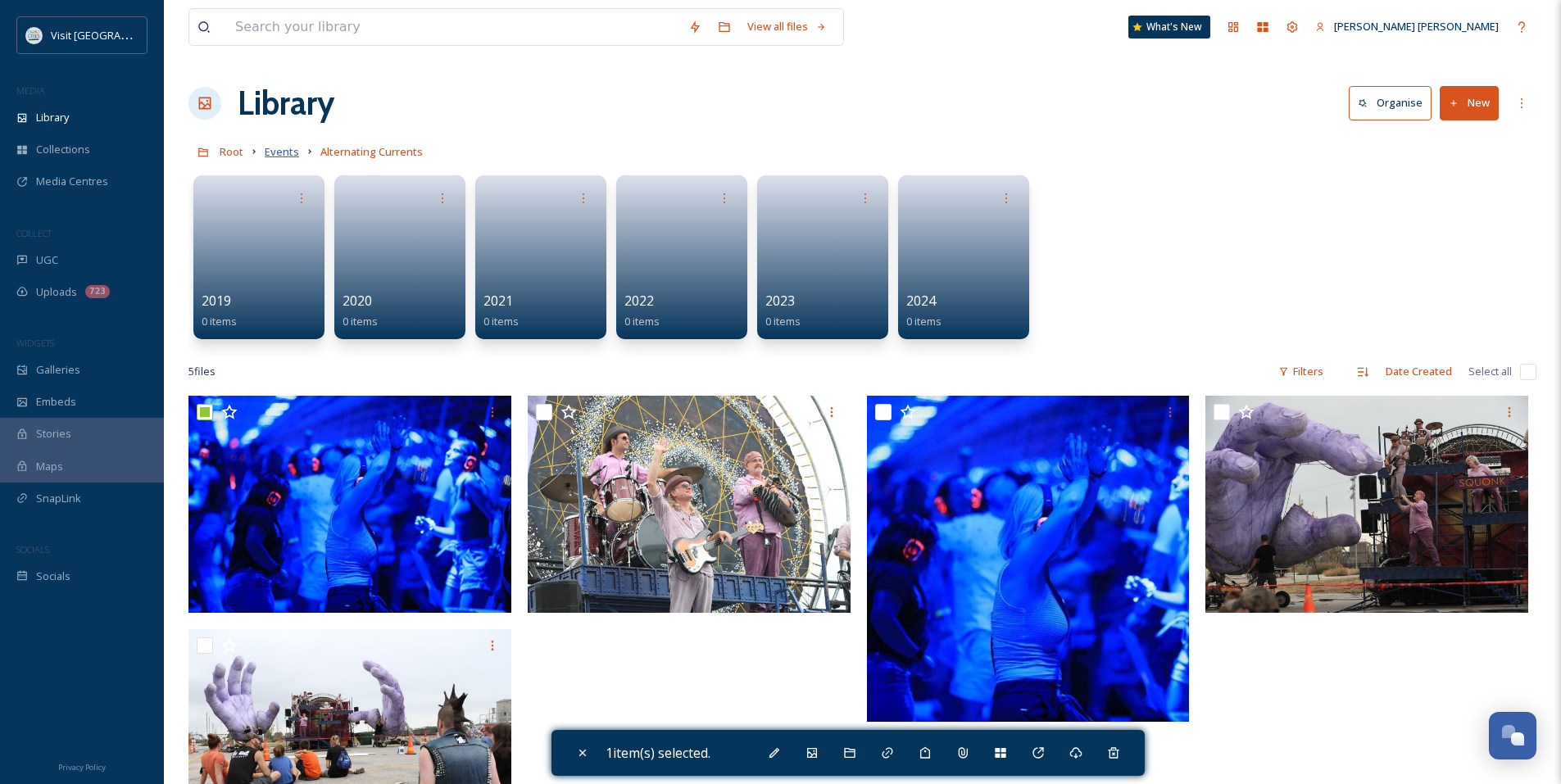
click at [283, 154] on span "Events" at bounding box center [281, 151] width 35 height 15
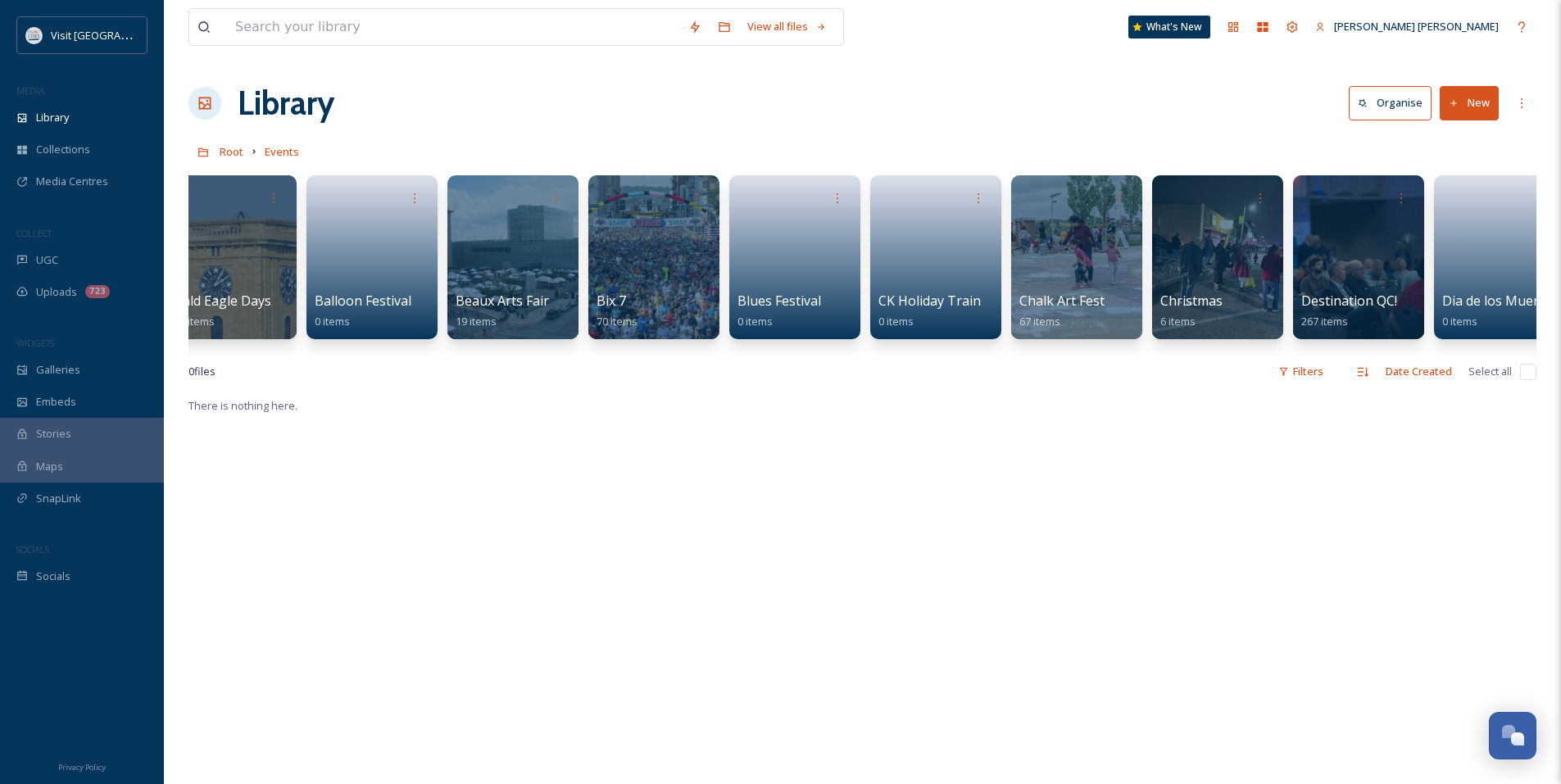
scroll to position [0, 925]
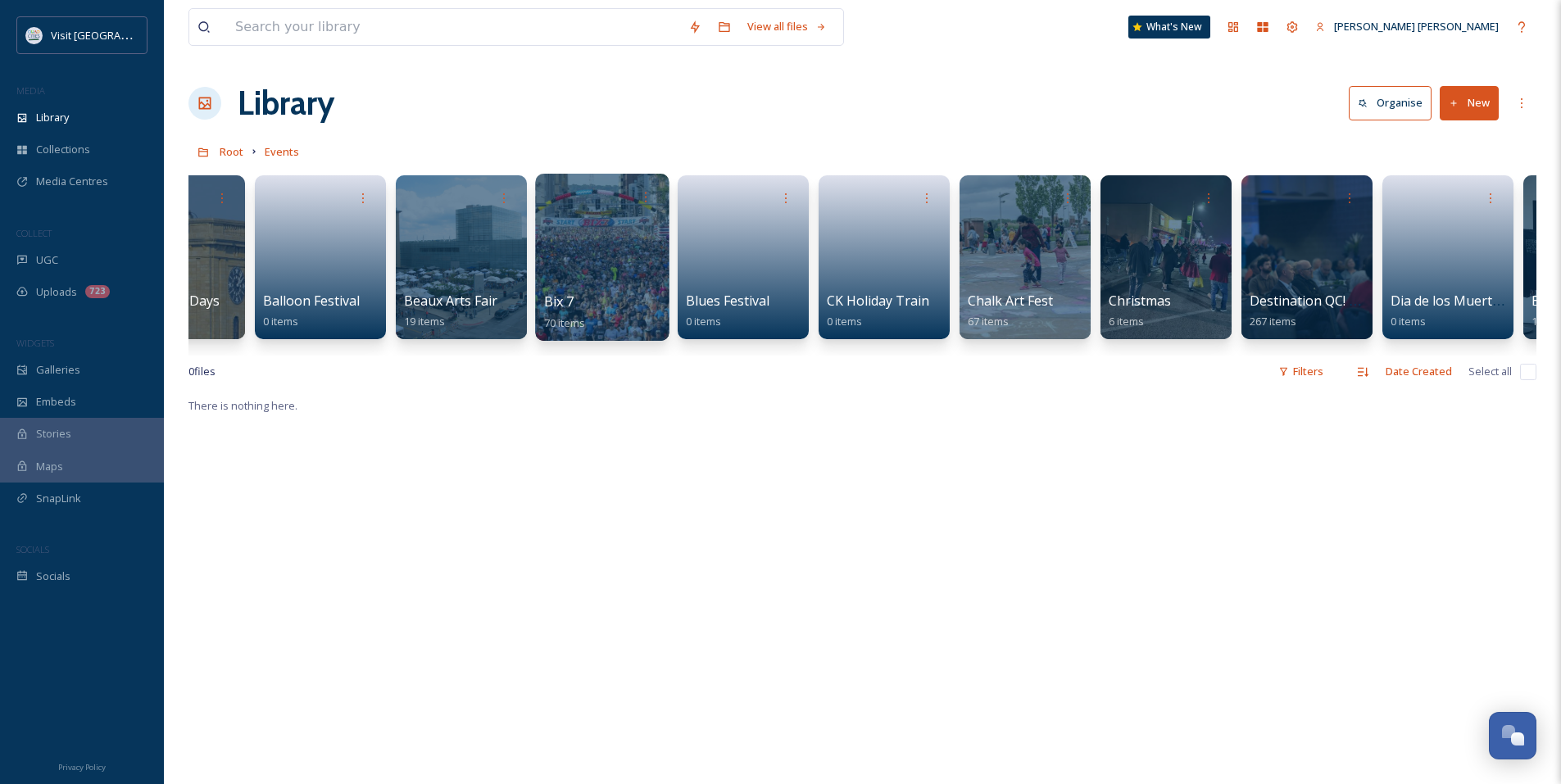
click at [658, 274] on div at bounding box center [602, 258] width 134 height 167
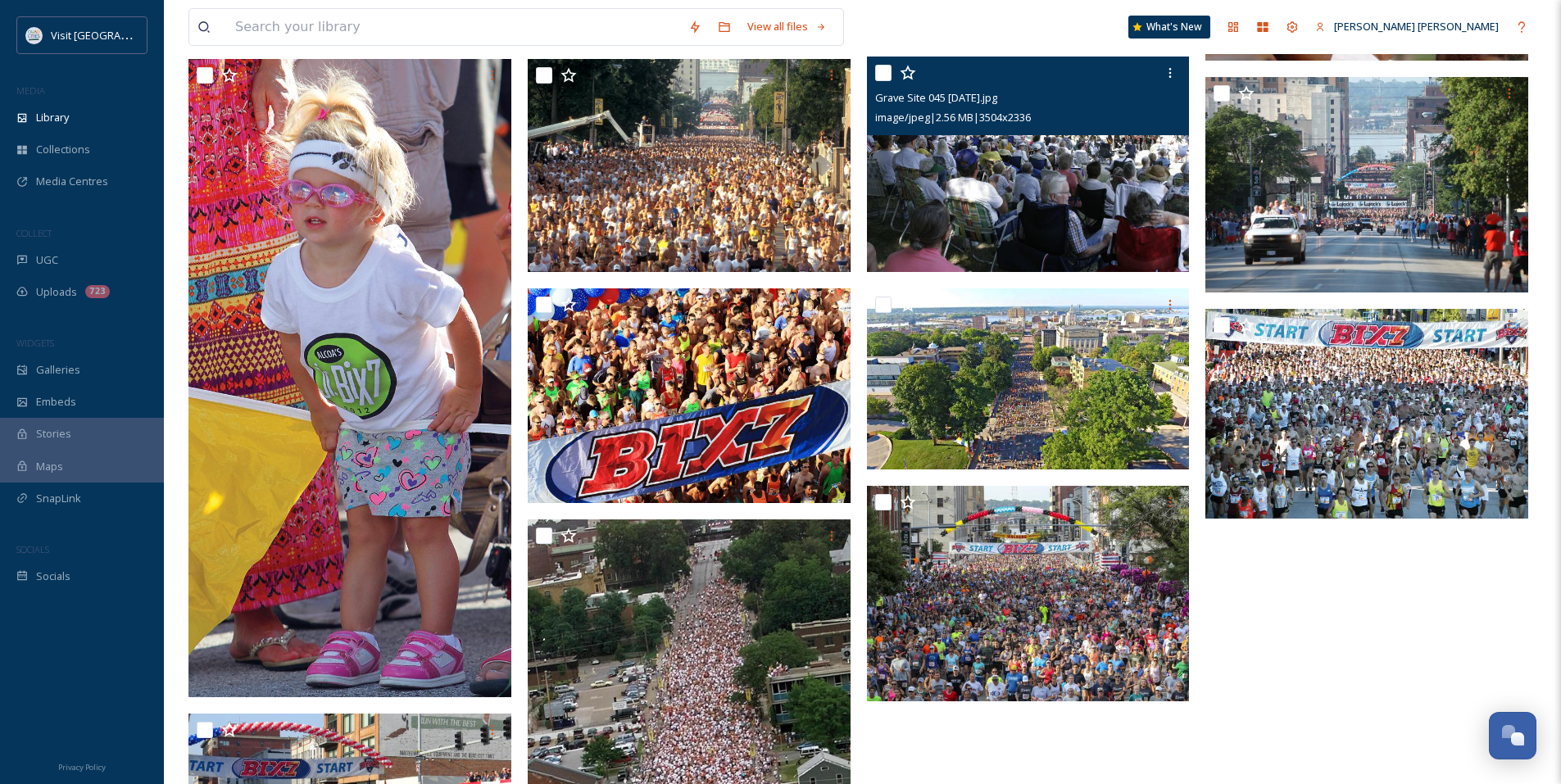
scroll to position [573, 0]
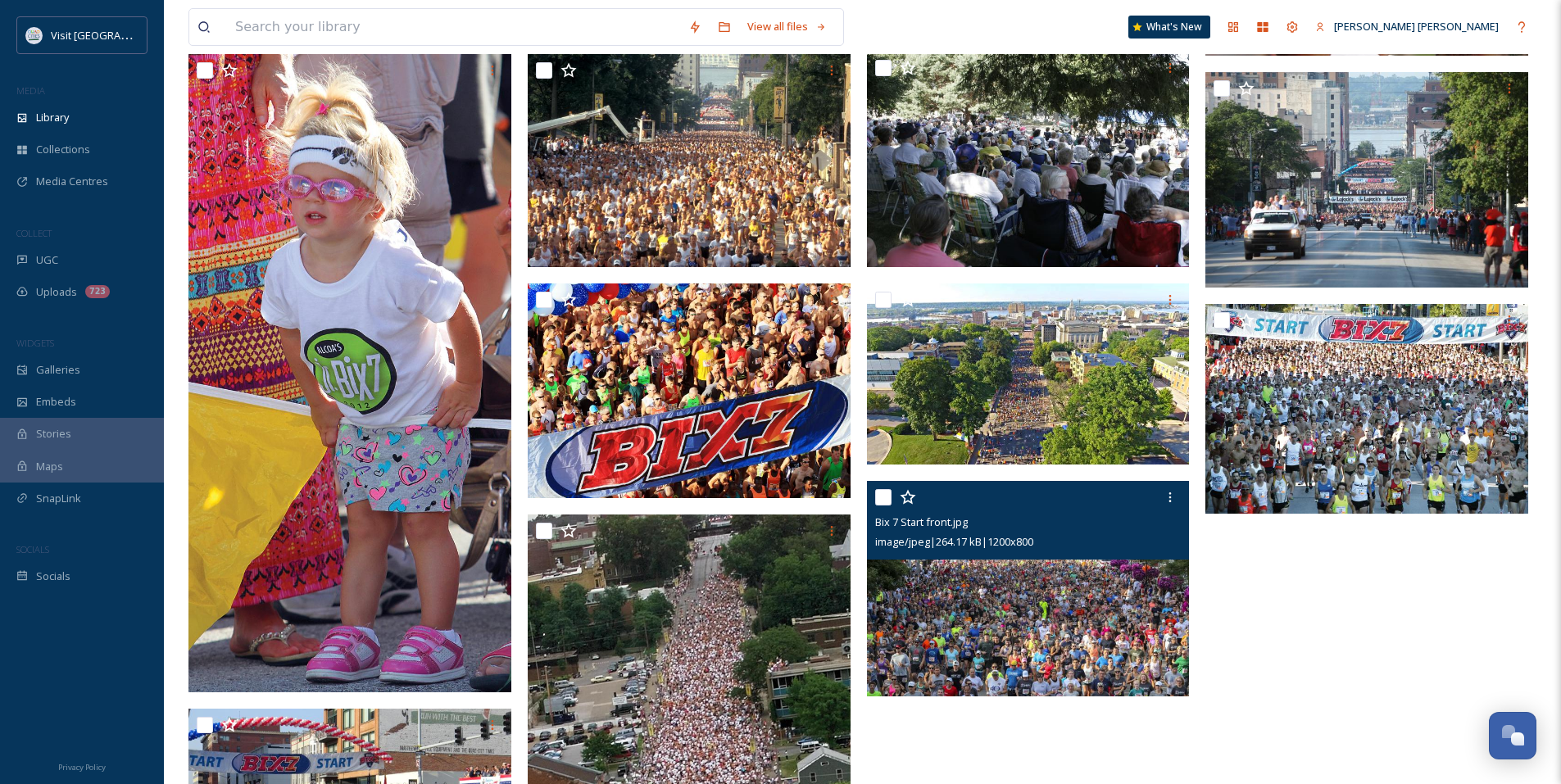
click at [876, 499] on input "checkbox" at bounding box center [882, 496] width 16 height 16
checkbox input "true"
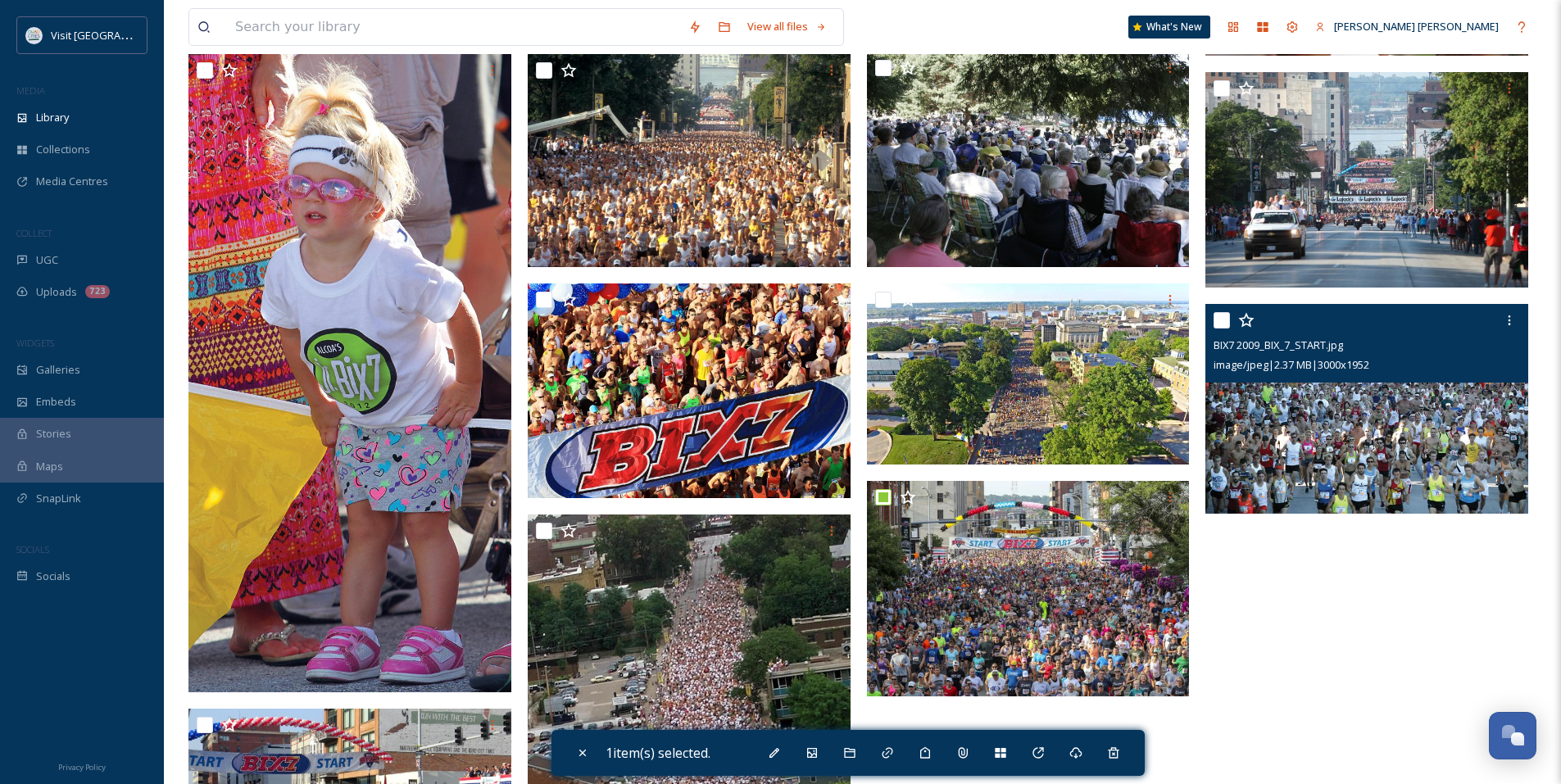
click at [1223, 321] on input "checkbox" at bounding box center [1221, 320] width 16 height 16
checkbox input "true"
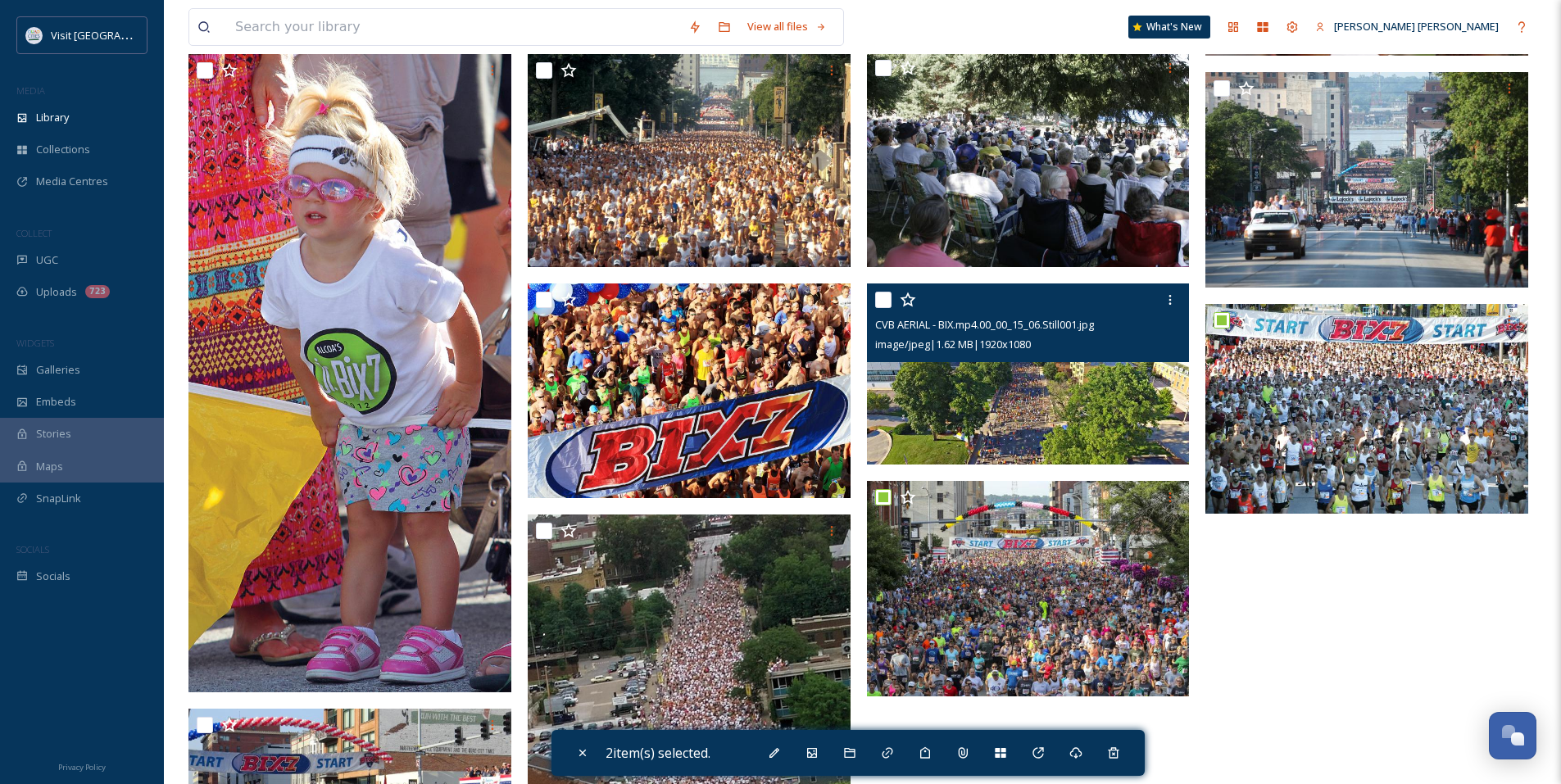
click at [880, 300] on input "checkbox" at bounding box center [882, 299] width 16 height 16
checkbox input "true"
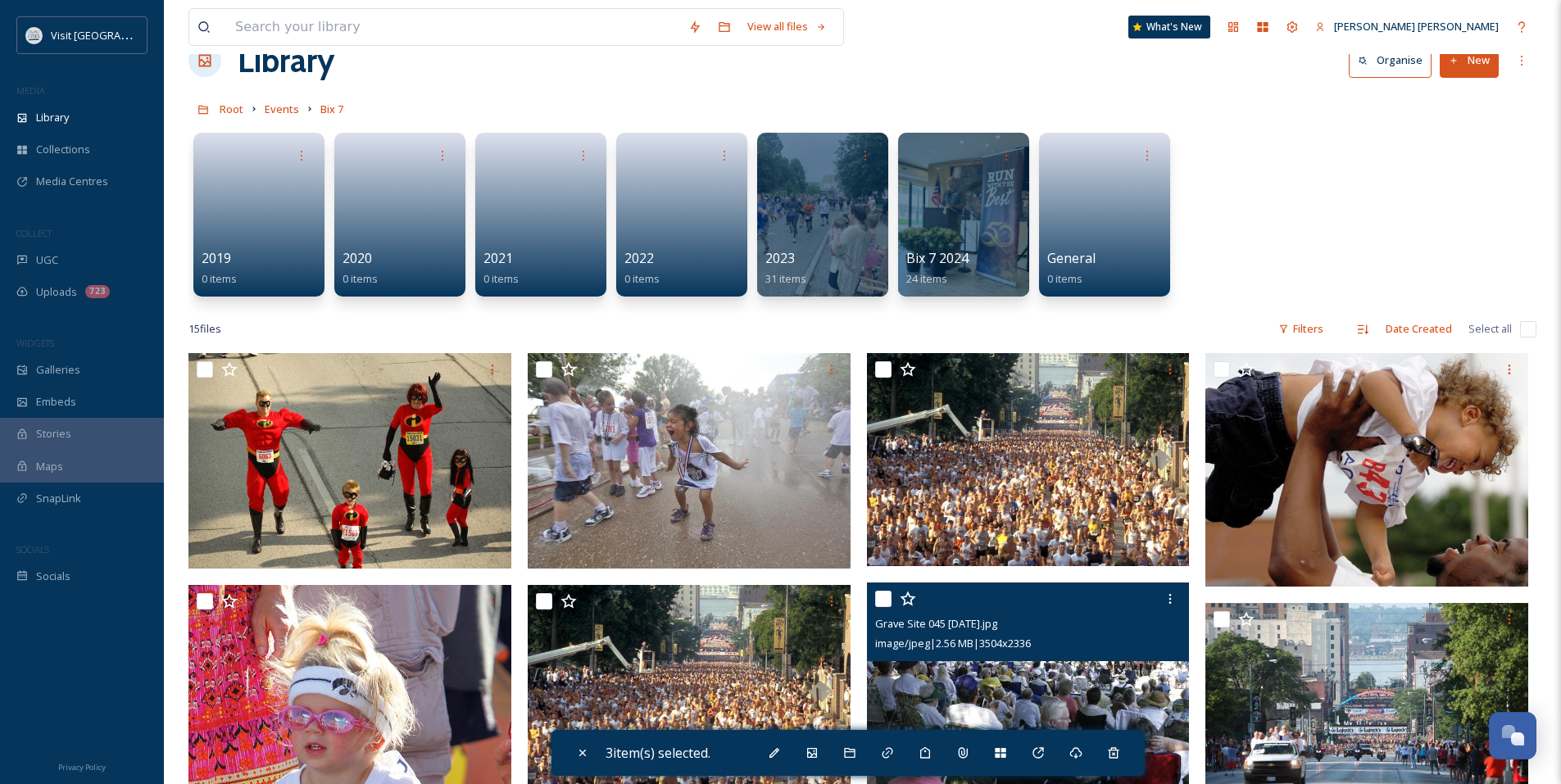
scroll to position [36, 0]
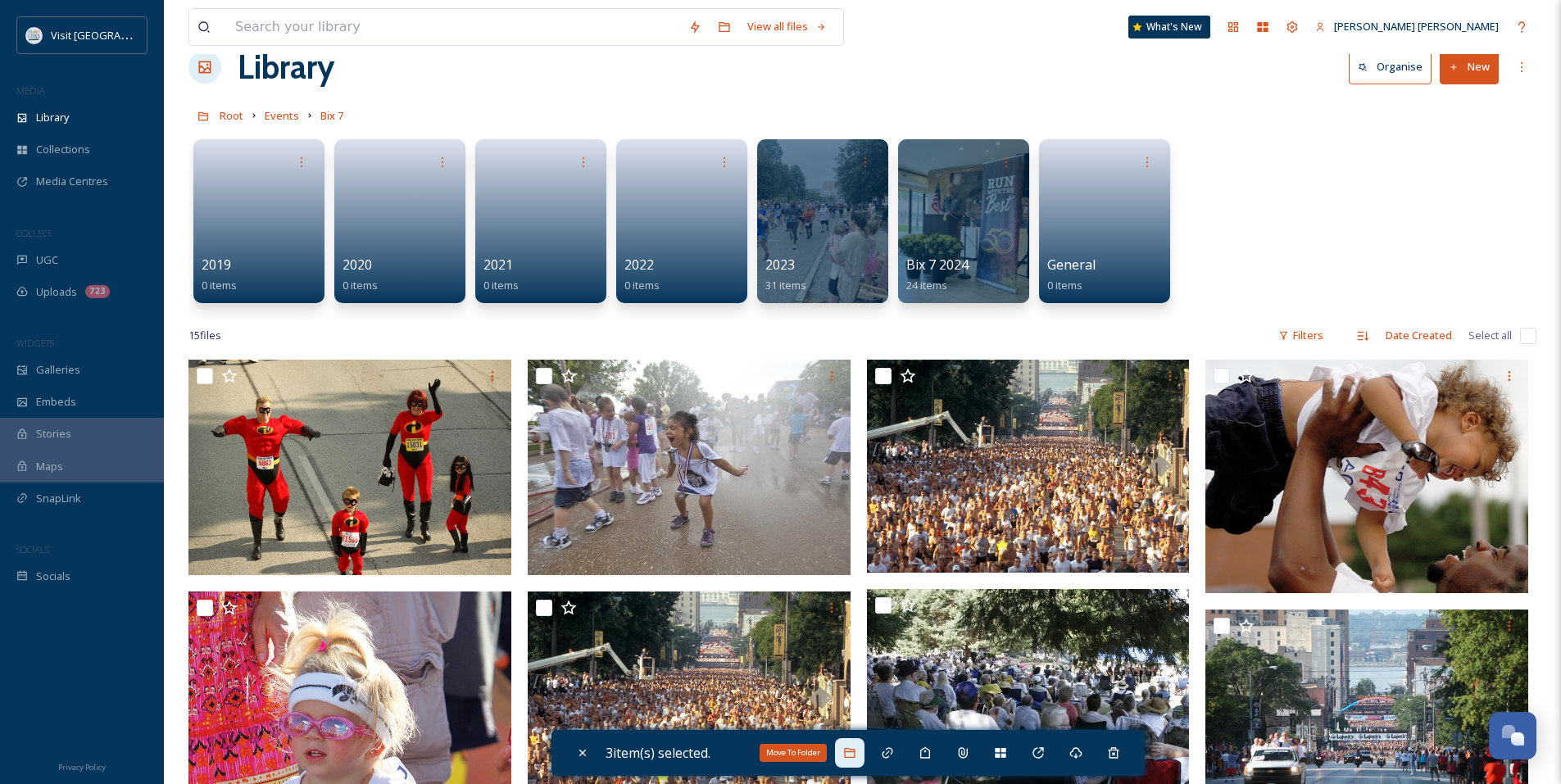
click at [849, 754] on icon at bounding box center [848, 752] width 10 height 9
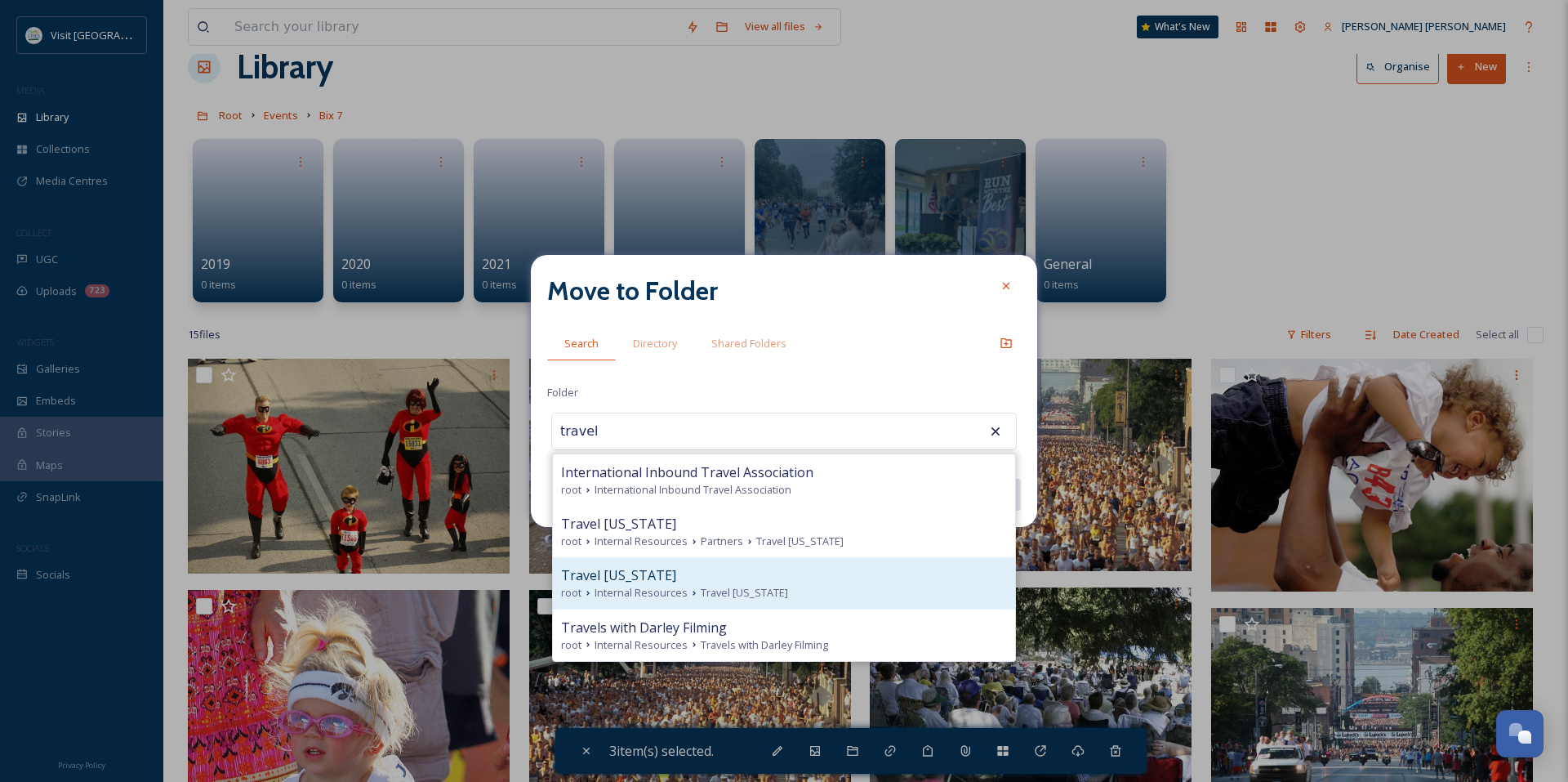
click at [776, 585] on div "root Internal Resources Travel [US_STATE]" at bounding box center [784, 593] width 446 height 16
type input "Travel [US_STATE]"
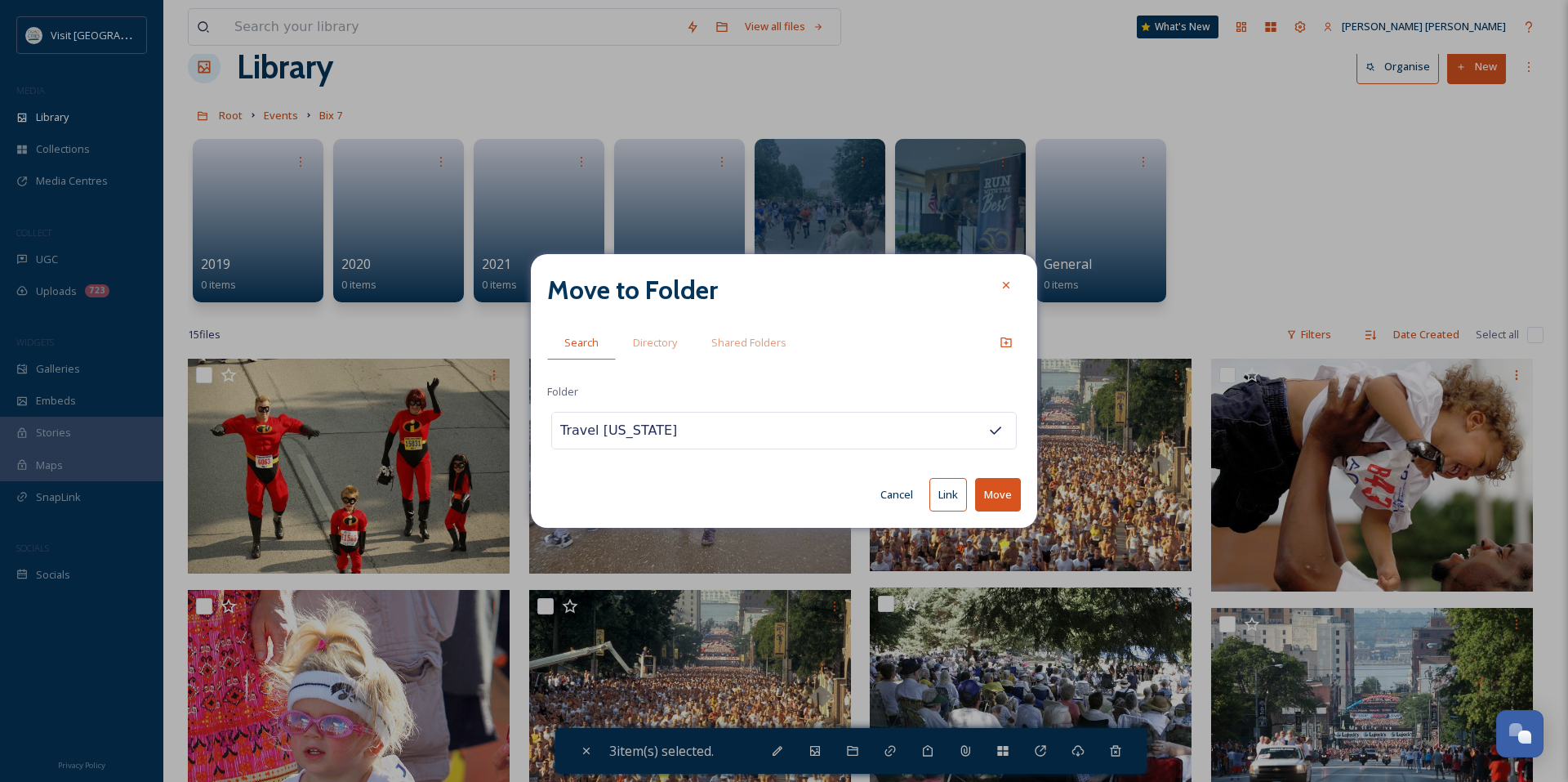
click at [948, 502] on button "Link" at bounding box center [948, 495] width 37 height 34
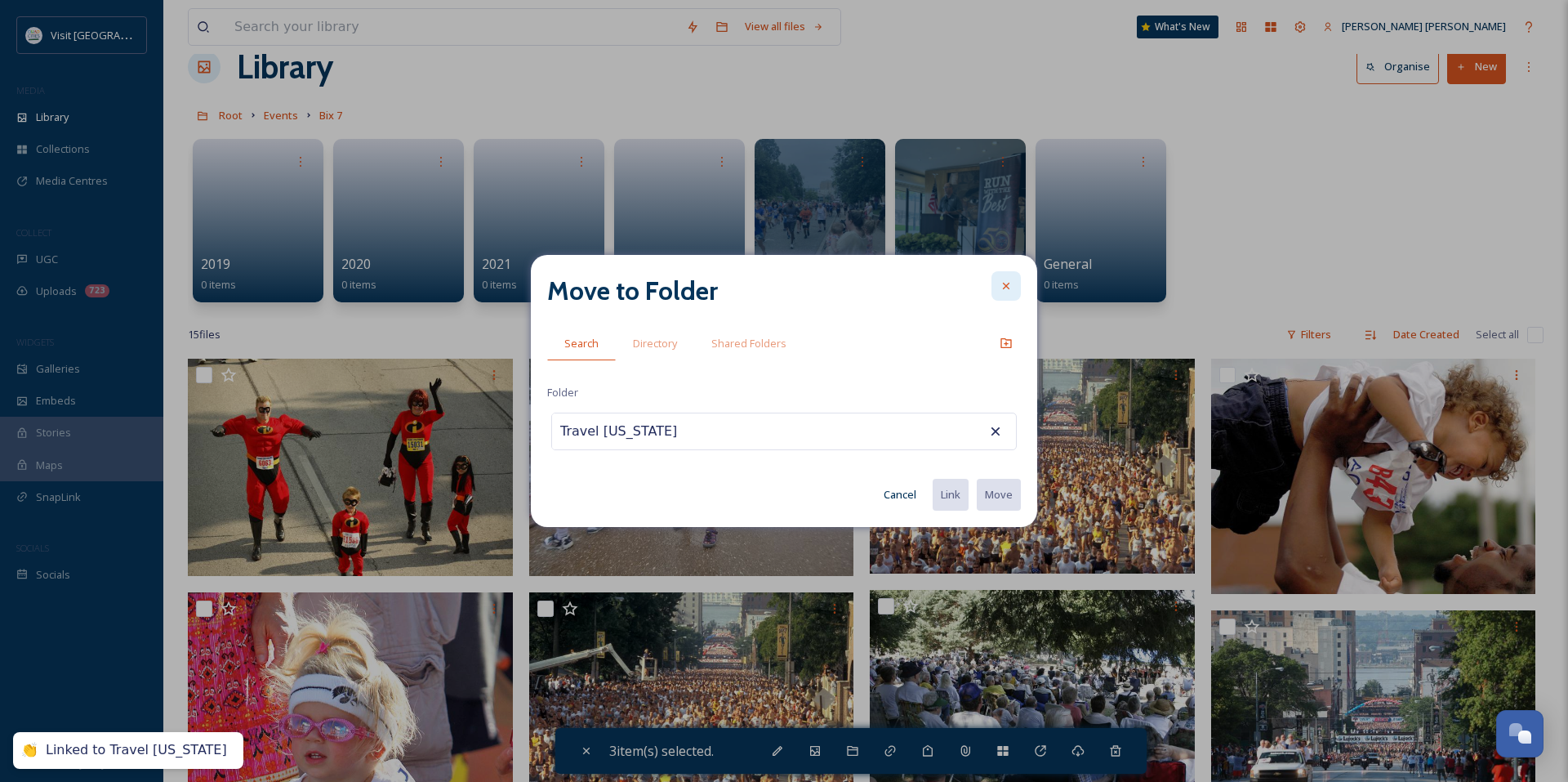
click at [1006, 276] on div at bounding box center [1006, 285] width 29 height 29
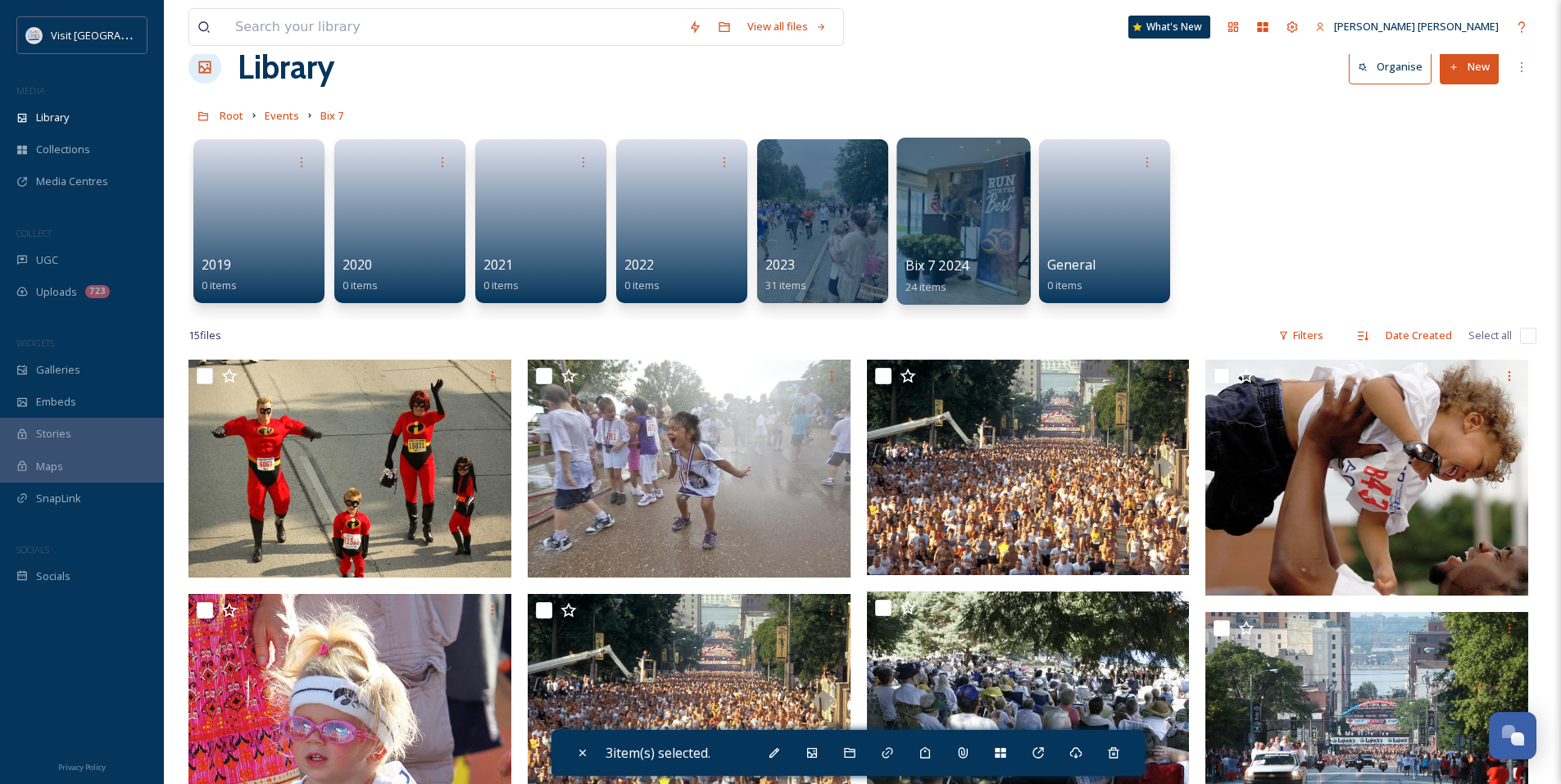
click at [948, 242] on div at bounding box center [963, 221] width 134 height 167
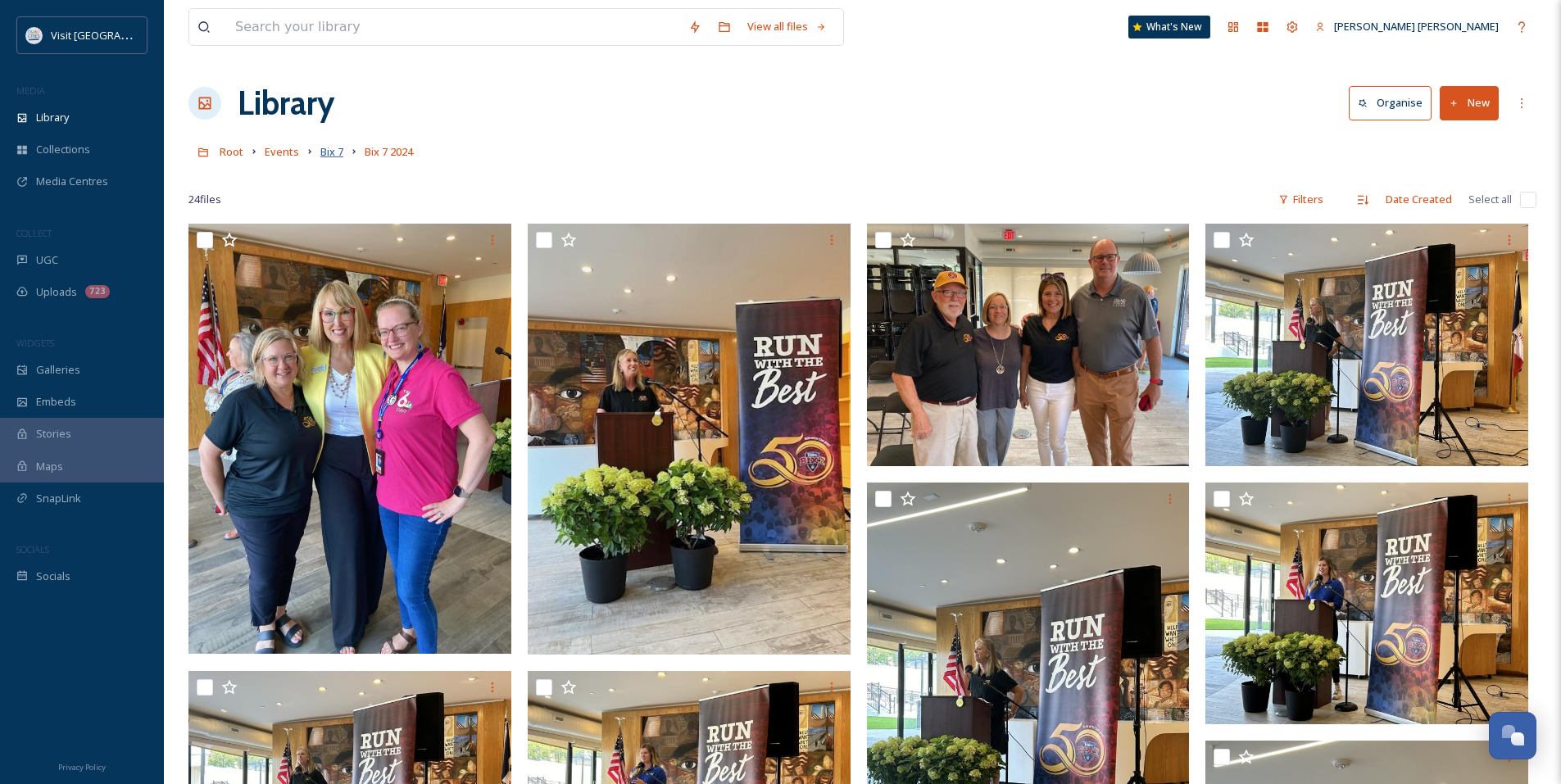
click at [331, 155] on span "Bix 7" at bounding box center [332, 151] width 23 height 15
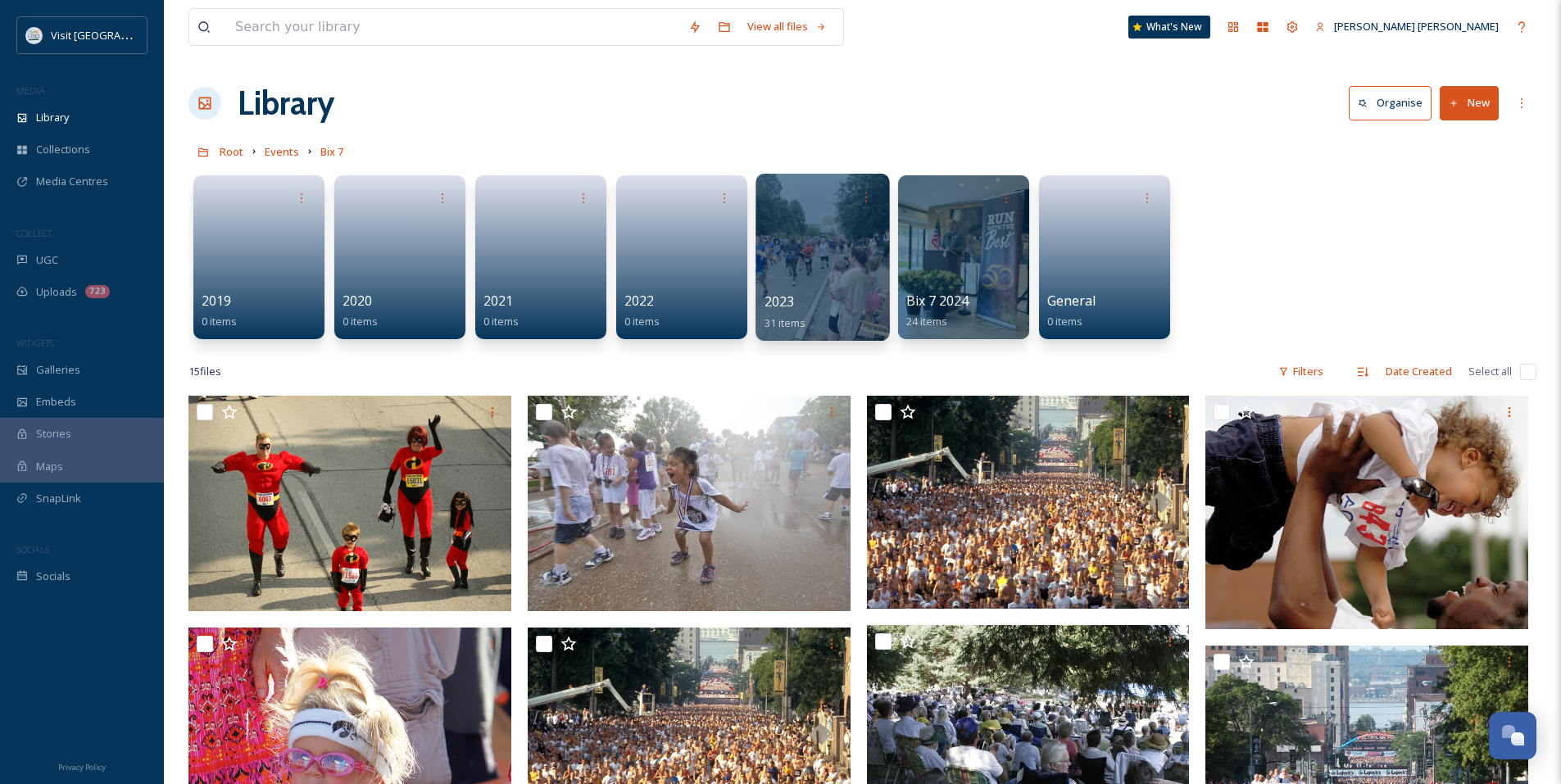
click at [827, 272] on div at bounding box center [822, 258] width 134 height 167
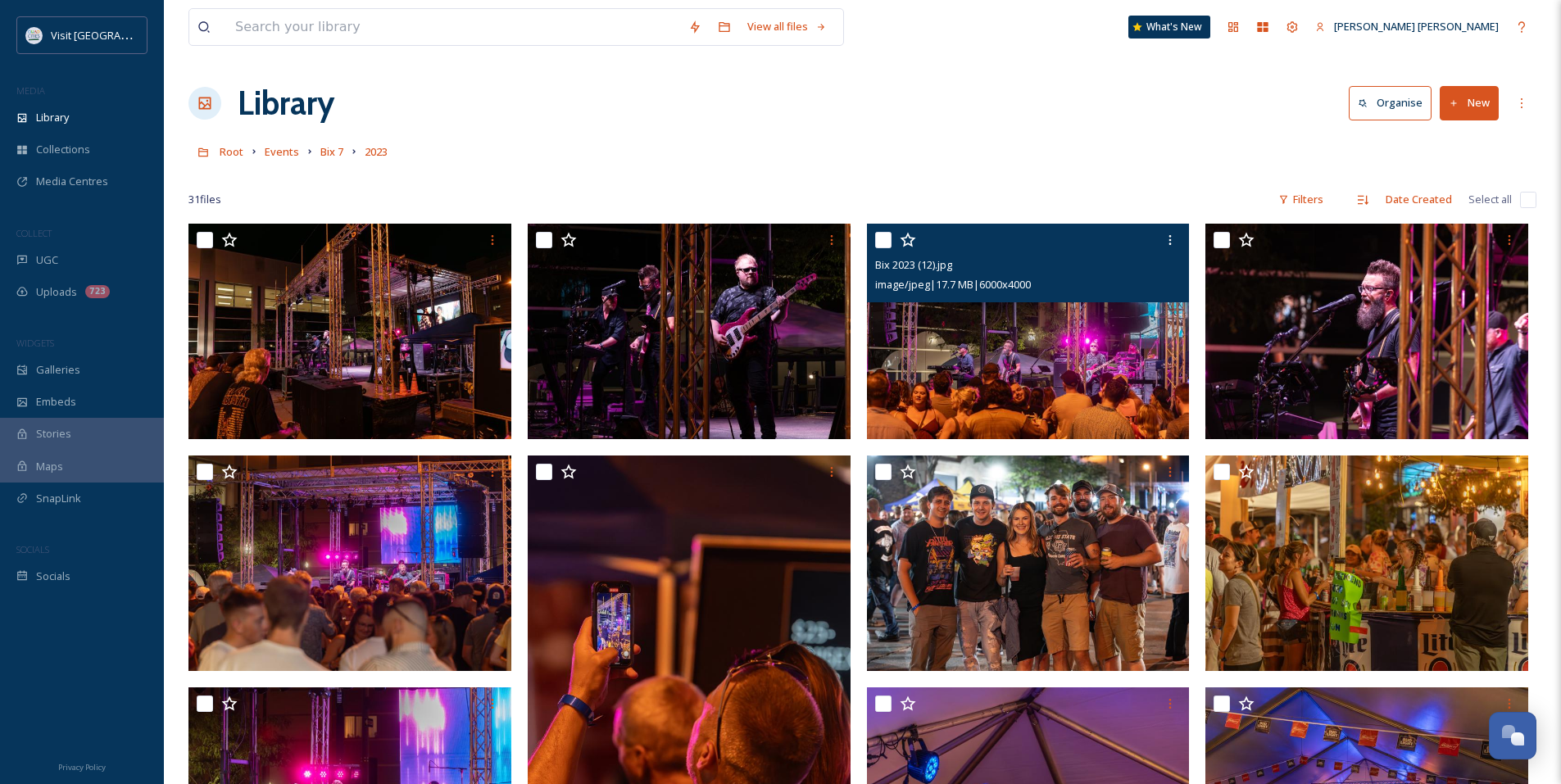
click at [888, 240] on input "checkbox" at bounding box center [882, 240] width 16 height 16
checkbox input "true"
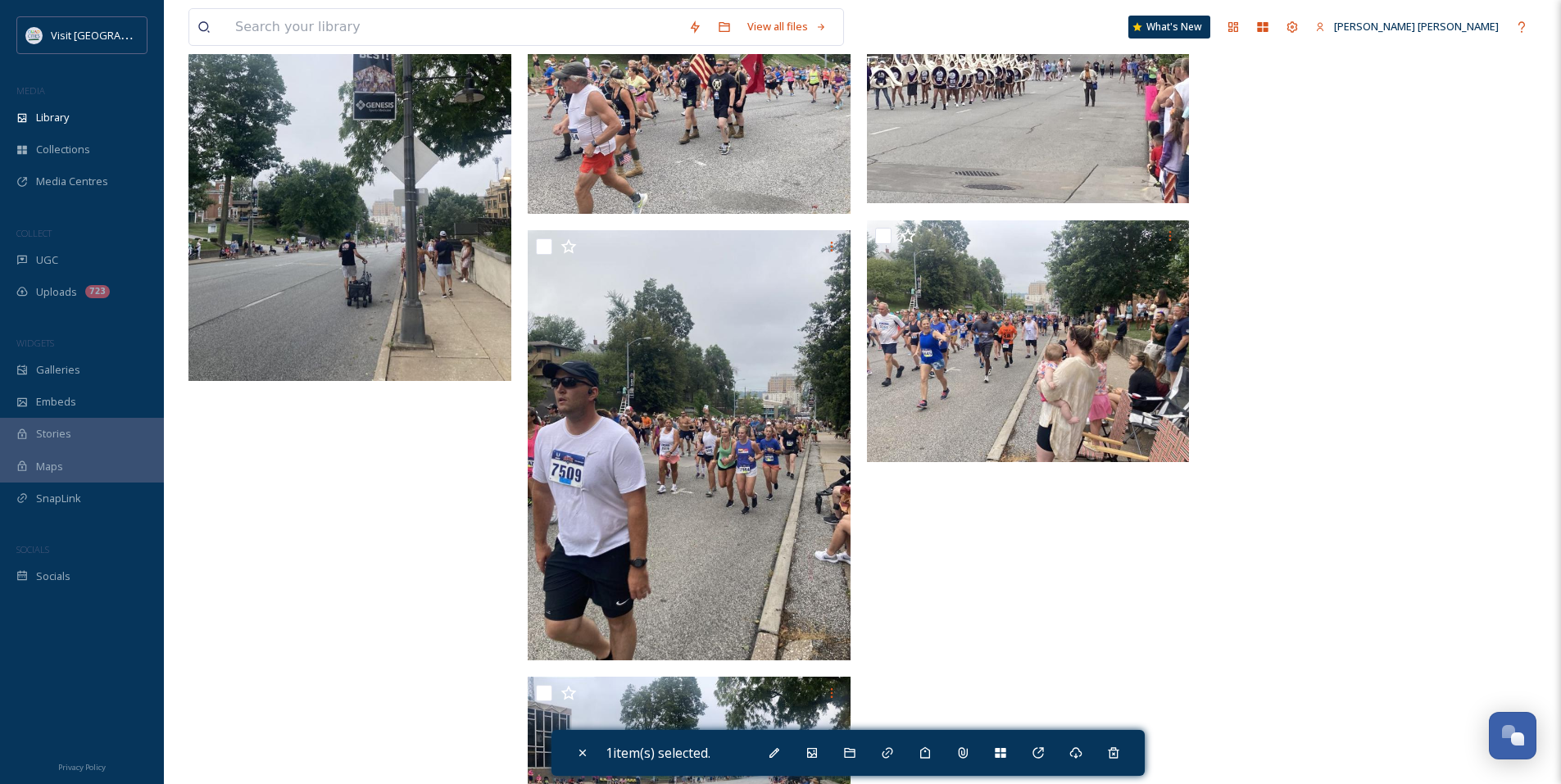
scroll to position [2083, 0]
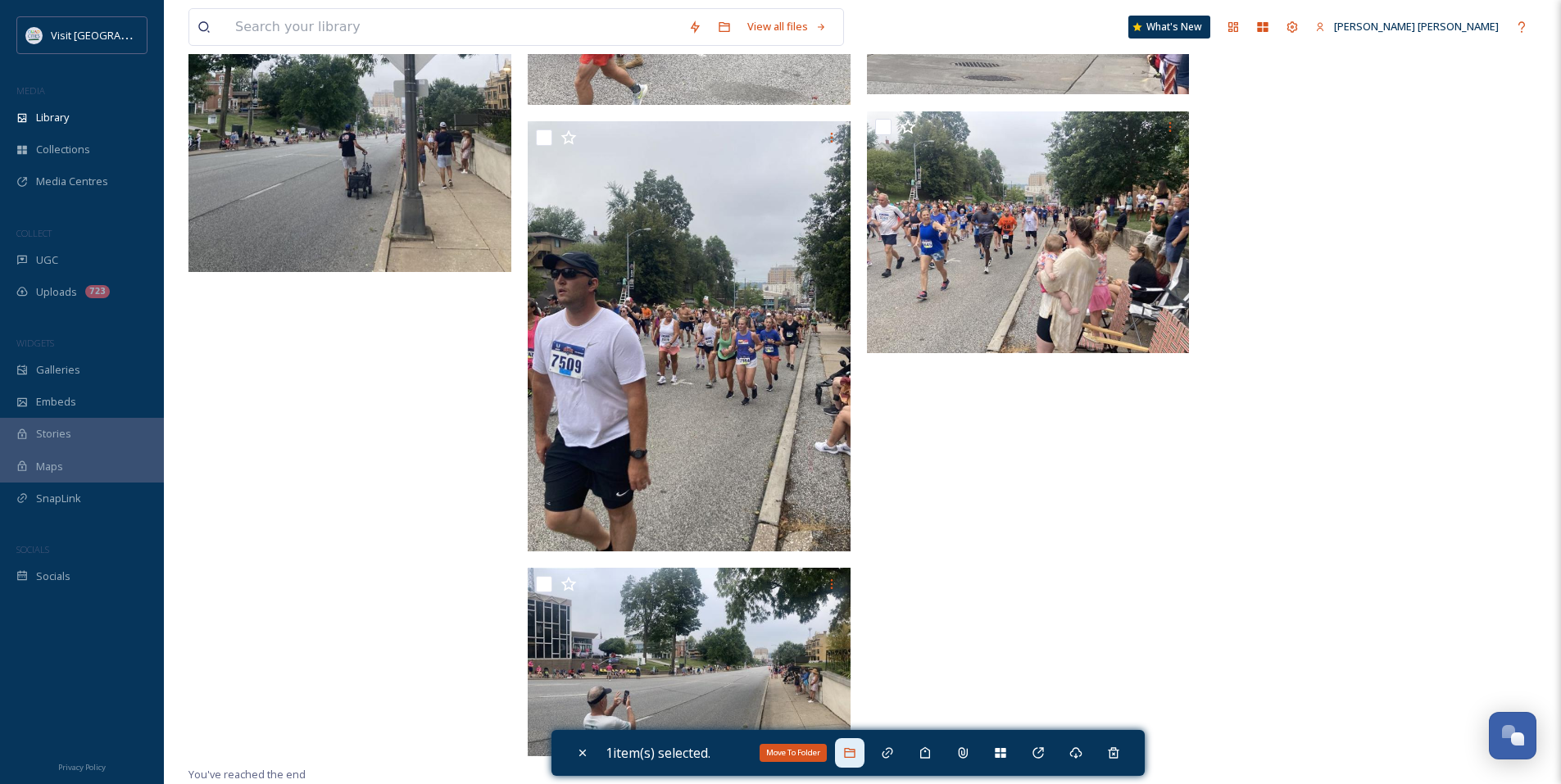
click at [853, 759] on icon at bounding box center [849, 753] width 13 height 13
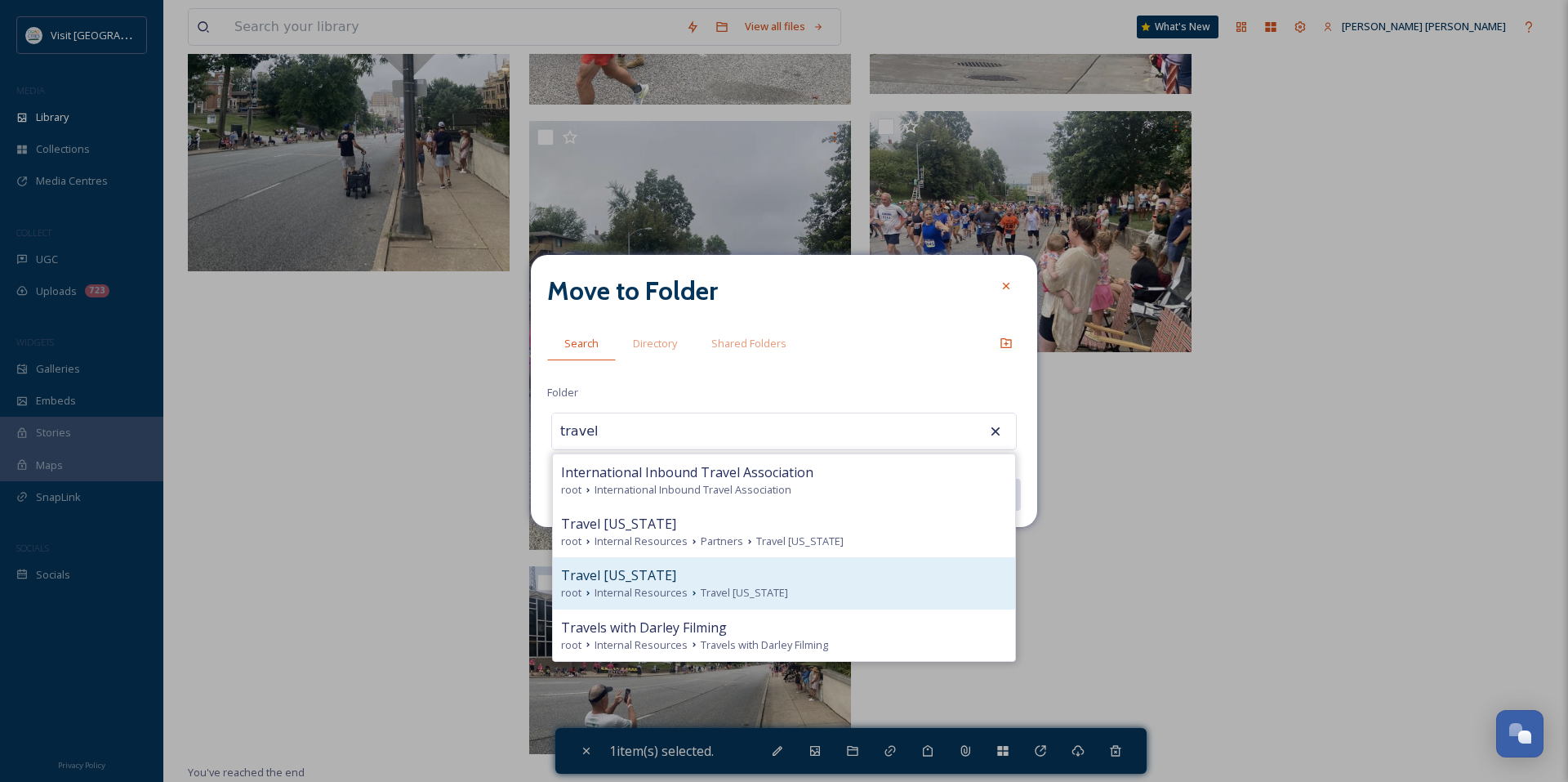
click at [766, 585] on div "root Internal Resources Travel [US_STATE]" at bounding box center [784, 593] width 446 height 16
type input "Travel [US_STATE]"
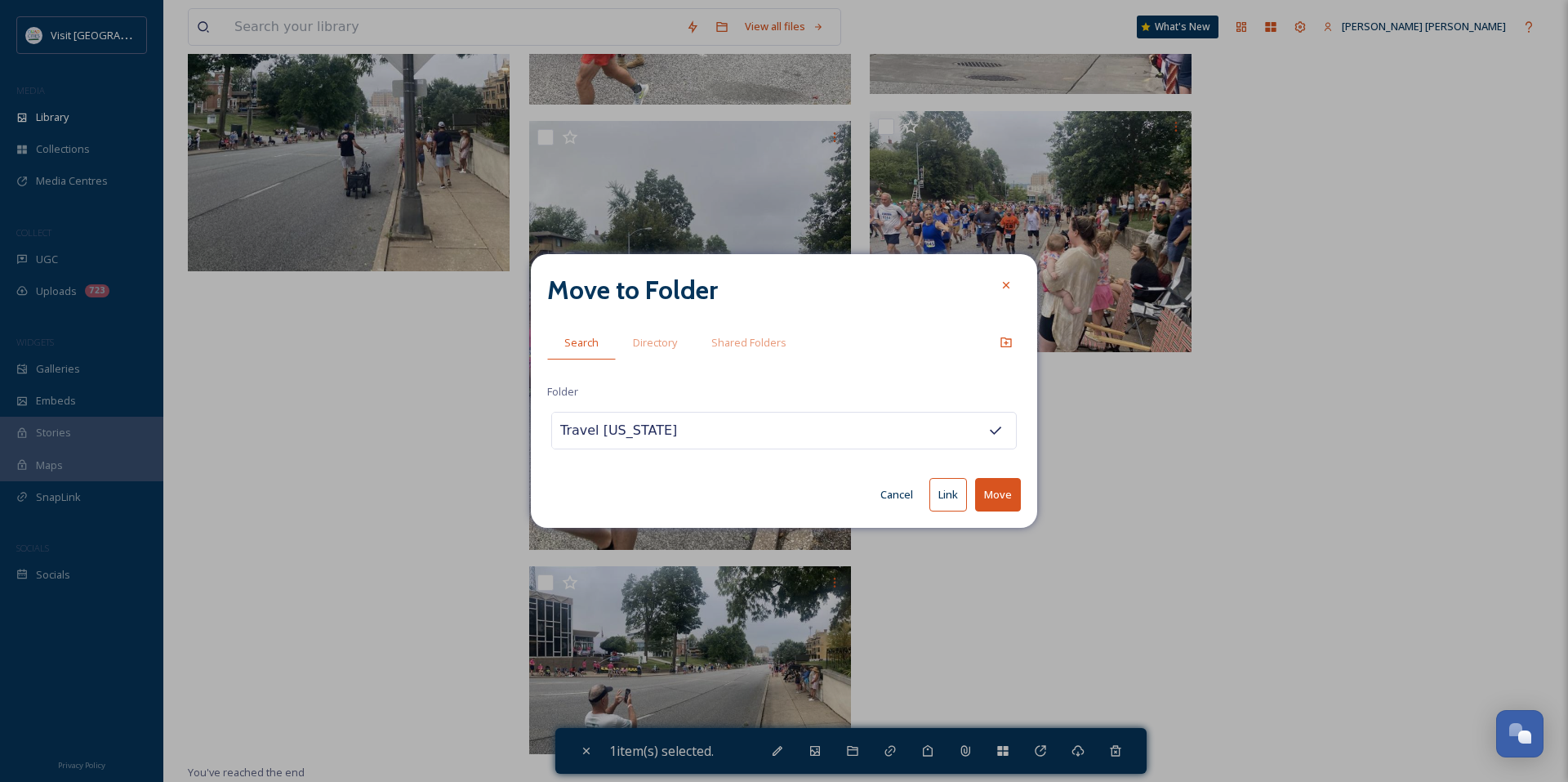
click at [948, 493] on button "Link" at bounding box center [948, 495] width 37 height 34
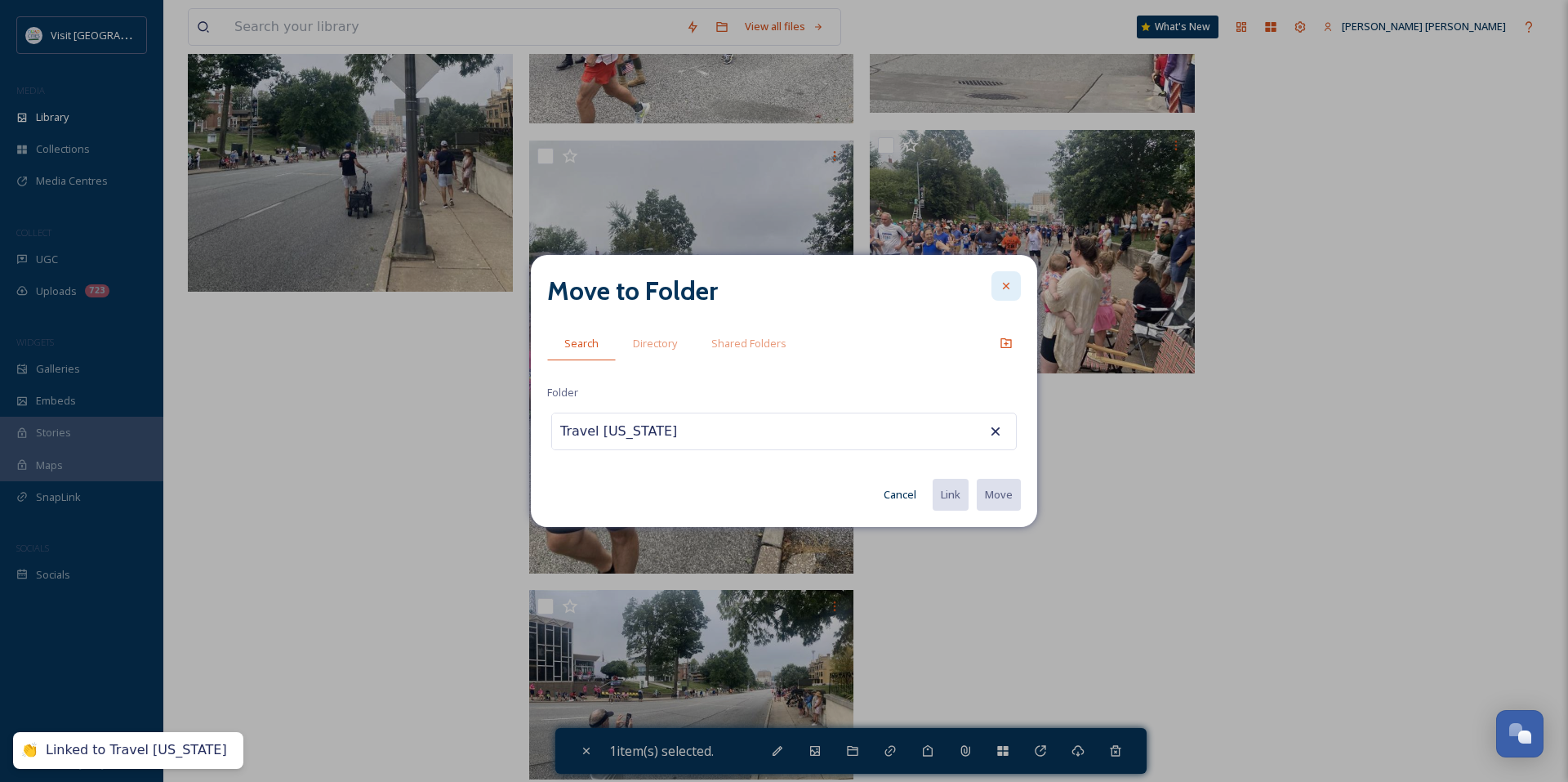
click at [1004, 286] on icon at bounding box center [1006, 286] width 13 height 13
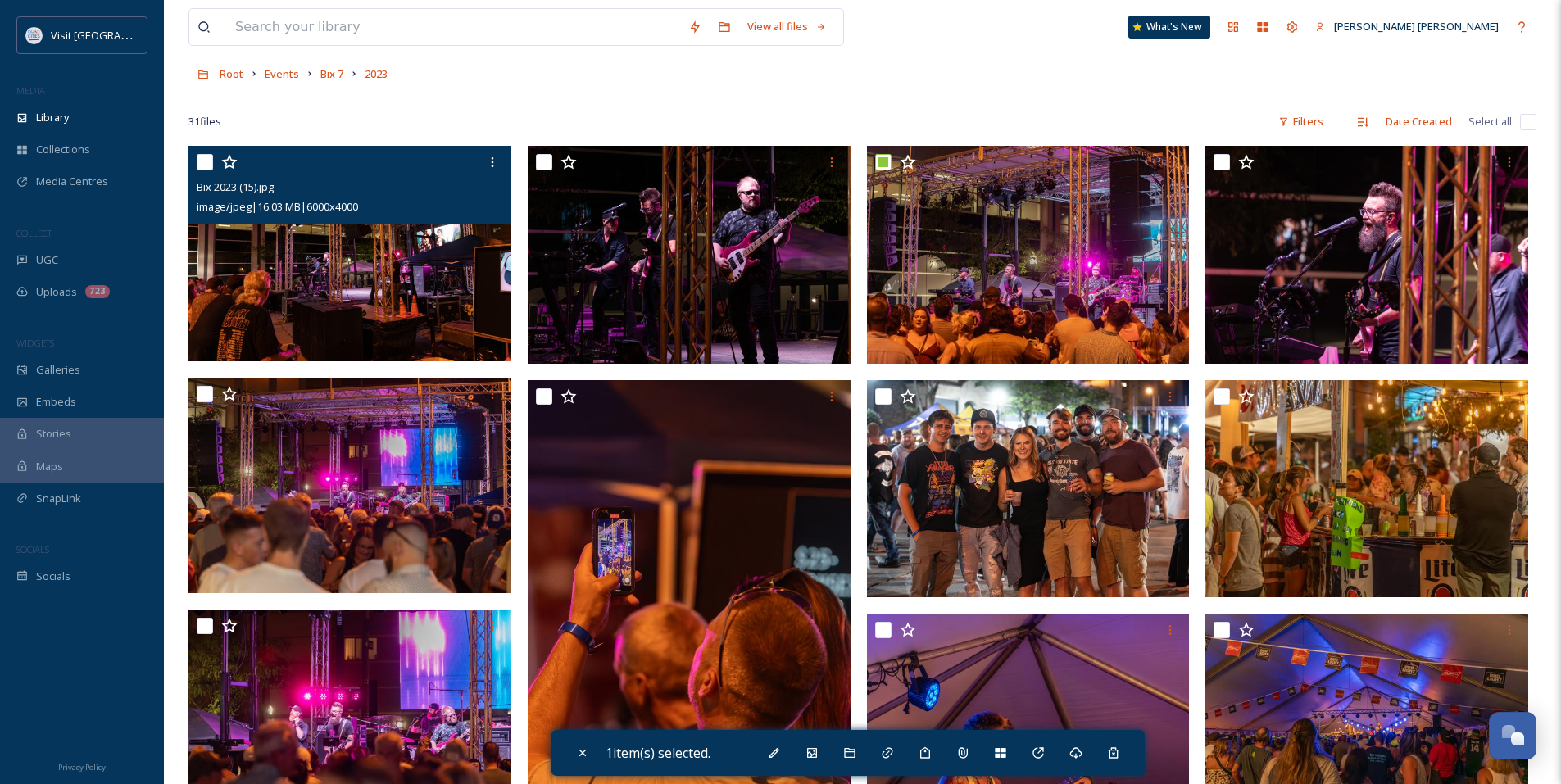
scroll to position [0, 0]
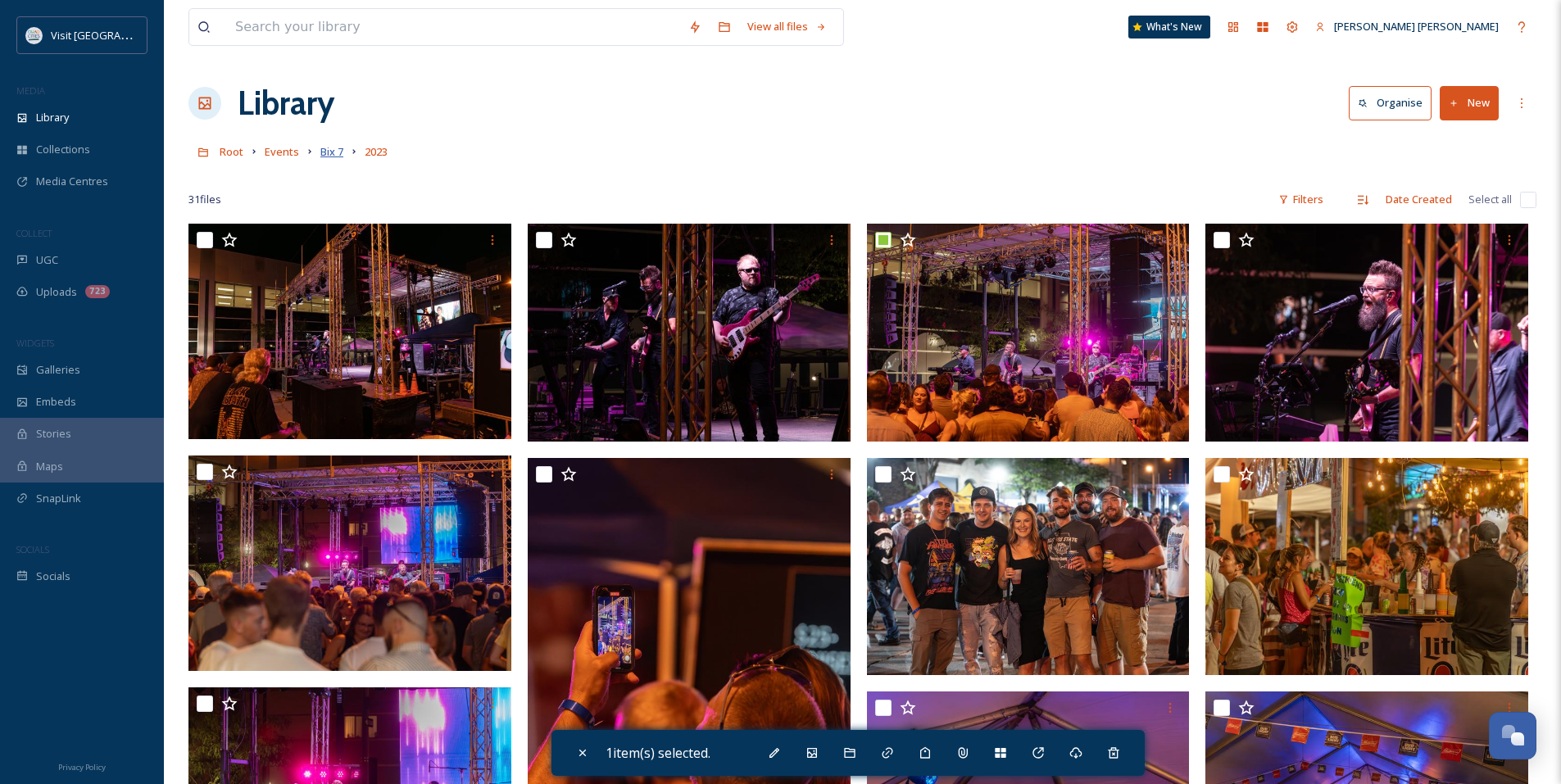
click at [336, 153] on span "Bix 7" at bounding box center [332, 151] width 23 height 15
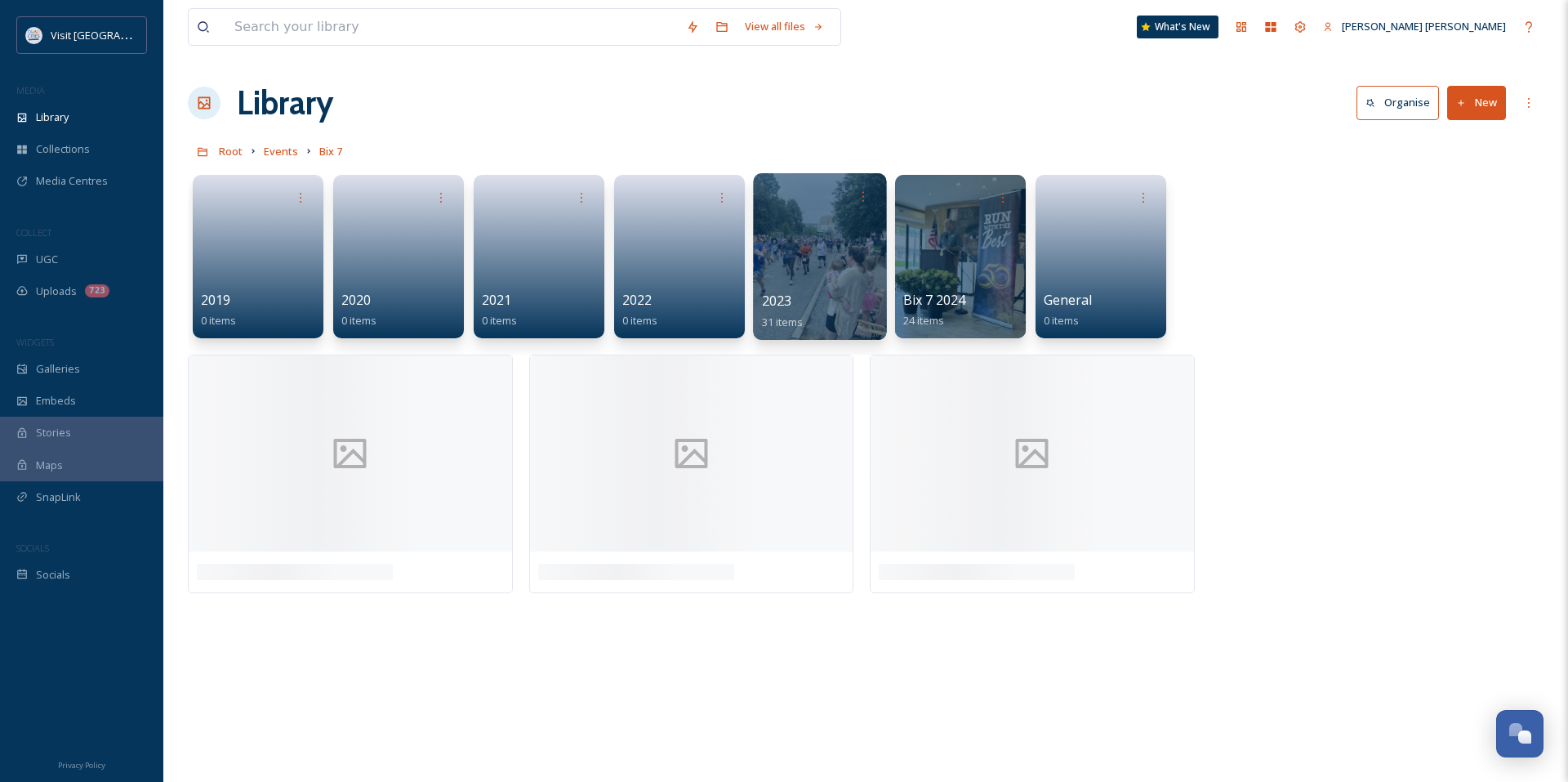
click at [814, 306] on div "2023 31 items" at bounding box center [820, 311] width 117 height 41
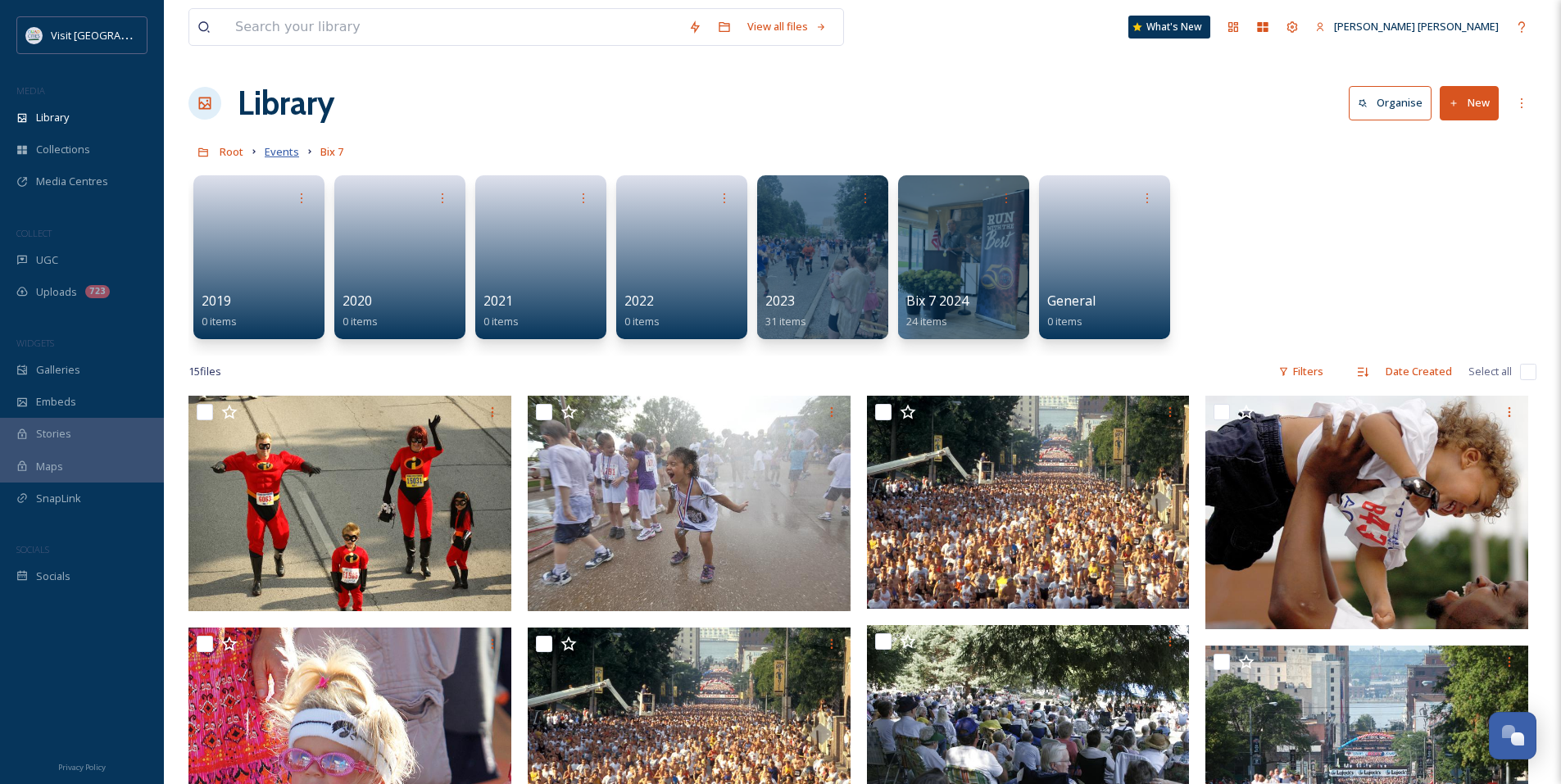
click at [286, 156] on span "Events" at bounding box center [281, 151] width 35 height 15
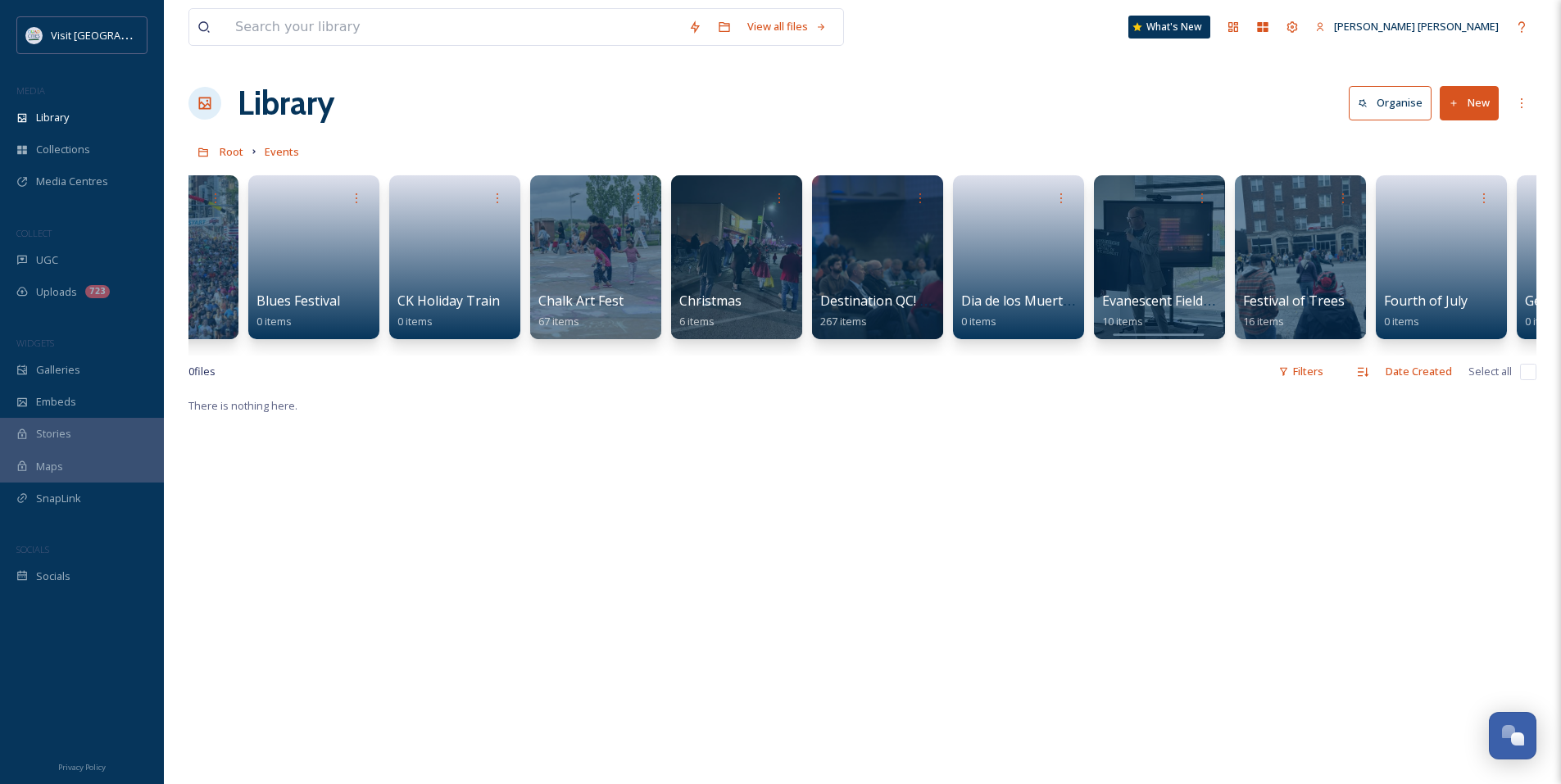
scroll to position [0, 1390]
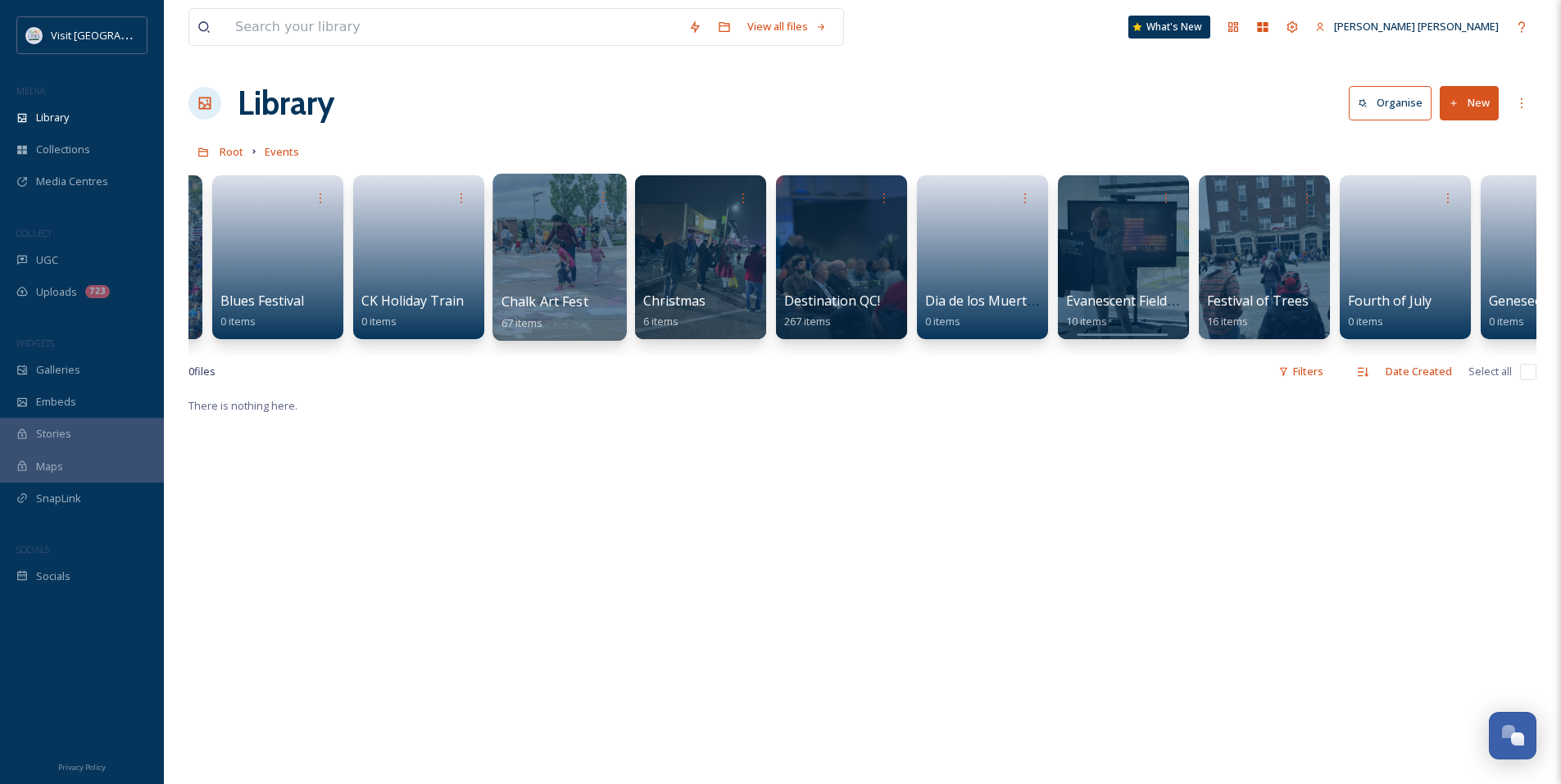
click at [580, 266] on div at bounding box center [560, 258] width 134 height 167
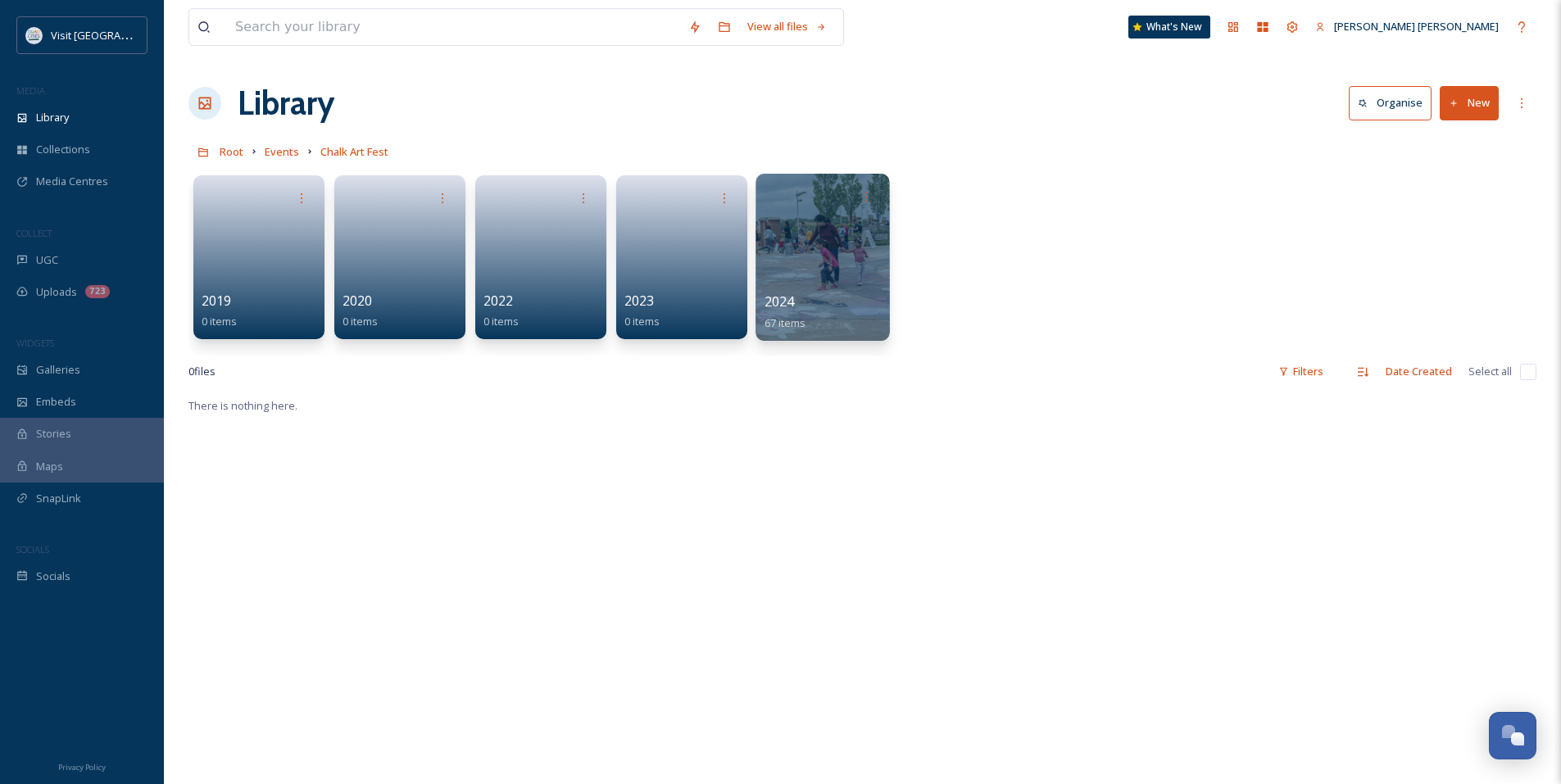
click at [826, 287] on div at bounding box center [822, 258] width 134 height 167
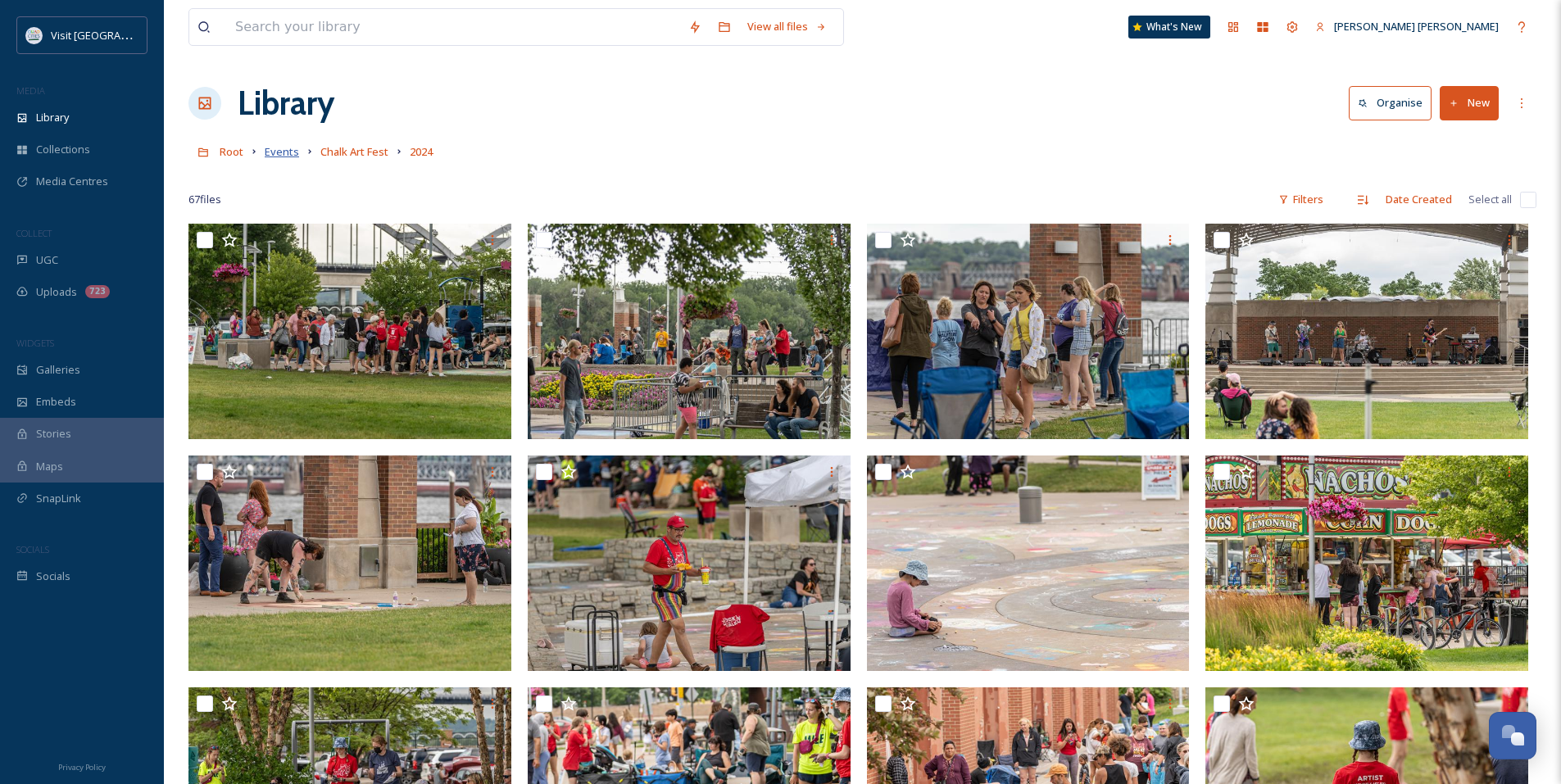
click at [292, 150] on span "Events" at bounding box center [281, 151] width 35 height 15
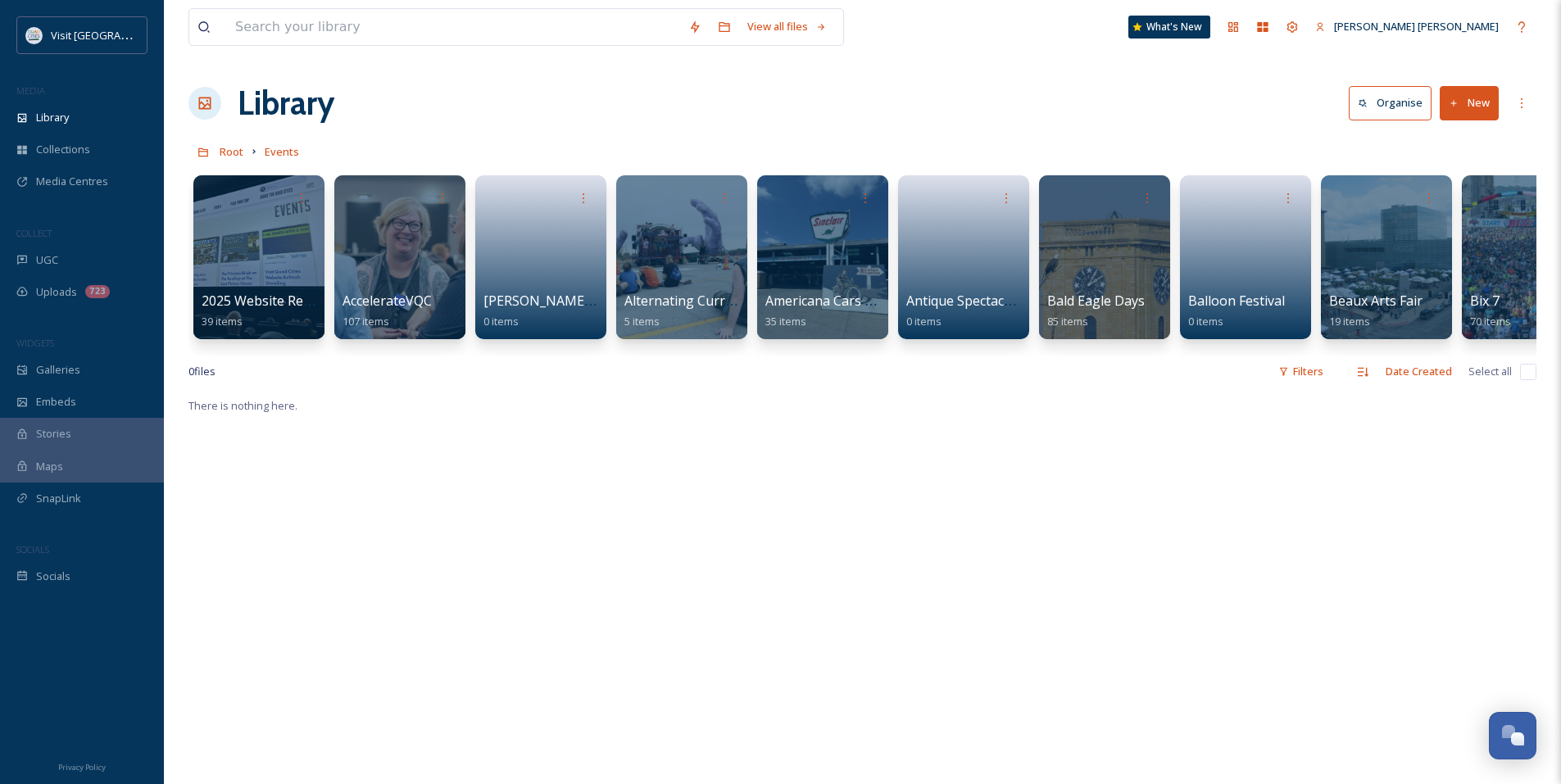
click at [700, 353] on div "2025 Website Refresh Event 39 items AccelerateVQC 107 items Aledo [PERSON_NAME]…" at bounding box center [861, 261] width 1348 height 188
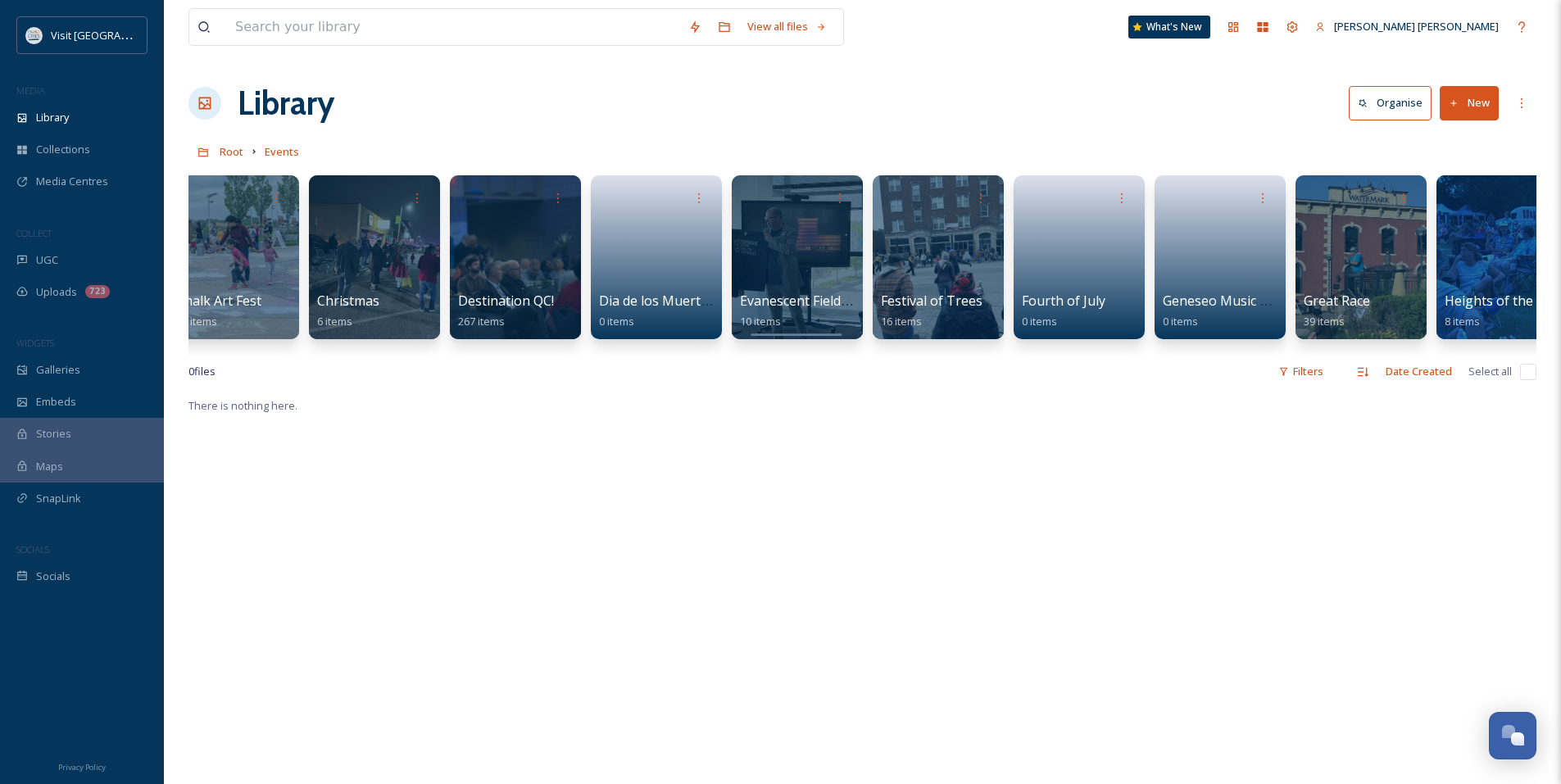
scroll to position [0, 1860]
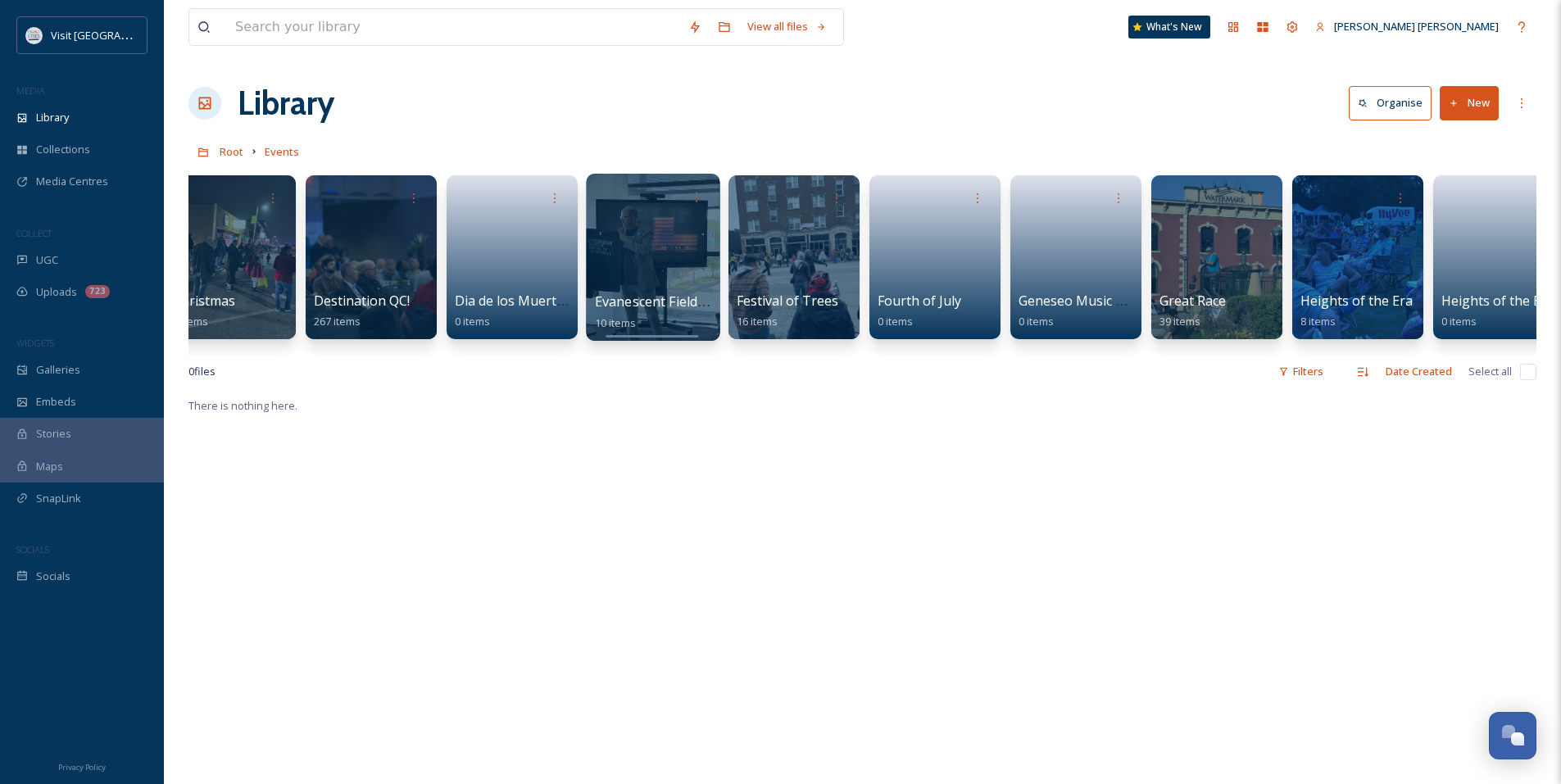
click at [677, 274] on div at bounding box center [653, 258] width 134 height 167
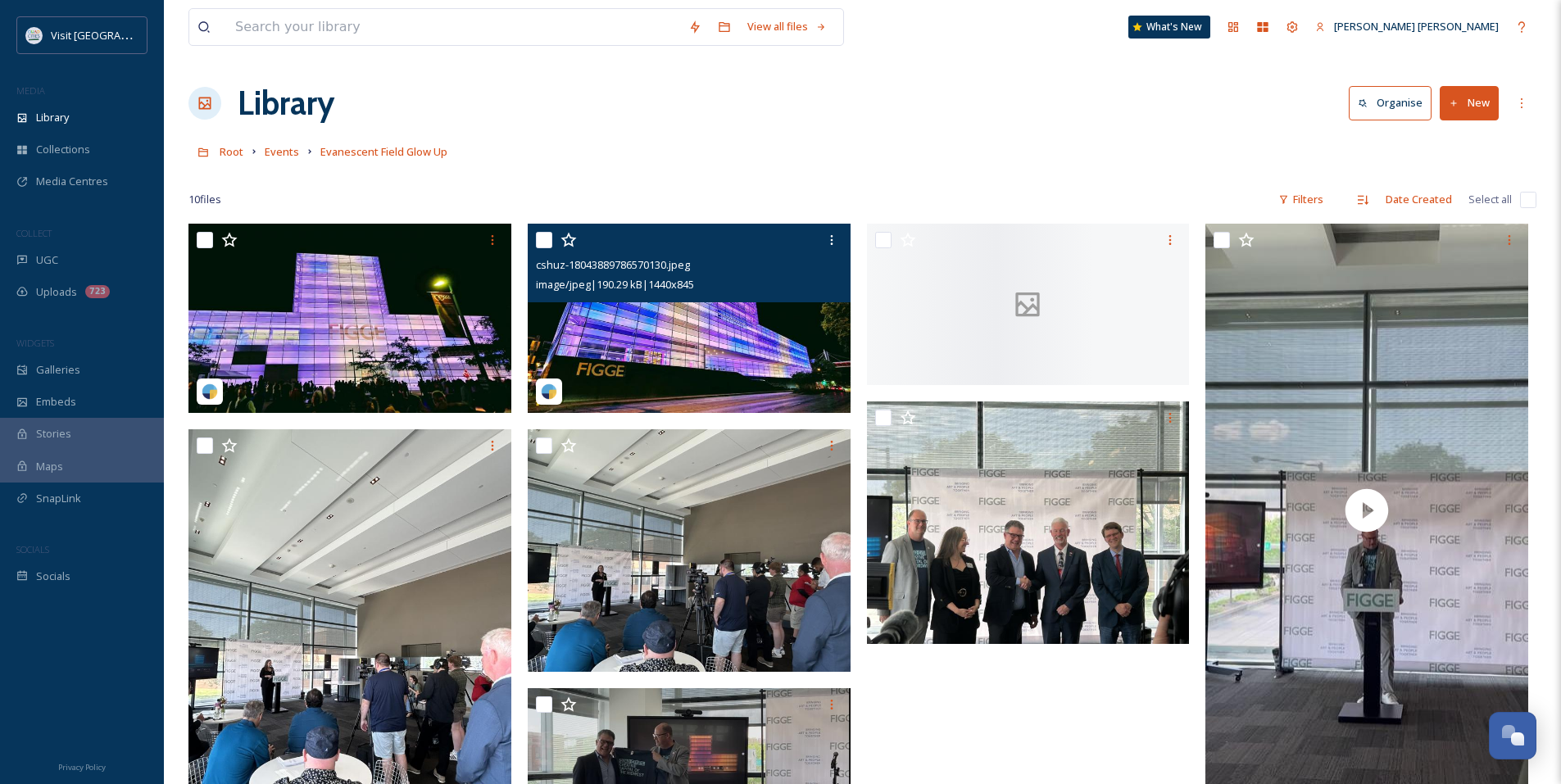
click at [542, 242] on input "checkbox" at bounding box center [544, 240] width 16 height 16
checkbox input "true"
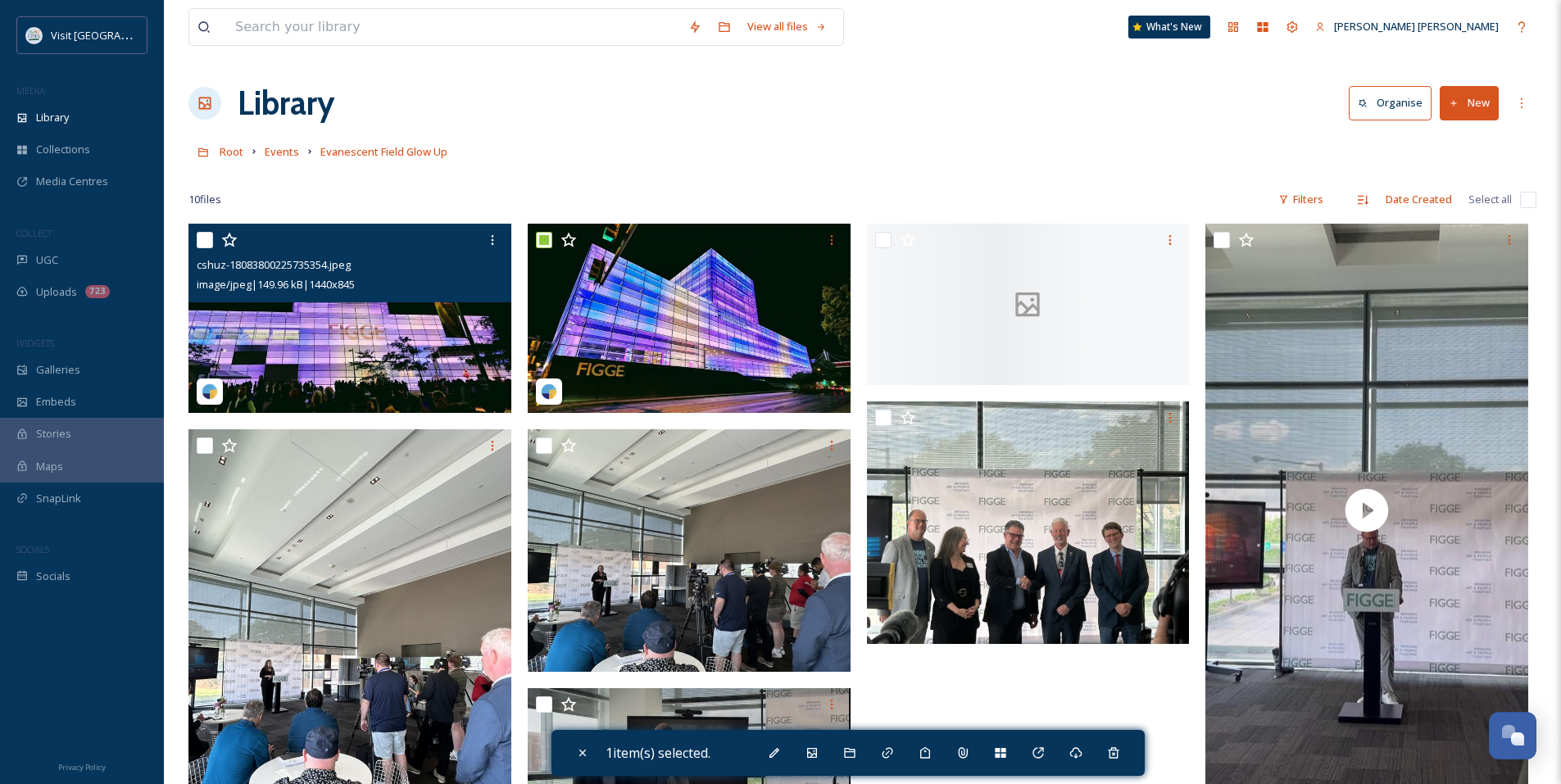
click at [207, 239] on input "checkbox" at bounding box center [204, 240] width 16 height 16
checkbox input "true"
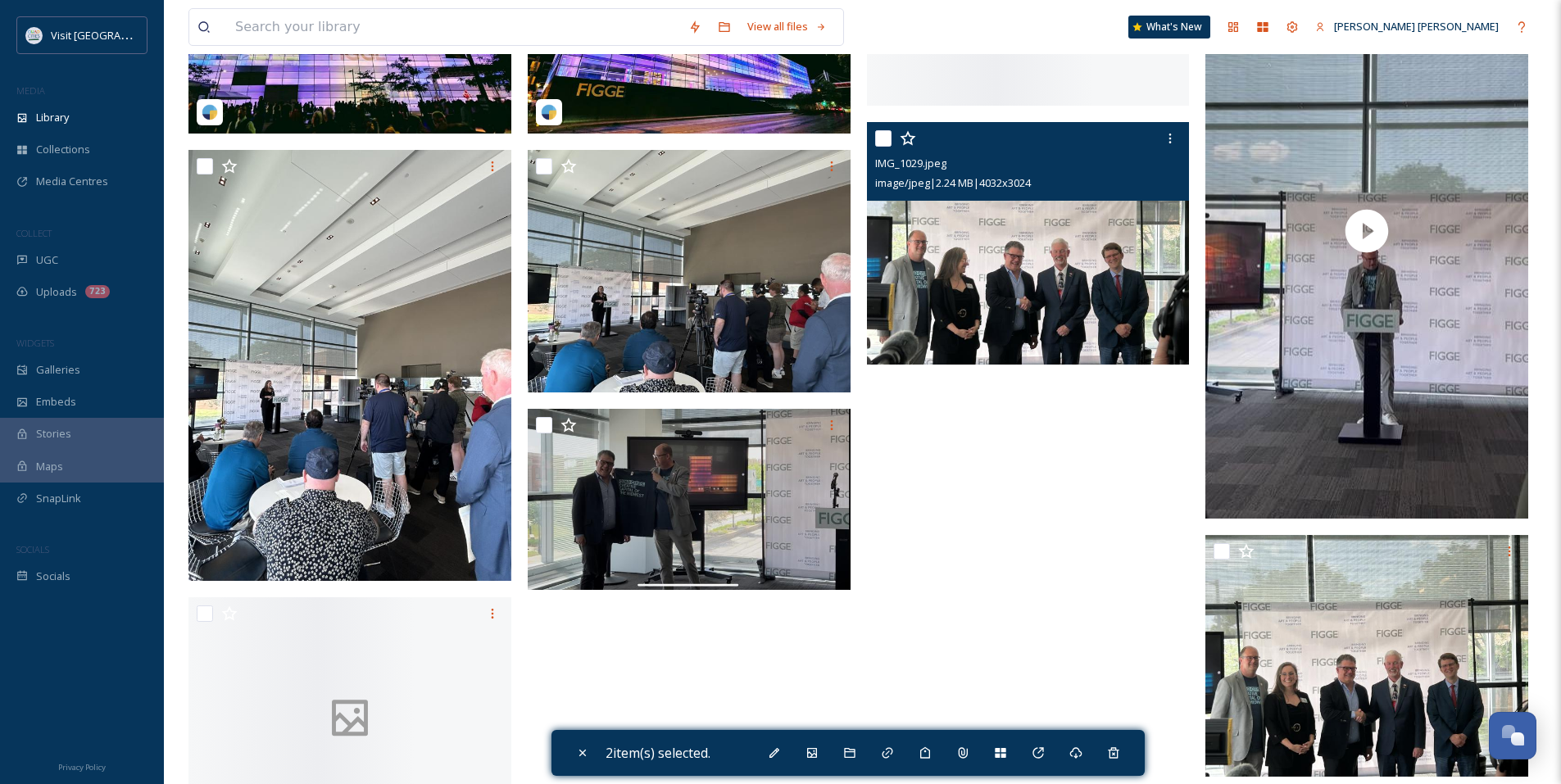
scroll to position [362, 0]
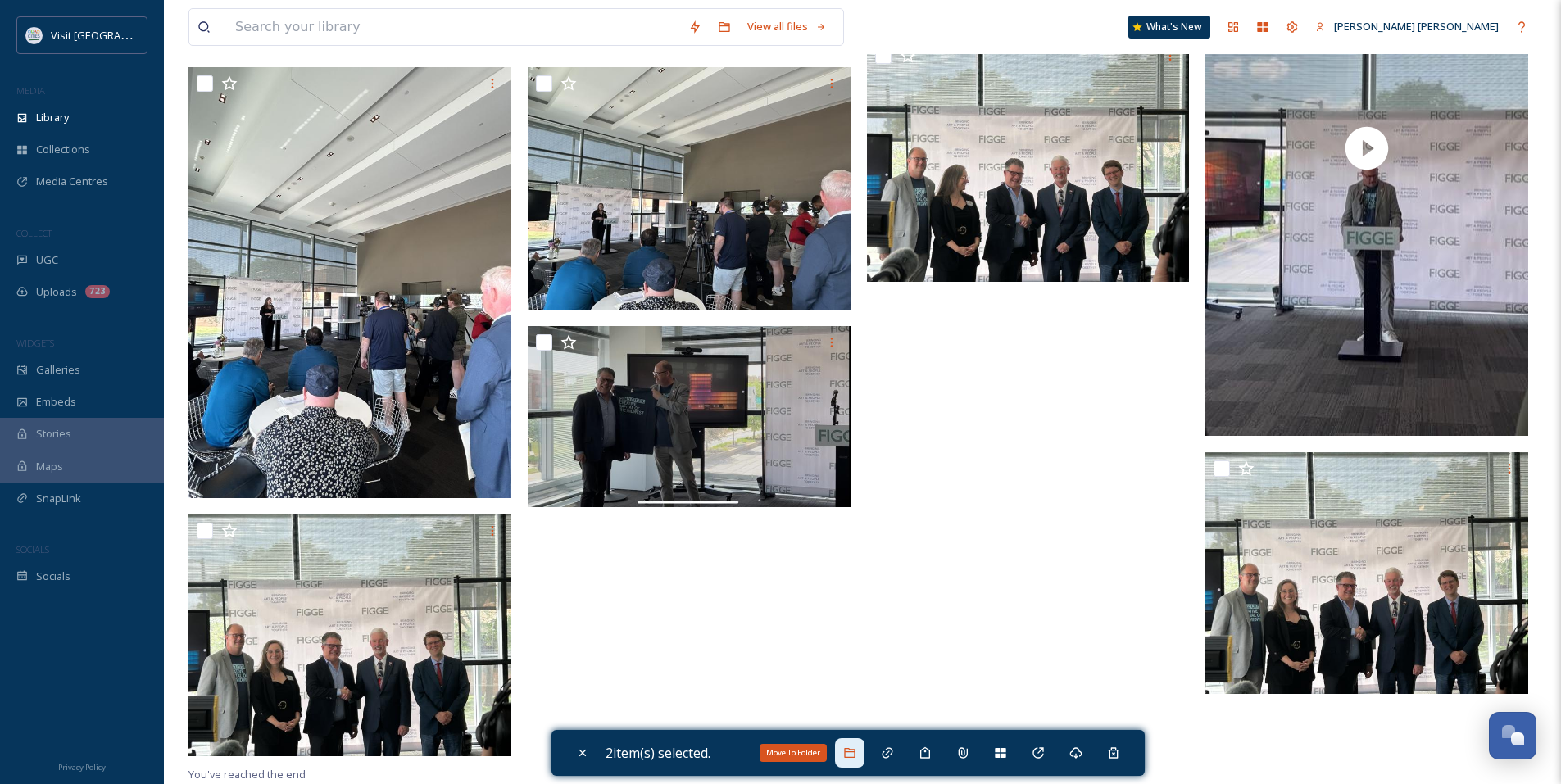
click at [856, 748] on icon at bounding box center [849, 753] width 13 height 13
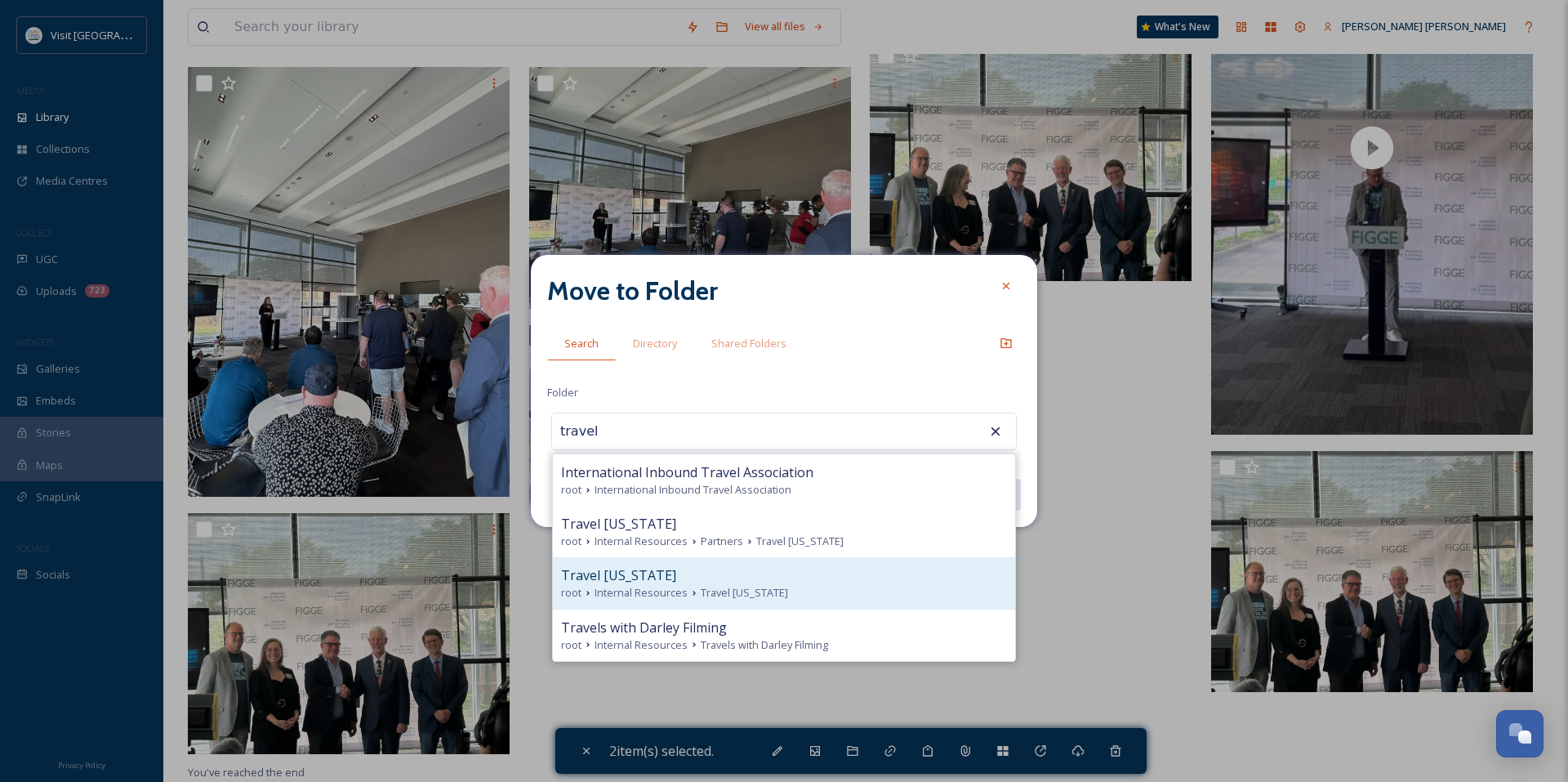
click at [754, 584] on div "Travel [US_STATE]" at bounding box center [784, 575] width 446 height 20
type input "Travel [US_STATE]"
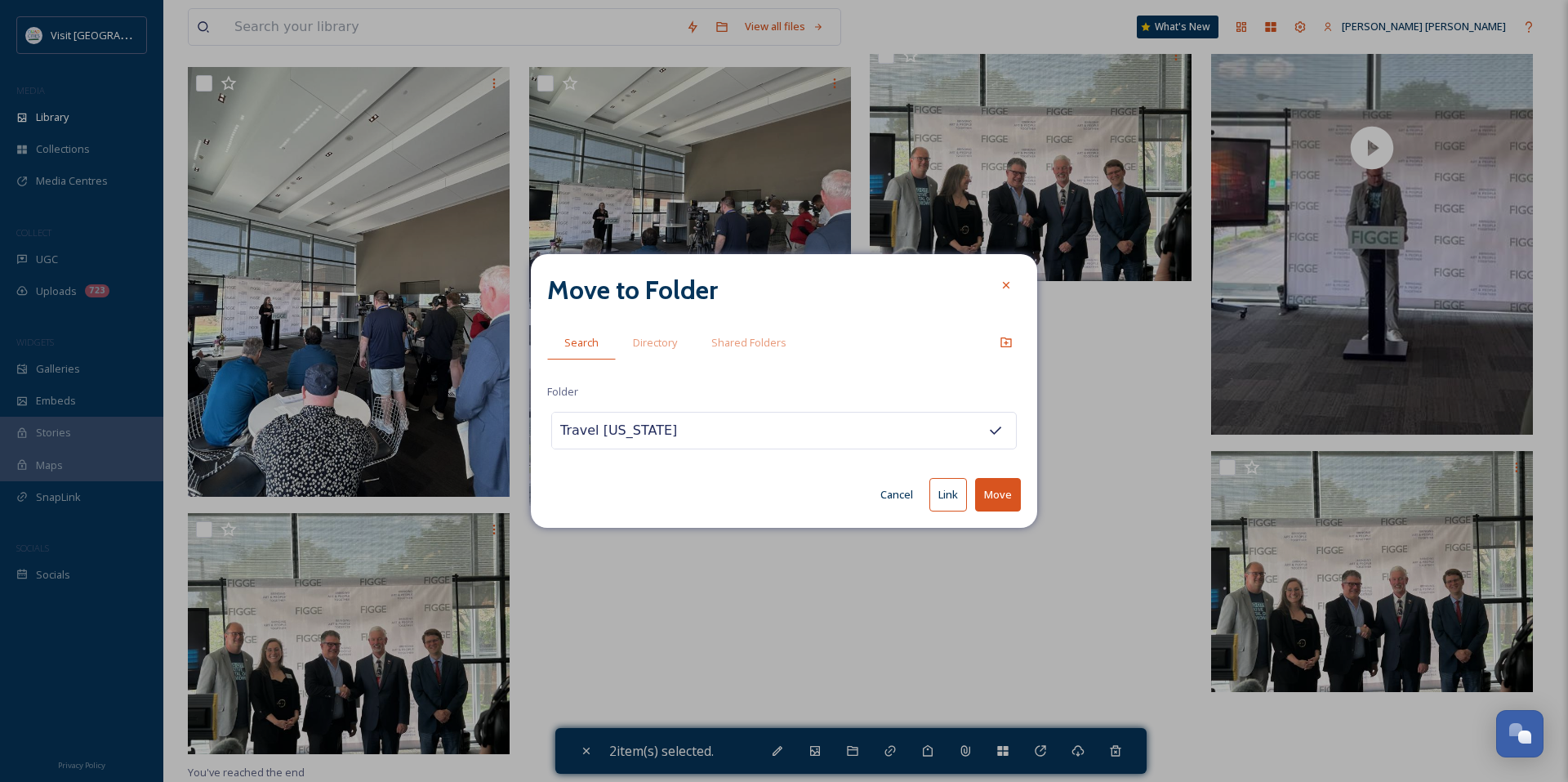
click at [952, 495] on button "Link" at bounding box center [948, 495] width 37 height 34
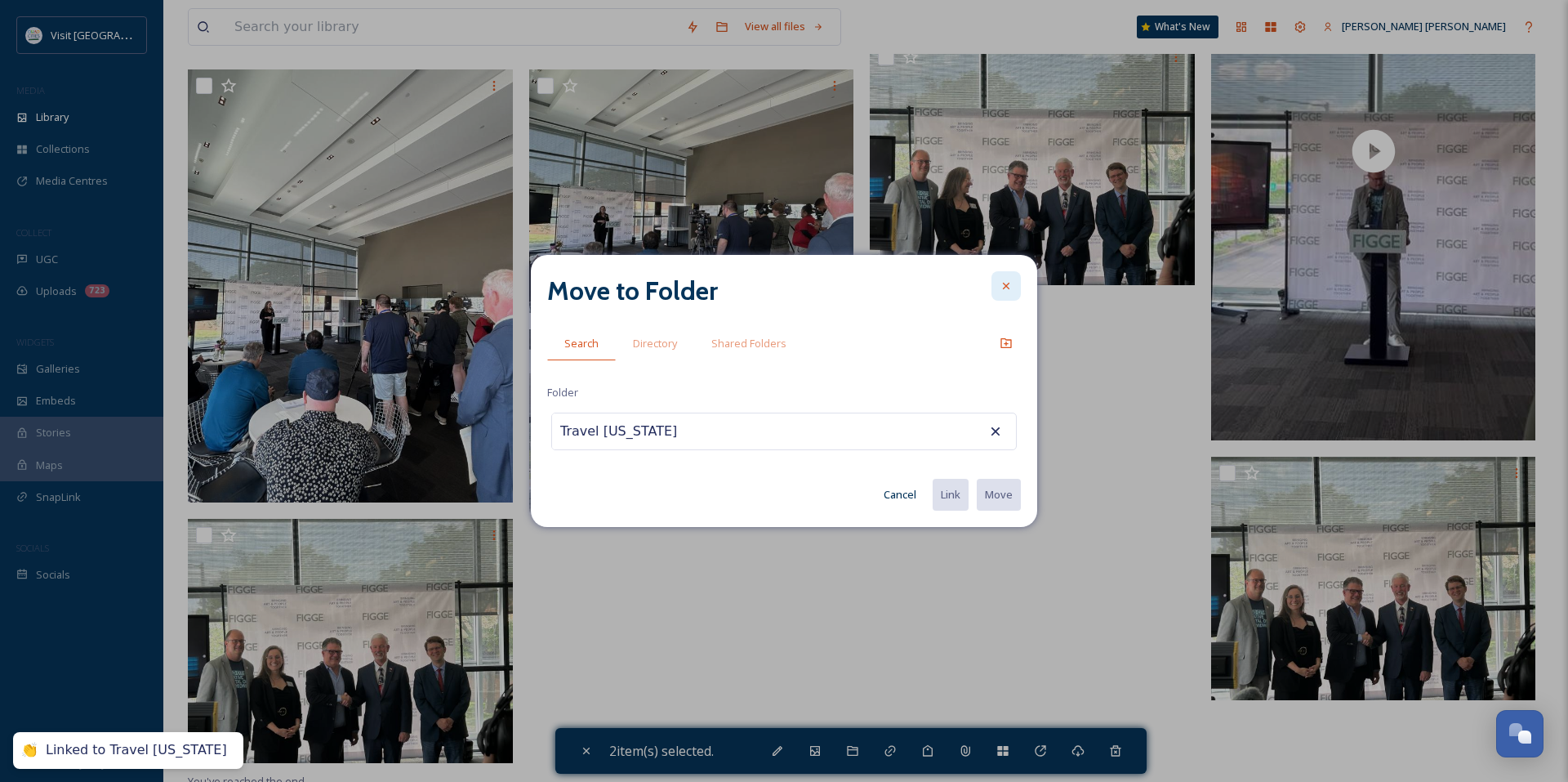
click at [1001, 281] on icon at bounding box center [1006, 286] width 13 height 13
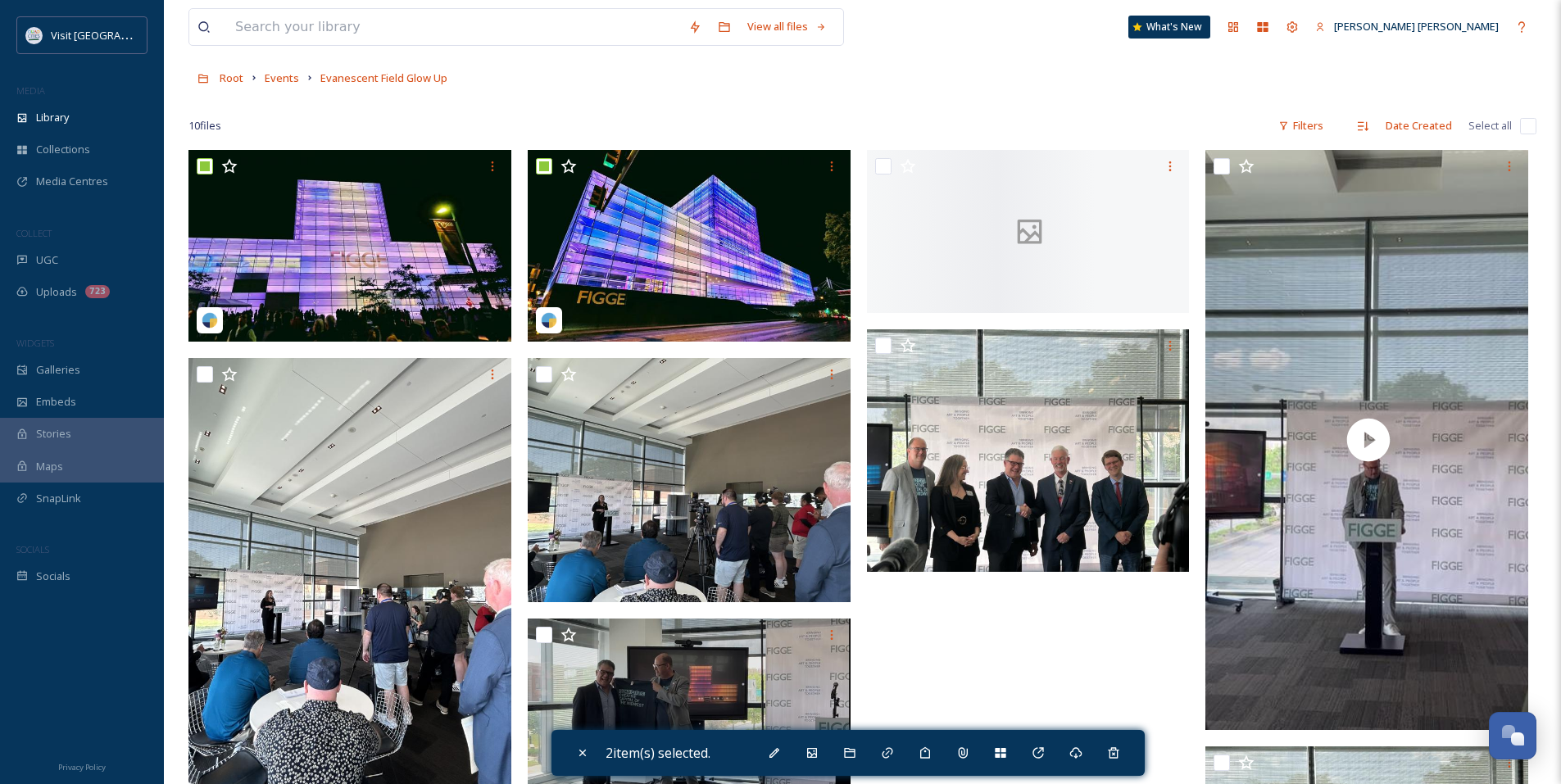
scroll to position [0, 0]
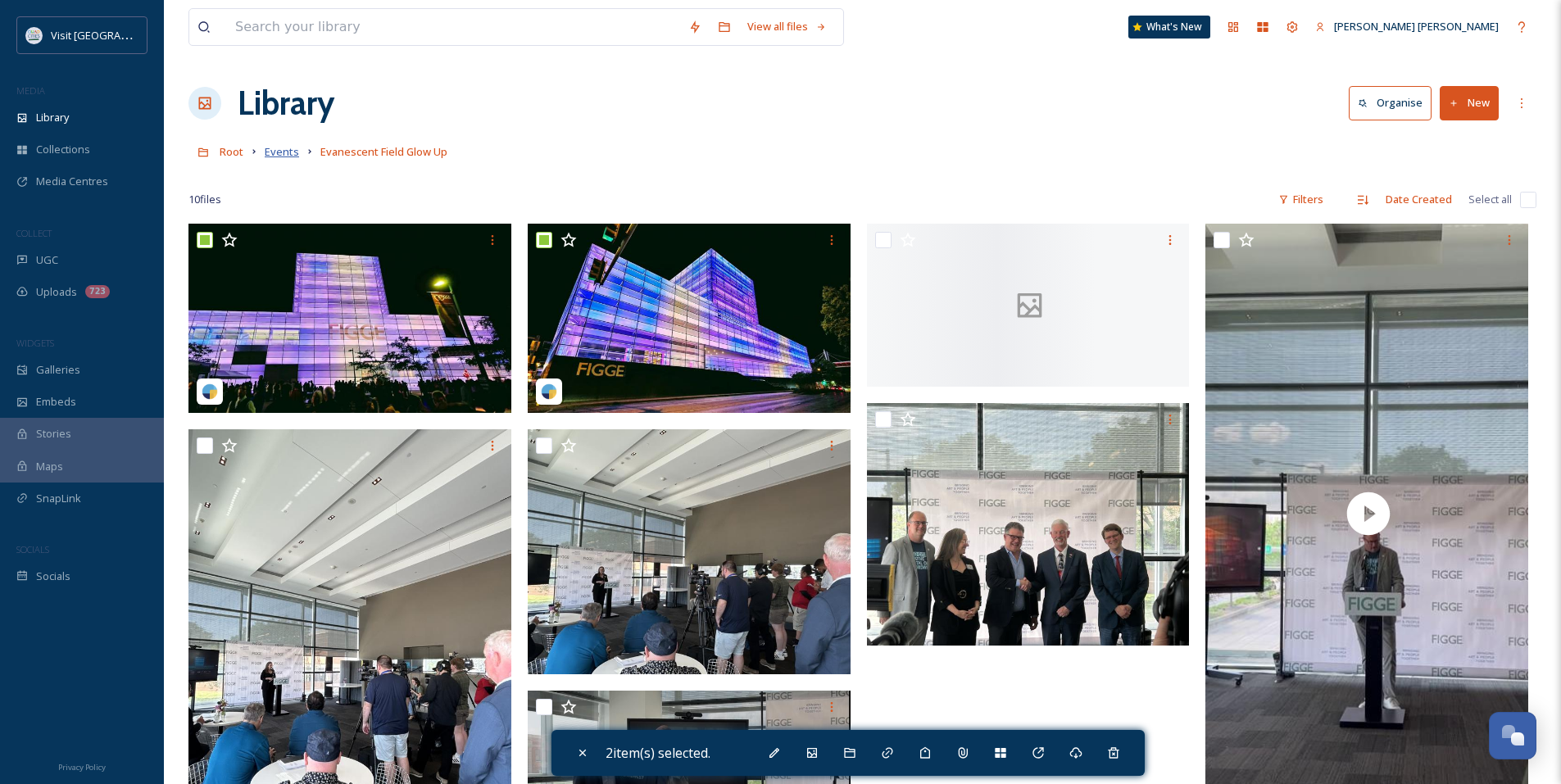
click at [289, 156] on span "Events" at bounding box center [281, 151] width 35 height 15
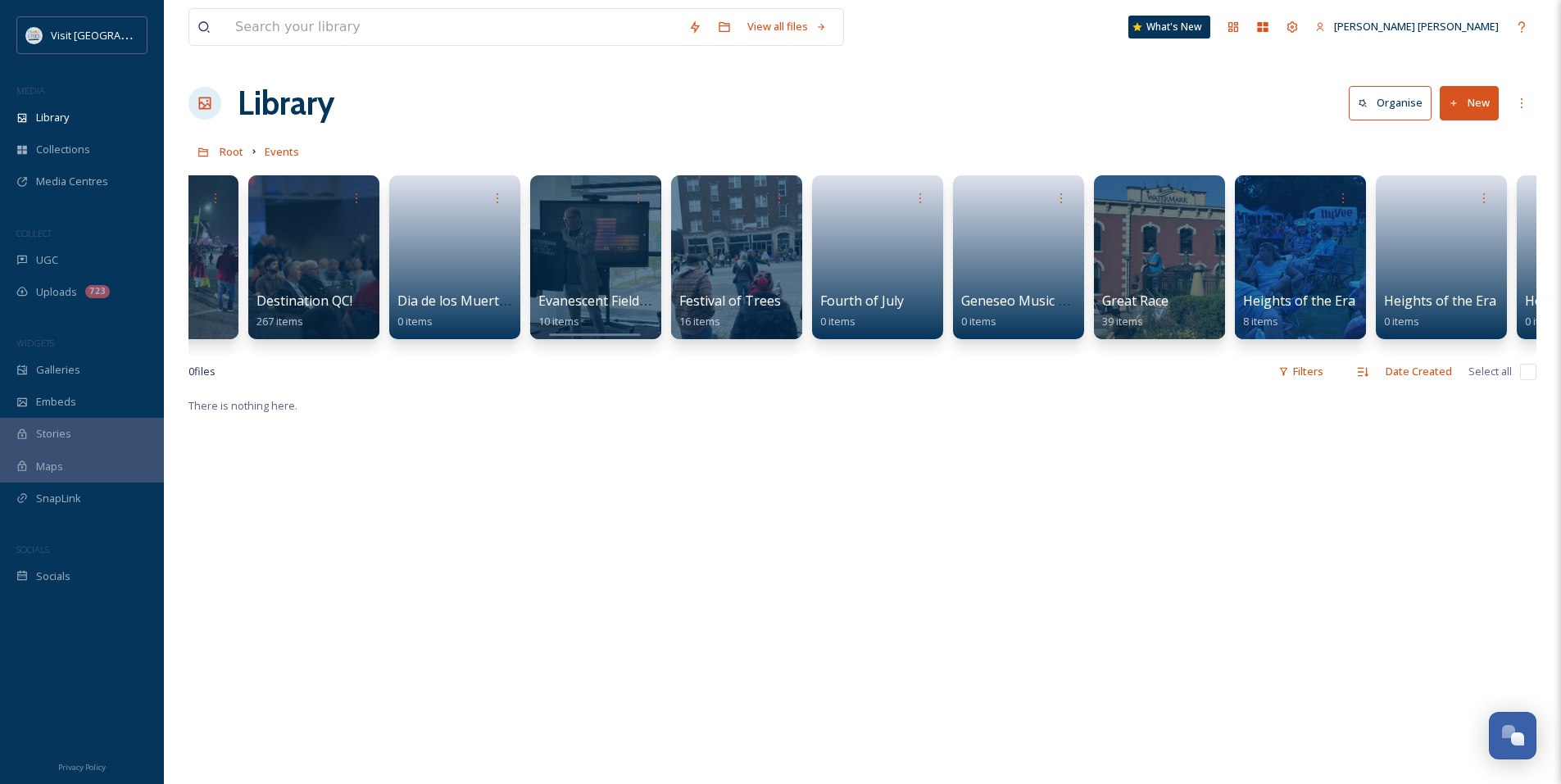
scroll to position [0, 1929]
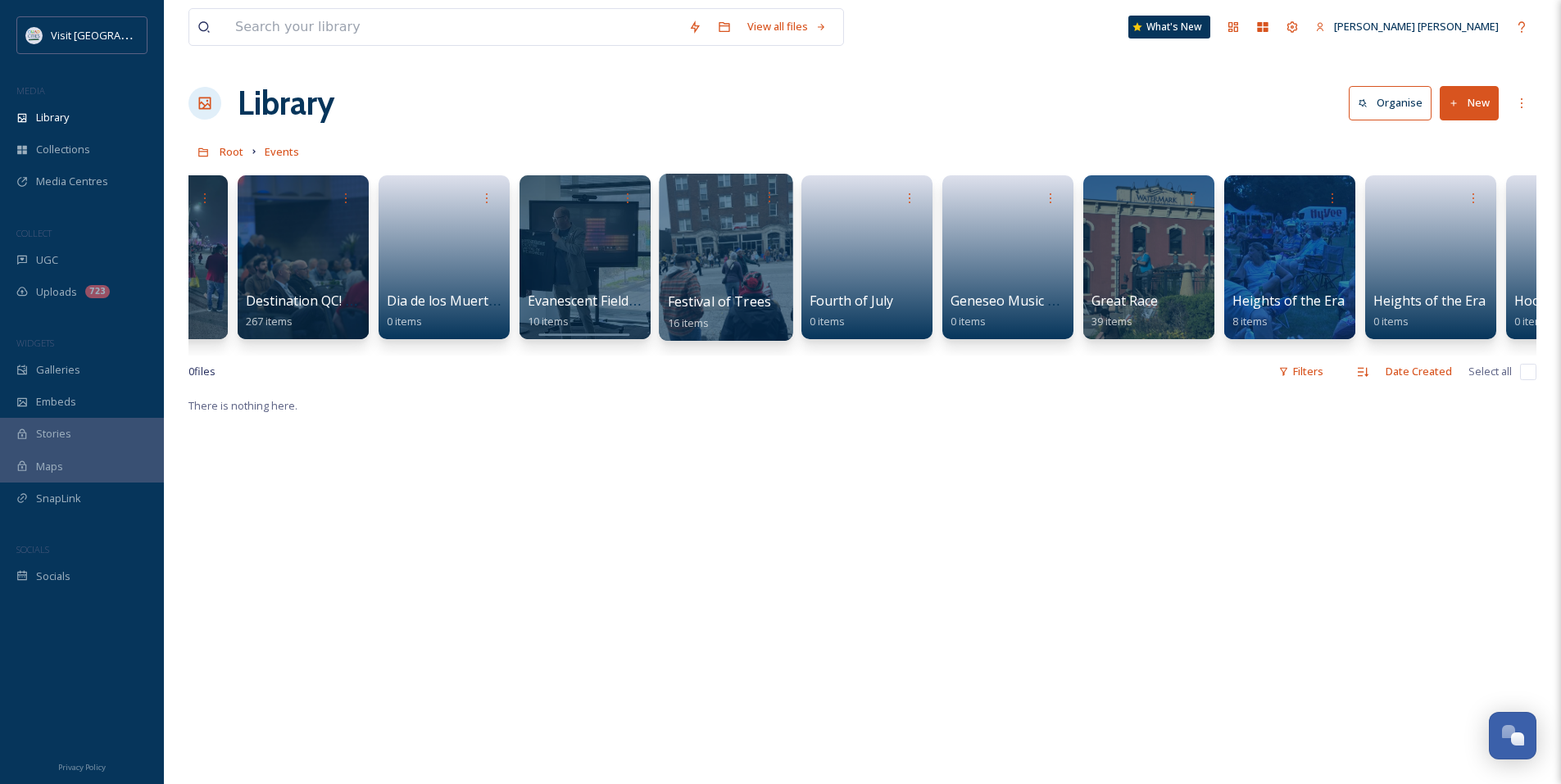
click at [728, 251] on div at bounding box center [725, 258] width 134 height 167
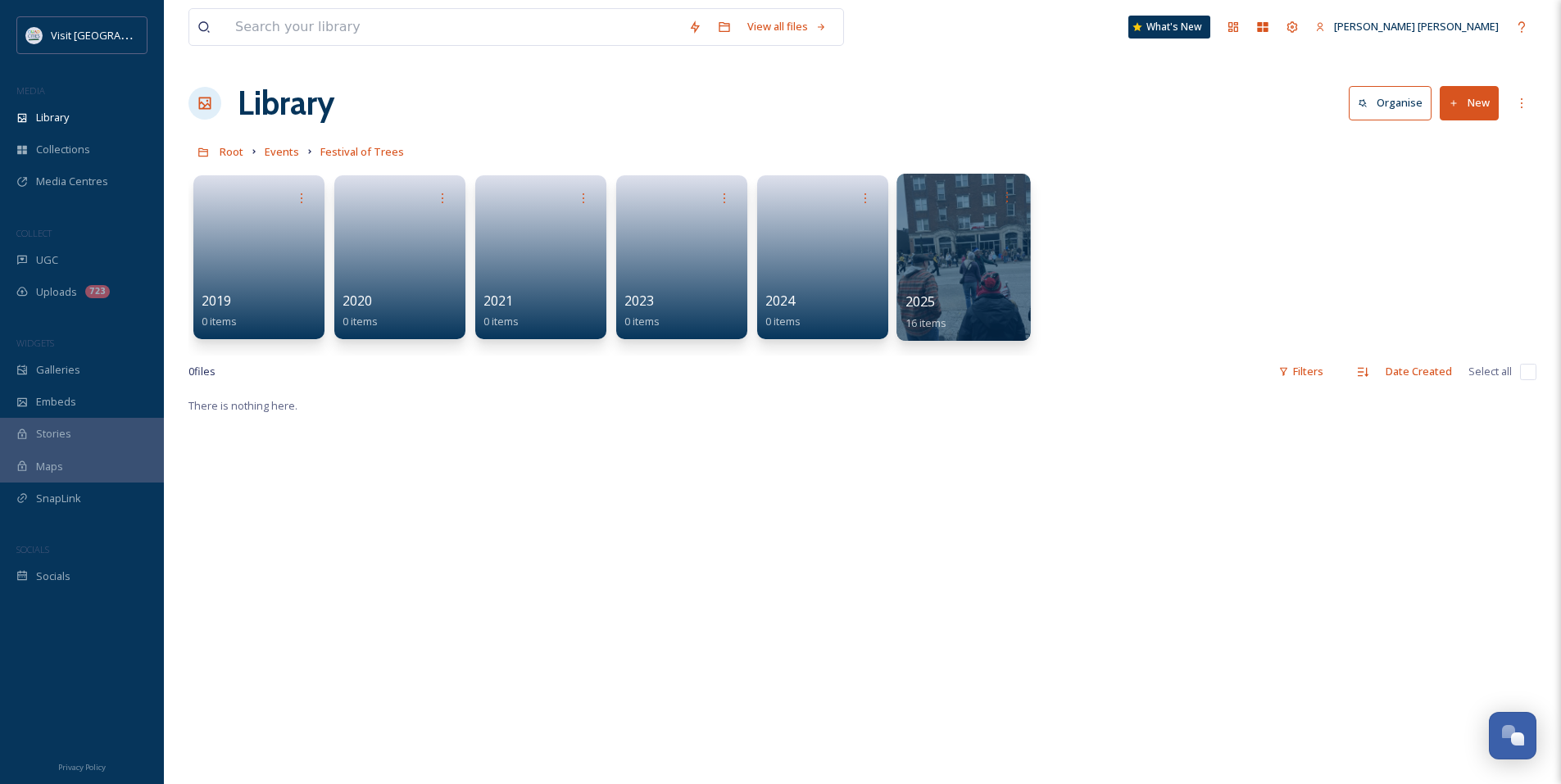
click at [964, 282] on div at bounding box center [963, 258] width 134 height 167
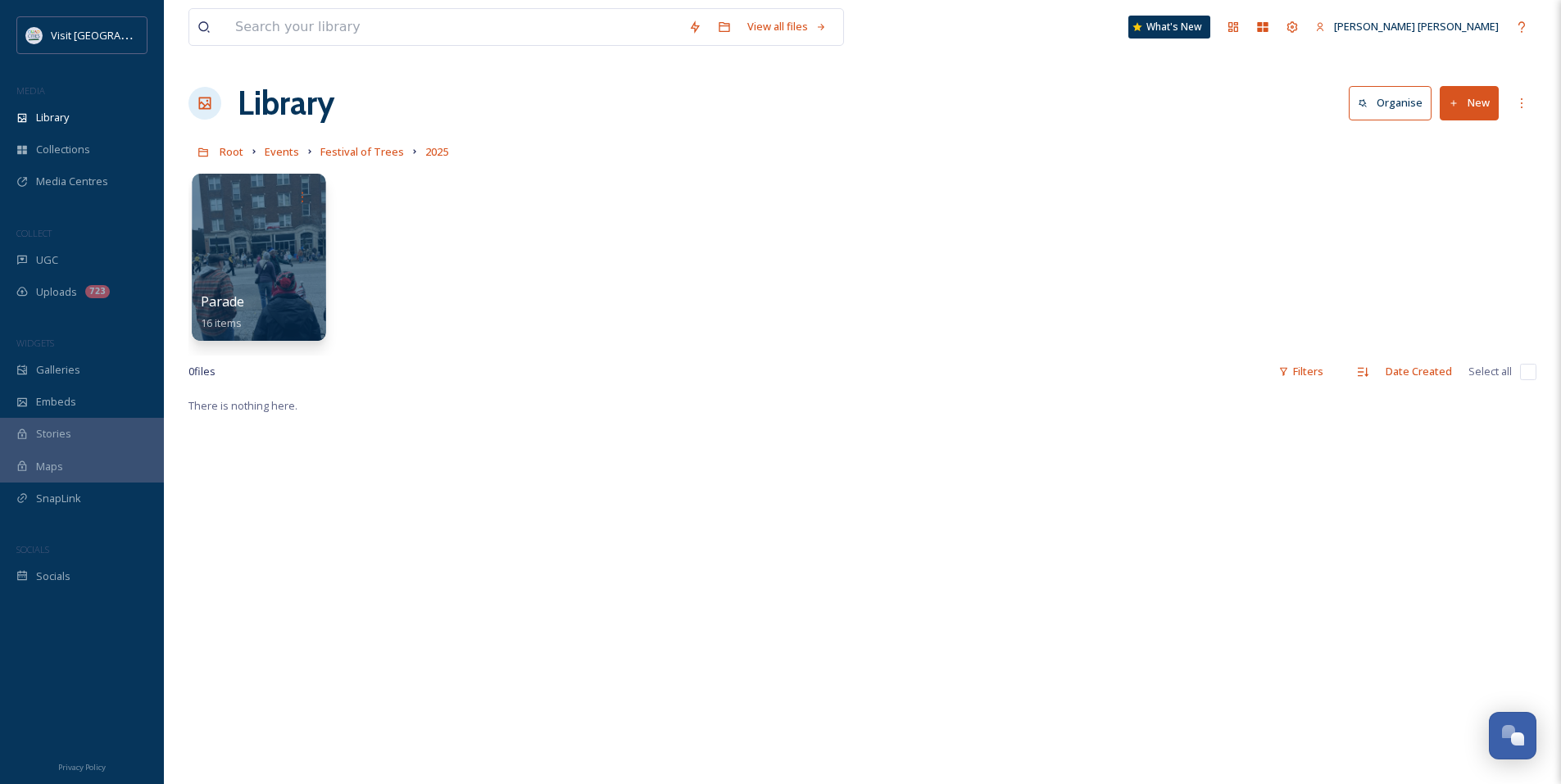
click at [305, 281] on div at bounding box center [259, 258] width 134 height 167
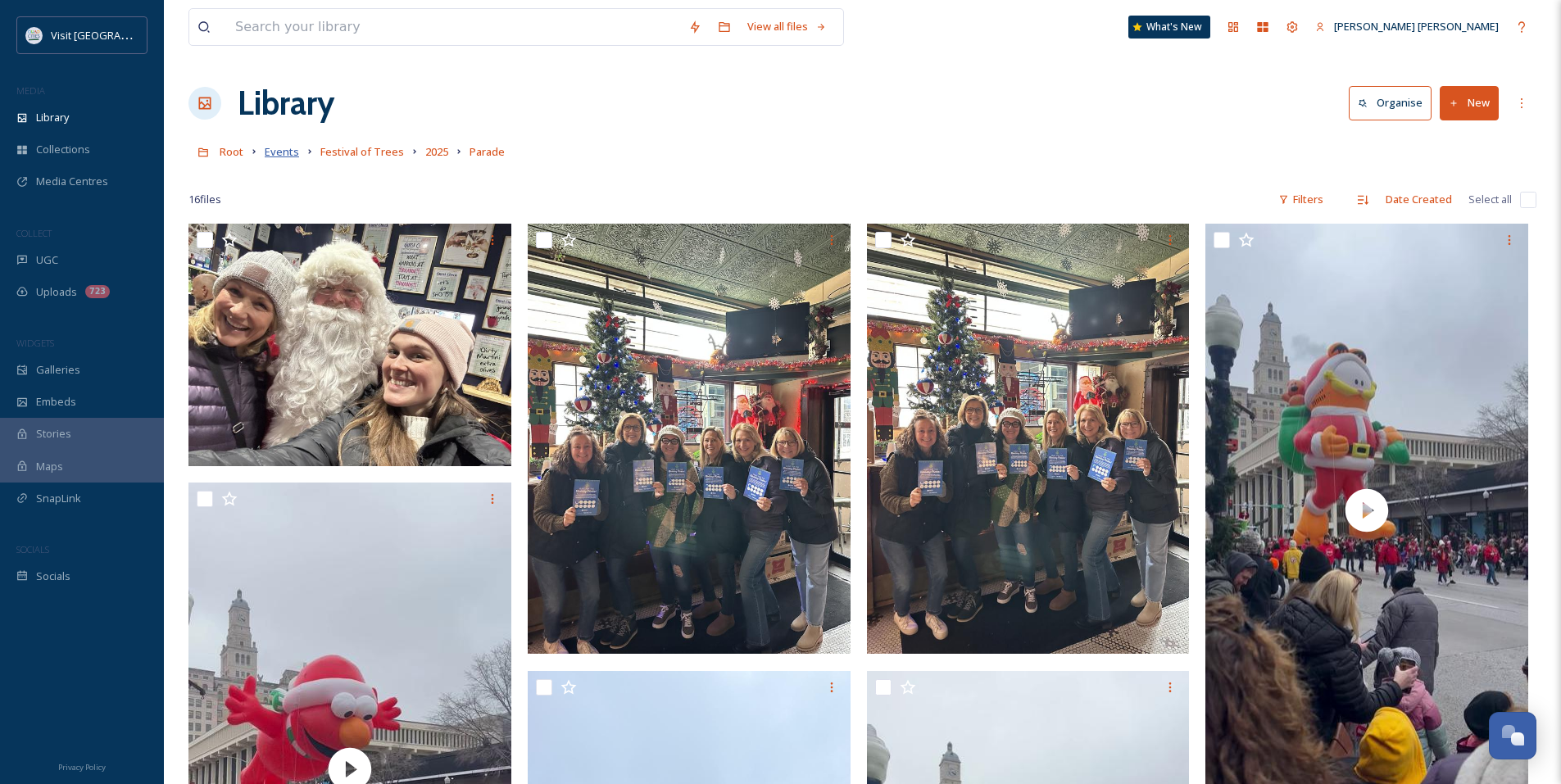
click at [294, 155] on span "Events" at bounding box center [281, 151] width 35 height 15
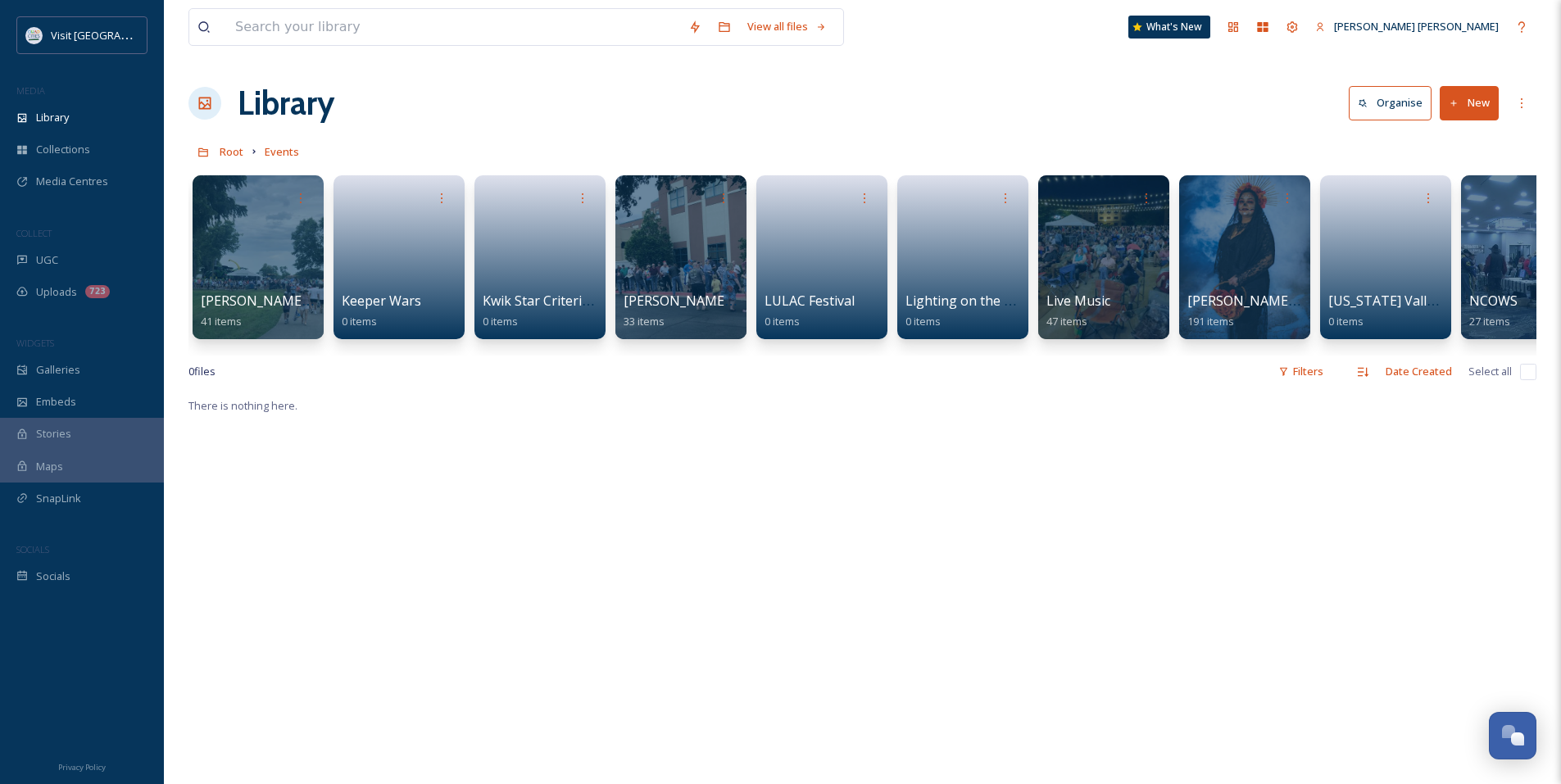
scroll to position [0, 3976]
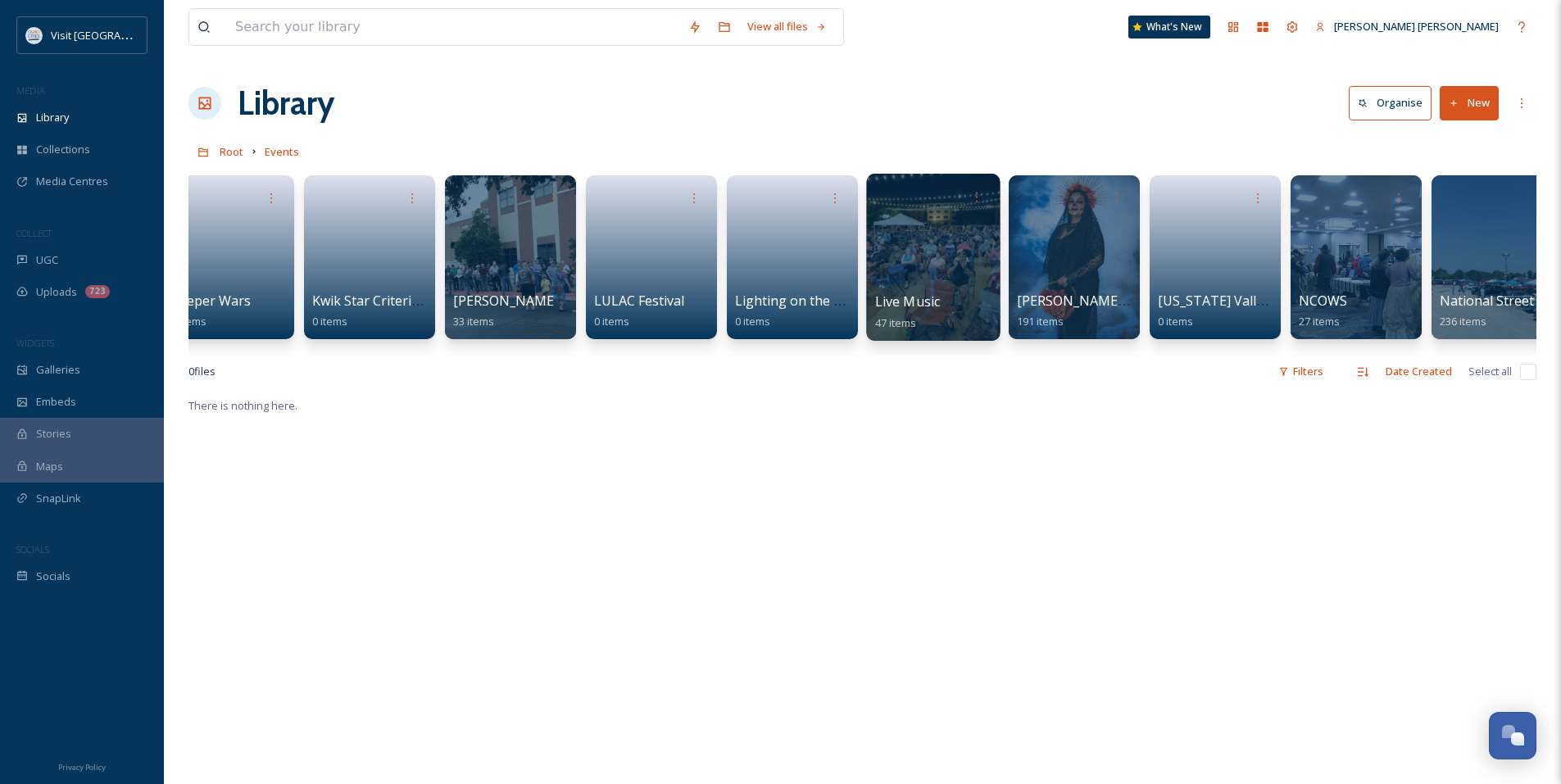
click at [957, 261] on div at bounding box center [933, 258] width 134 height 167
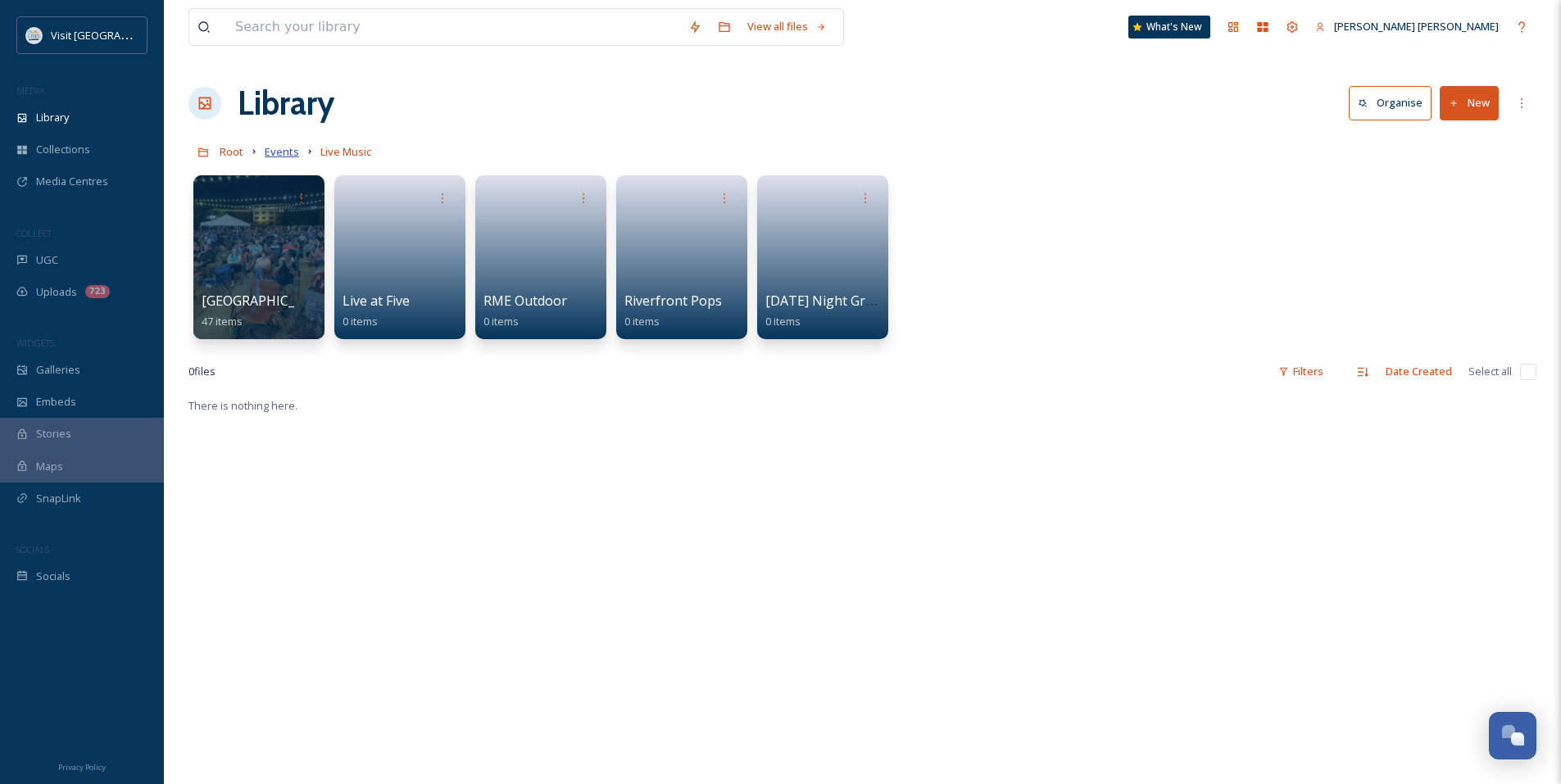
click at [277, 149] on span "Events" at bounding box center [281, 151] width 35 height 15
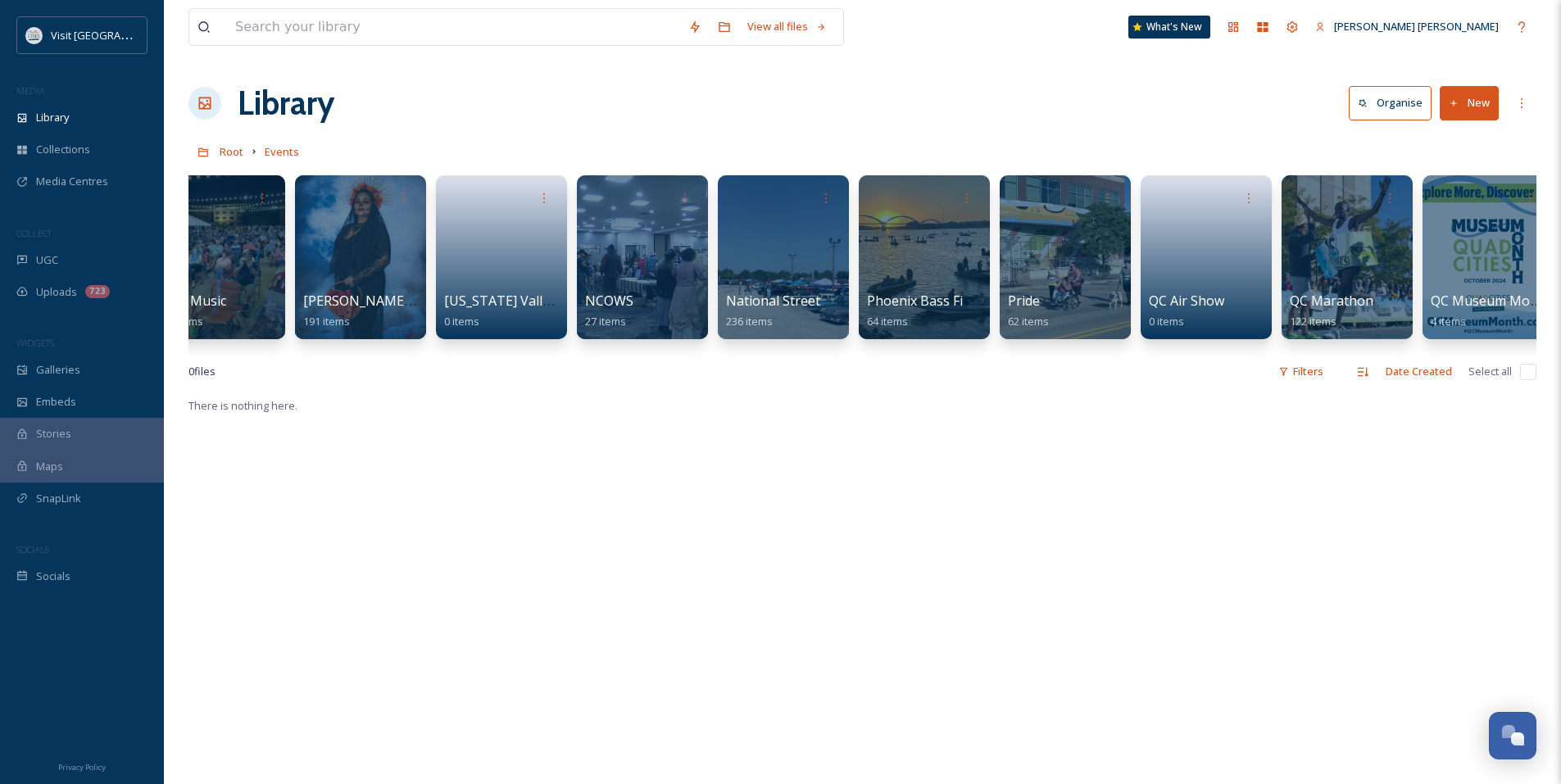
scroll to position [0, 4761]
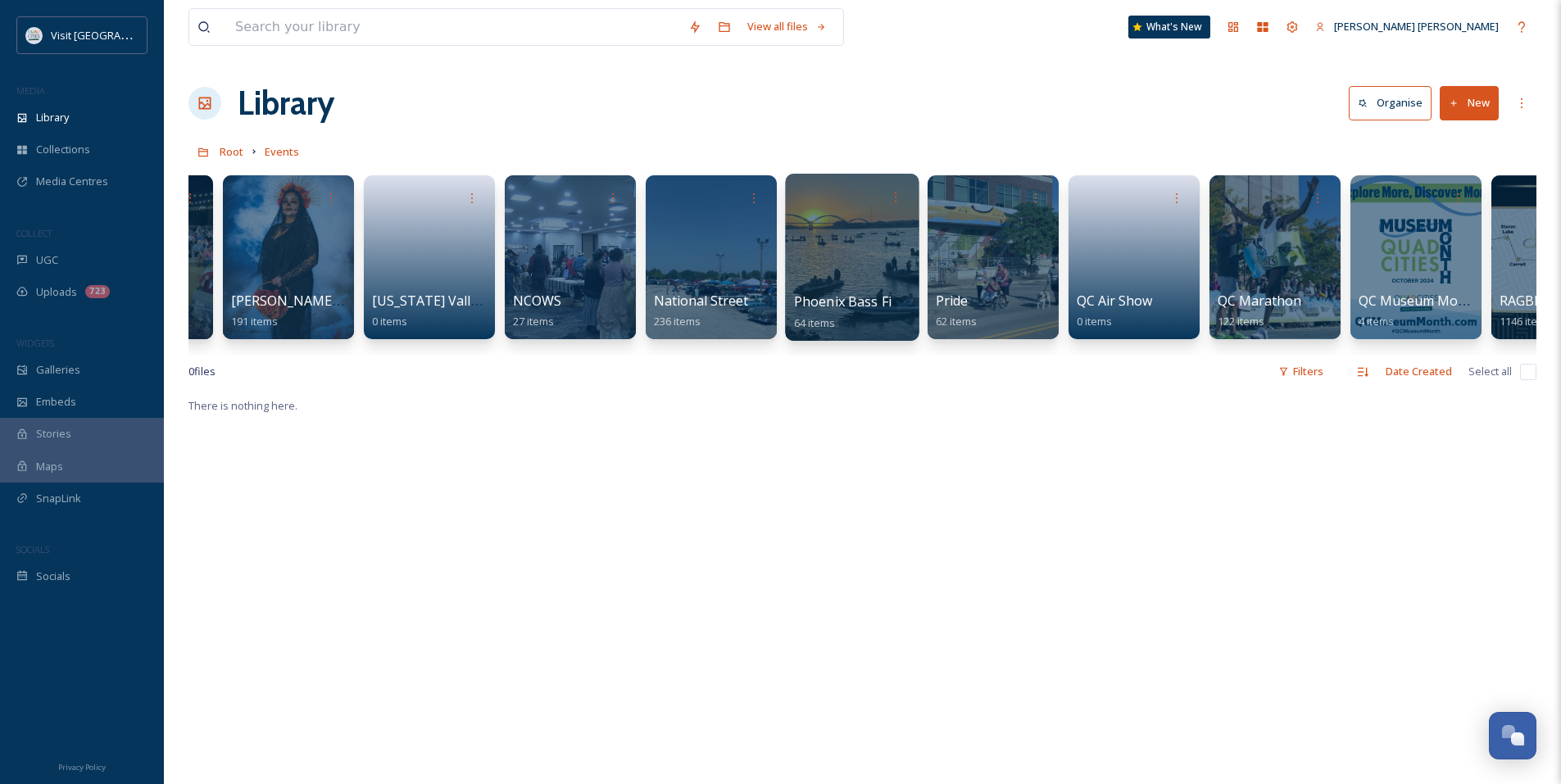
click at [869, 243] on div at bounding box center [852, 258] width 134 height 167
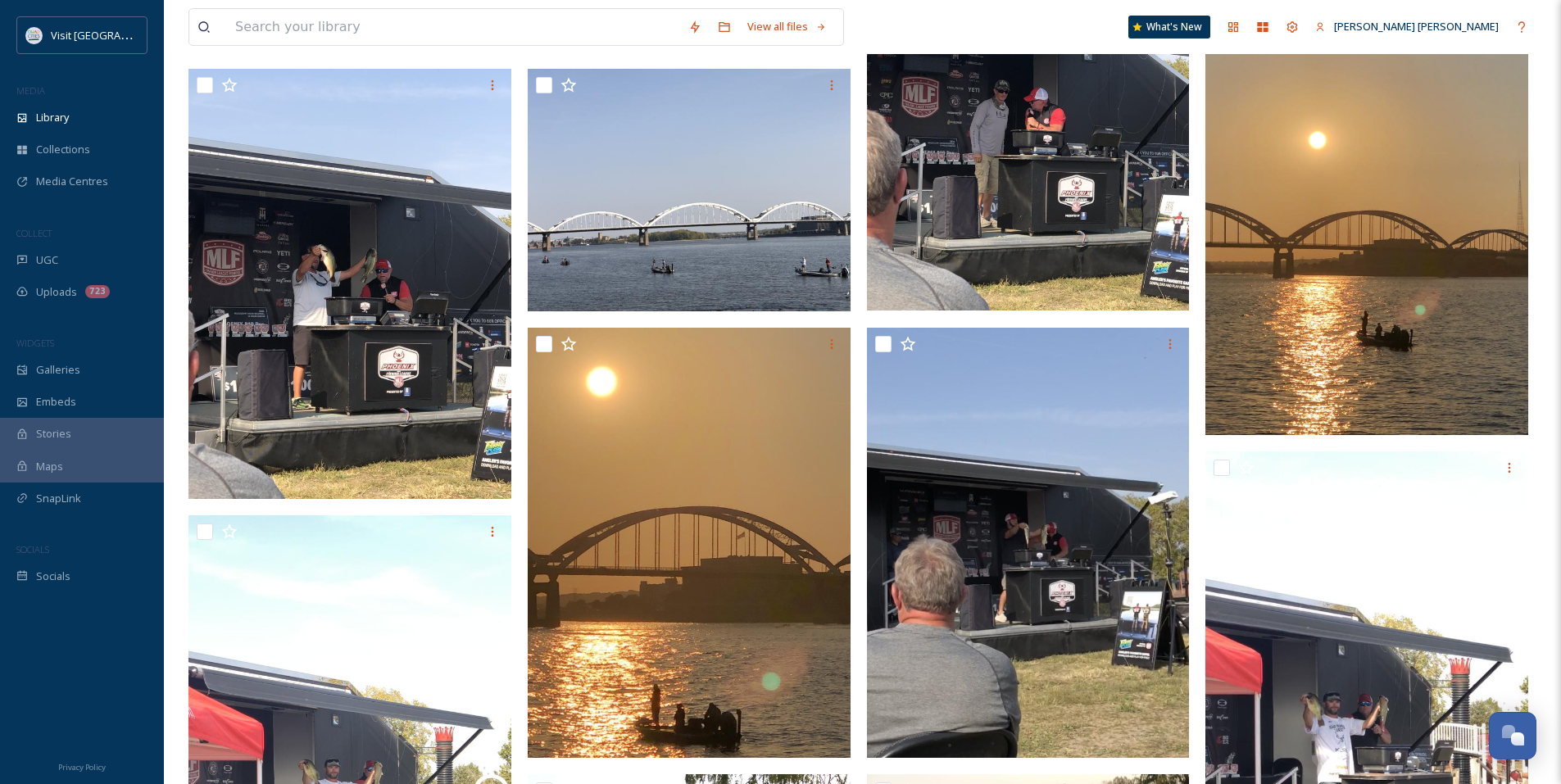
scroll to position [737, 0]
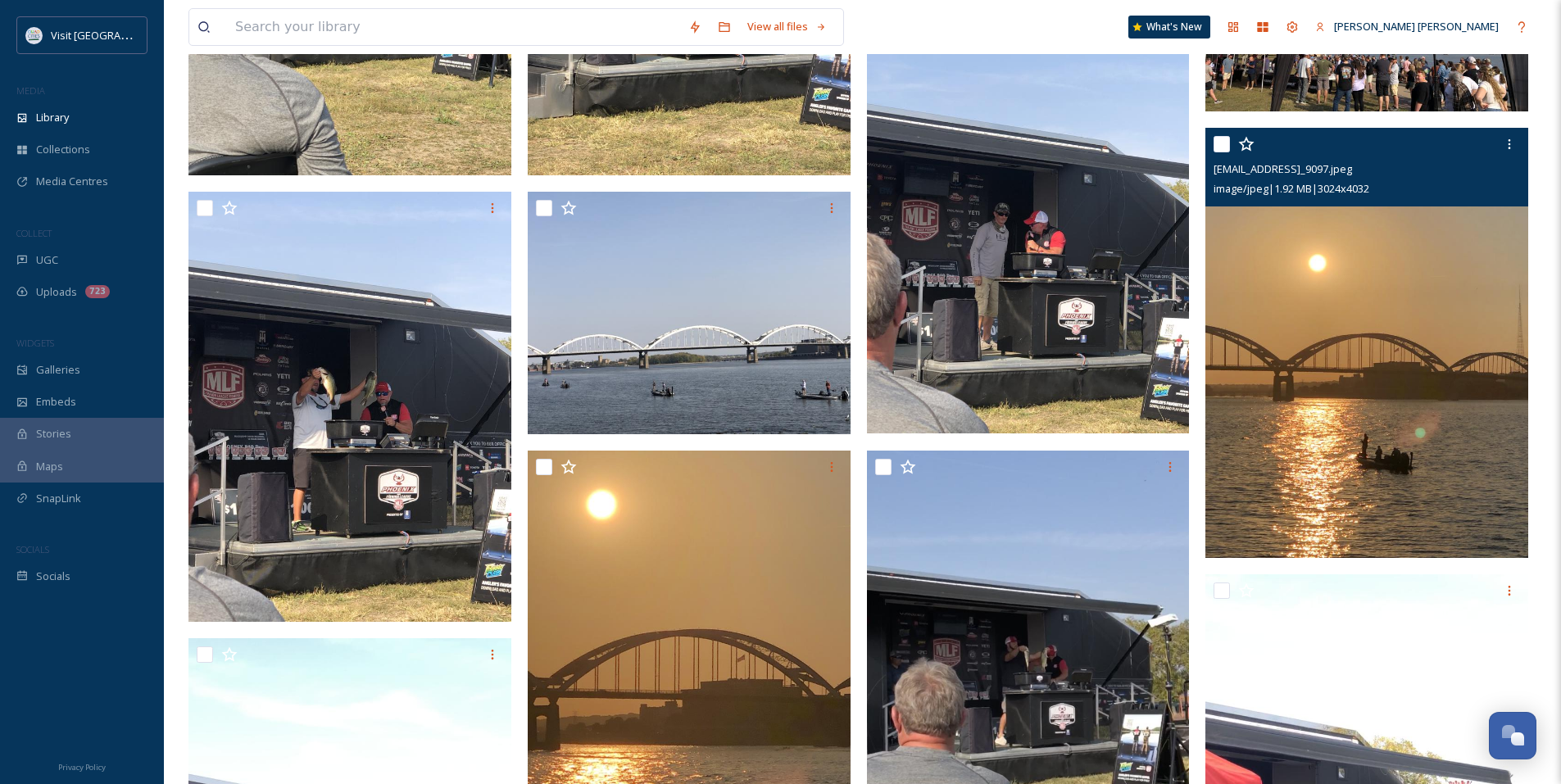
click at [1224, 140] on input "checkbox" at bounding box center [1221, 144] width 16 height 16
checkbox input "true"
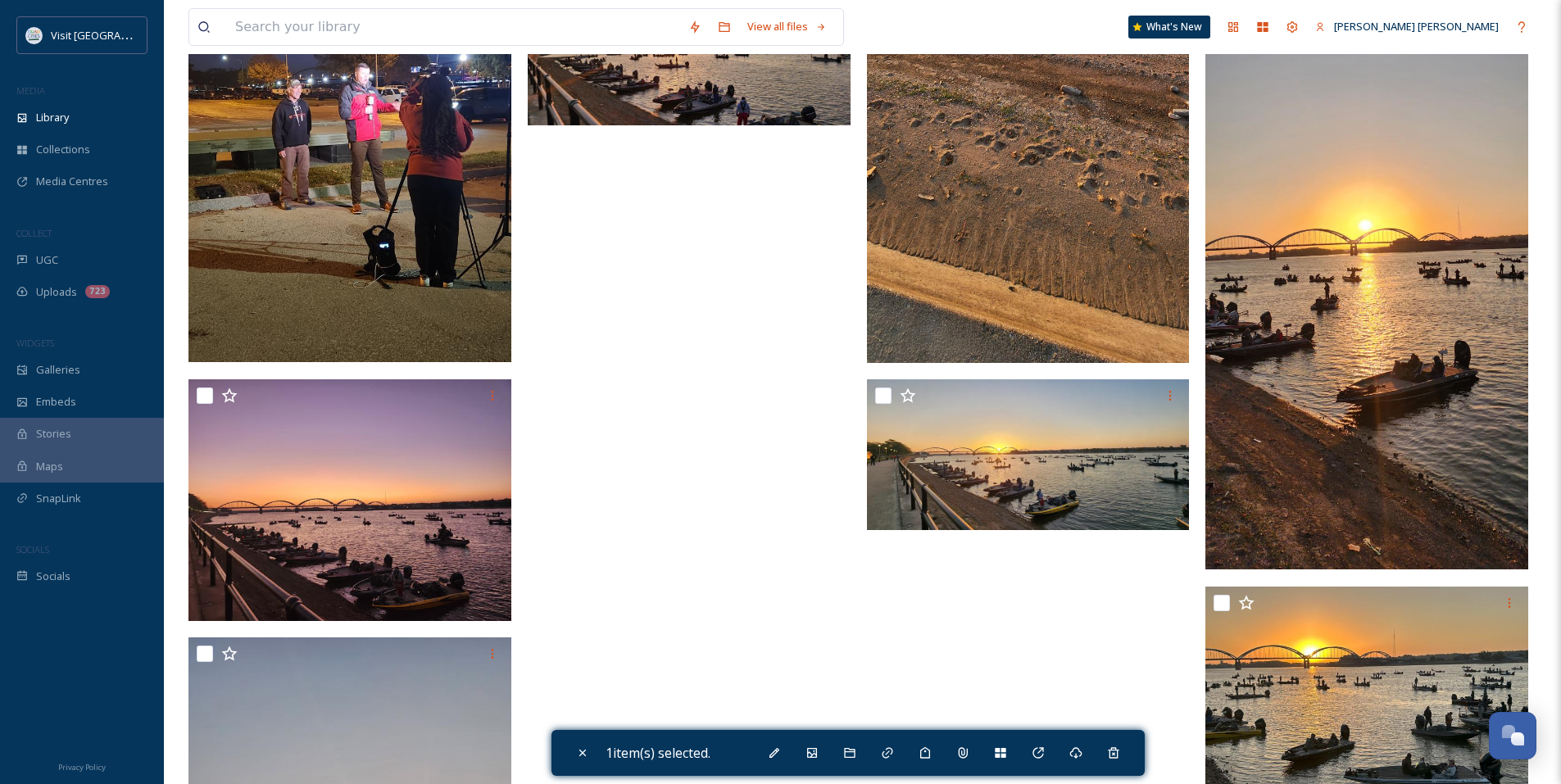
scroll to position [5651, 0]
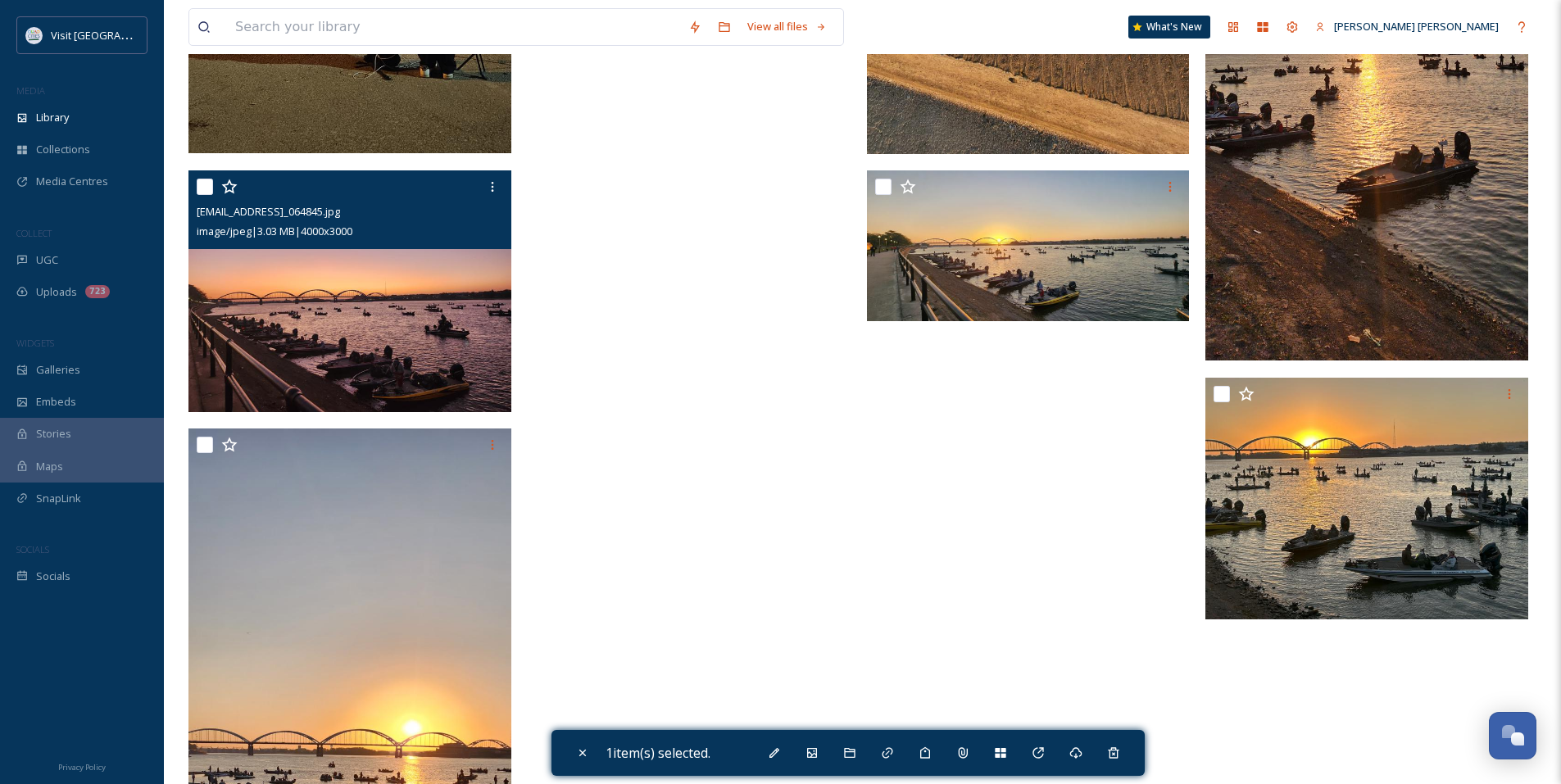
click at [208, 187] on input "checkbox" at bounding box center [204, 186] width 16 height 16
checkbox input "true"
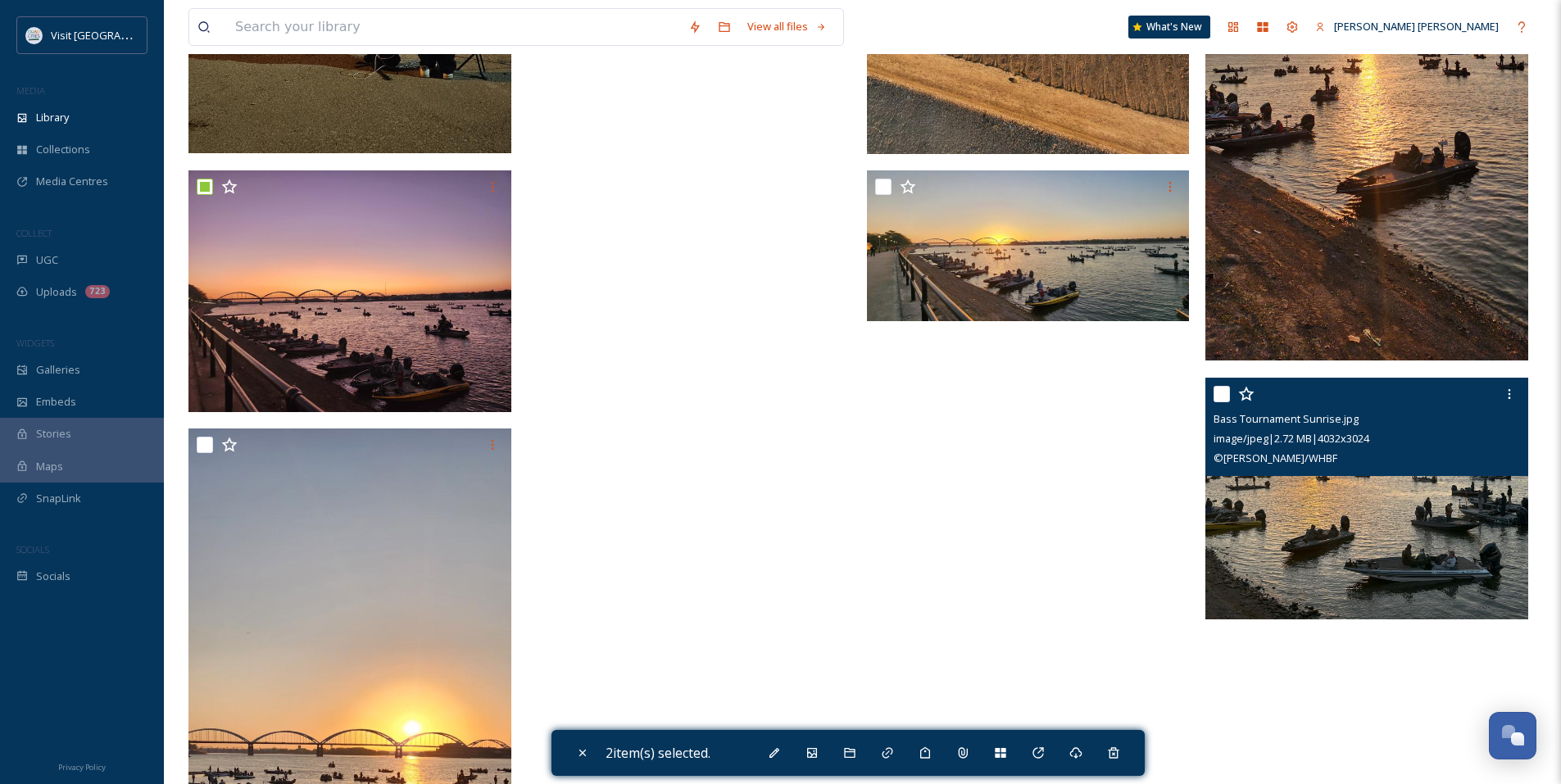
click at [1218, 390] on input "checkbox" at bounding box center [1221, 393] width 16 height 16
checkbox input "true"
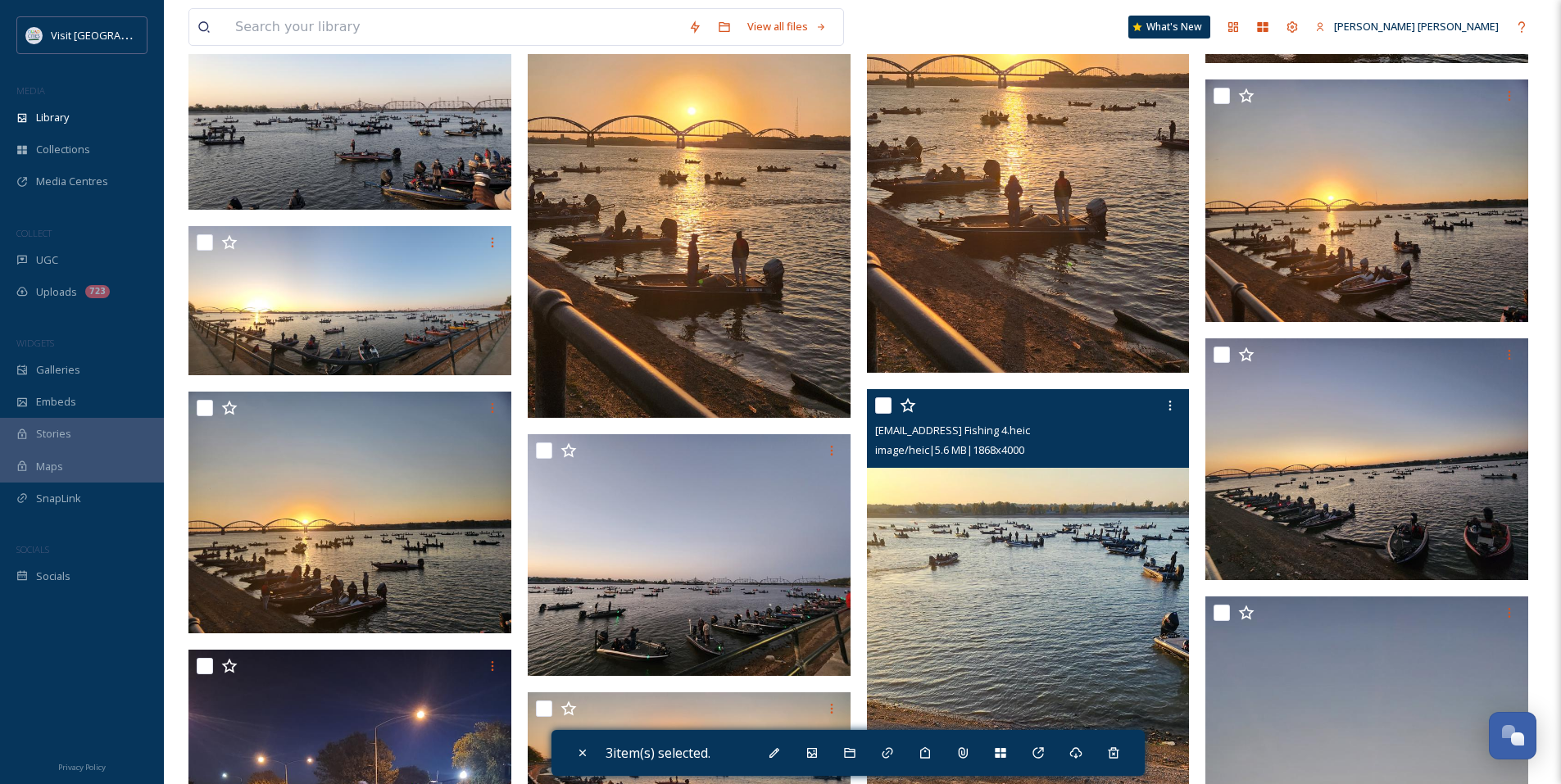
scroll to position [4504, 0]
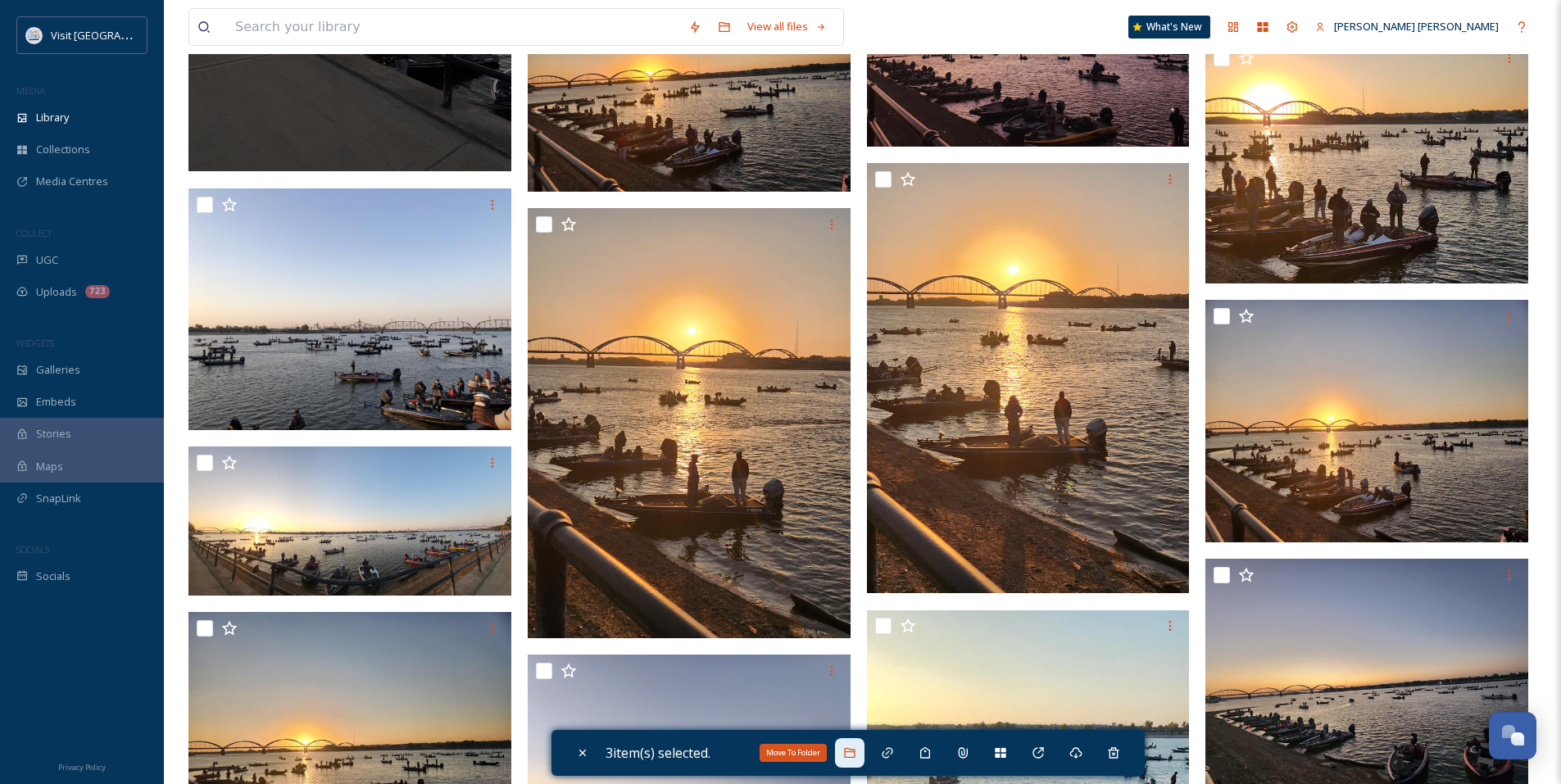
click at [855, 756] on icon at bounding box center [848, 752] width 10 height 9
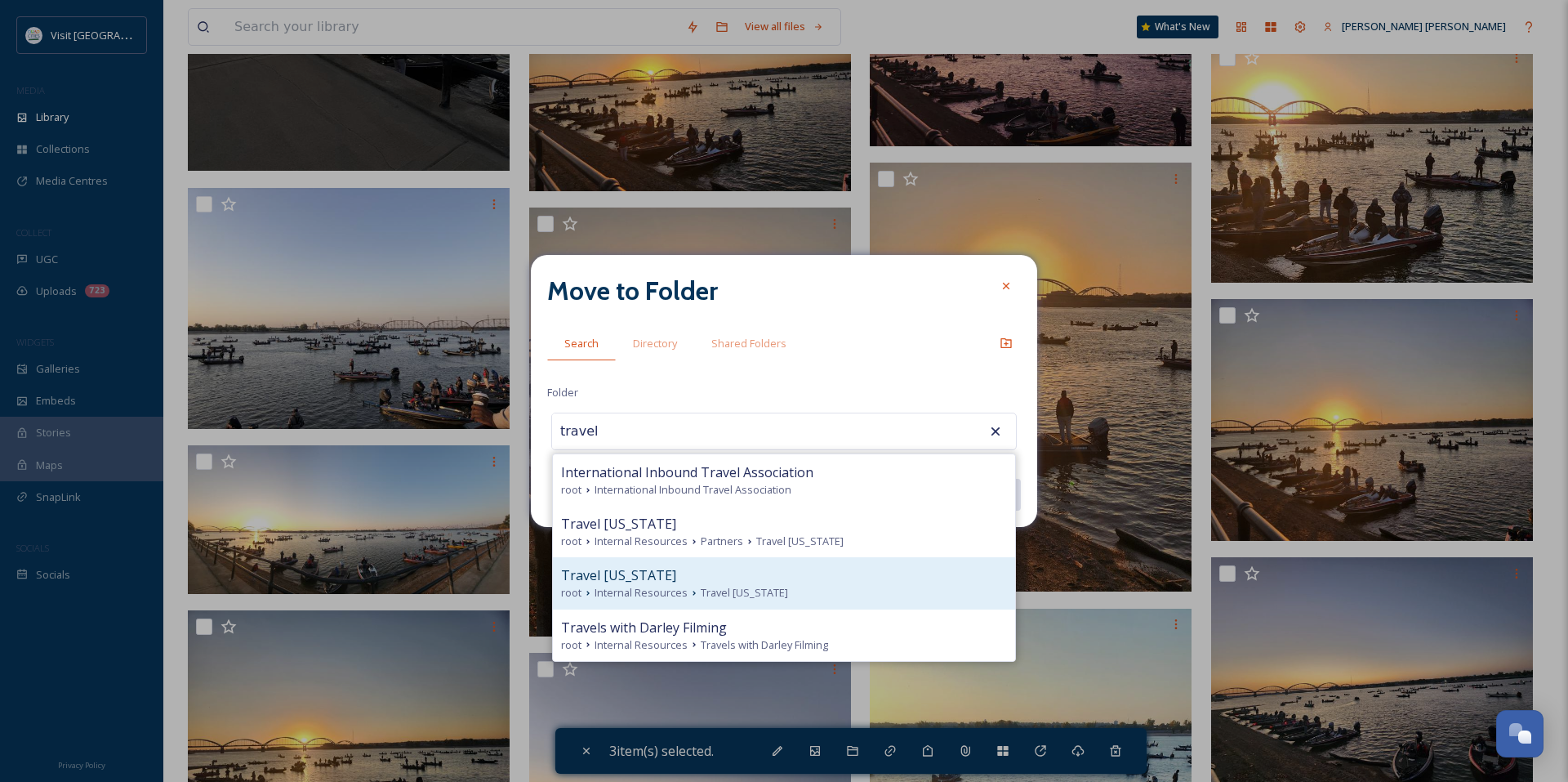
click at [789, 583] on div "Travel [US_STATE]" at bounding box center [784, 575] width 446 height 20
type input "Travel [US_STATE]"
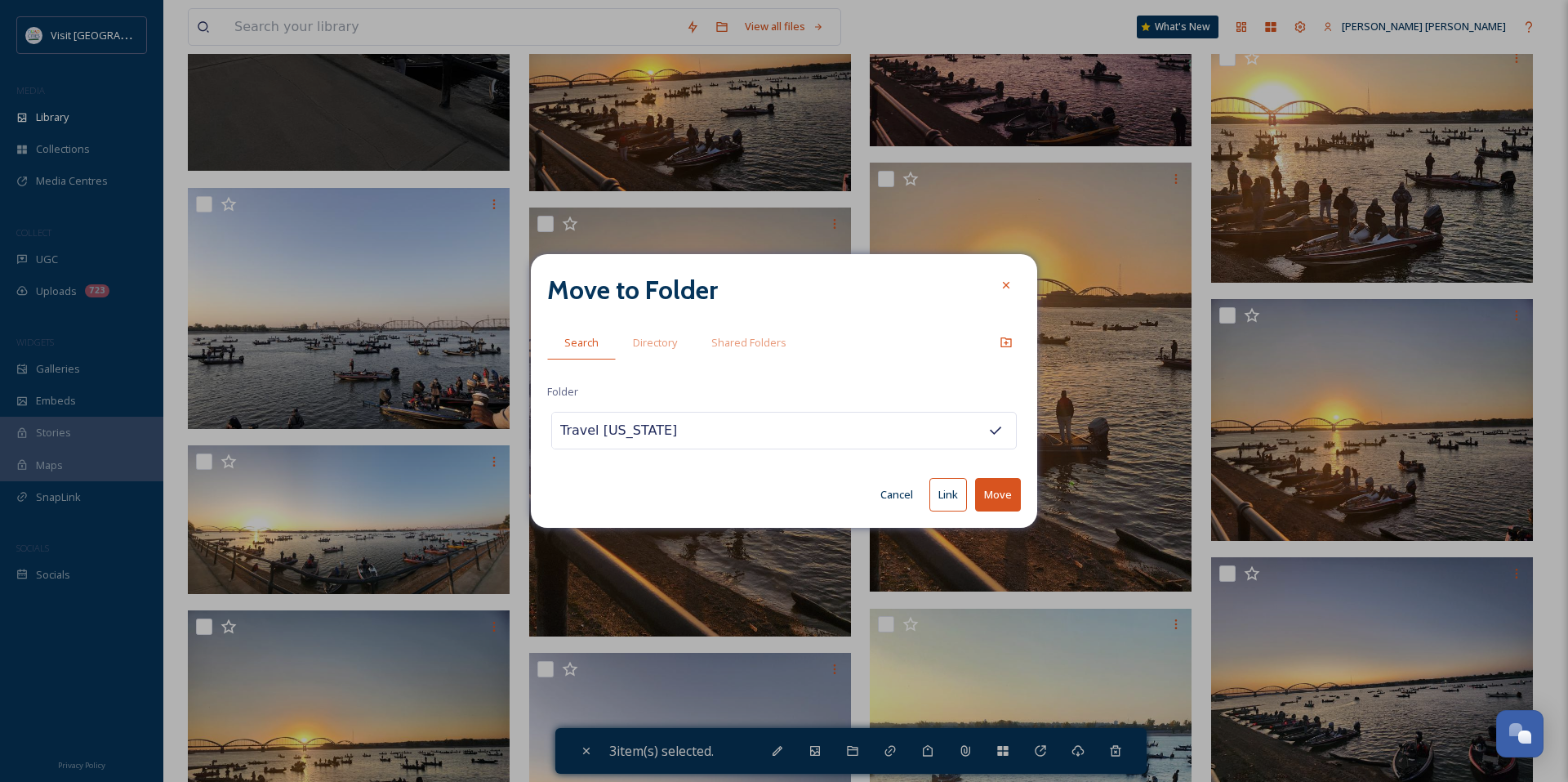
click at [944, 495] on button "Link" at bounding box center [948, 495] width 37 height 34
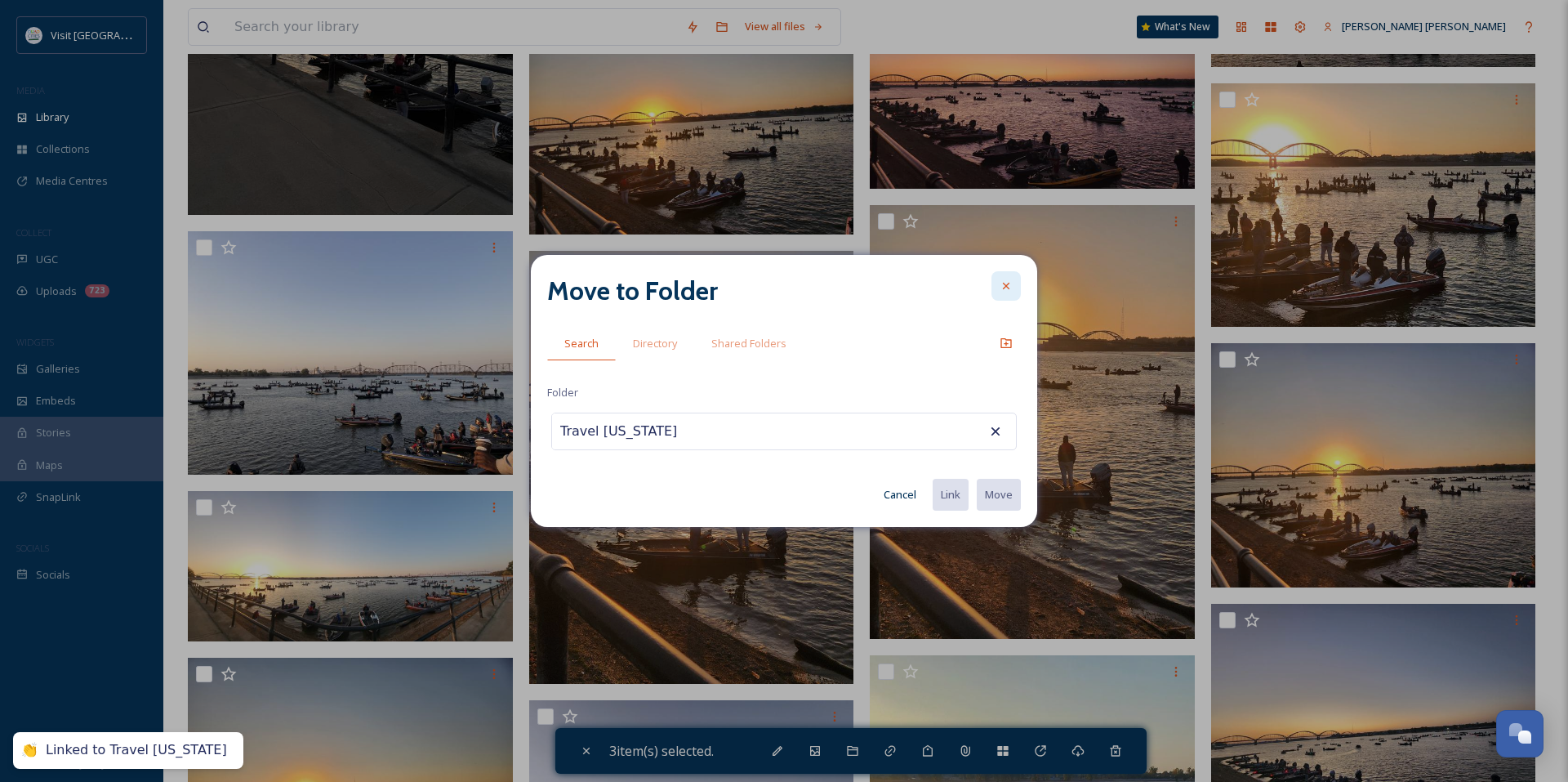
click at [1011, 289] on icon at bounding box center [1006, 286] width 13 height 13
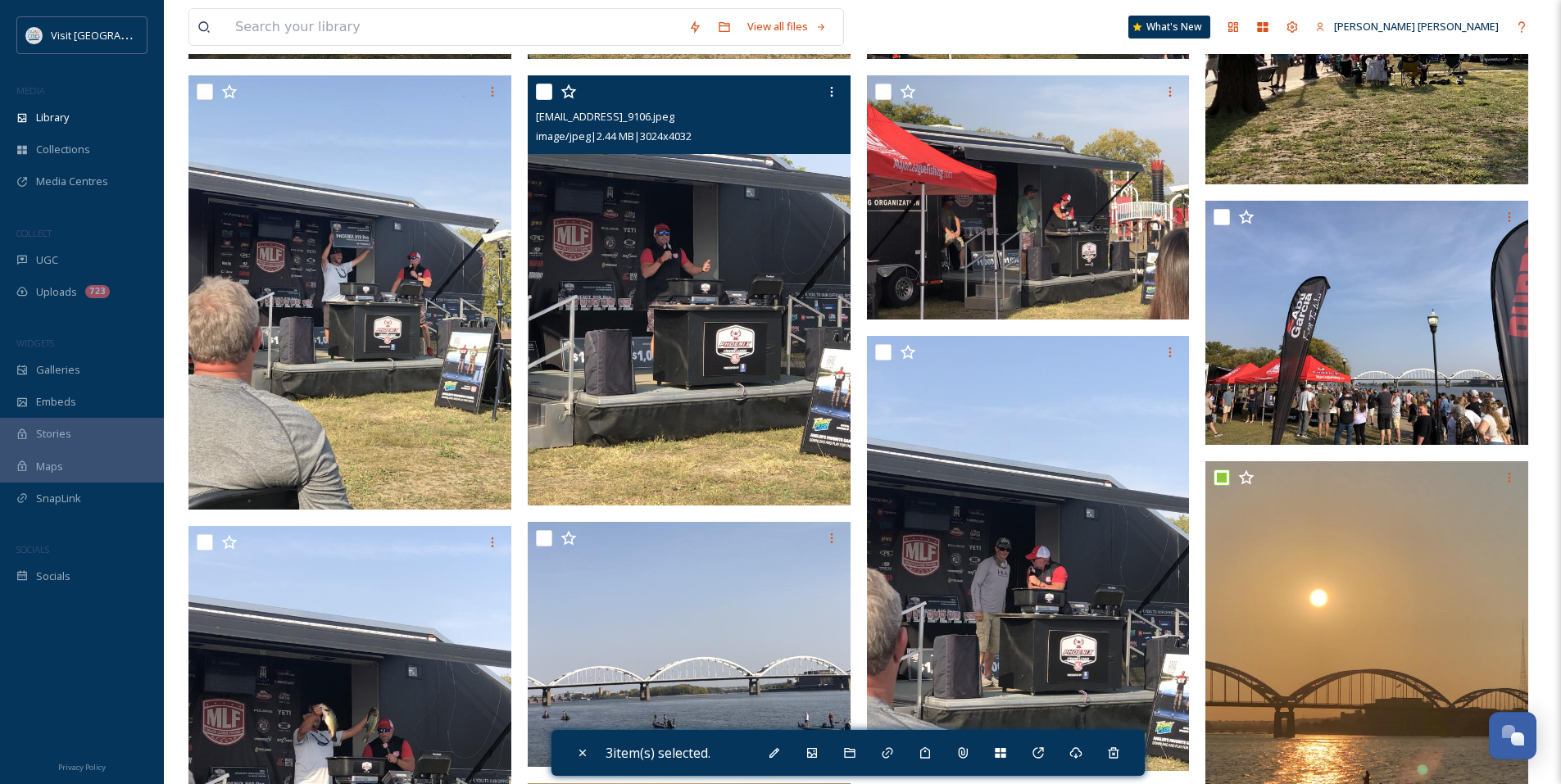
scroll to position [0, 0]
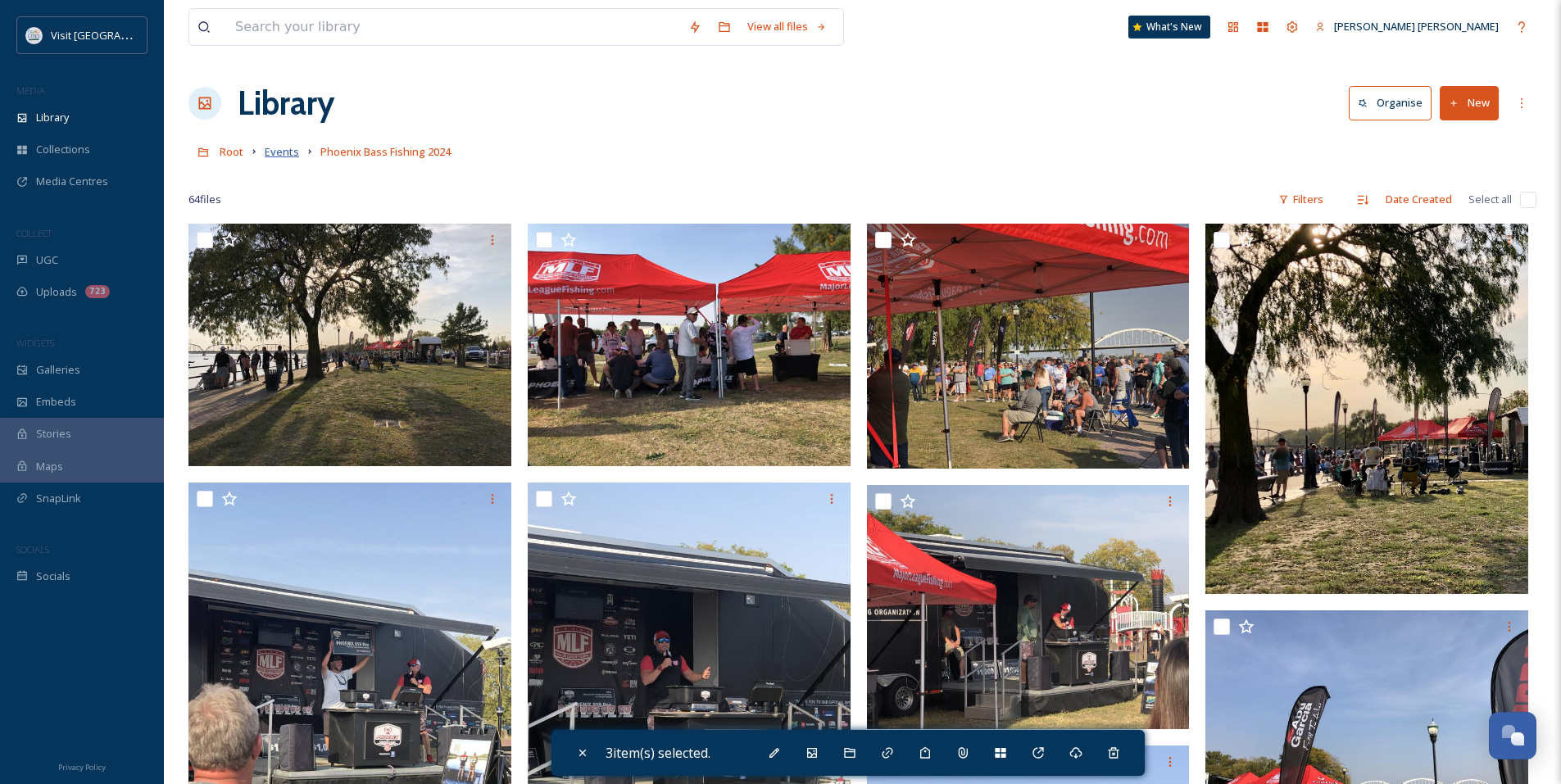
click at [282, 149] on span "Events" at bounding box center [281, 151] width 35 height 15
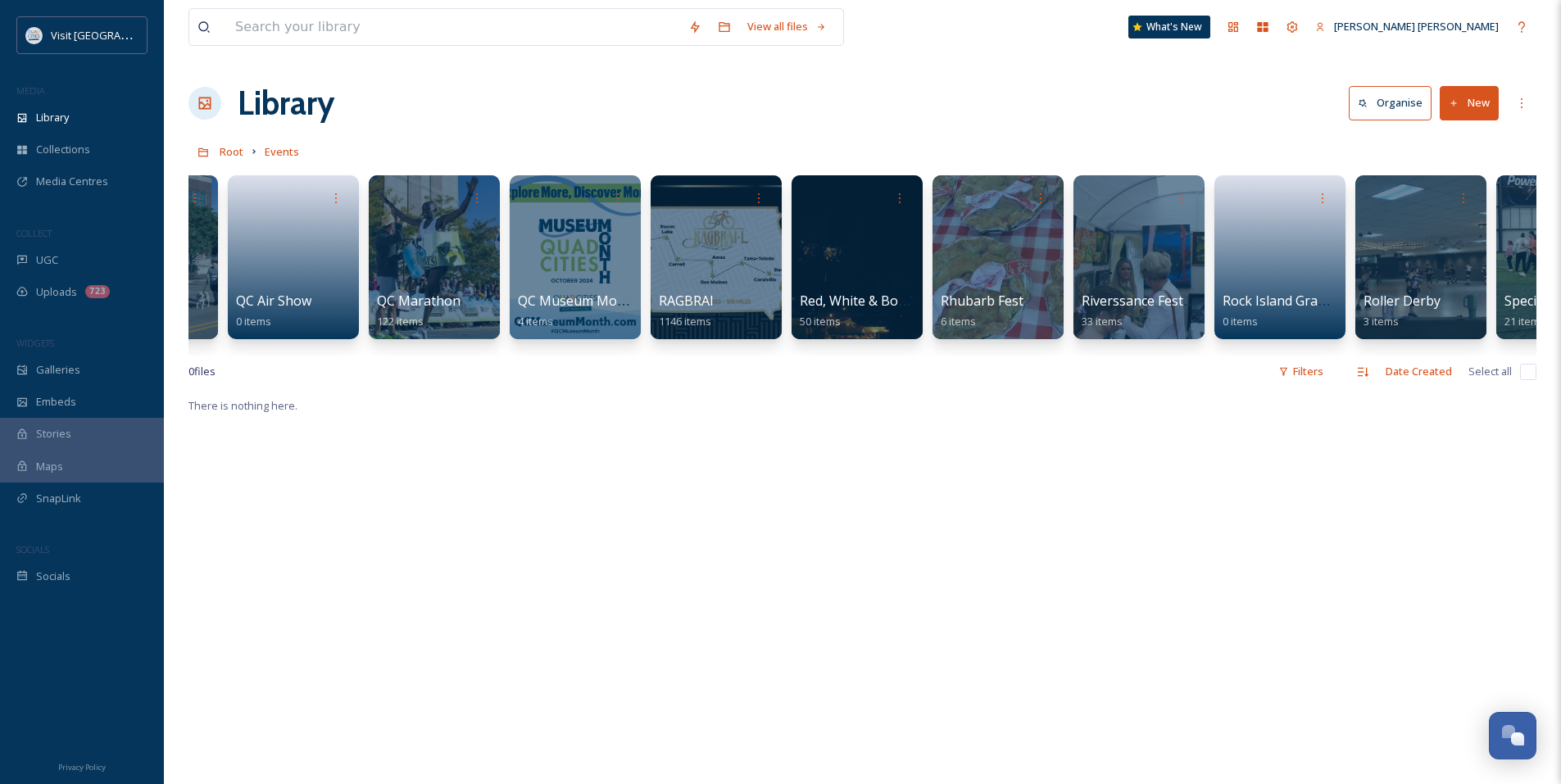
scroll to position [0, 5606]
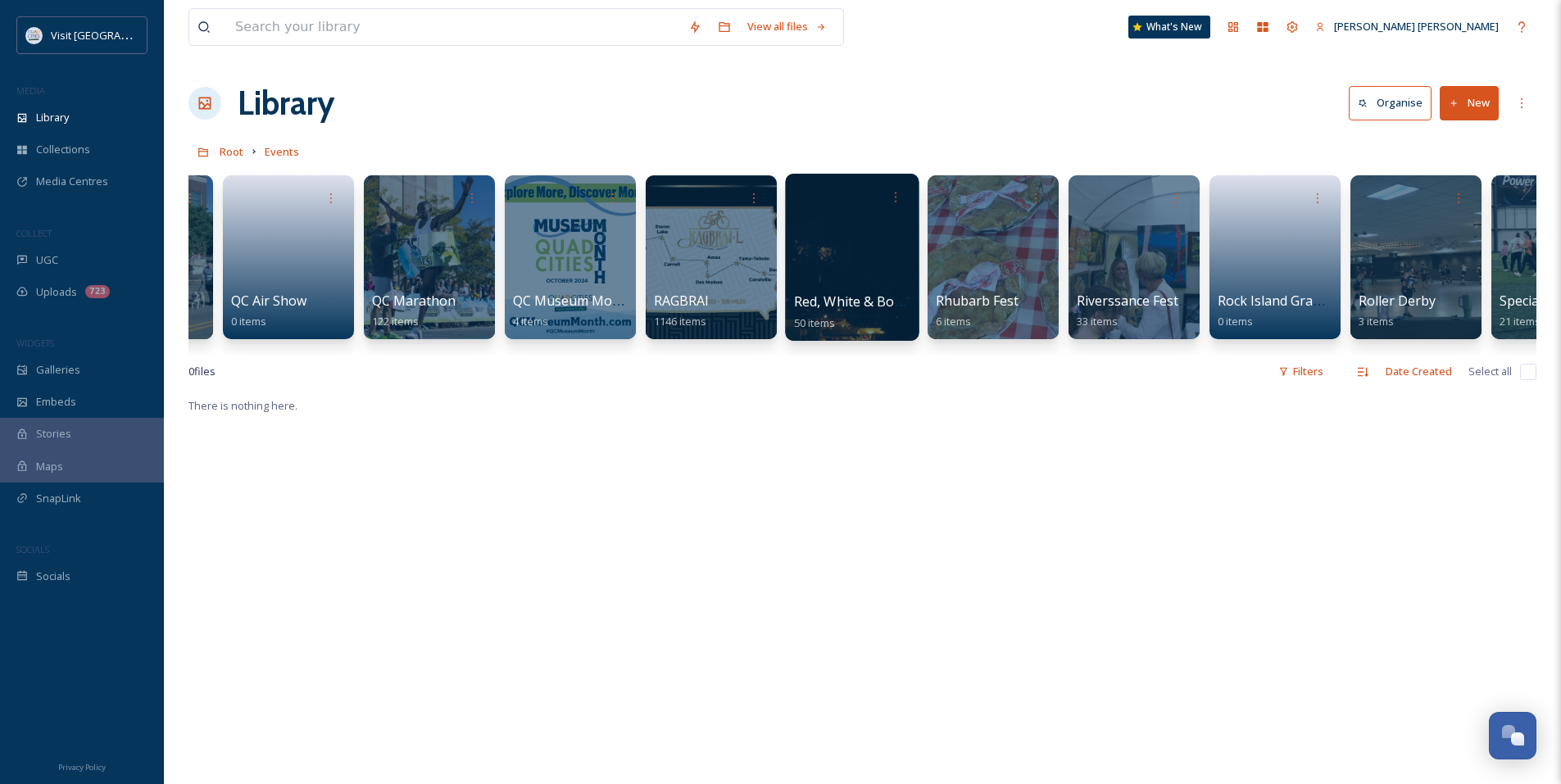
click at [854, 266] on div at bounding box center [852, 258] width 134 height 167
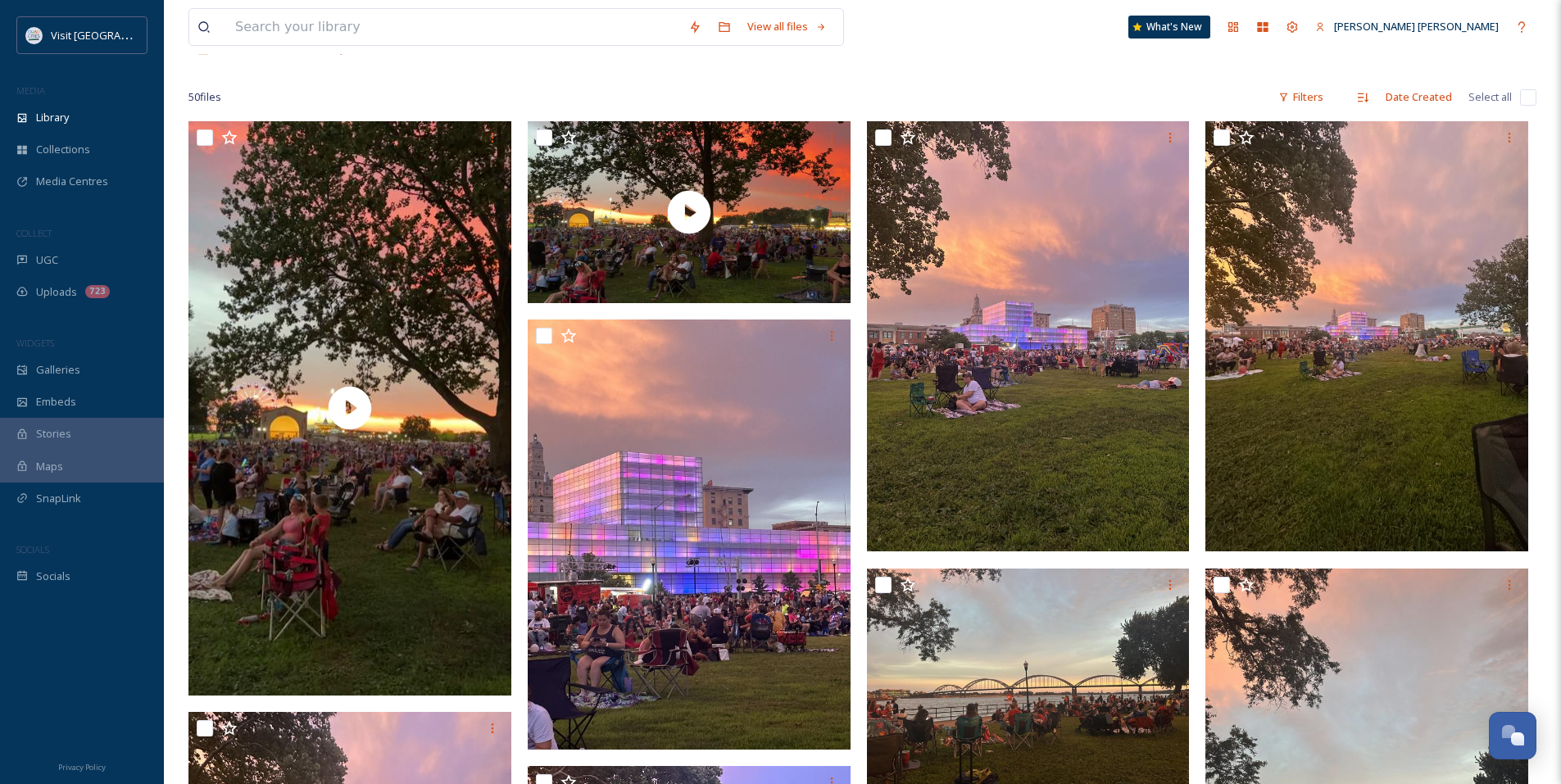
scroll to position [245, 0]
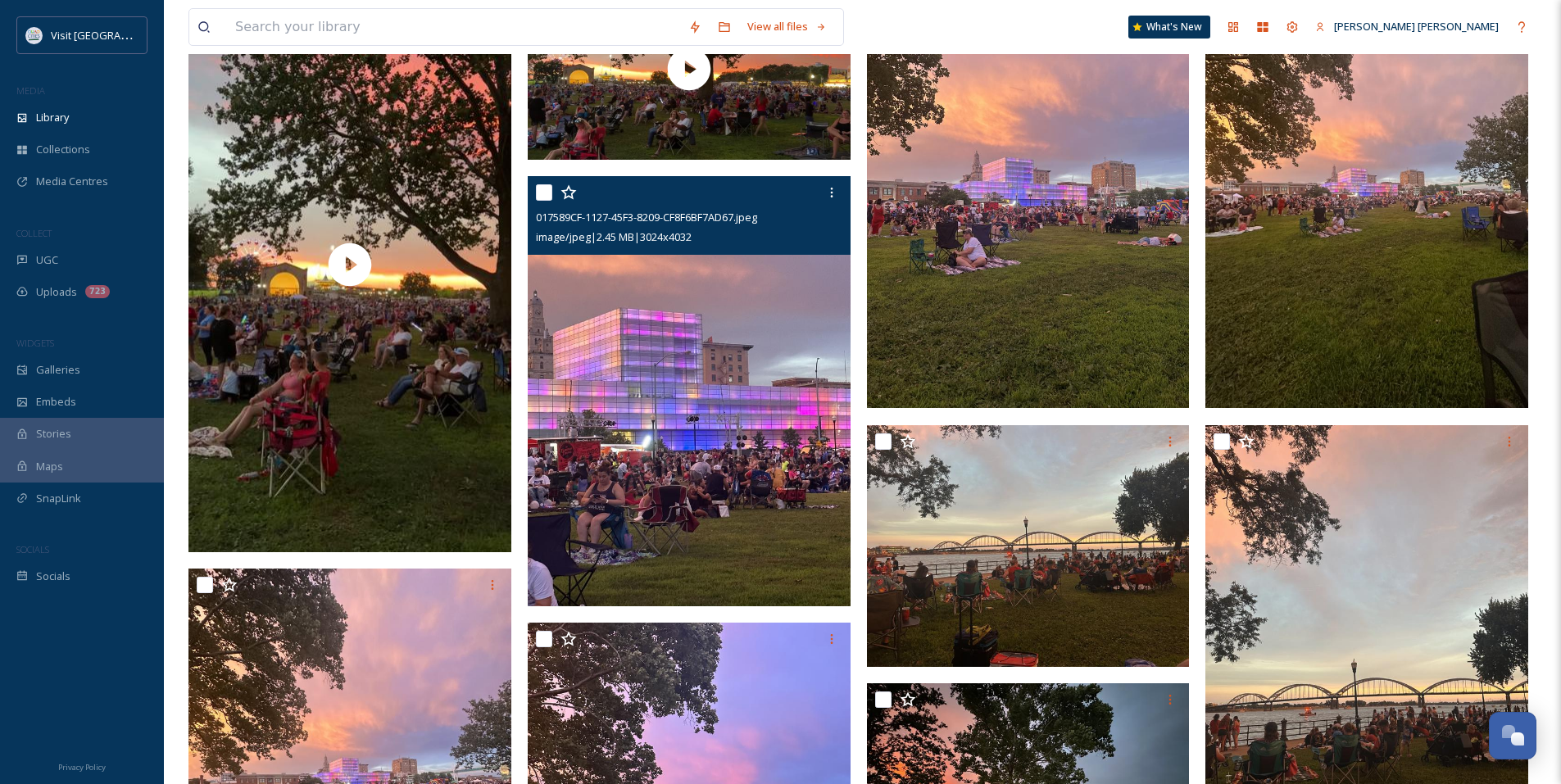
click at [545, 194] on input "checkbox" at bounding box center [544, 192] width 16 height 16
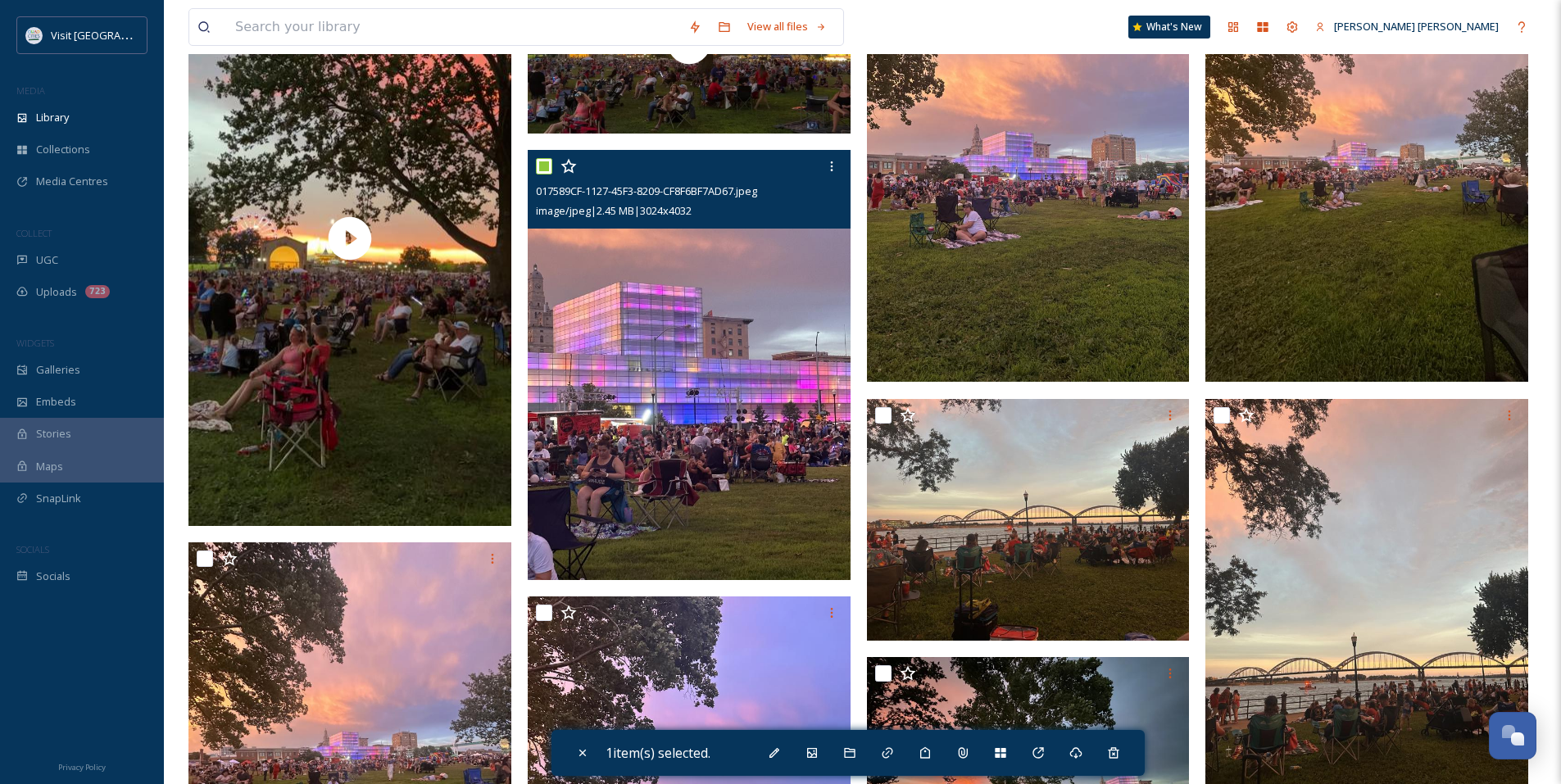
scroll to position [327, 0]
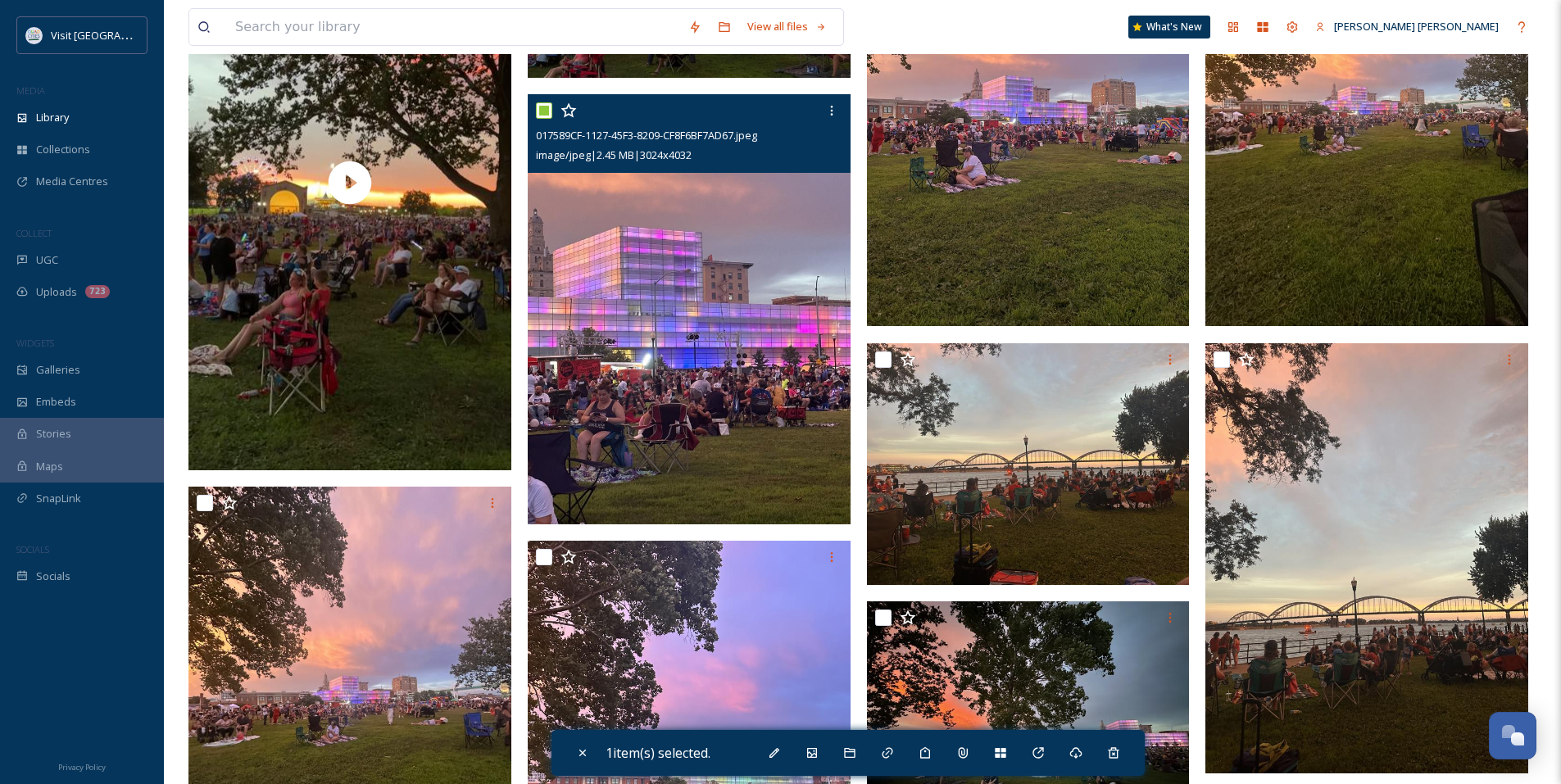
click at [544, 104] on input "checkbox" at bounding box center [544, 110] width 16 height 16
checkbox input "false"
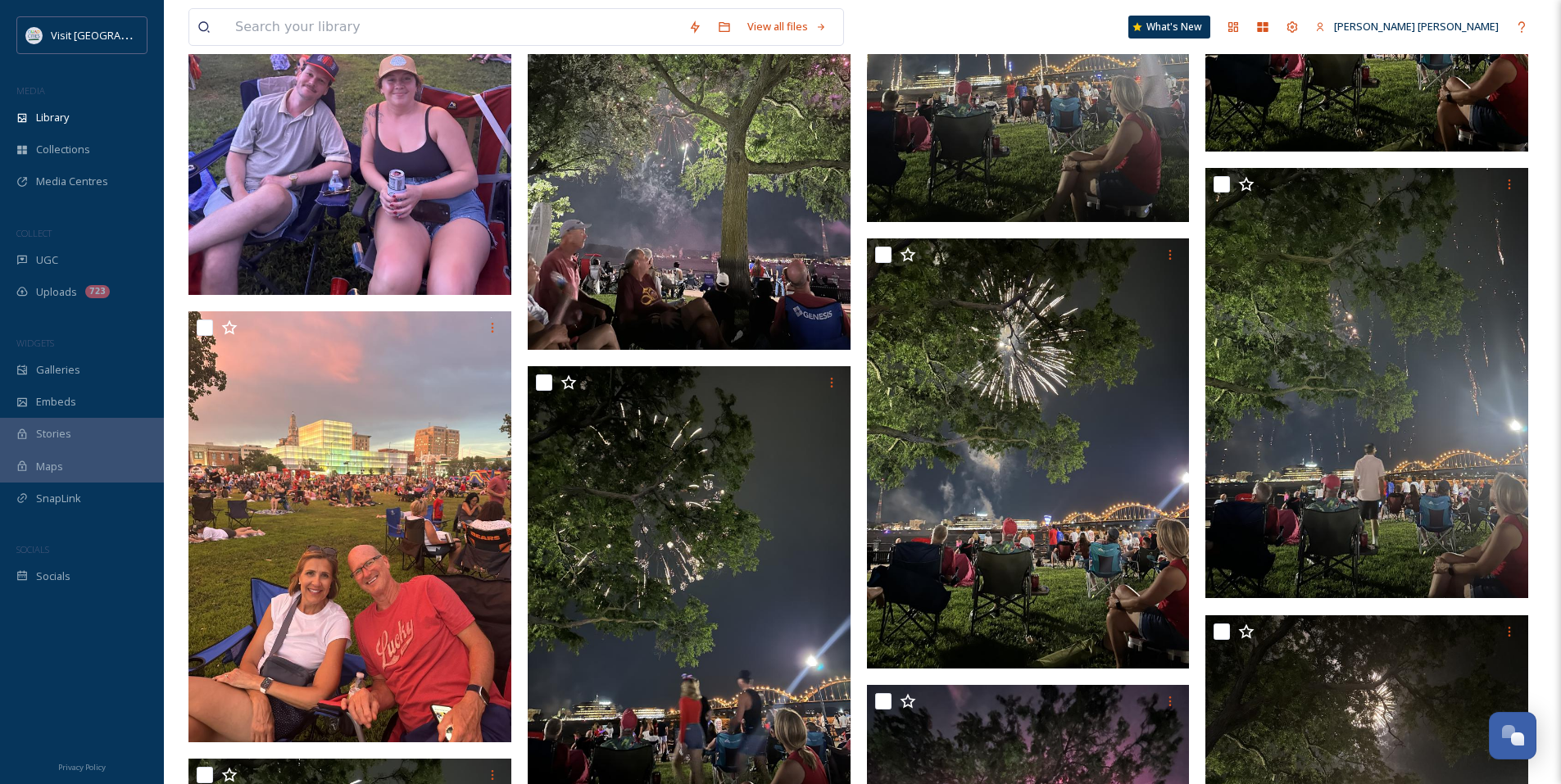
scroll to position [1638, 0]
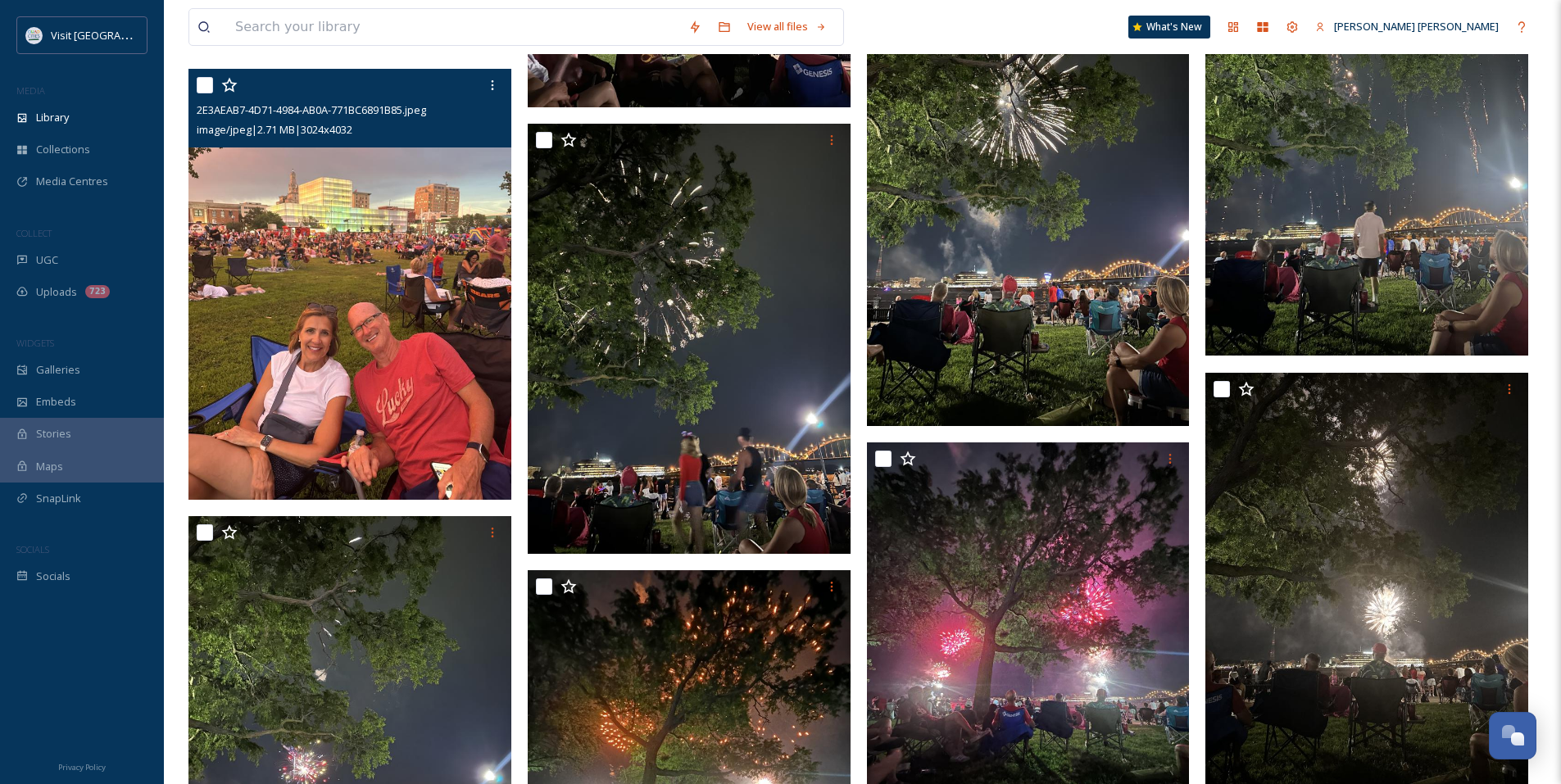
click at [424, 329] on img at bounding box center [349, 283] width 323 height 430
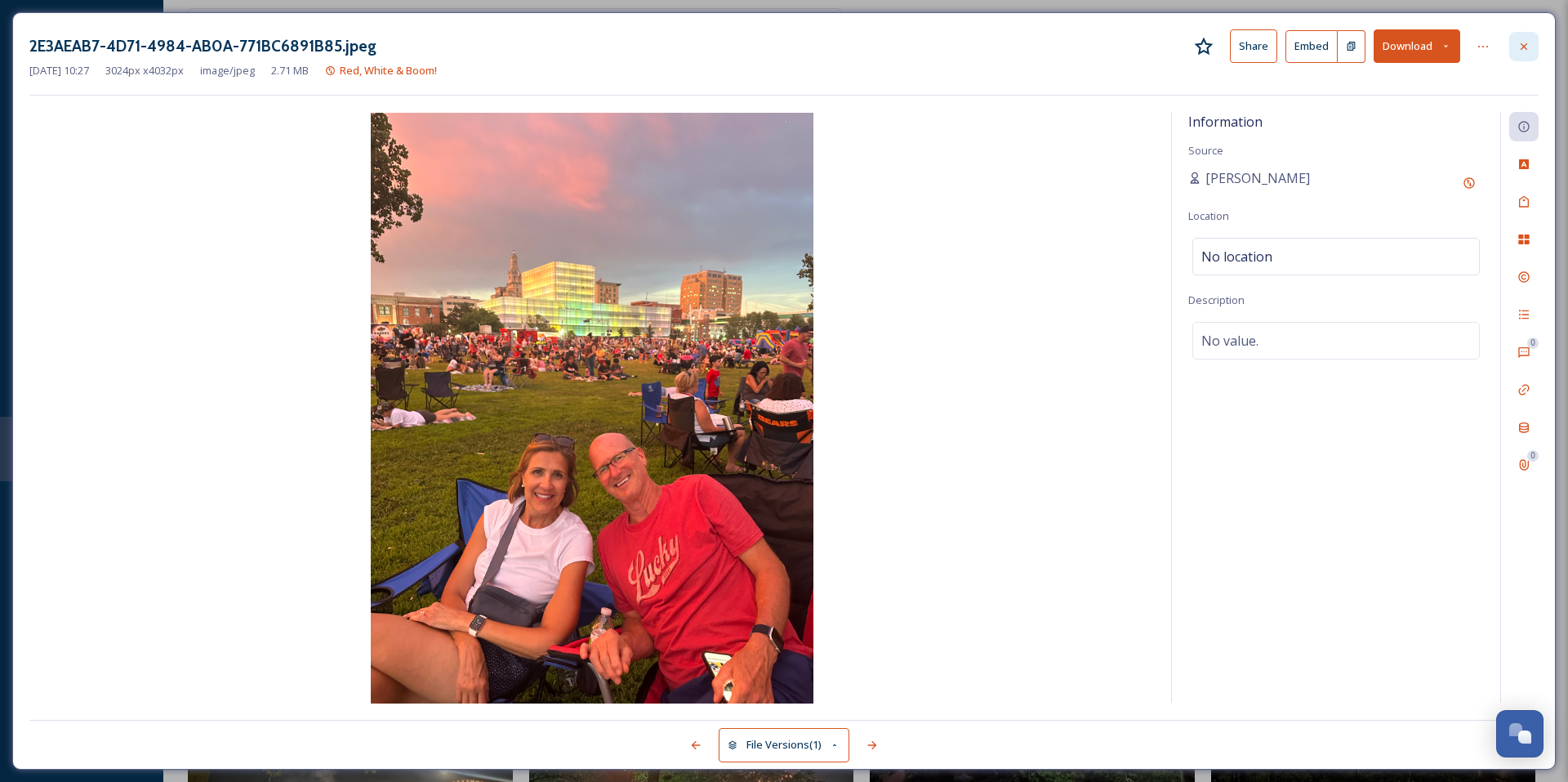
click at [1514, 47] on div at bounding box center [1523, 46] width 29 height 29
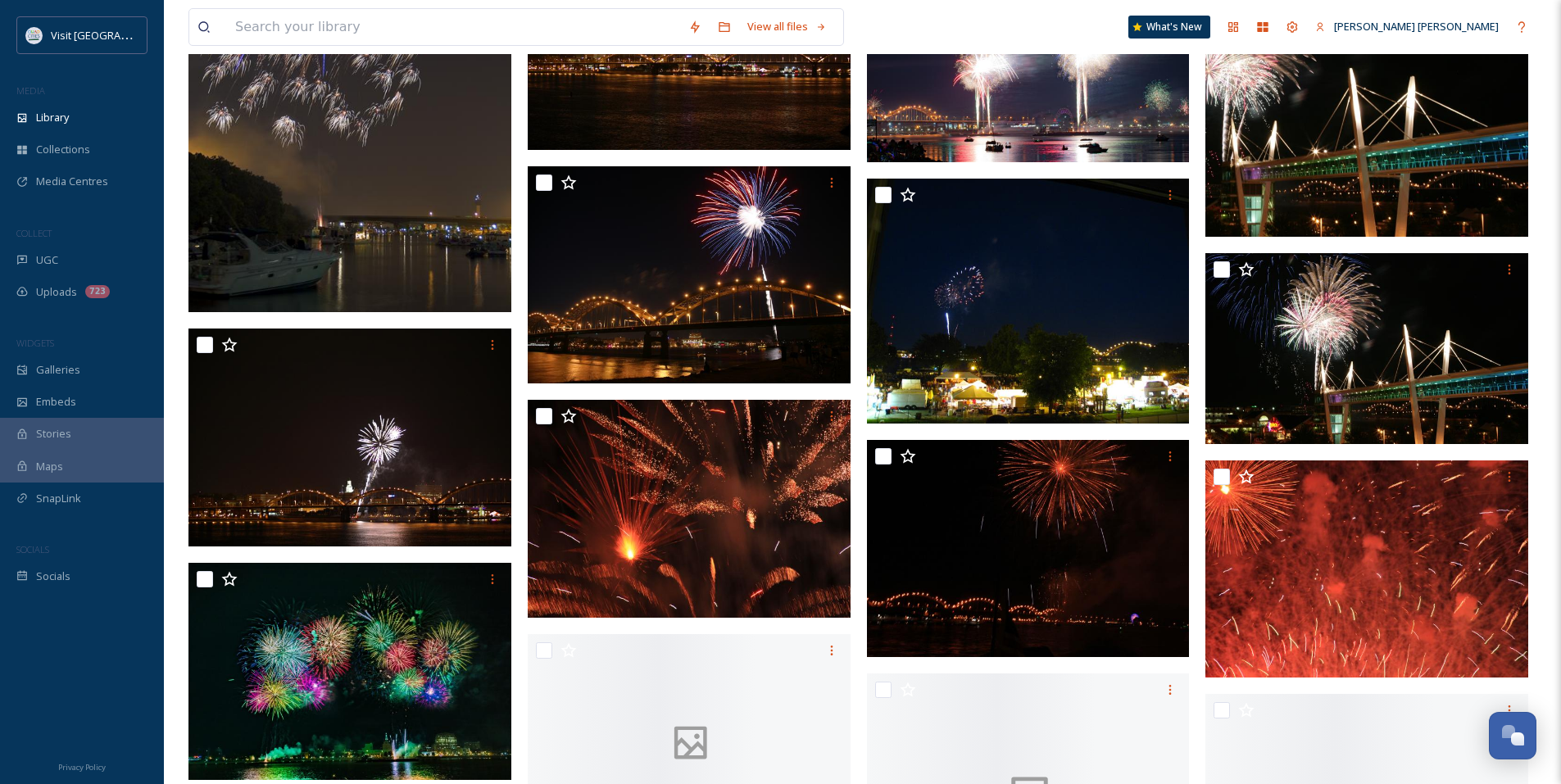
scroll to position [3194, 0]
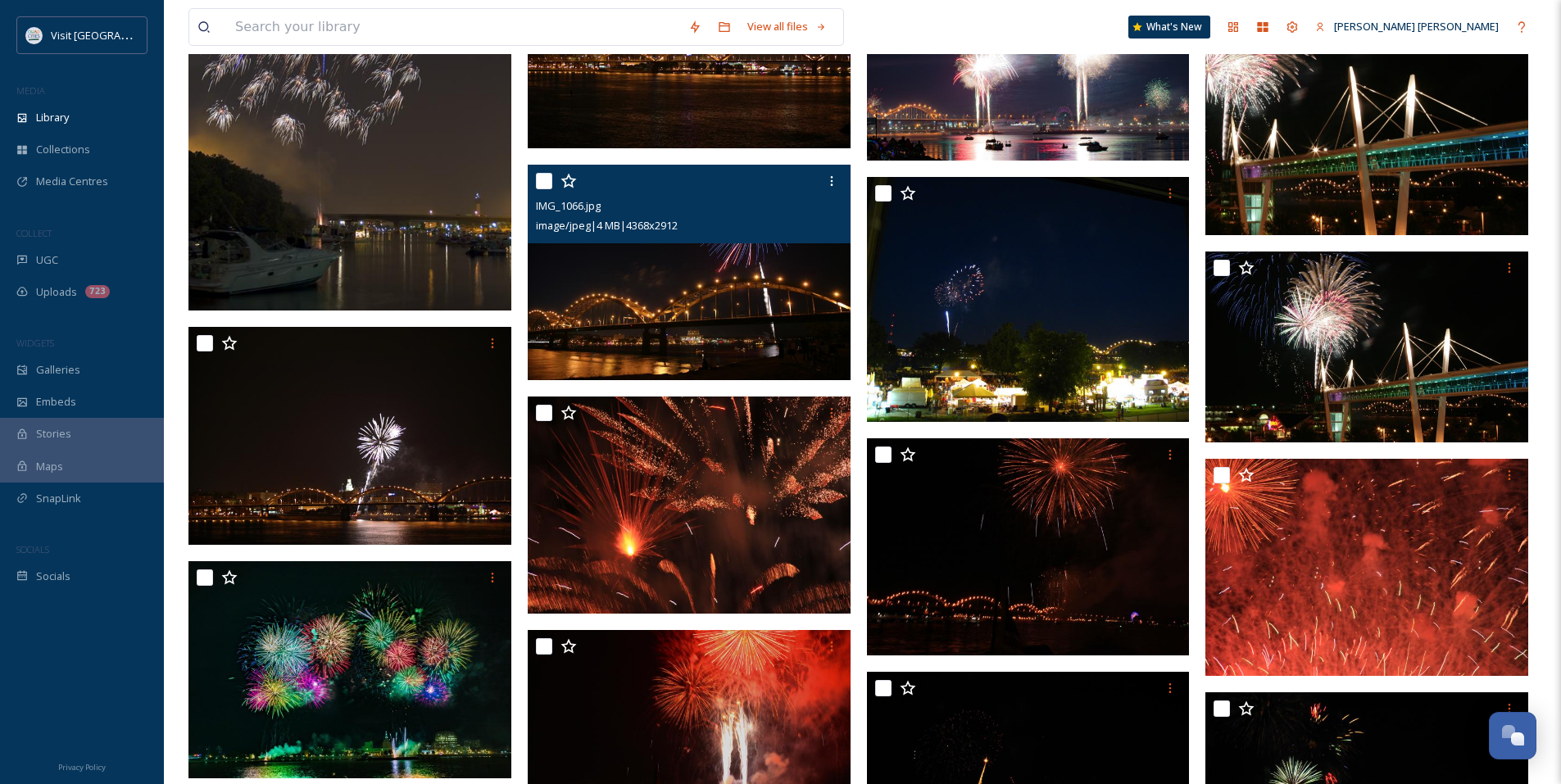
click at [549, 181] on input "checkbox" at bounding box center [544, 180] width 16 height 16
checkbox input "true"
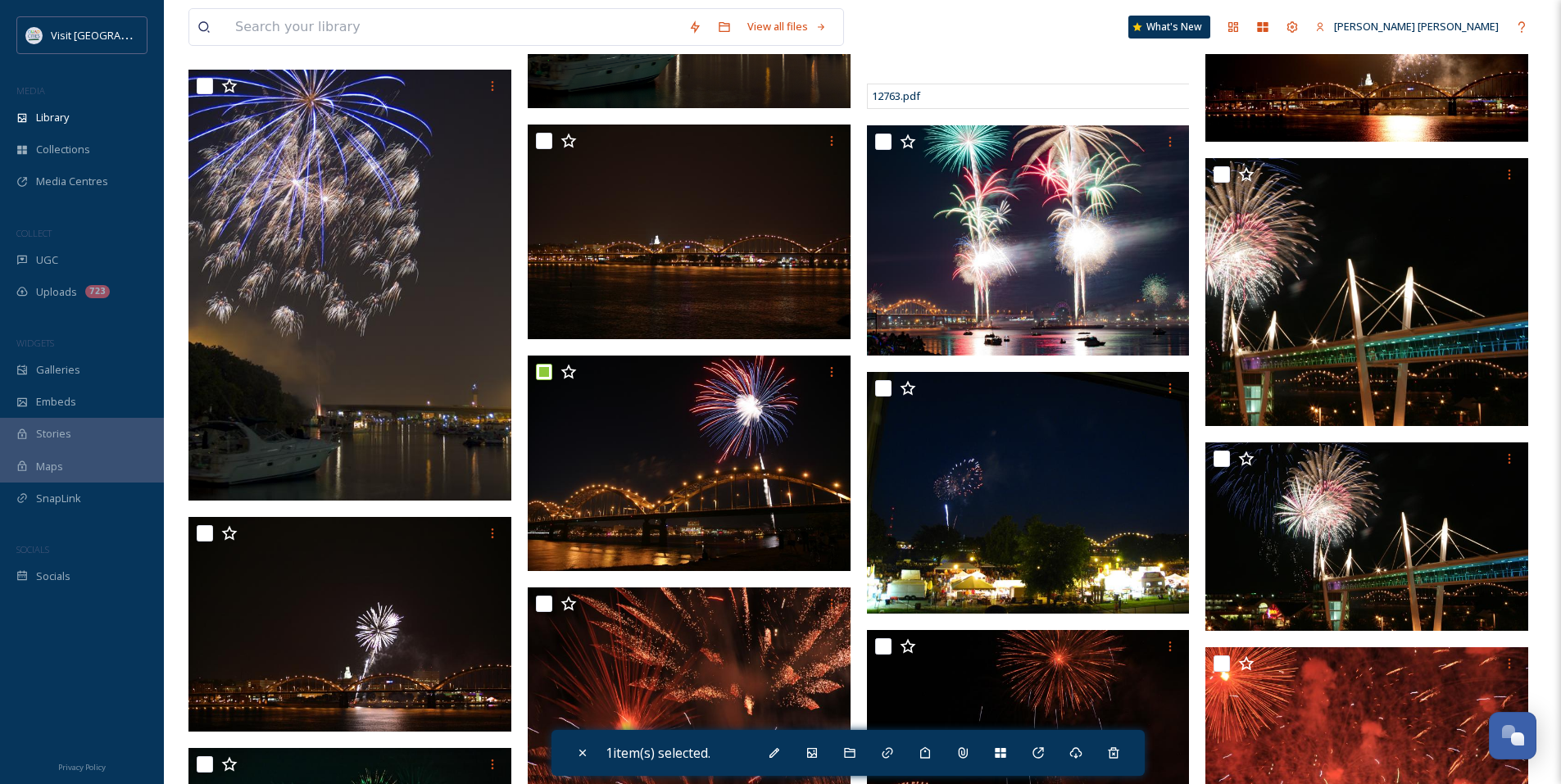
scroll to position [2948, 0]
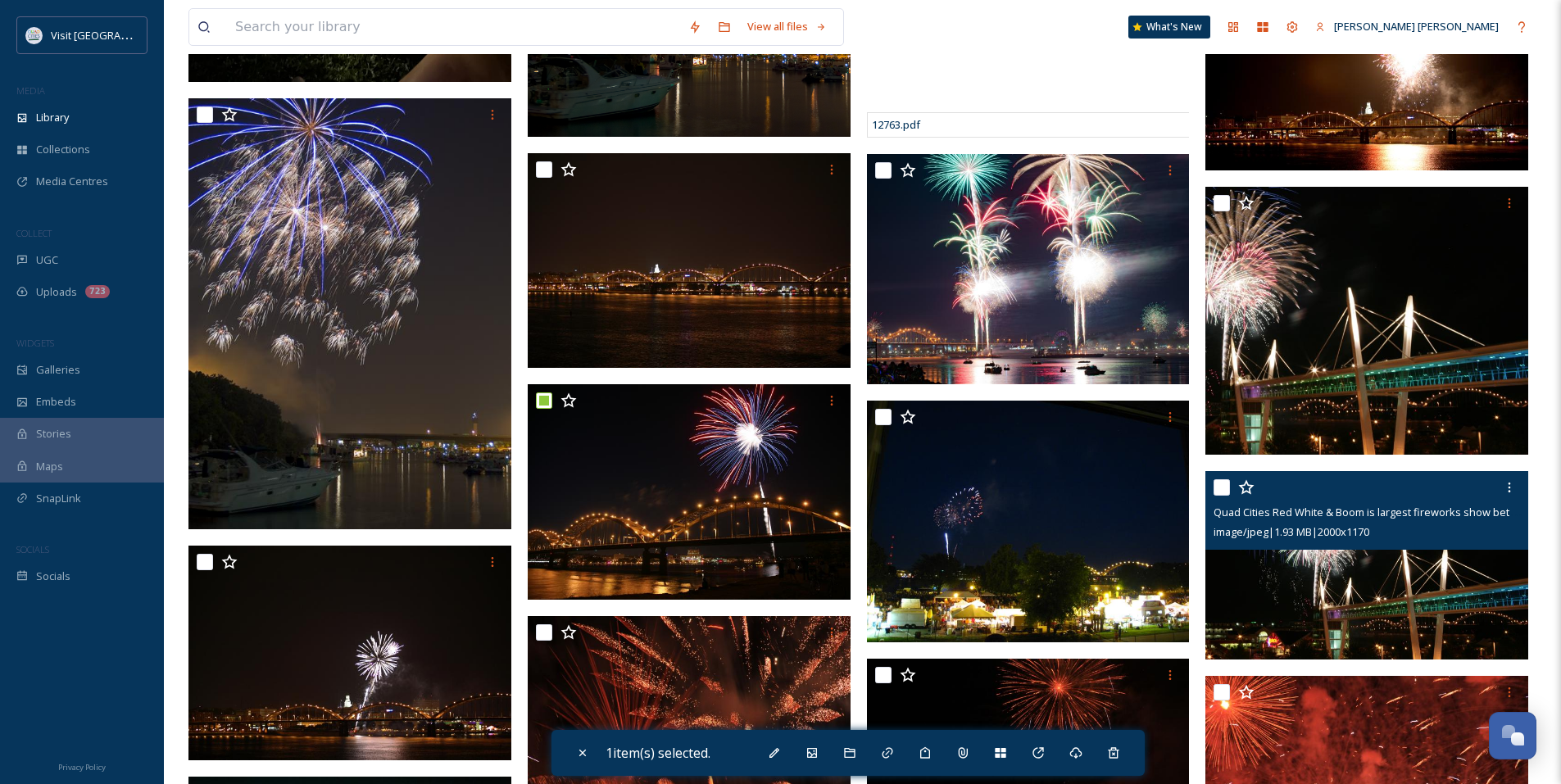
click at [1219, 486] on input "checkbox" at bounding box center [1221, 487] width 16 height 16
checkbox input "true"
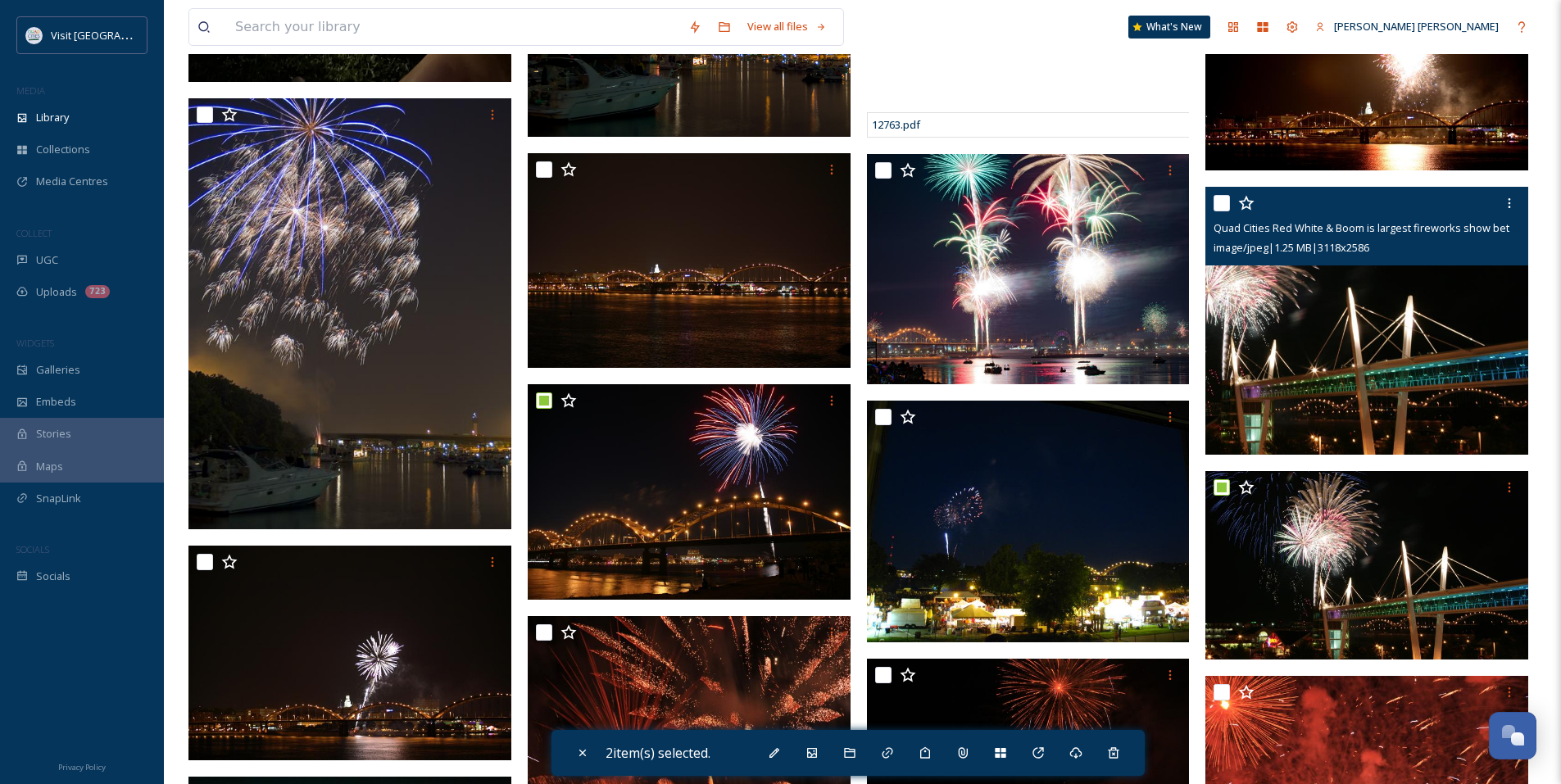
click at [1224, 206] on input "checkbox" at bounding box center [1221, 202] width 16 height 16
checkbox input "true"
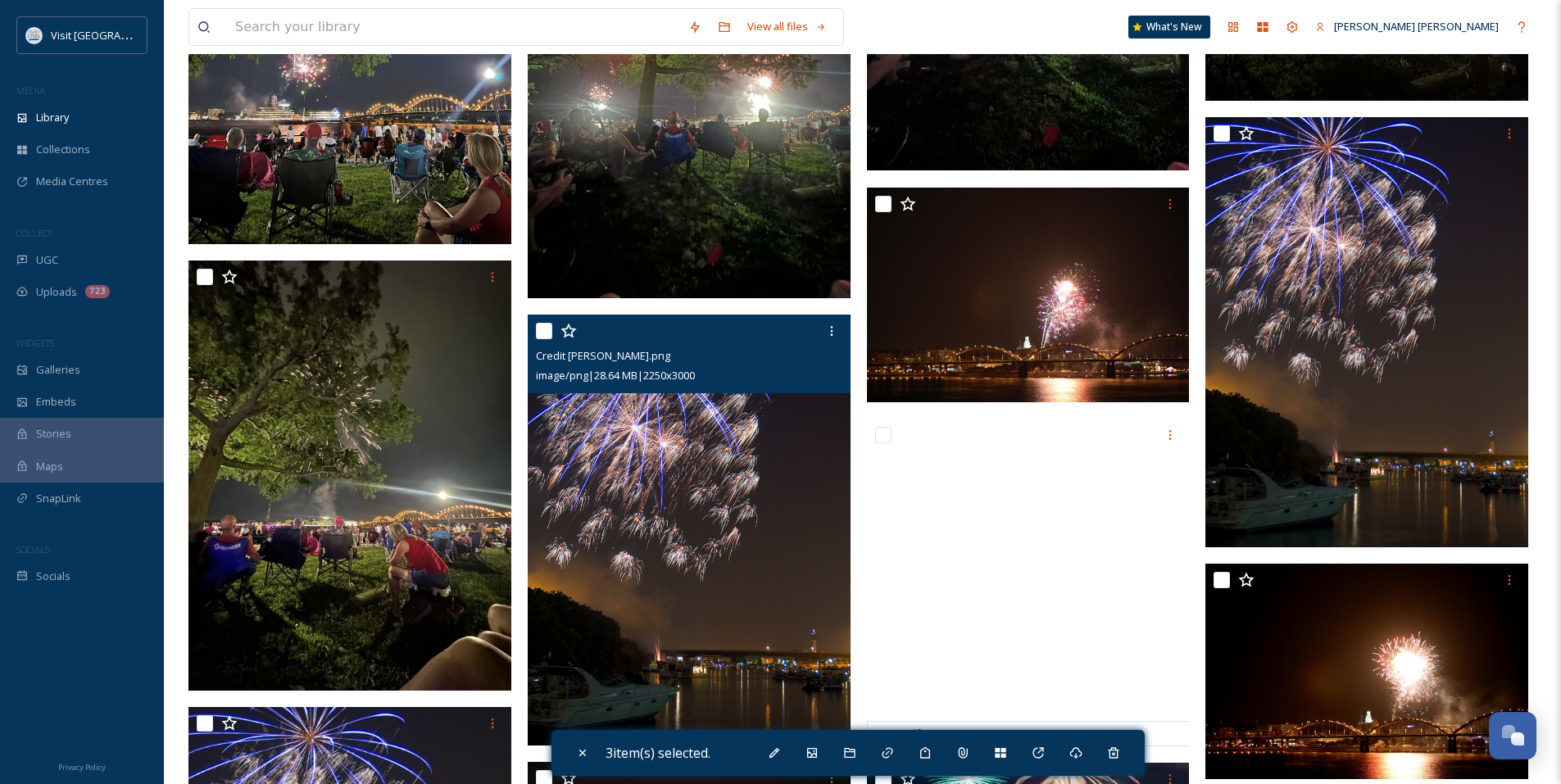
scroll to position [2198, 0]
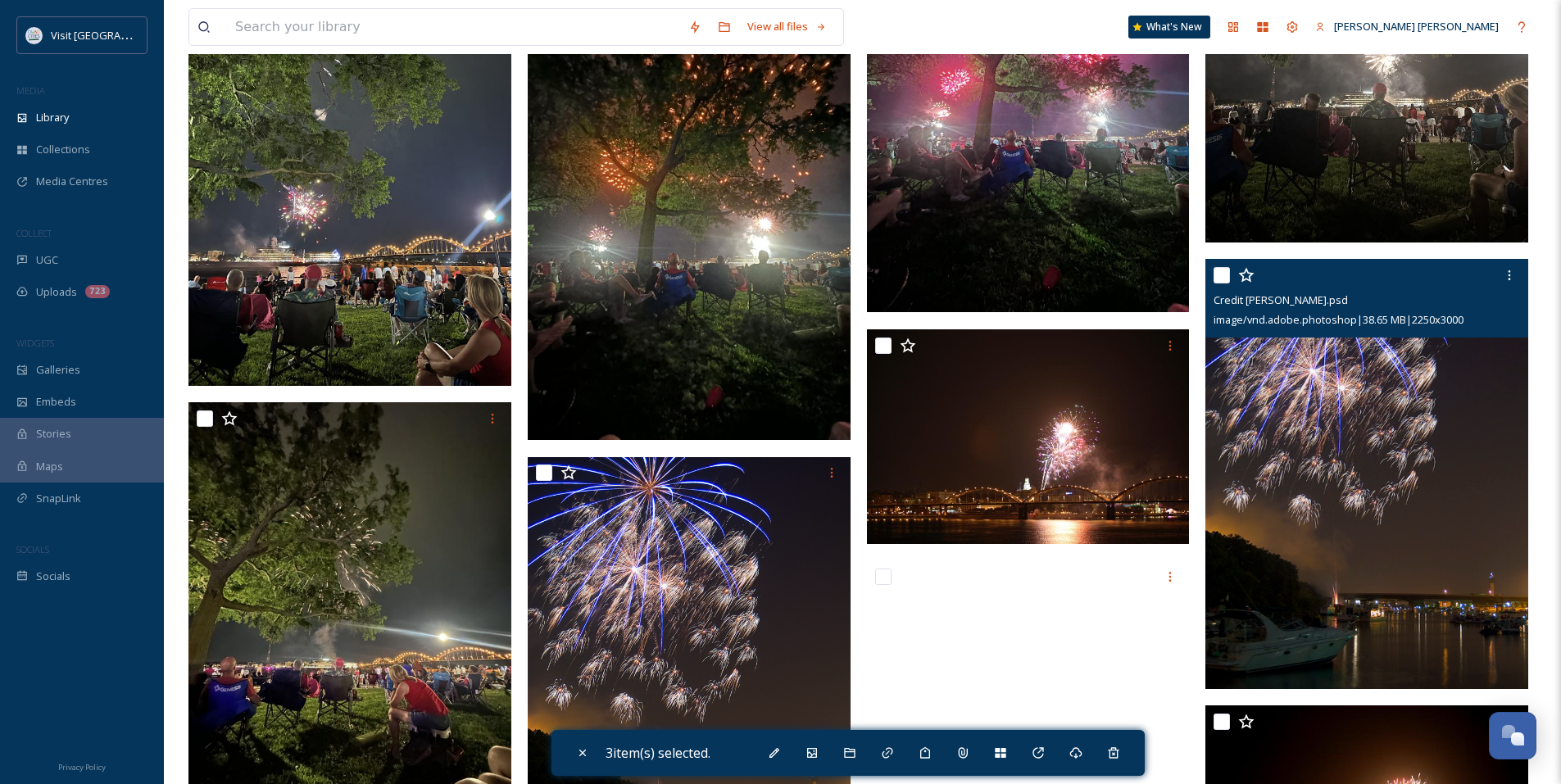
click at [1221, 275] on input "checkbox" at bounding box center [1221, 274] width 16 height 16
checkbox input "false"
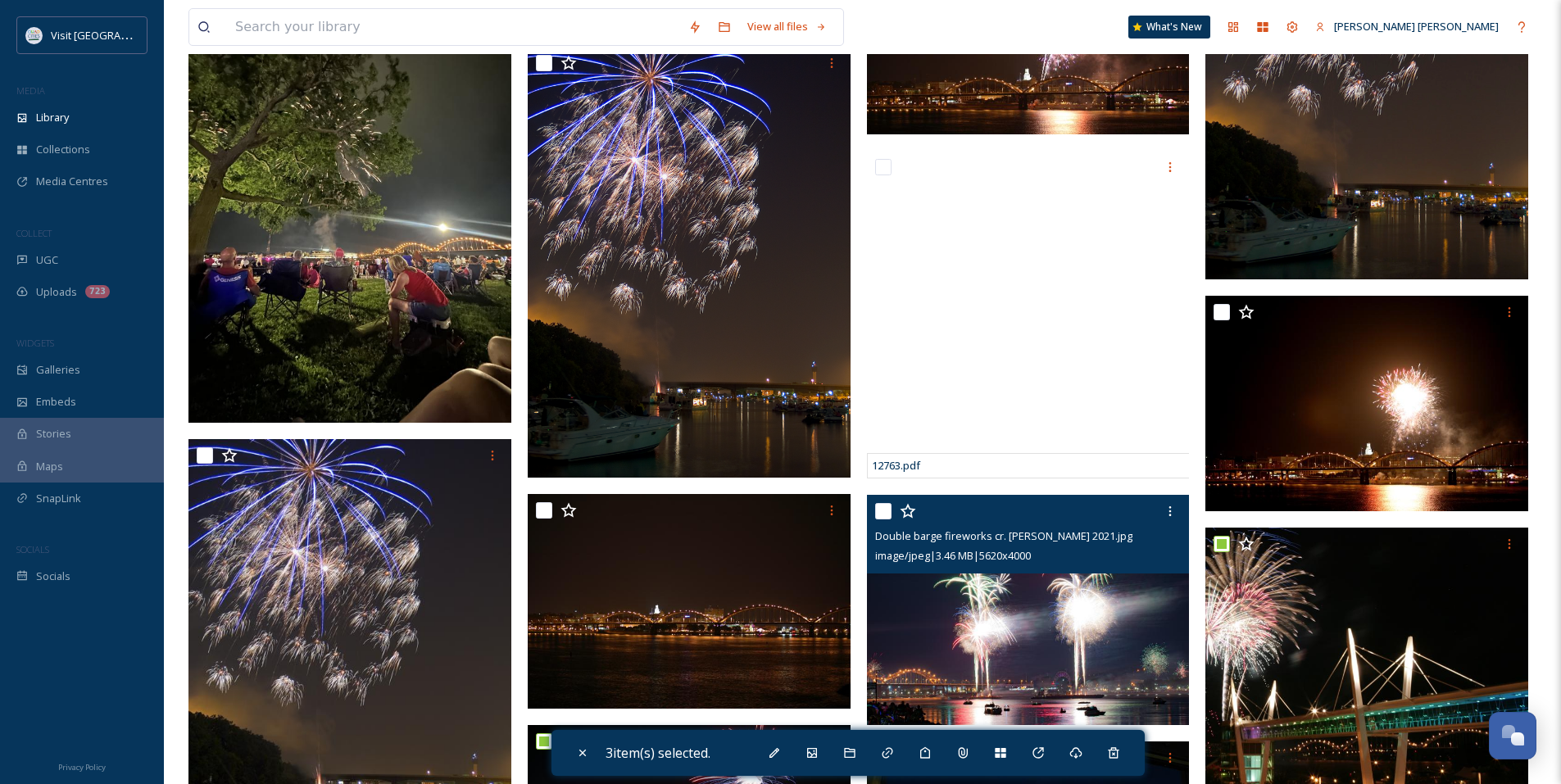
scroll to position [3017, 0]
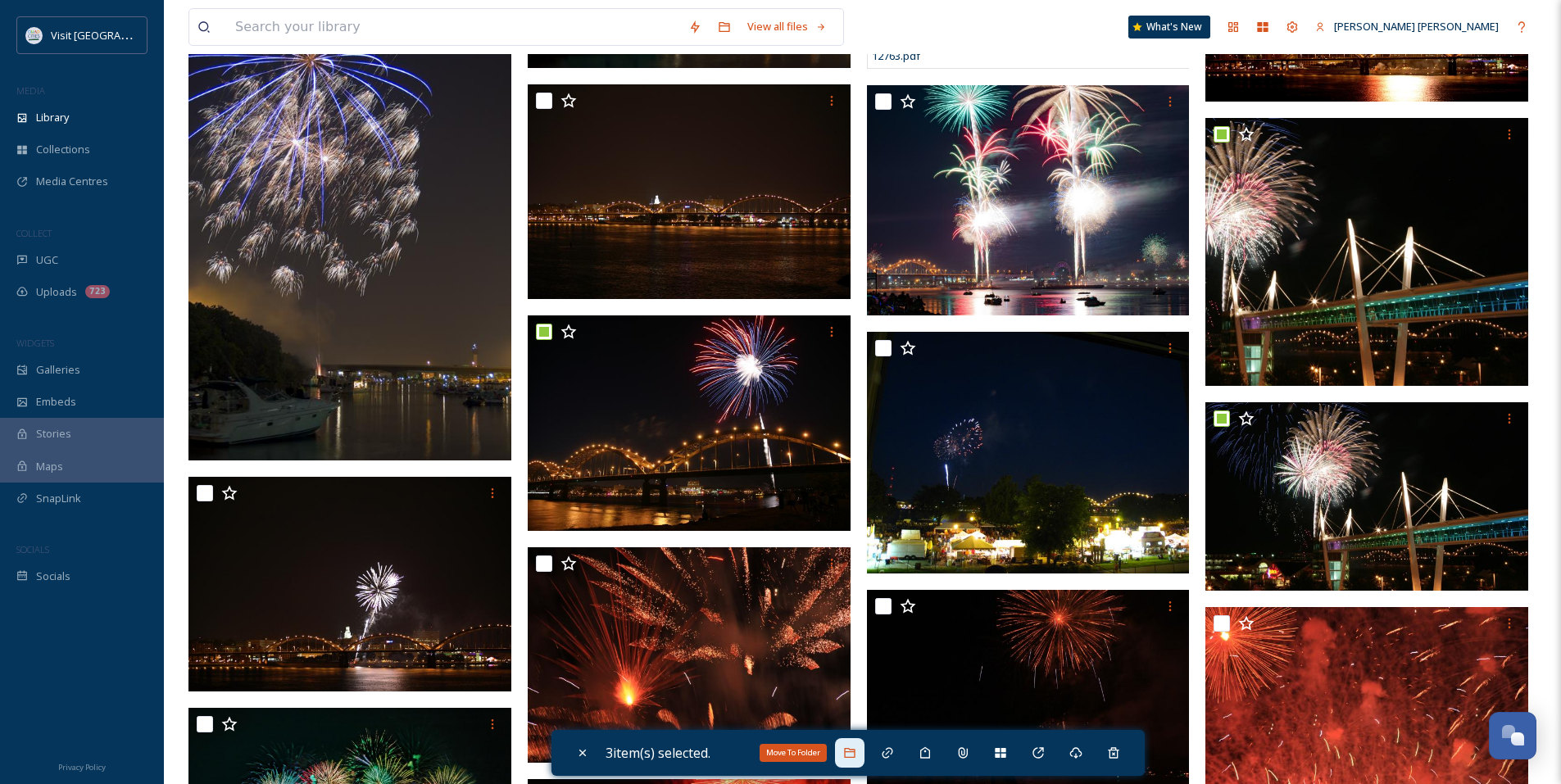
click at [861, 760] on div "Move To Folder" at bounding box center [849, 752] width 29 height 29
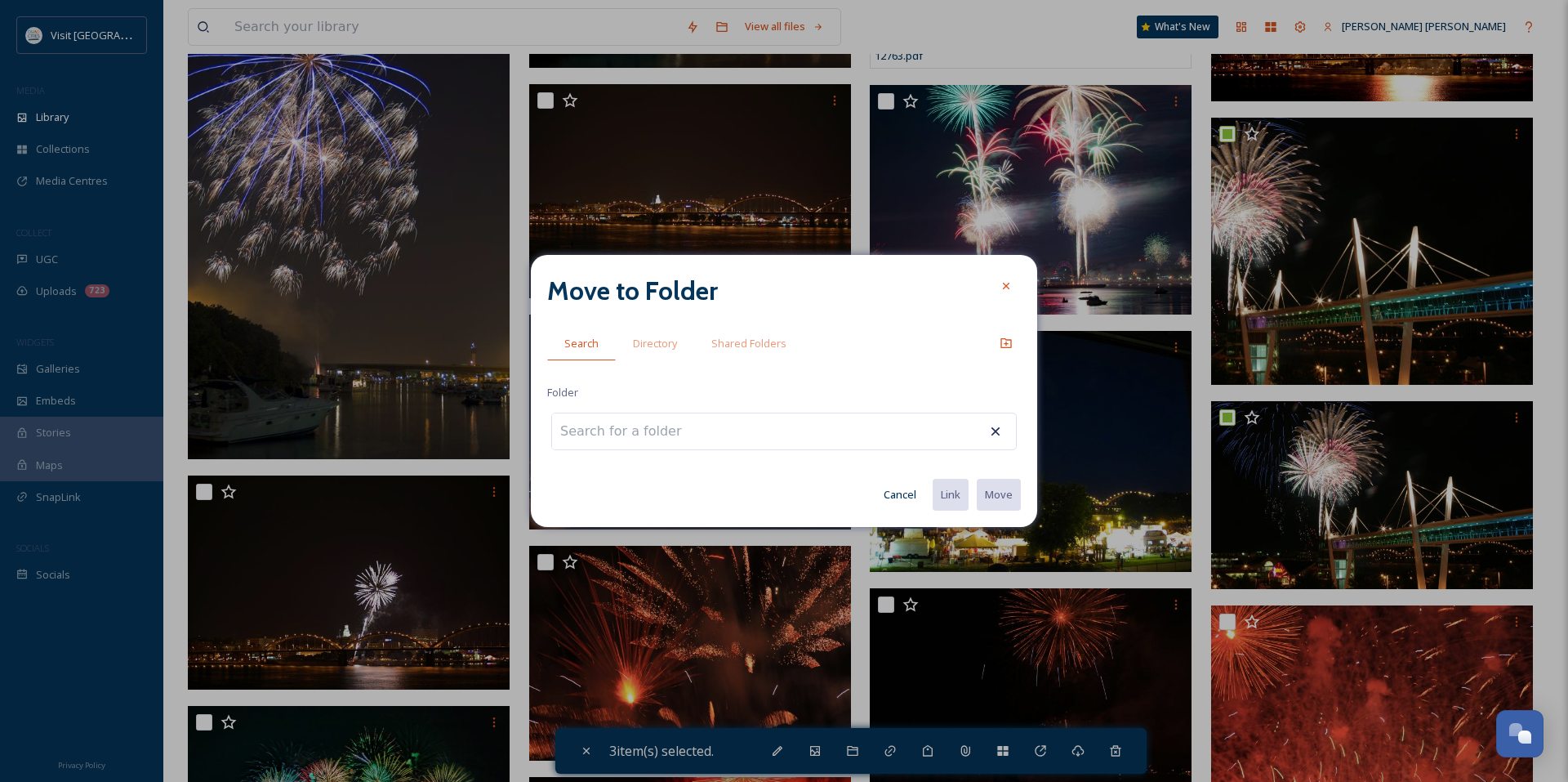
click at [656, 431] on input at bounding box center [642, 431] width 180 height 36
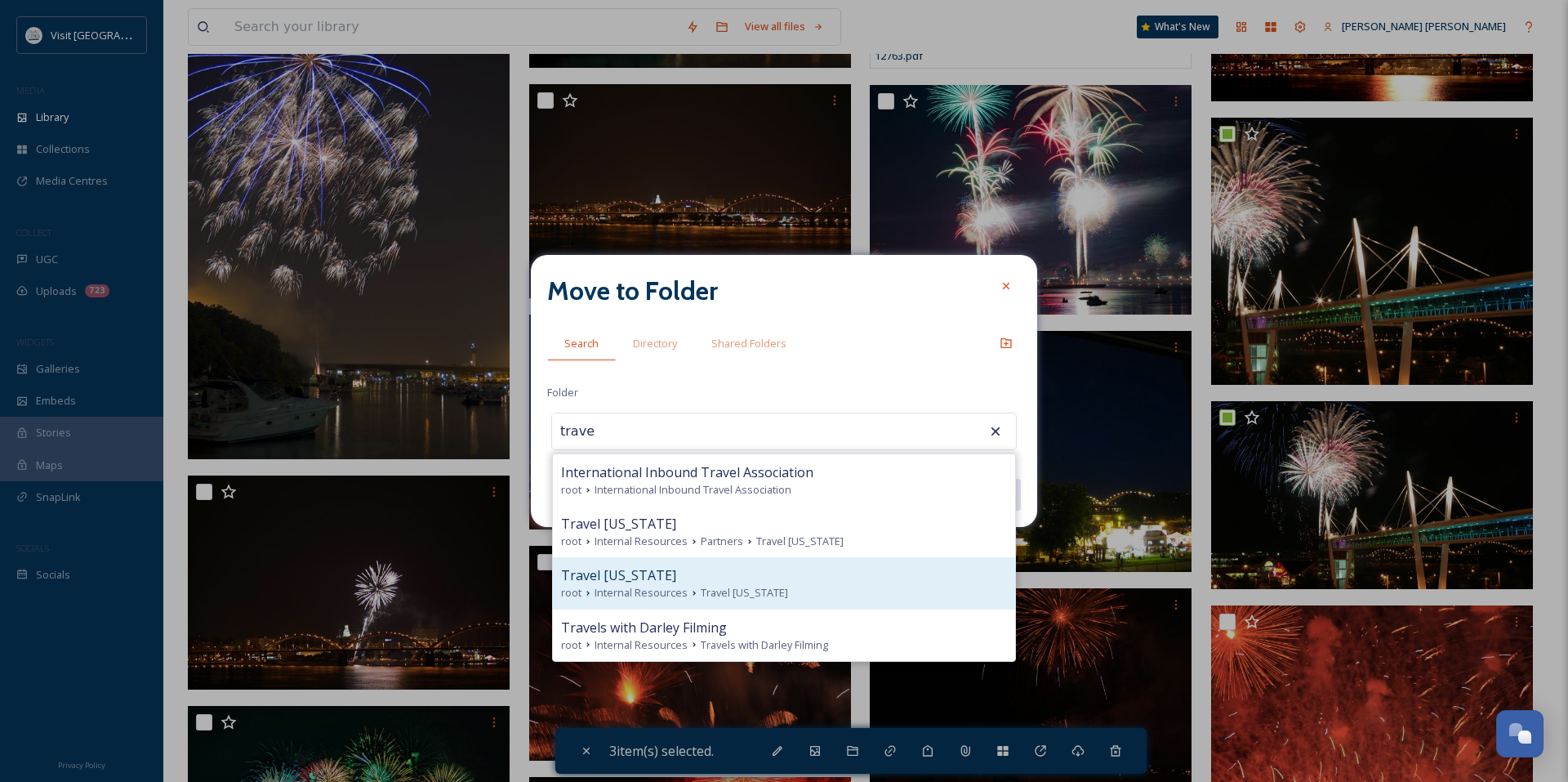
click at [748, 591] on span "Travel [US_STATE]" at bounding box center [743, 593] width 87 height 16
type input "Travel [US_STATE]"
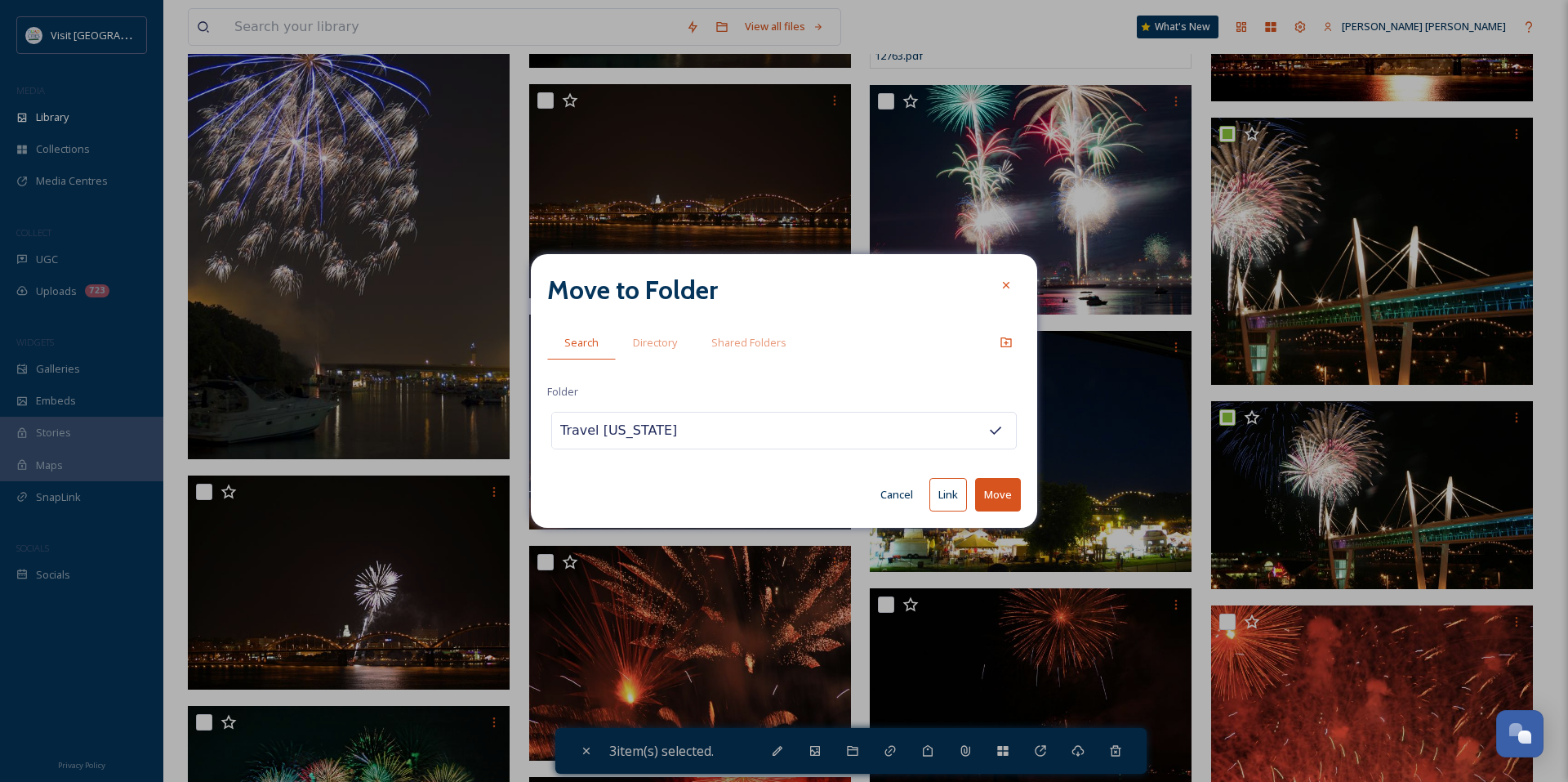
click at [952, 499] on button "Link" at bounding box center [948, 495] width 37 height 34
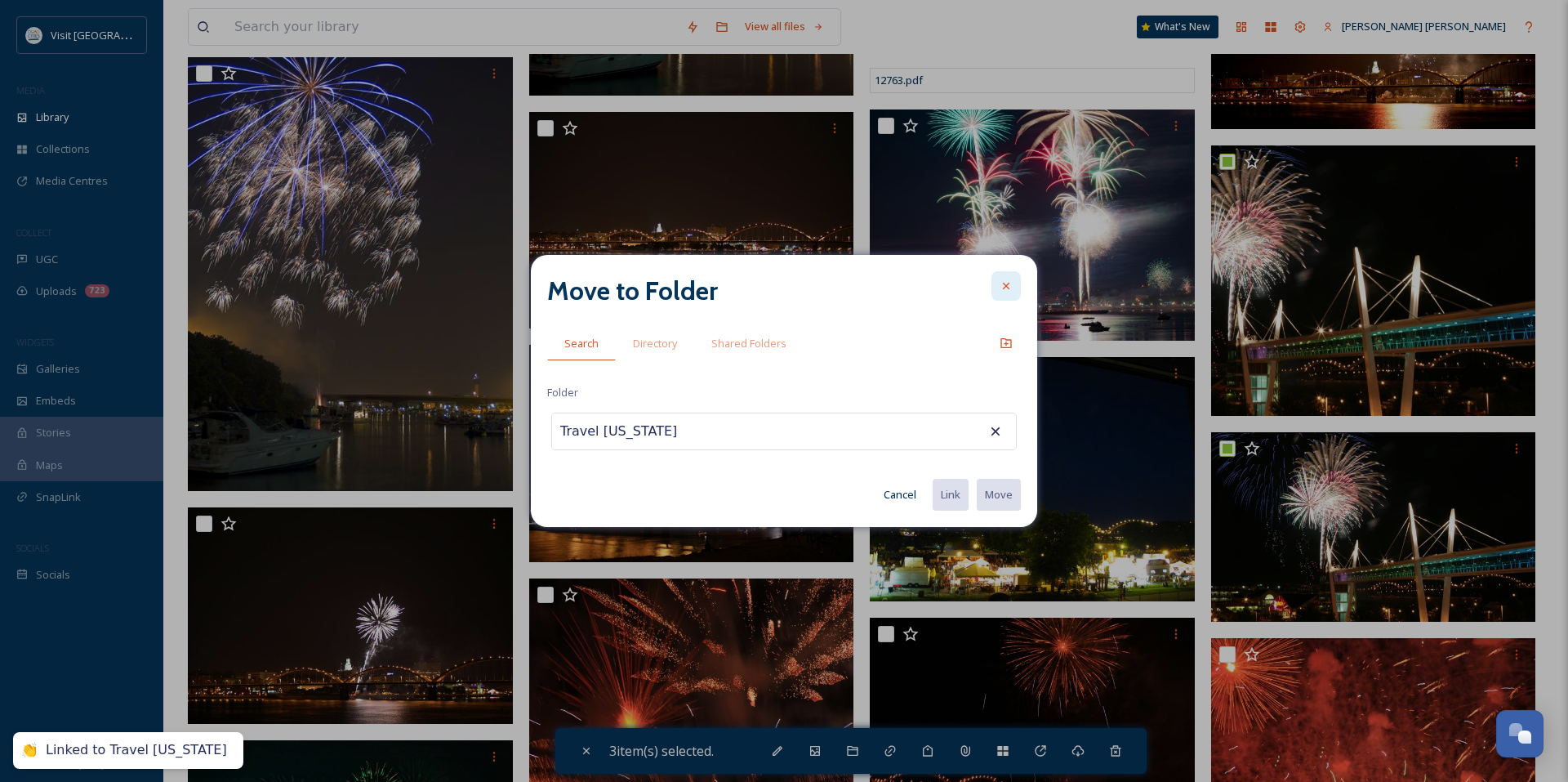
click at [1001, 289] on icon at bounding box center [1006, 286] width 13 height 13
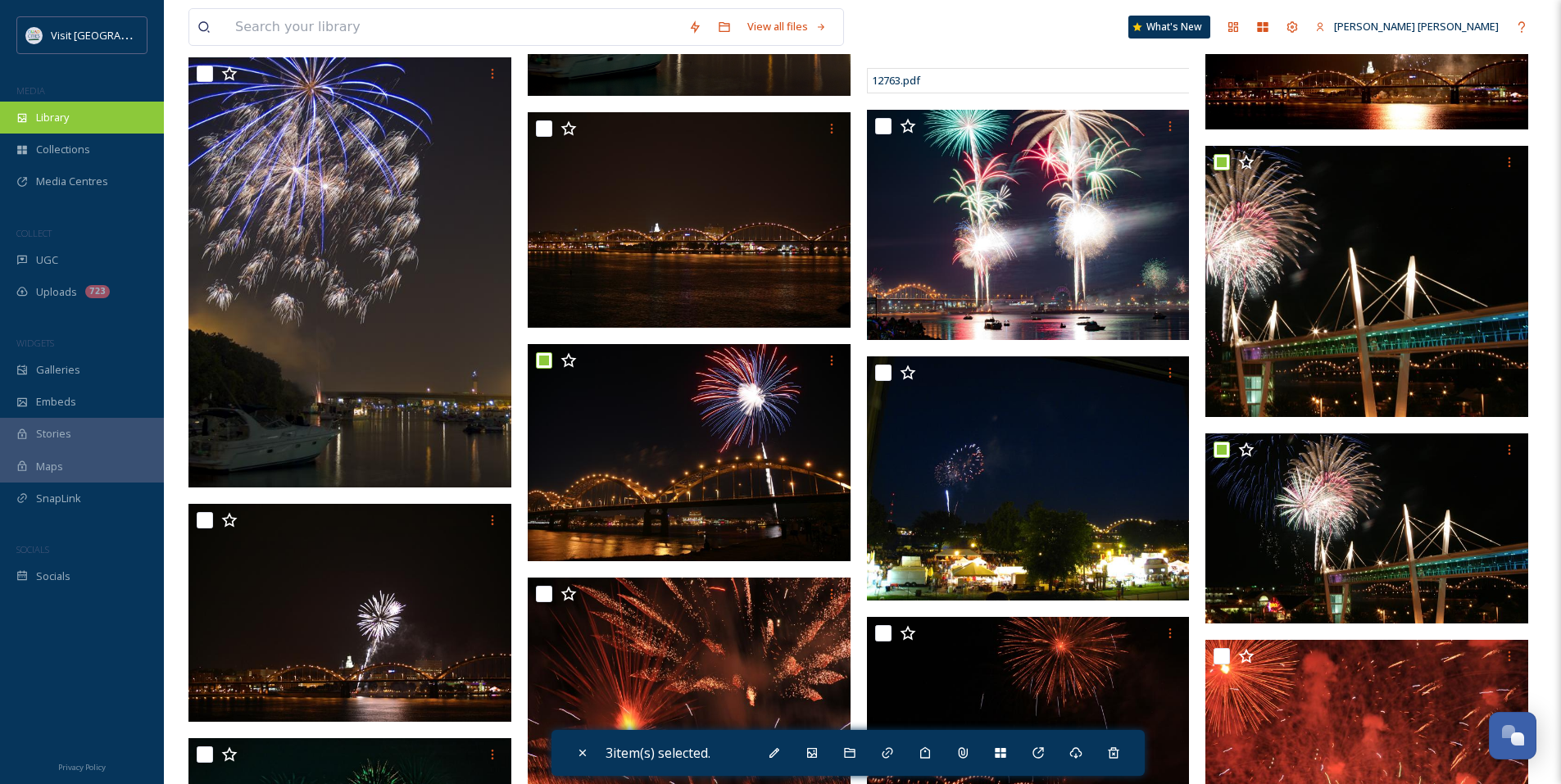
click at [85, 127] on div "Library" at bounding box center [82, 118] width 164 height 32
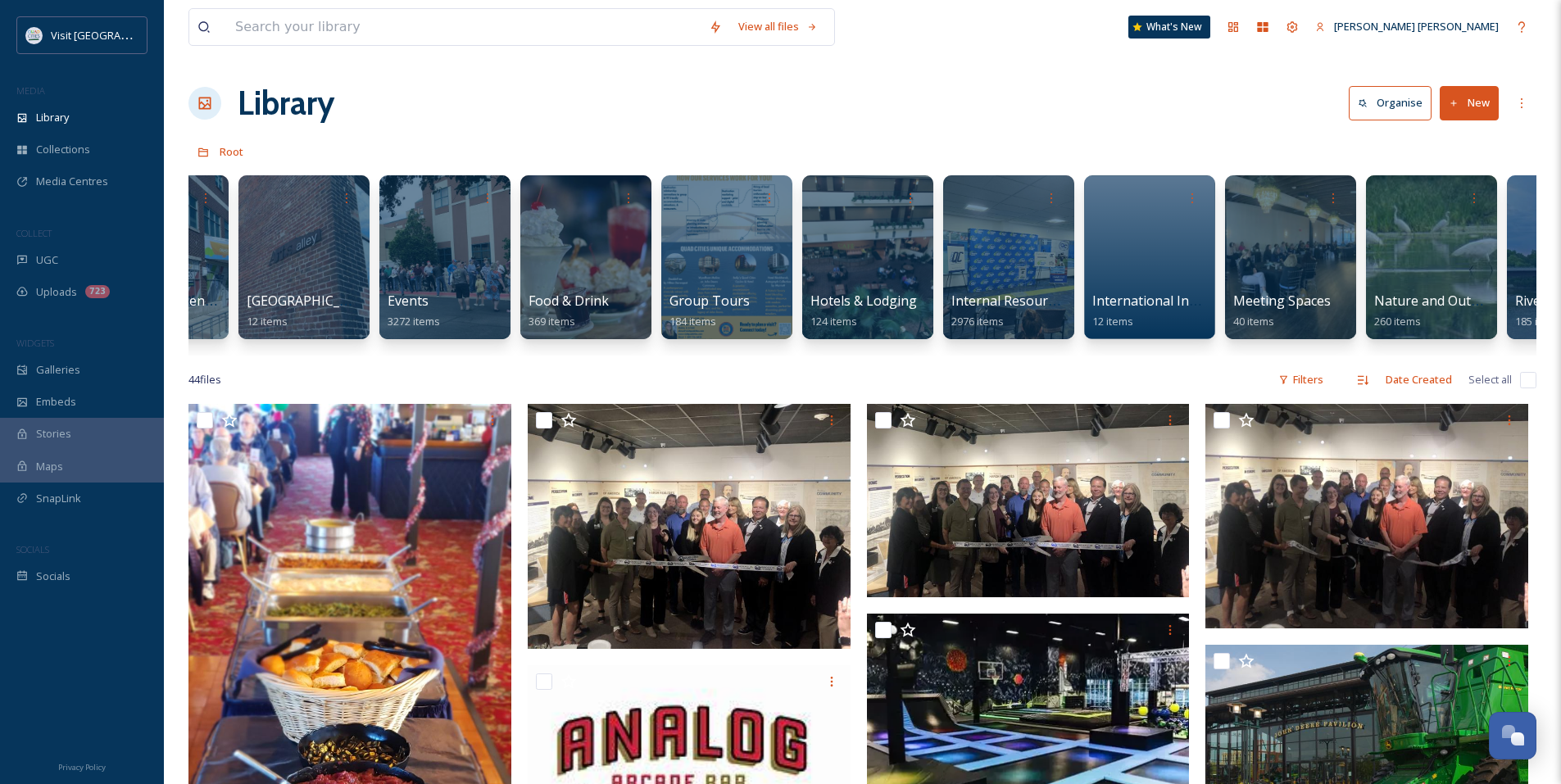
scroll to position [0, 527]
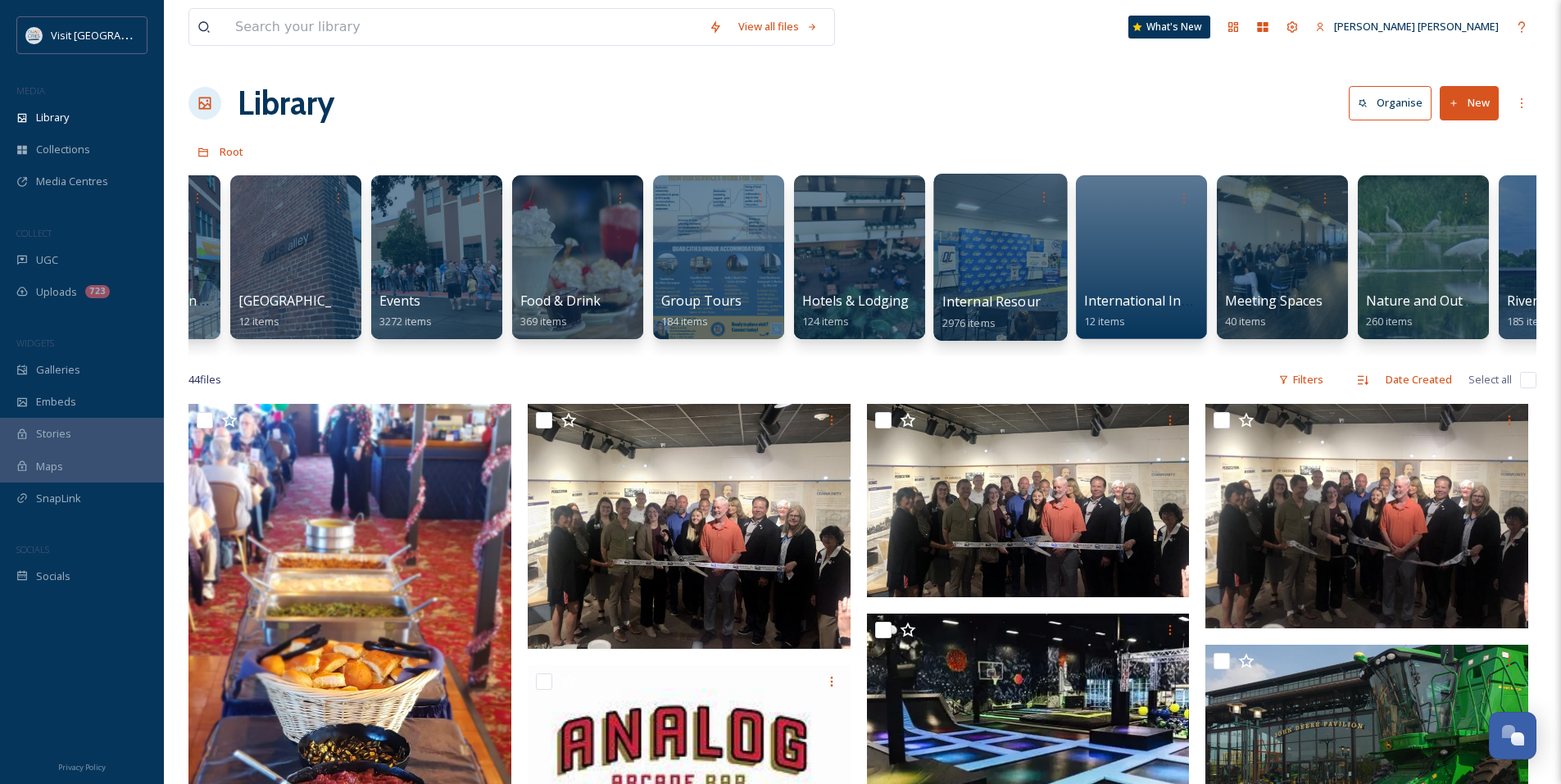
click at [1006, 284] on div at bounding box center [1000, 258] width 134 height 167
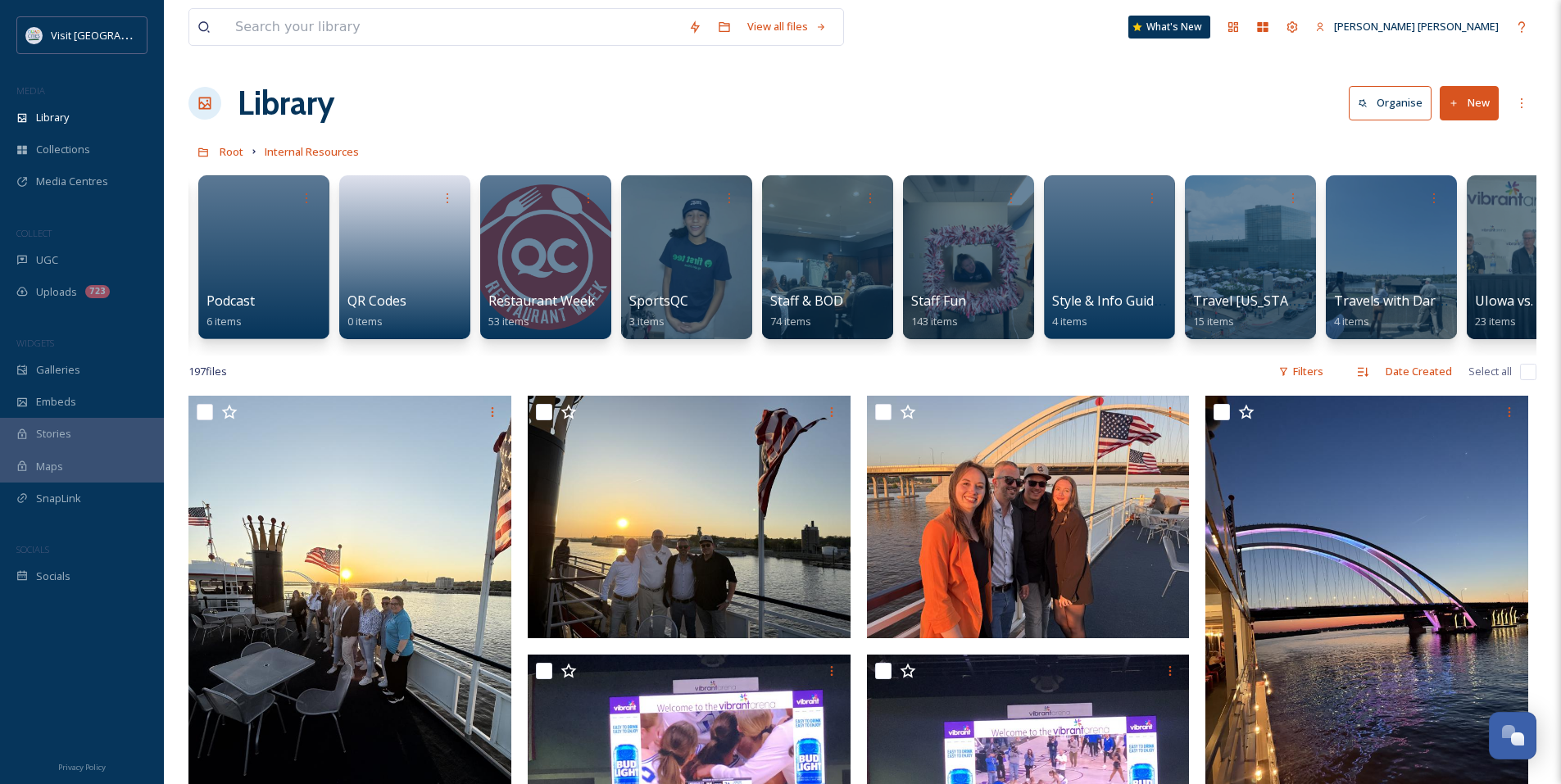
scroll to position [0, 2310]
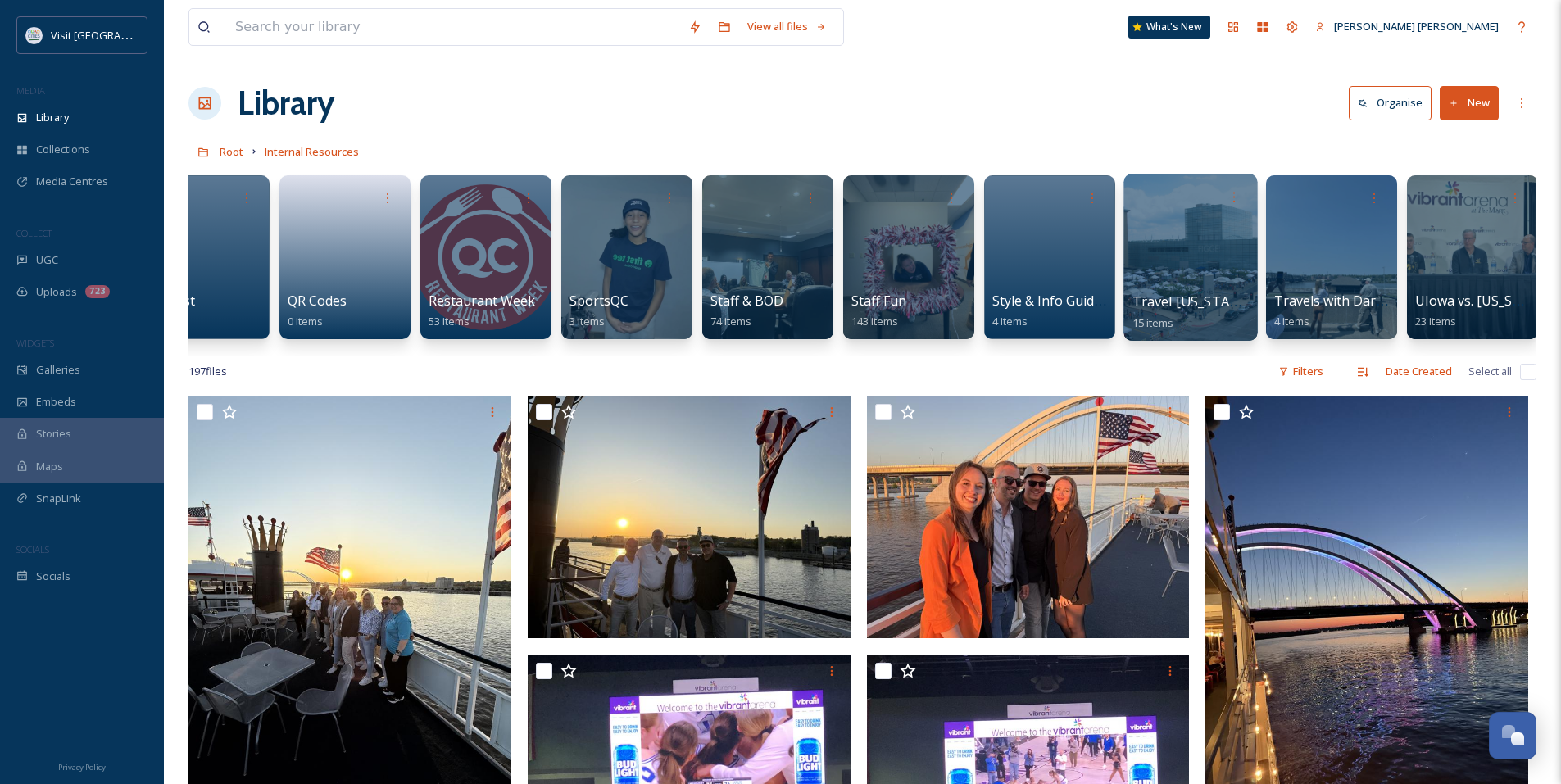
click at [1212, 267] on div at bounding box center [1190, 258] width 134 height 167
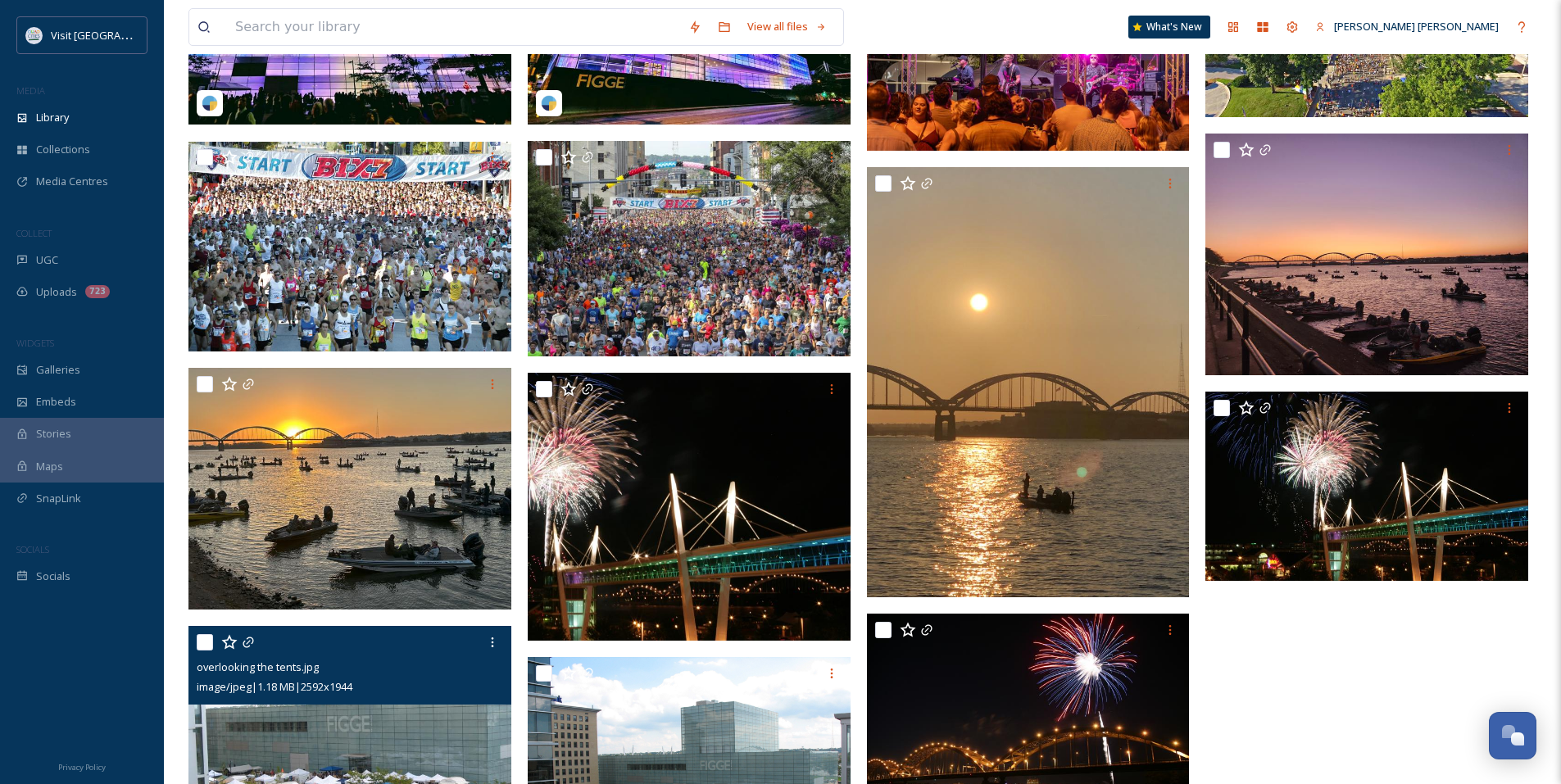
scroll to position [327, 0]
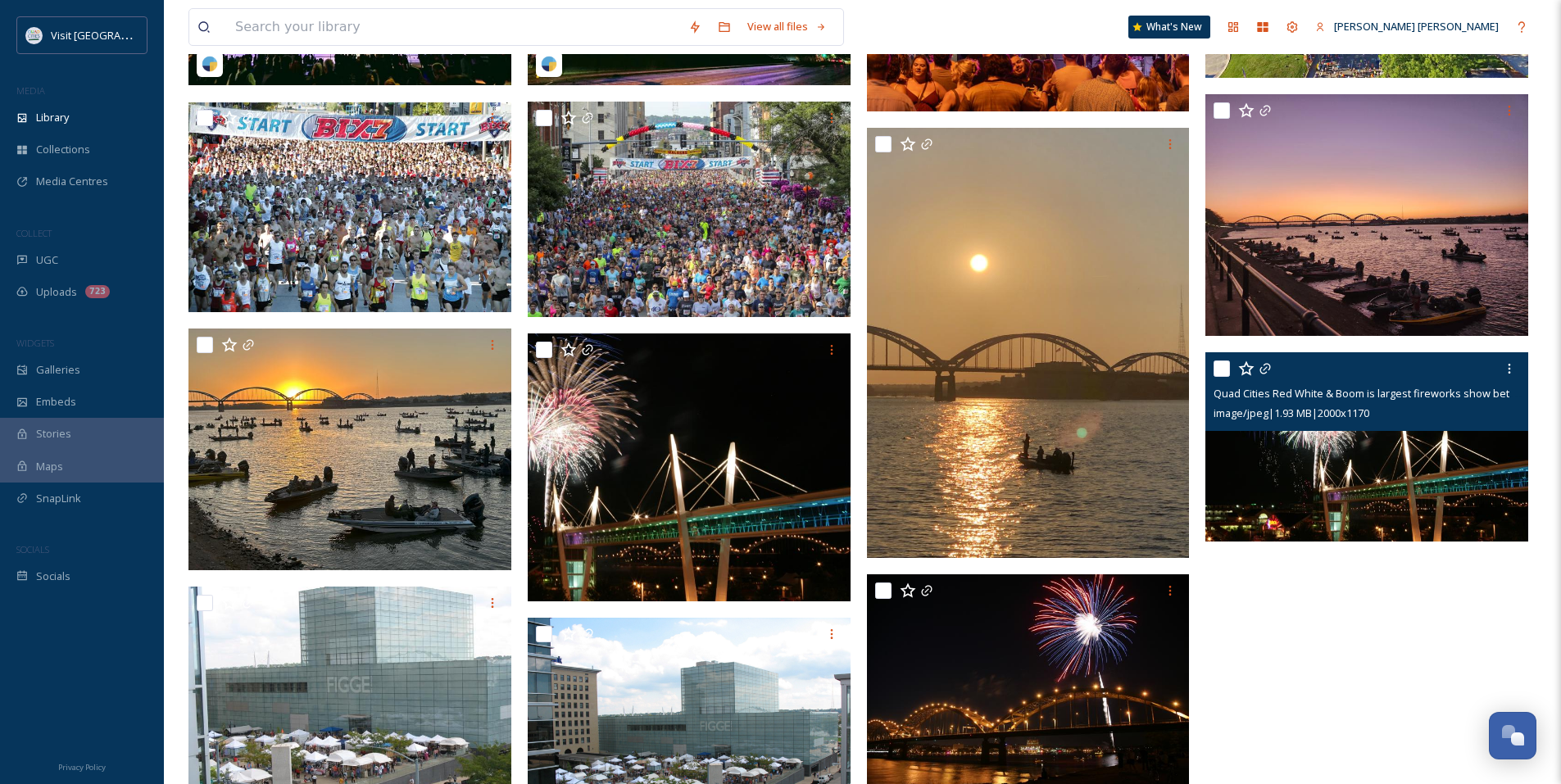
click at [1289, 457] on img at bounding box center [1365, 447] width 323 height 189
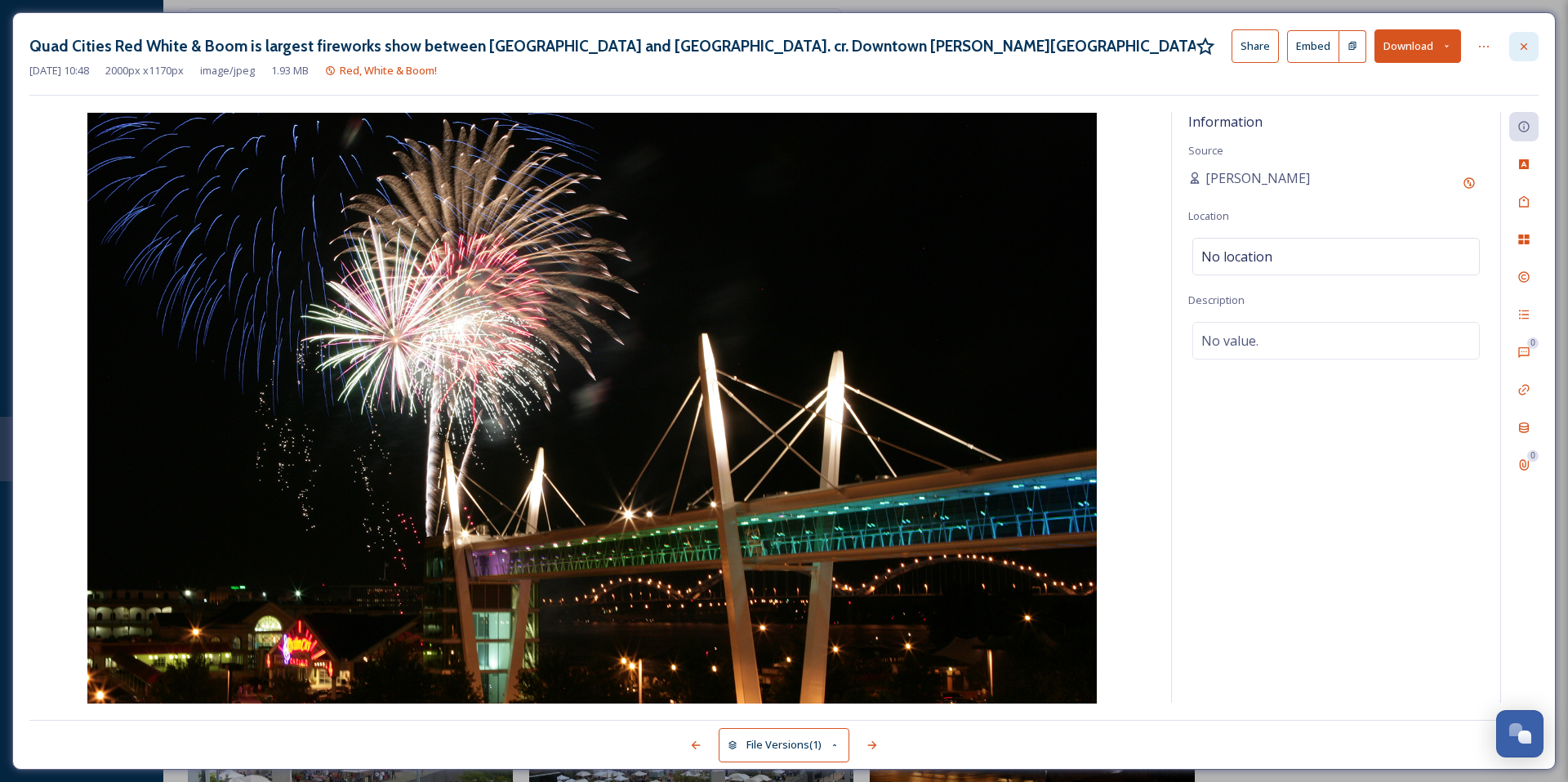
click at [1523, 54] on div at bounding box center [1523, 46] width 29 height 29
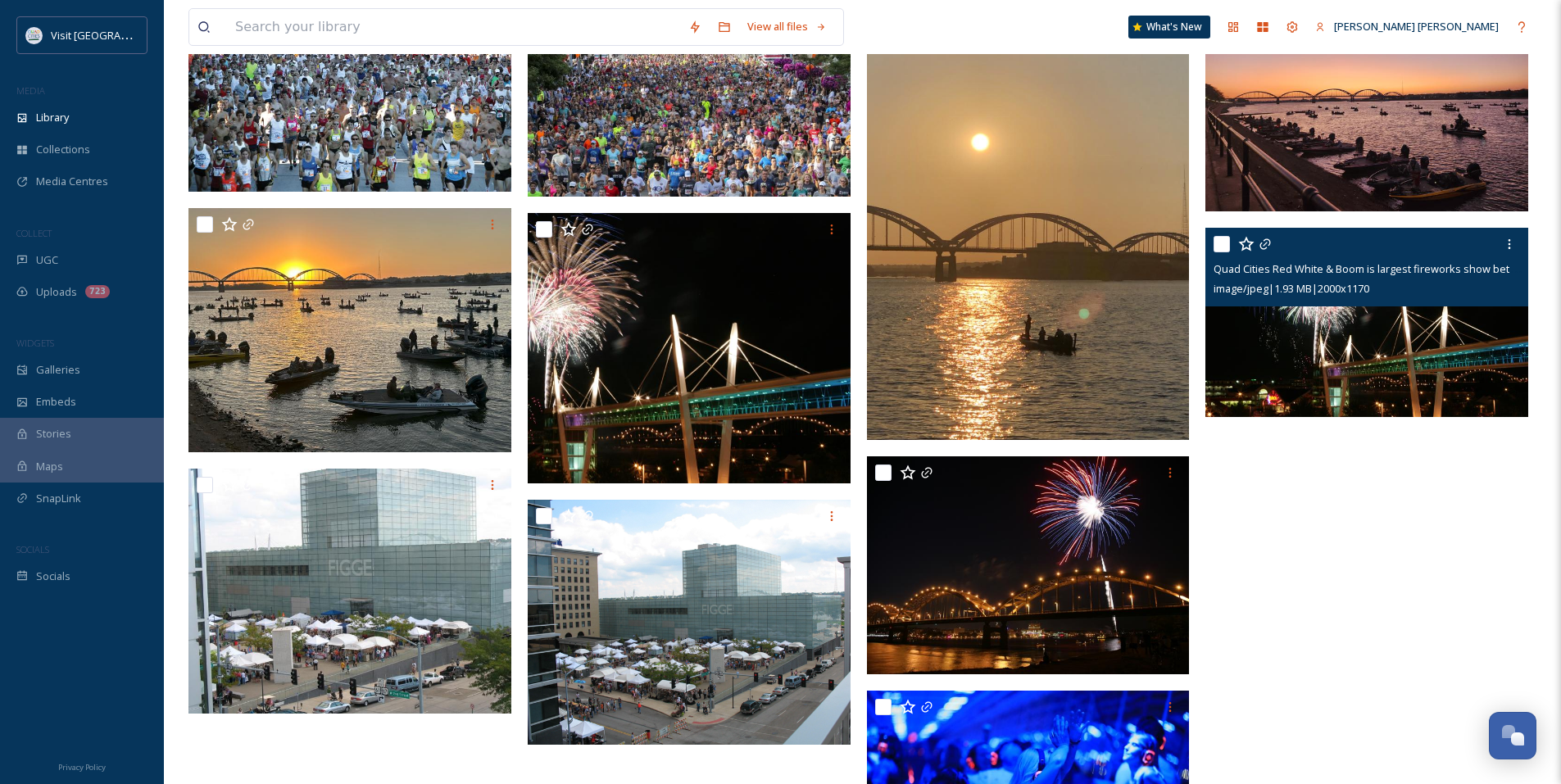
scroll to position [573, 0]
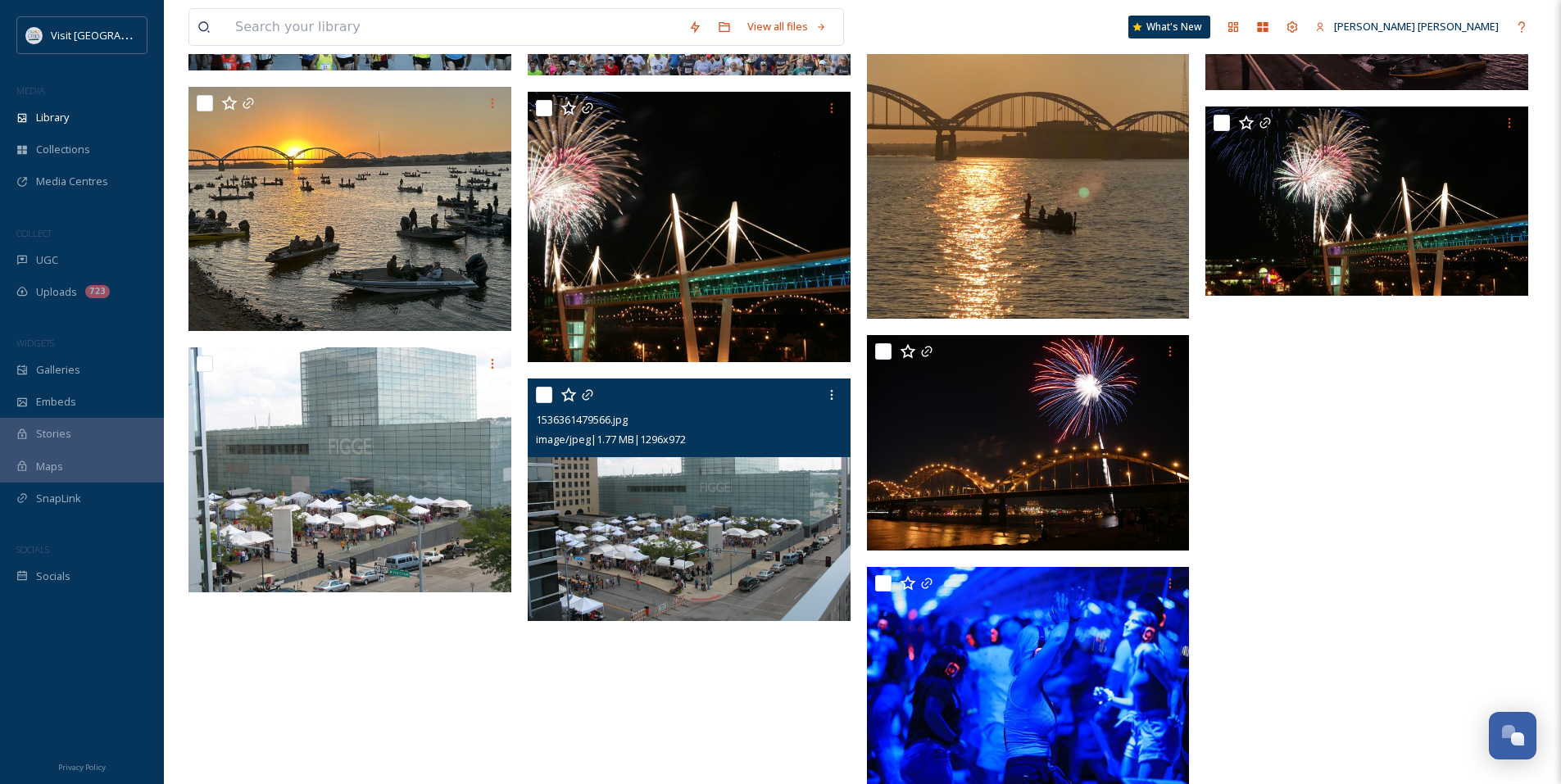
click at [692, 523] on img at bounding box center [688, 499] width 323 height 243
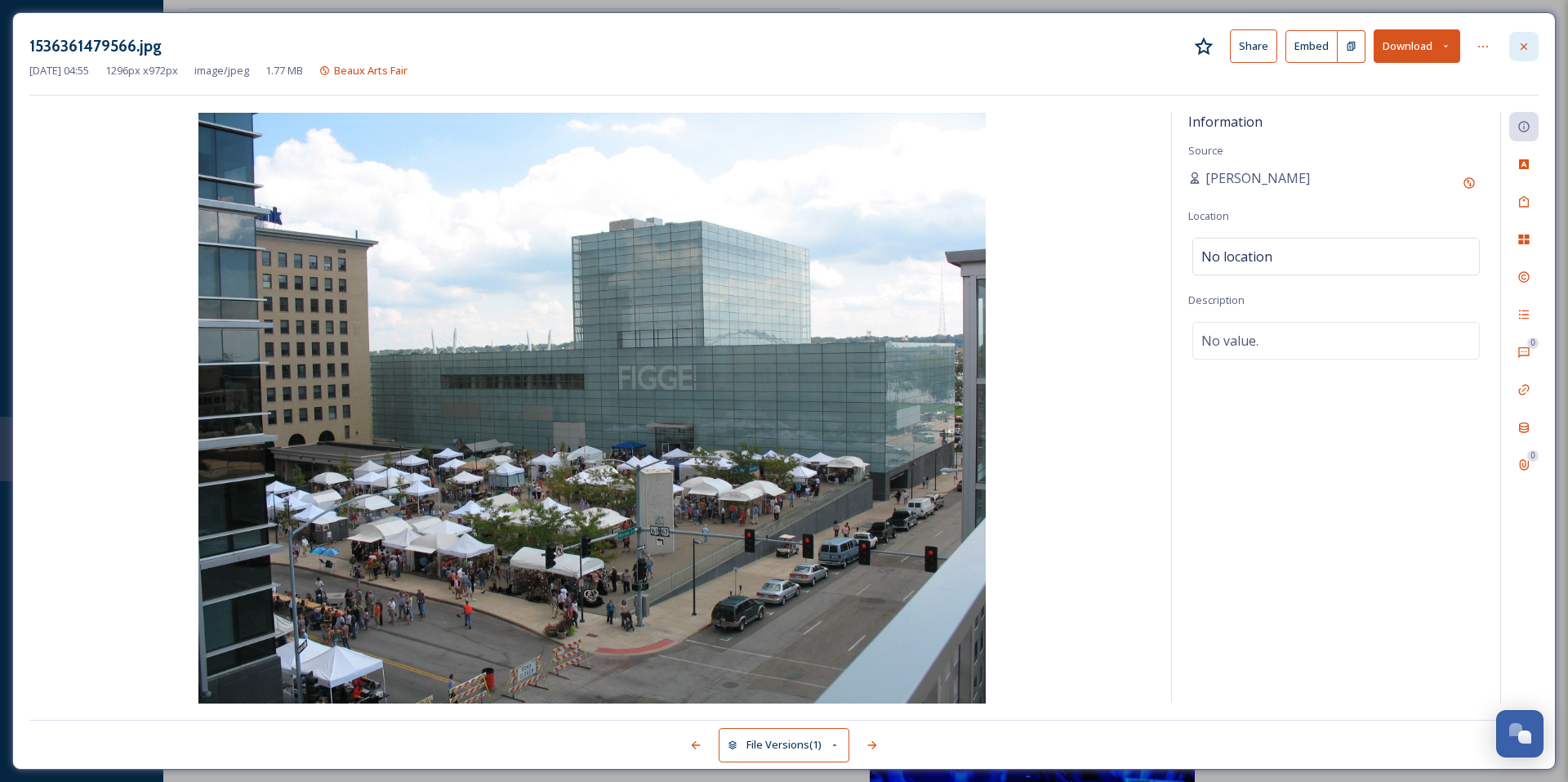
click at [1529, 53] on div at bounding box center [1523, 46] width 29 height 29
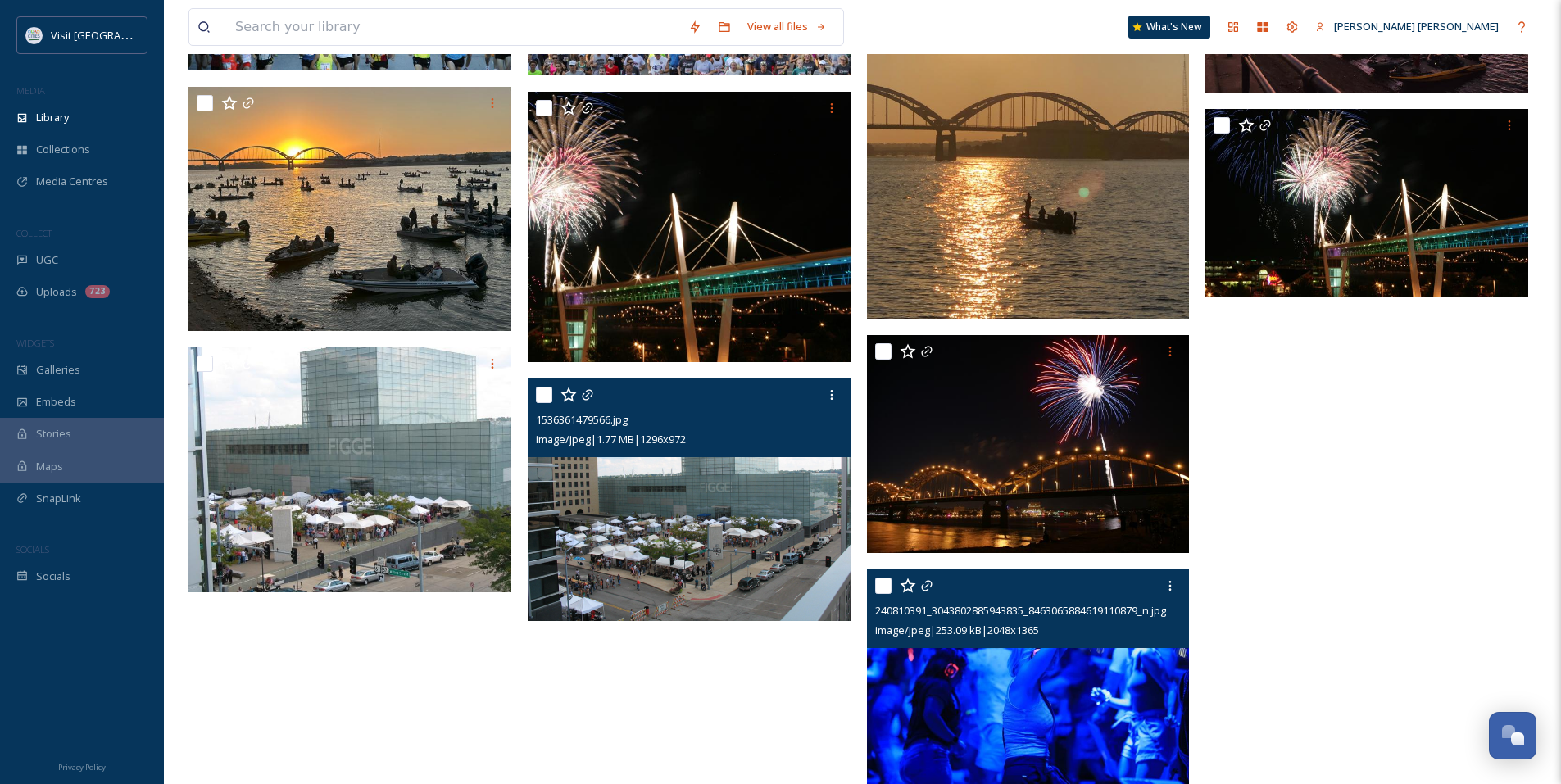
click at [1071, 661] on img at bounding box center [1028, 676] width 323 height 215
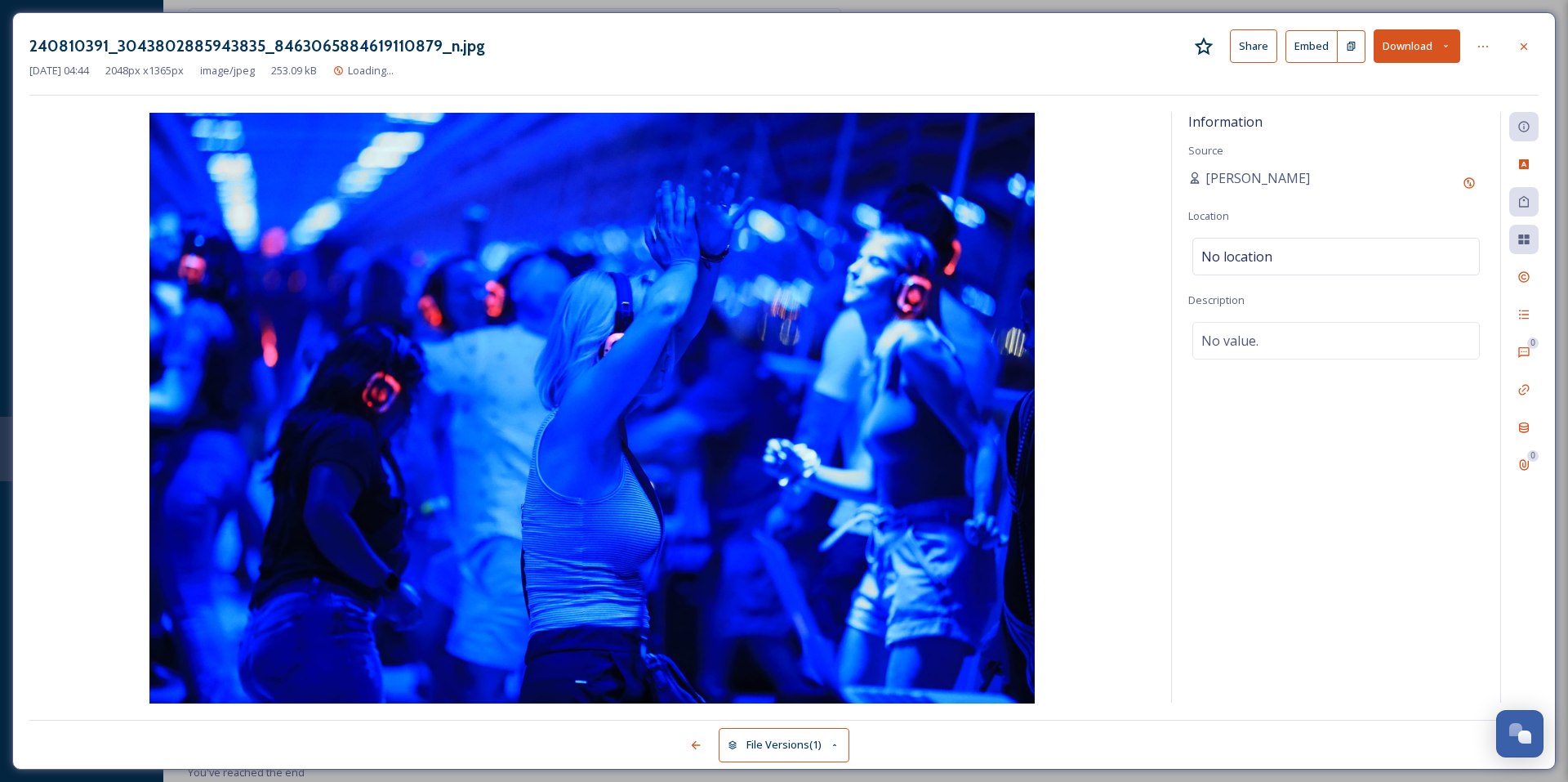
scroll to position [440, 0]
click at [1521, 49] on icon at bounding box center [1523, 45] width 7 height 7
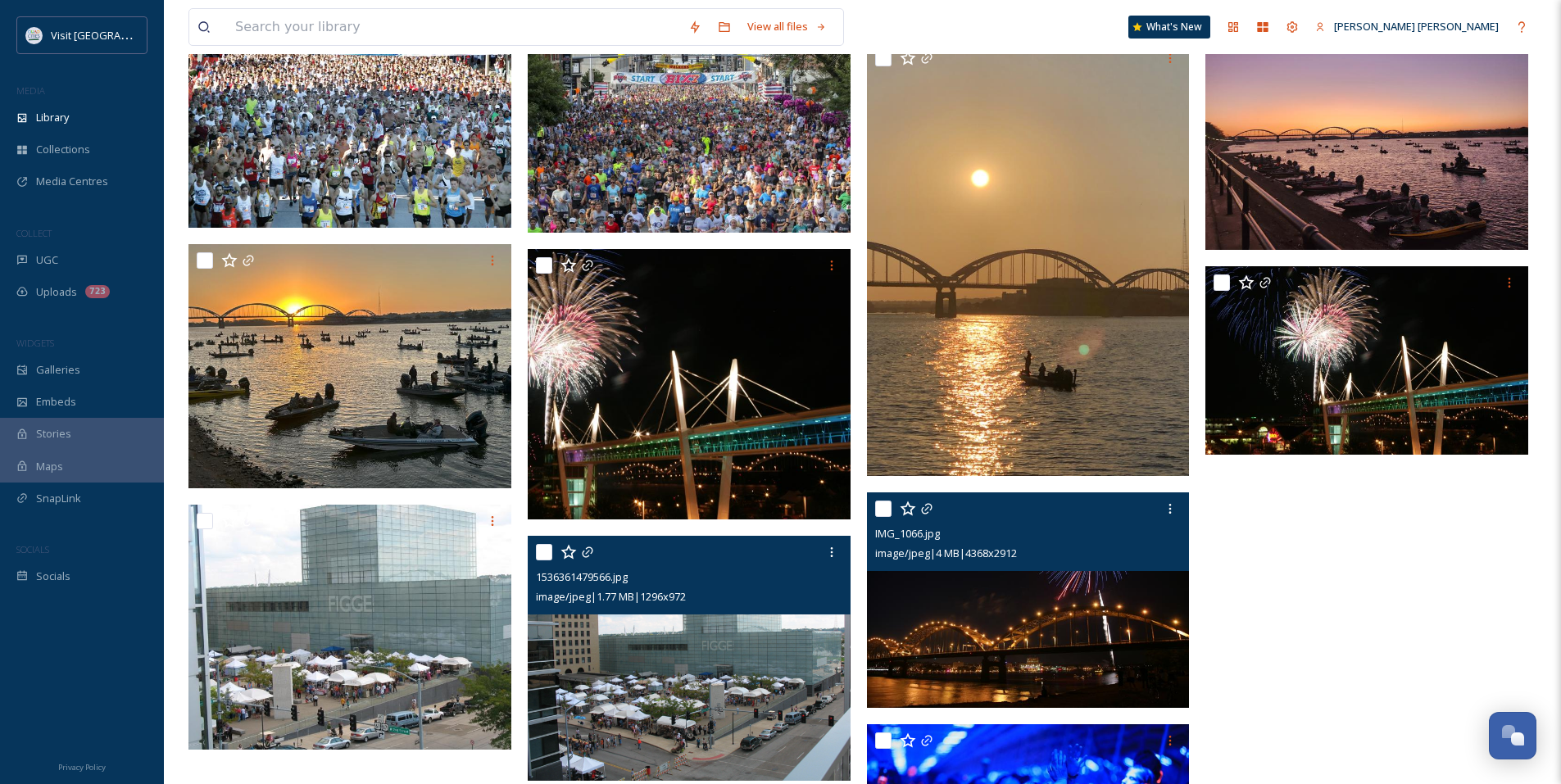
scroll to position [410, 0]
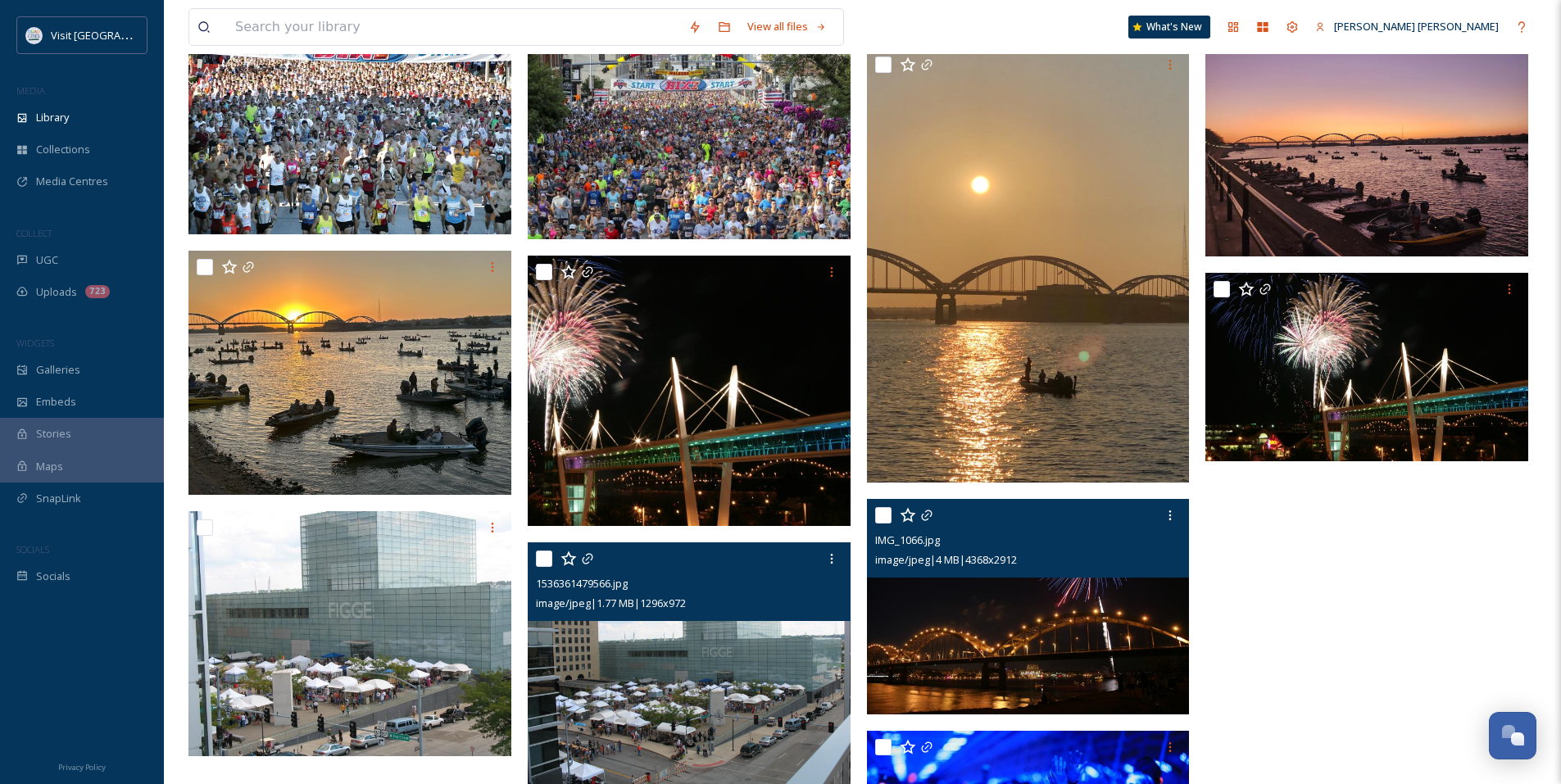
click at [1044, 596] on img at bounding box center [1028, 606] width 323 height 215
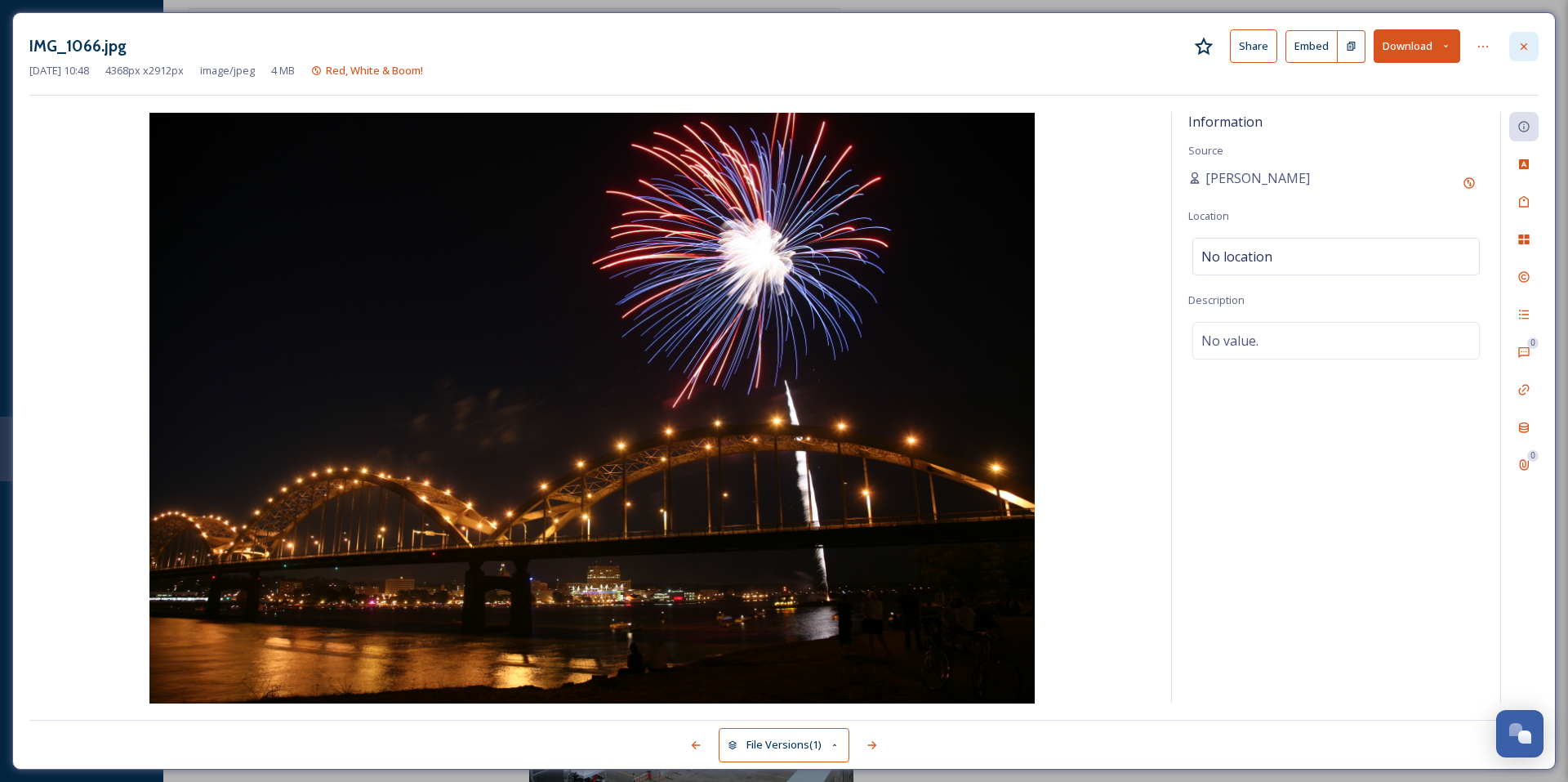
click at [1522, 48] on icon at bounding box center [1523, 45] width 7 height 7
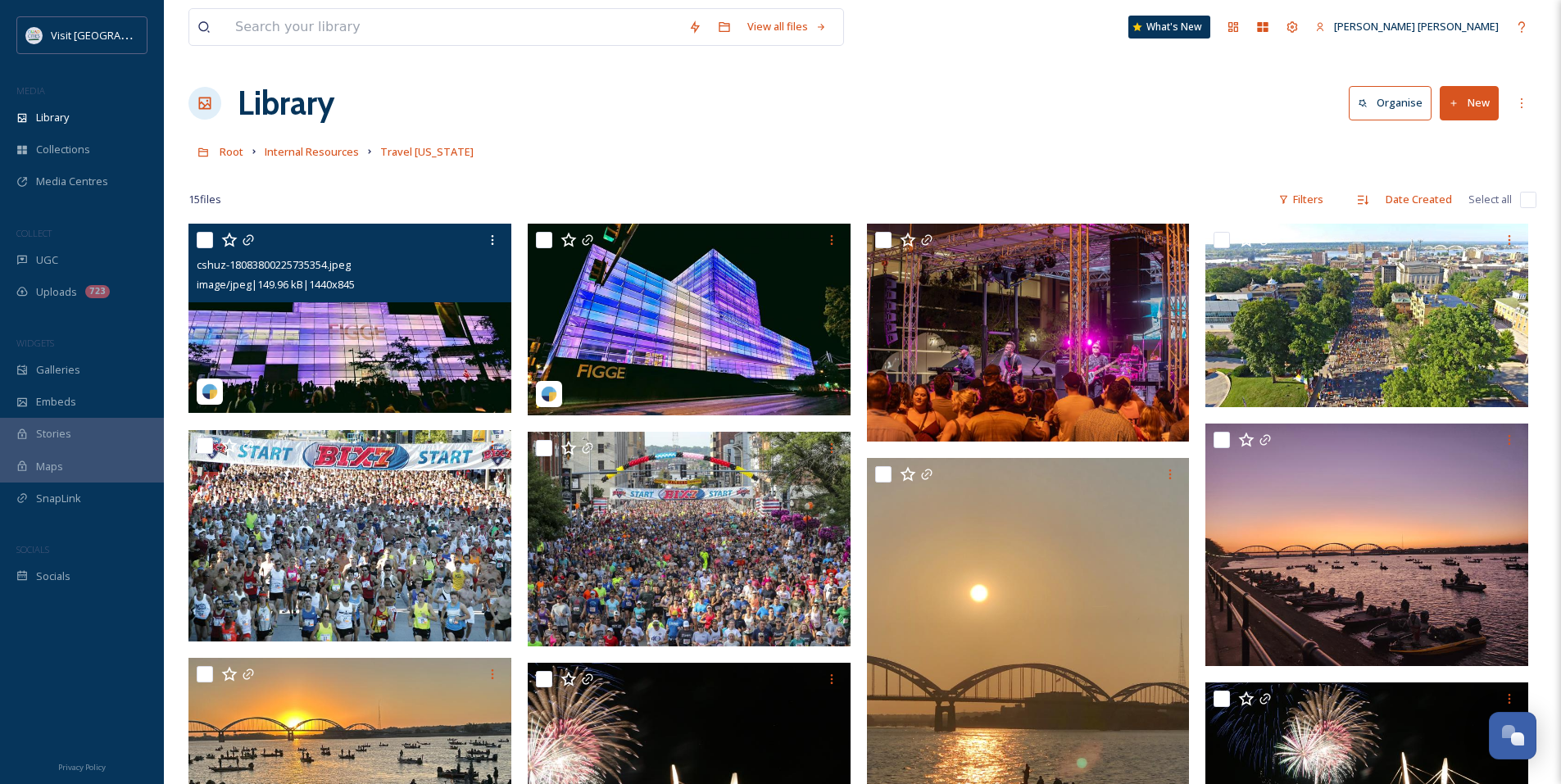
click at [207, 240] on input "checkbox" at bounding box center [204, 240] width 16 height 16
checkbox input "true"
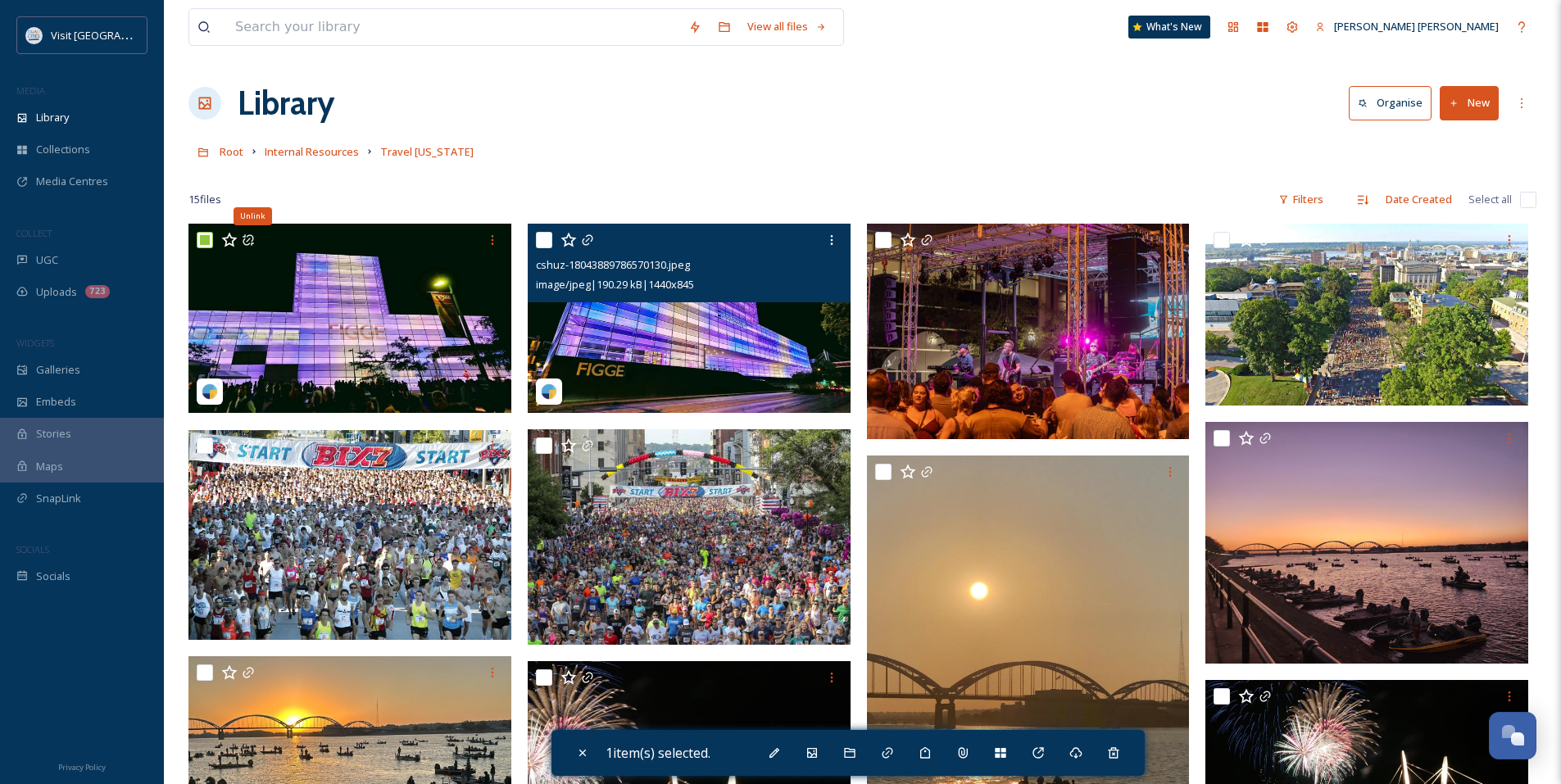
click at [543, 239] on input "checkbox" at bounding box center [544, 240] width 16 height 16
checkbox input "true"
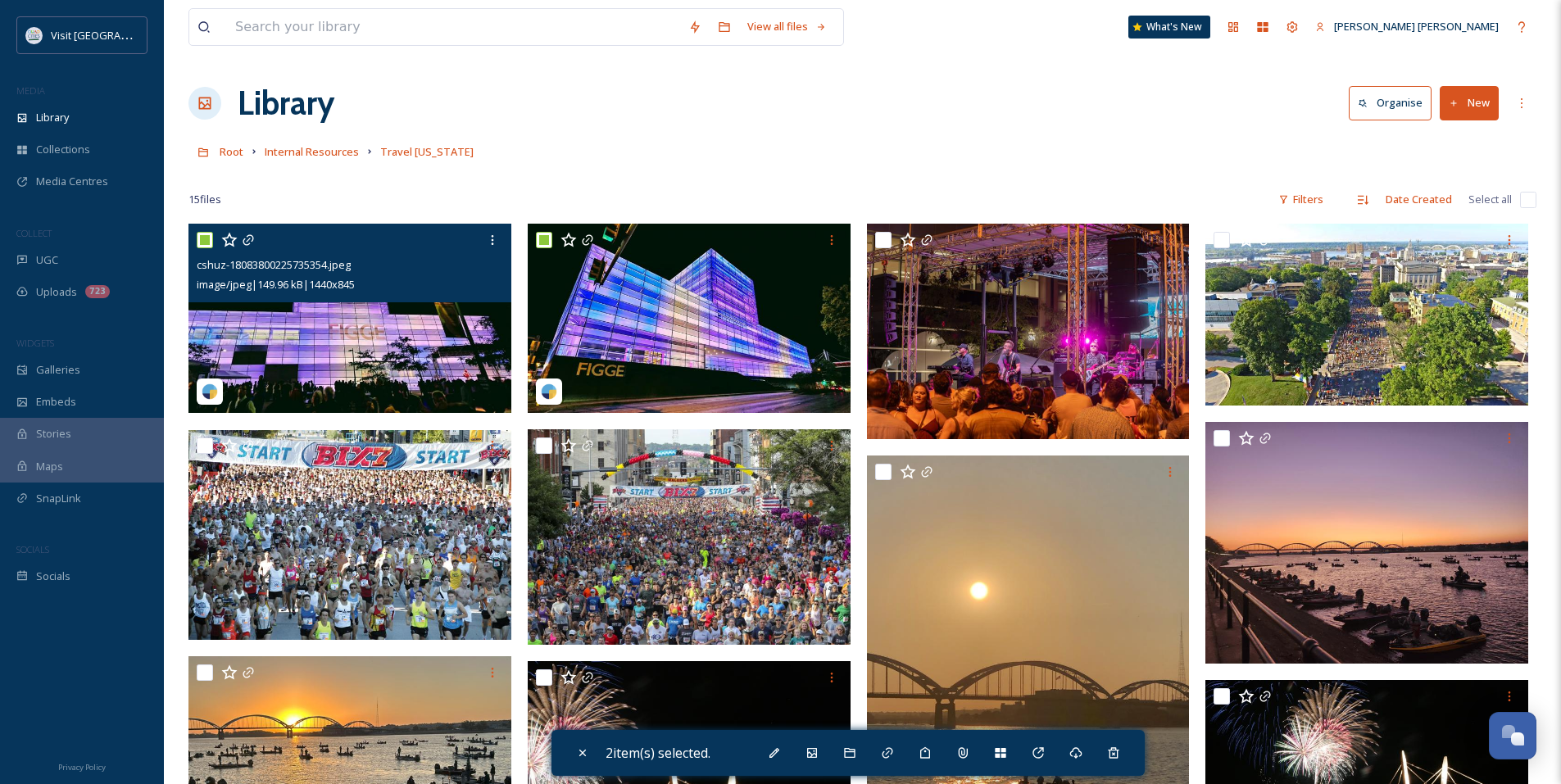
click at [204, 239] on input "checkbox" at bounding box center [204, 240] width 16 height 16
checkbox input "false"
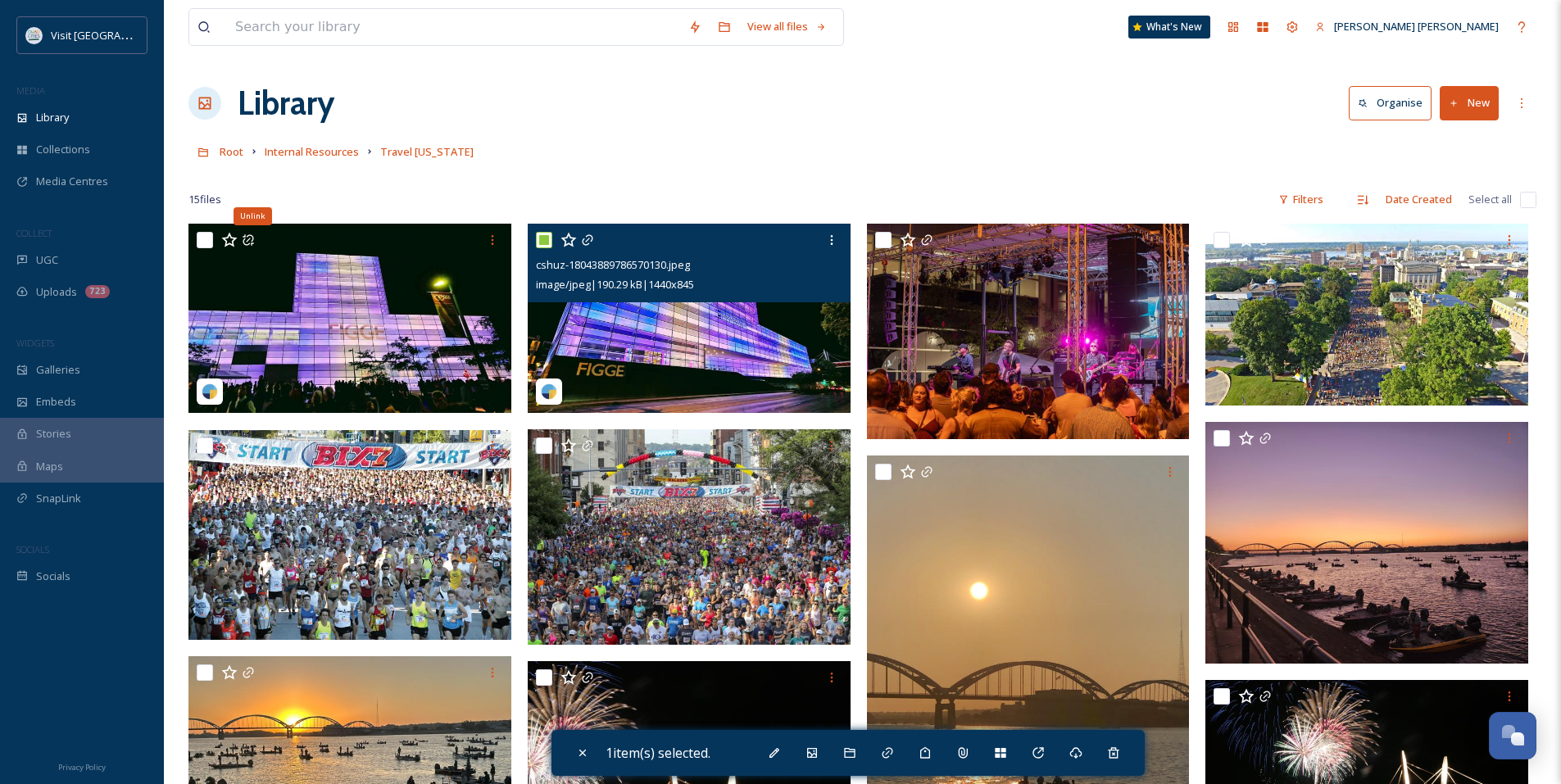
click at [539, 242] on input "checkbox" at bounding box center [544, 240] width 16 height 16
checkbox input "false"
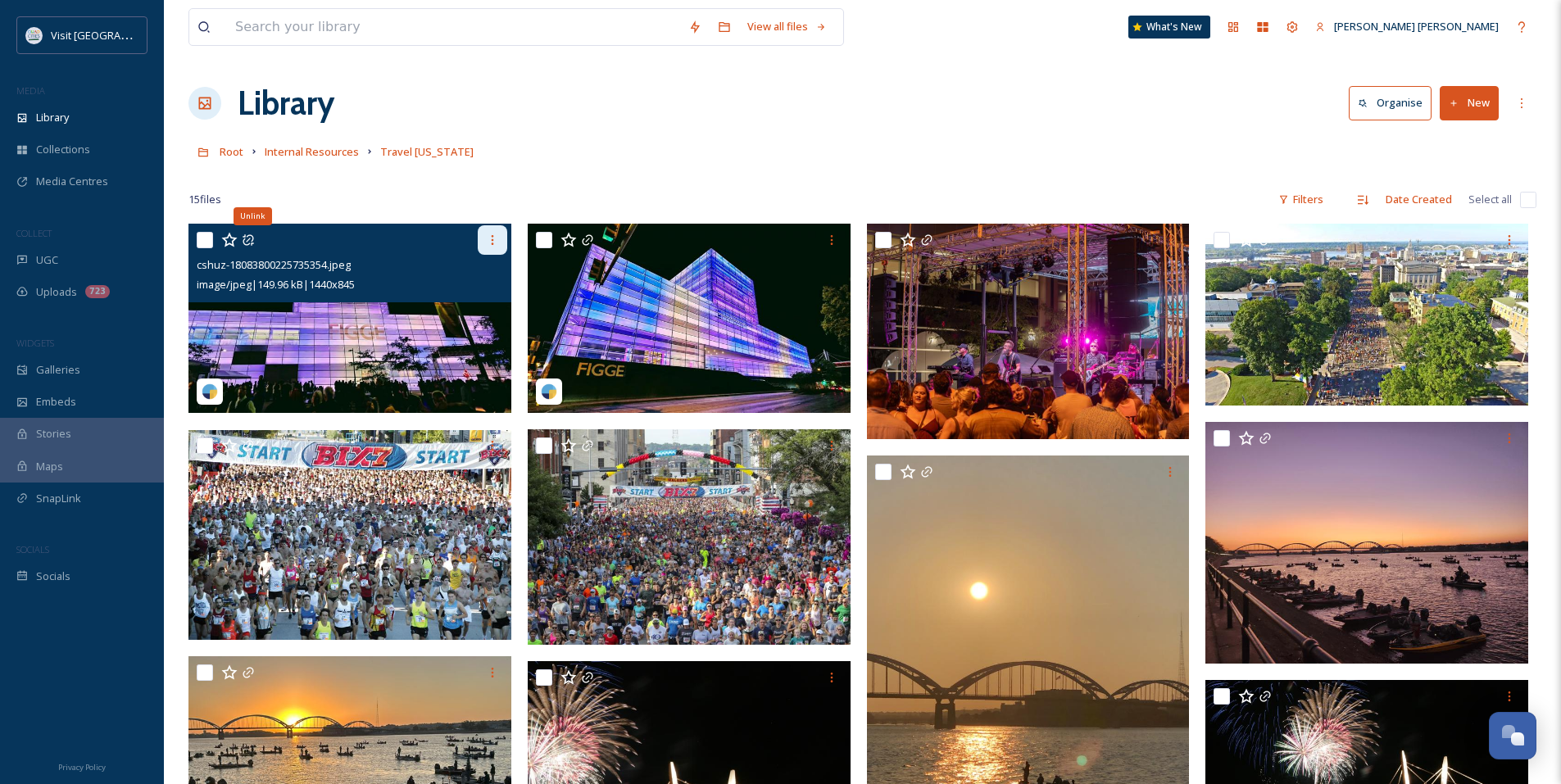
click at [484, 242] on div at bounding box center [492, 240] width 29 height 29
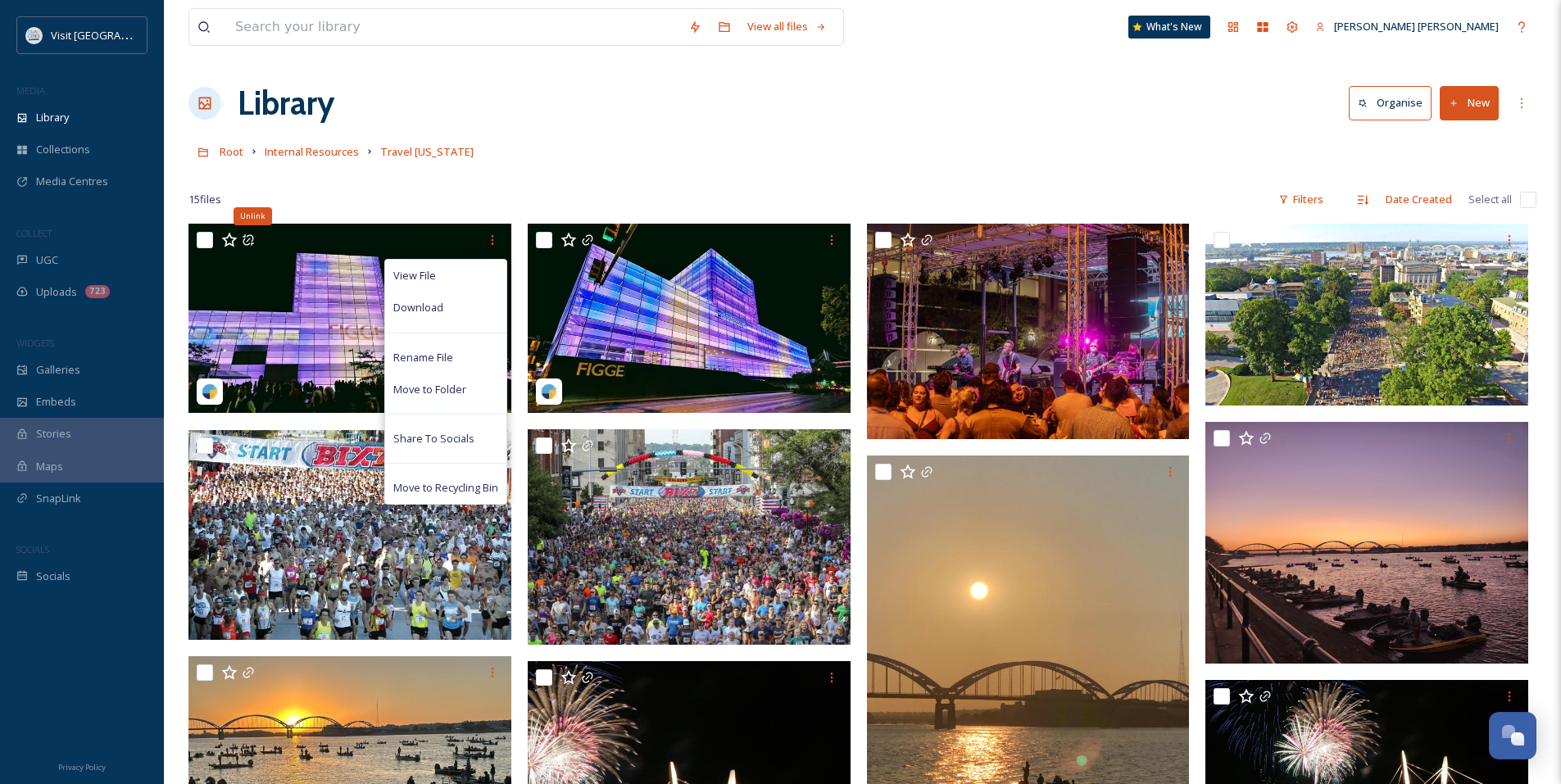
click at [918, 174] on div at bounding box center [861, 175] width 1348 height 16
